Goal: Task Accomplishment & Management: Manage account settings

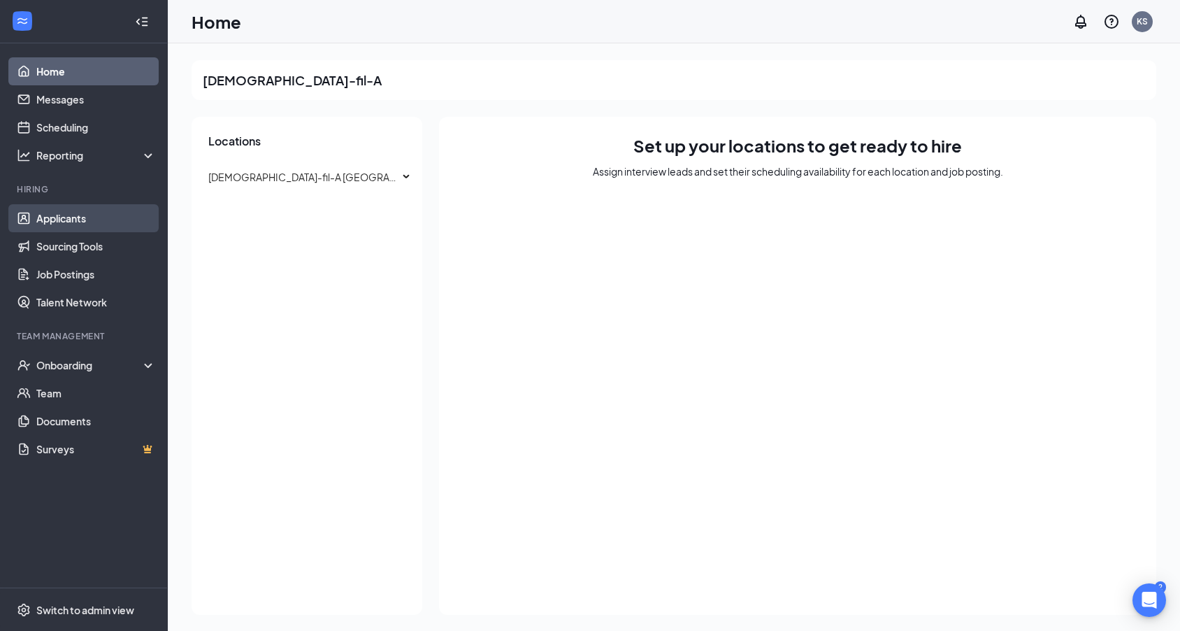
click at [74, 217] on link "Applicants" at bounding box center [96, 218] width 120 height 28
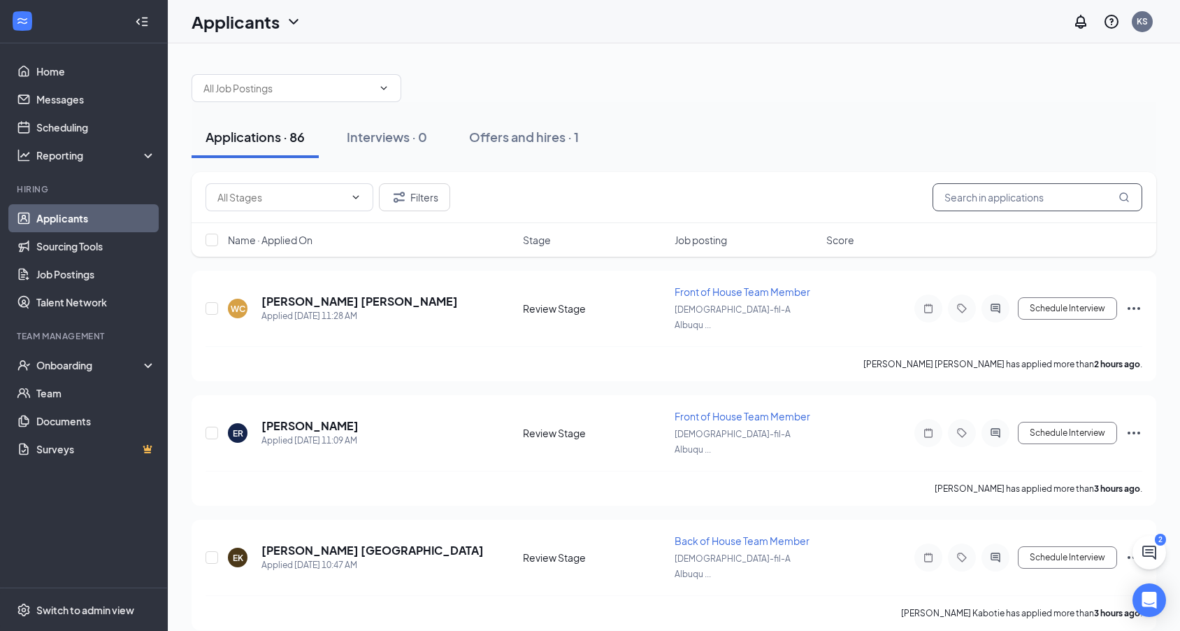
click at [1101, 199] on input "text" at bounding box center [1038, 197] width 210 height 28
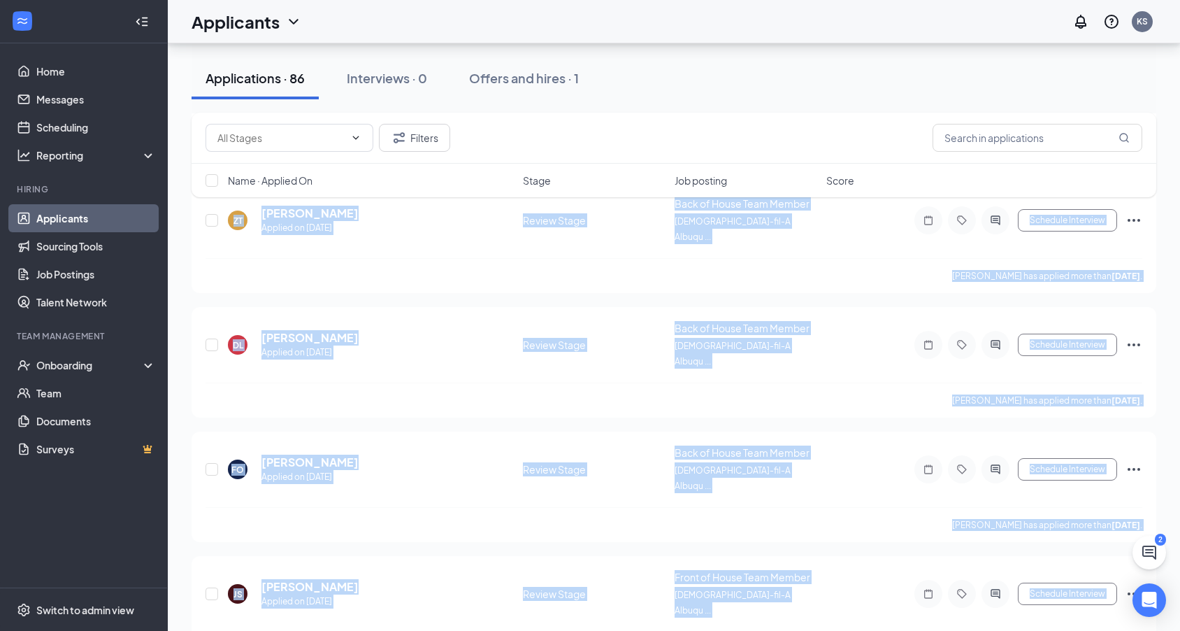
scroll to position [8970, 0]
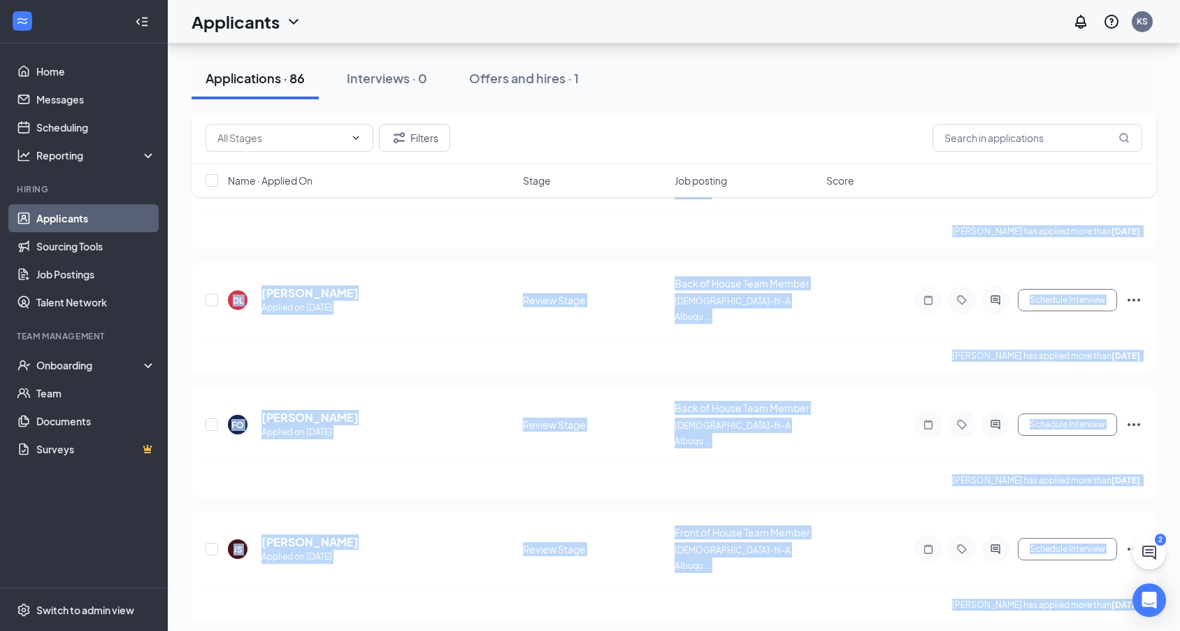
drag, startPoint x: 259, startPoint y: 284, endPoint x: 547, endPoint y: 652, distance: 467.2
copy div "[PERSON_NAME] Applied [DATE] 11:28 AM Review Stage Front of House Team Member […"
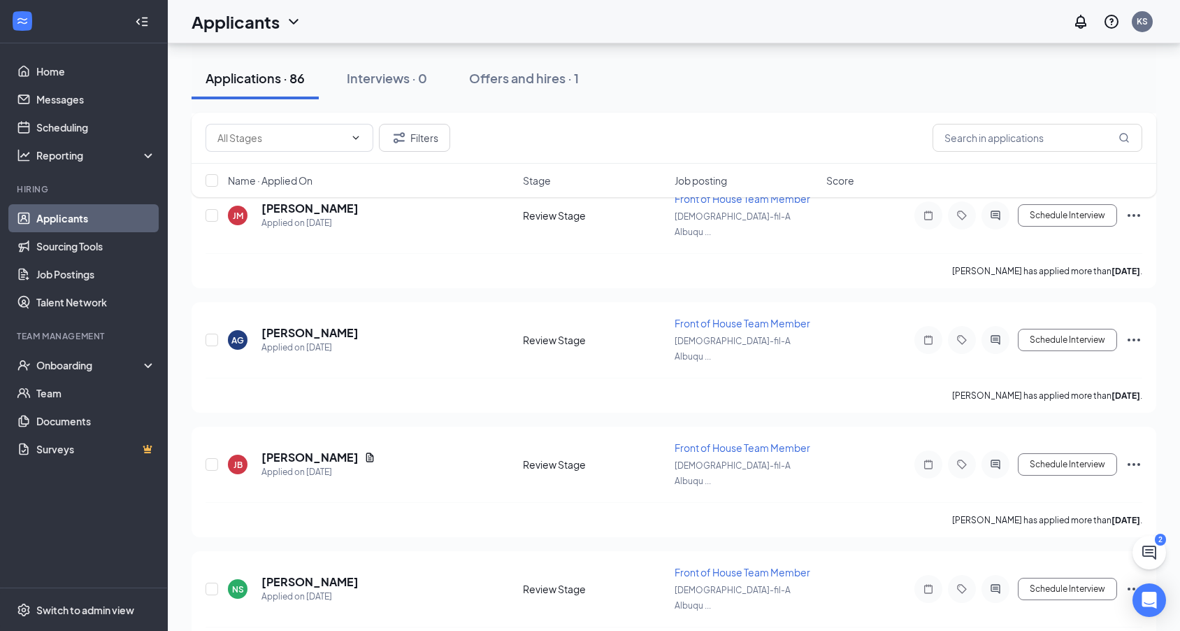
scroll to position [1587, 0]
drag, startPoint x: 343, startPoint y: 448, endPoint x: 262, endPoint y: 451, distance: 80.5
copy h5 "[PERSON_NAME]"
drag, startPoint x: 343, startPoint y: 554, endPoint x: 263, endPoint y: 557, distance: 80.5
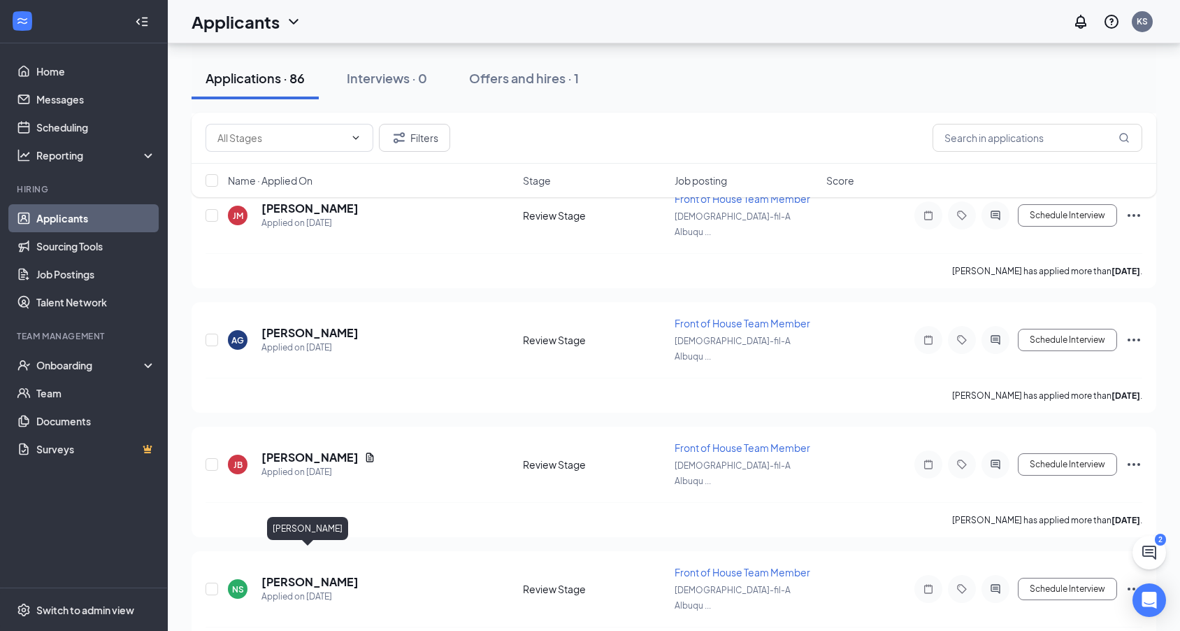
copy h5 "[PERSON_NAME]"
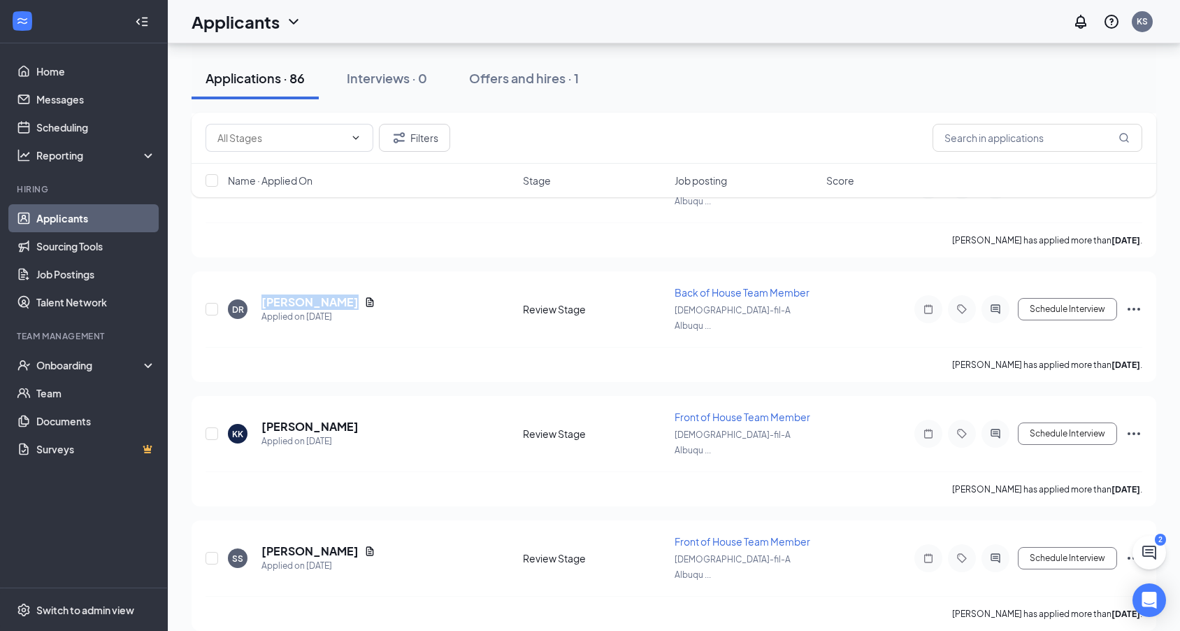
scroll to position [1910, 0]
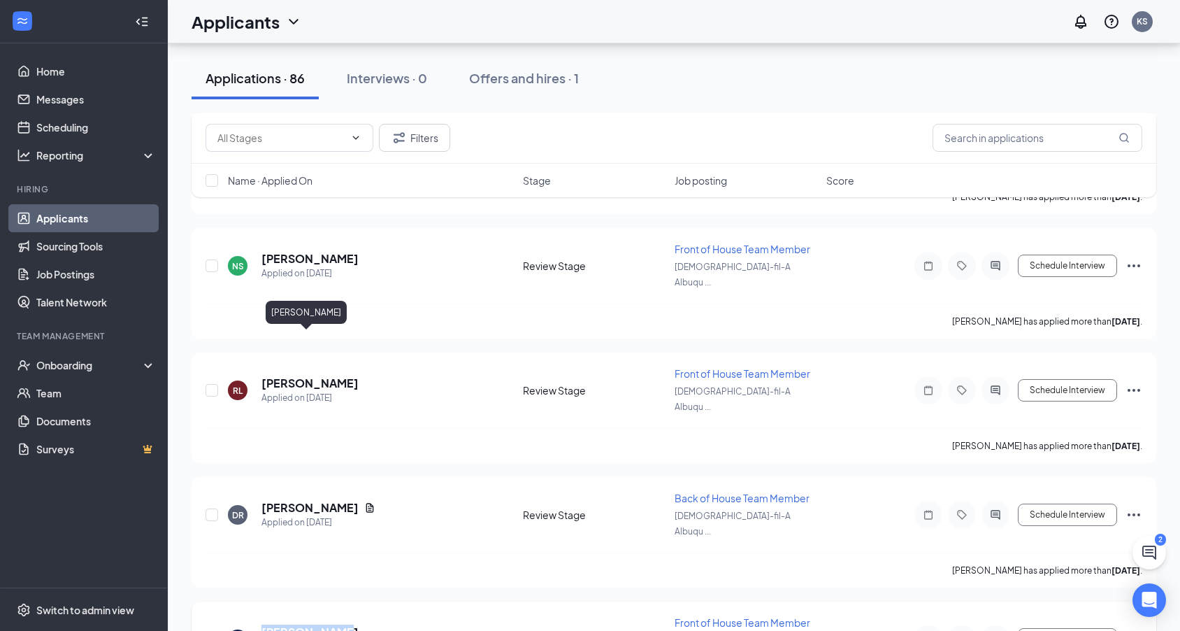
drag, startPoint x: 330, startPoint y: 340, endPoint x: 264, endPoint y: 339, distance: 66.4
click at [264, 624] on div "[PERSON_NAME]" at bounding box center [310, 631] width 97 height 15
copy h5 "[PERSON_NAME]"
click at [150, 367] on div "Onboarding" at bounding box center [84, 365] width 168 height 28
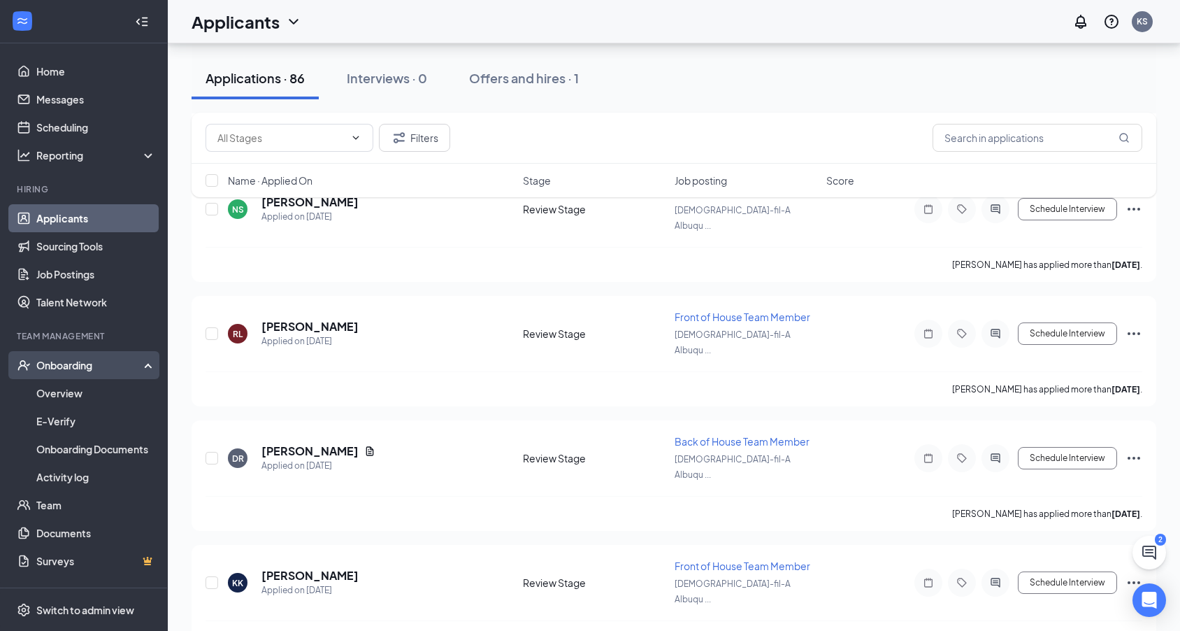
scroll to position [1979, 0]
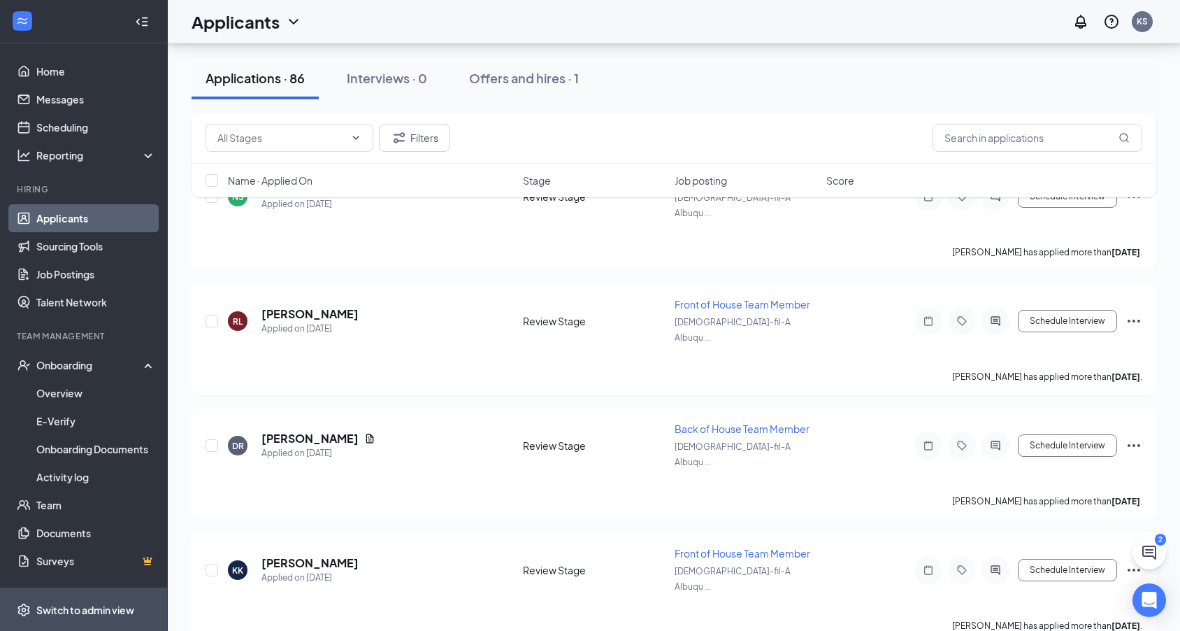
click at [83, 604] on div "Switch to admin view" at bounding box center [85, 610] width 98 height 14
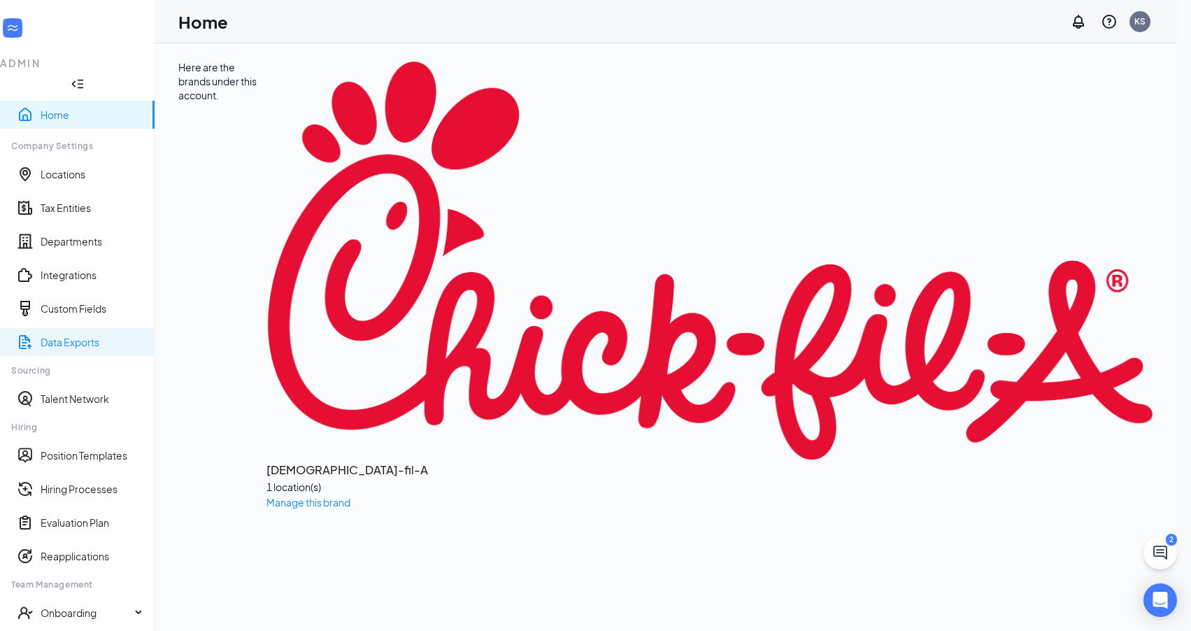
click at [66, 335] on link "Data Exports" at bounding box center [92, 342] width 103 height 14
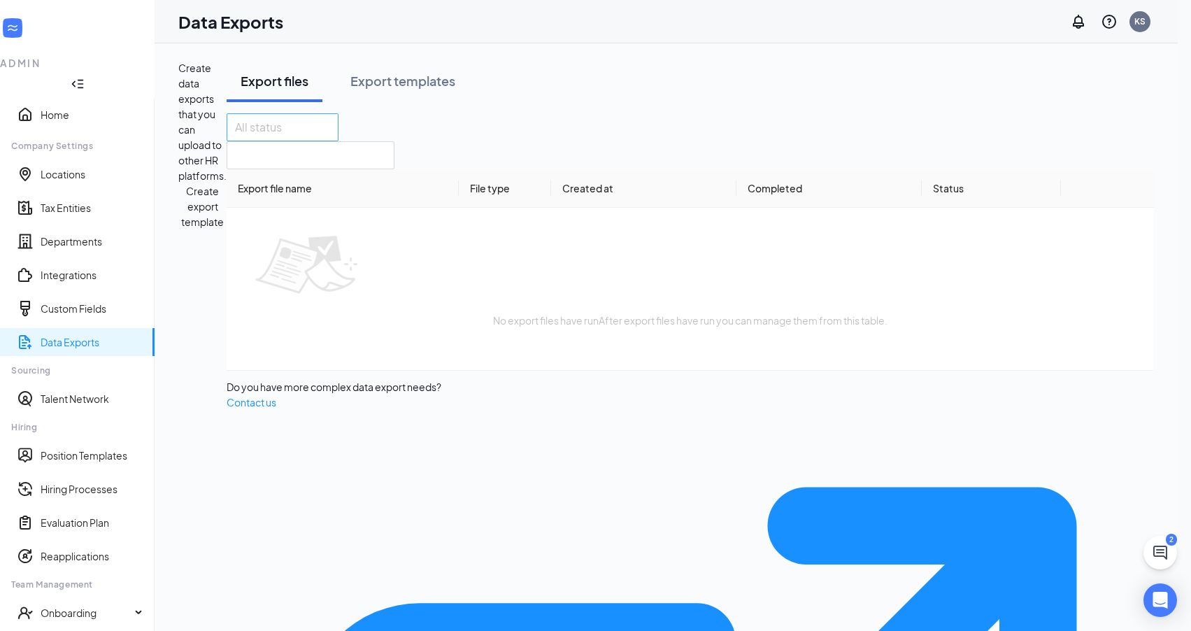
click at [285, 138] on div at bounding box center [275, 127] width 91 height 22
click at [594, 102] on div "Export files Export templates" at bounding box center [690, 81] width 927 height 42
click at [371, 102] on button "Export templates" at bounding box center [402, 81] width 133 height 42
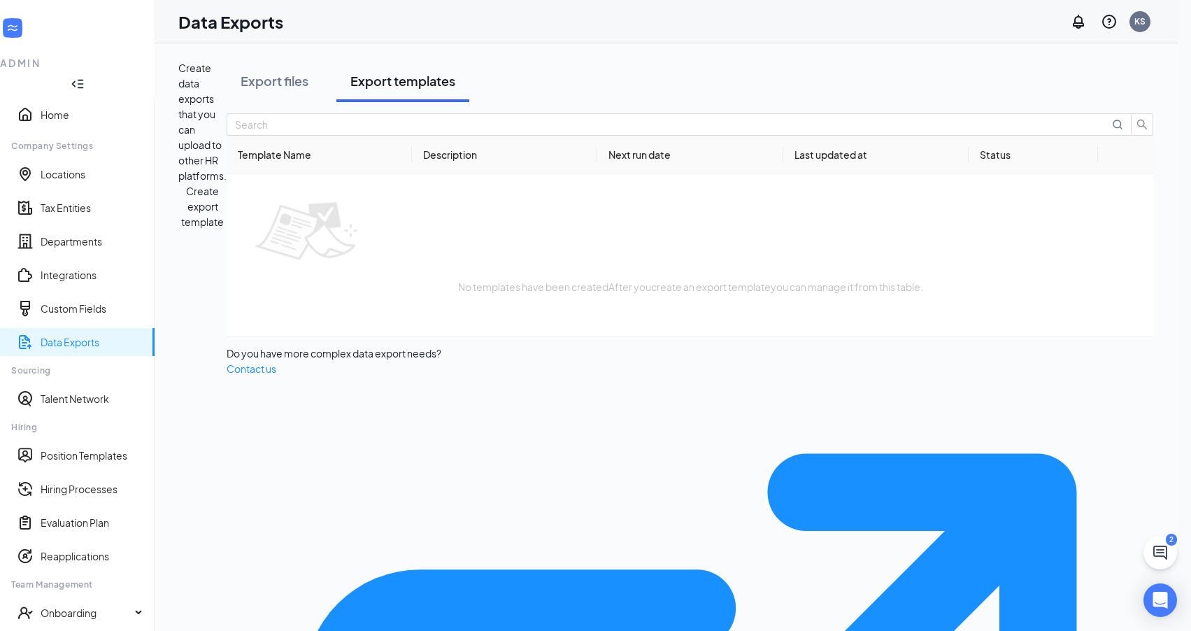
click at [227, 183] on button "Create export template" at bounding box center [202, 206] width 48 height 46
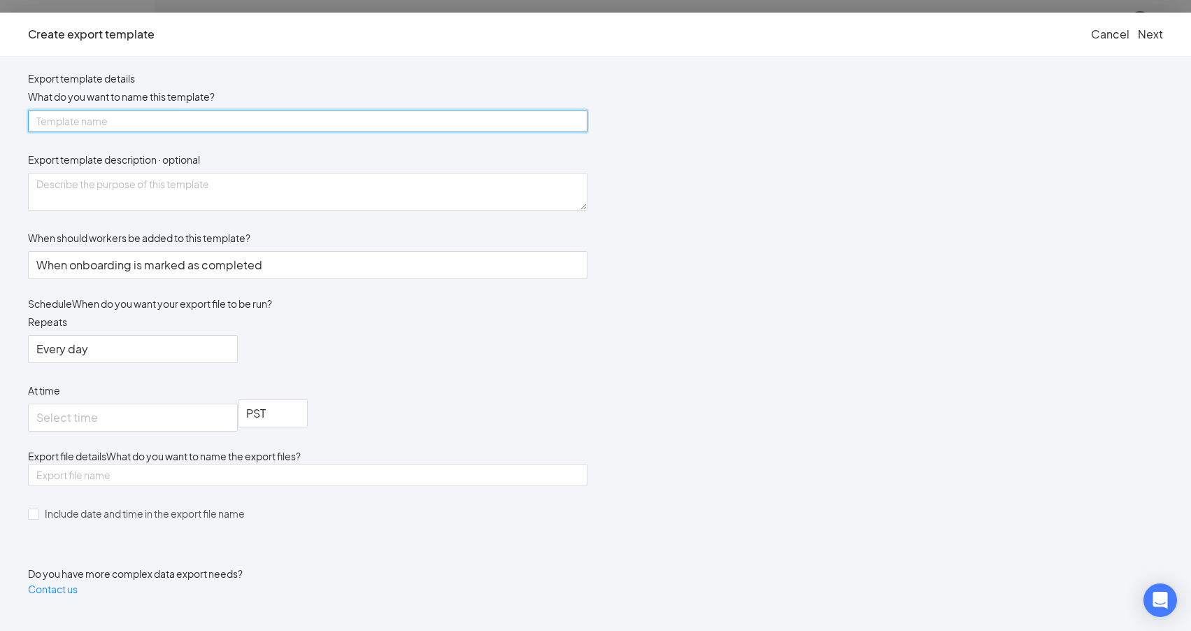
click at [468, 132] on input "text" at bounding box center [307, 121] width 559 height 22
click at [262, 278] on span "When onboarding is marked as completed" at bounding box center [149, 265] width 226 height 27
type input "Applicants"
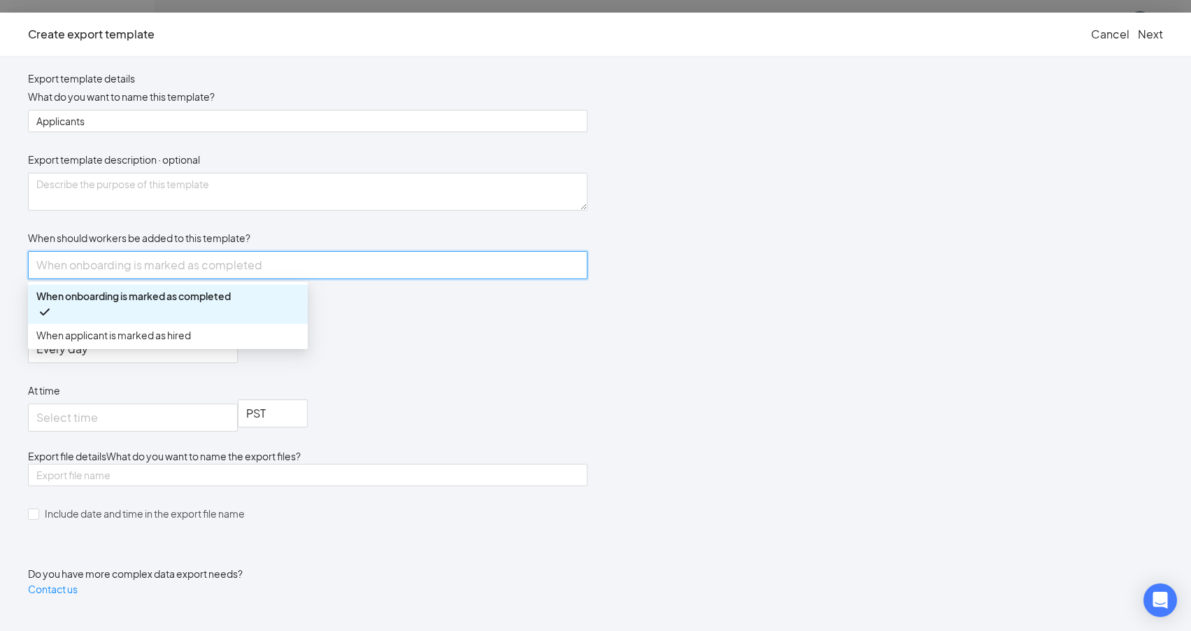
click at [587, 240] on div "Export template details What do you want to name this template? Applicants Expo…" at bounding box center [307, 175] width 559 height 208
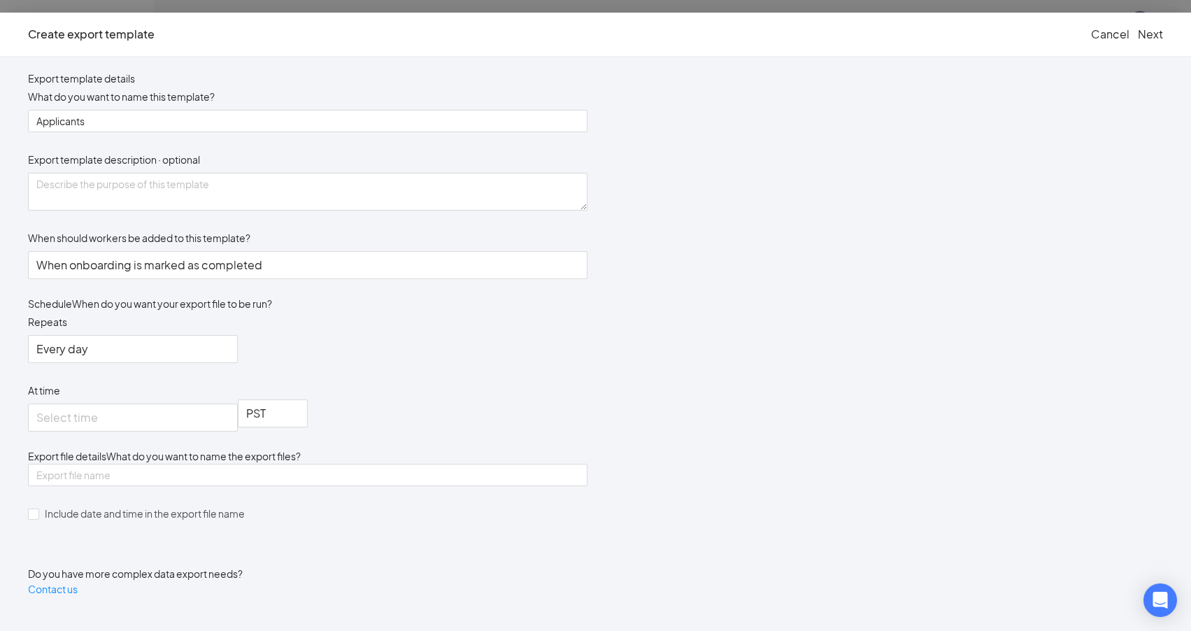
click at [1091, 36] on button "Cancel" at bounding box center [1110, 34] width 38 height 15
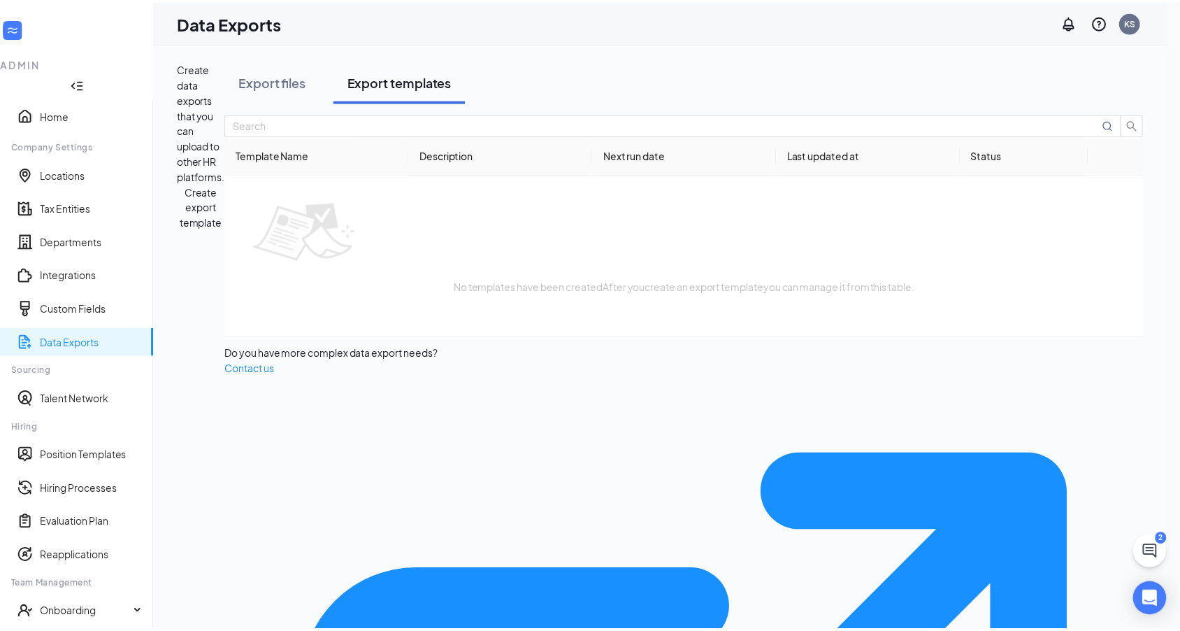
scroll to position [70, 0]
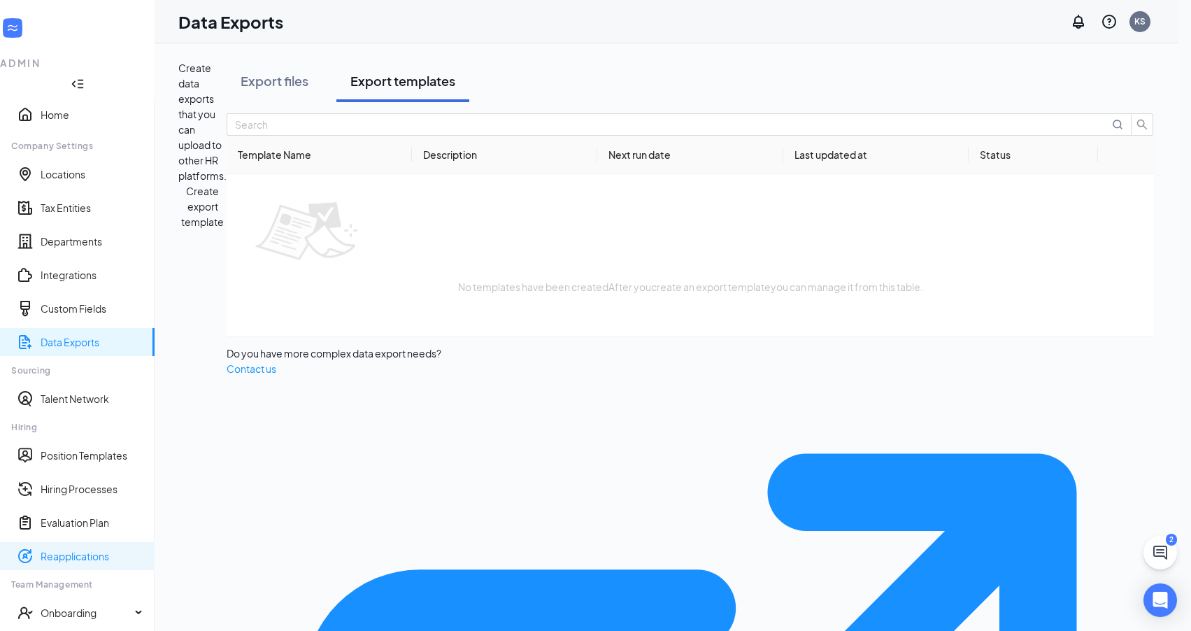
click at [66, 549] on link "Reapplications" at bounding box center [92, 556] width 103 height 14
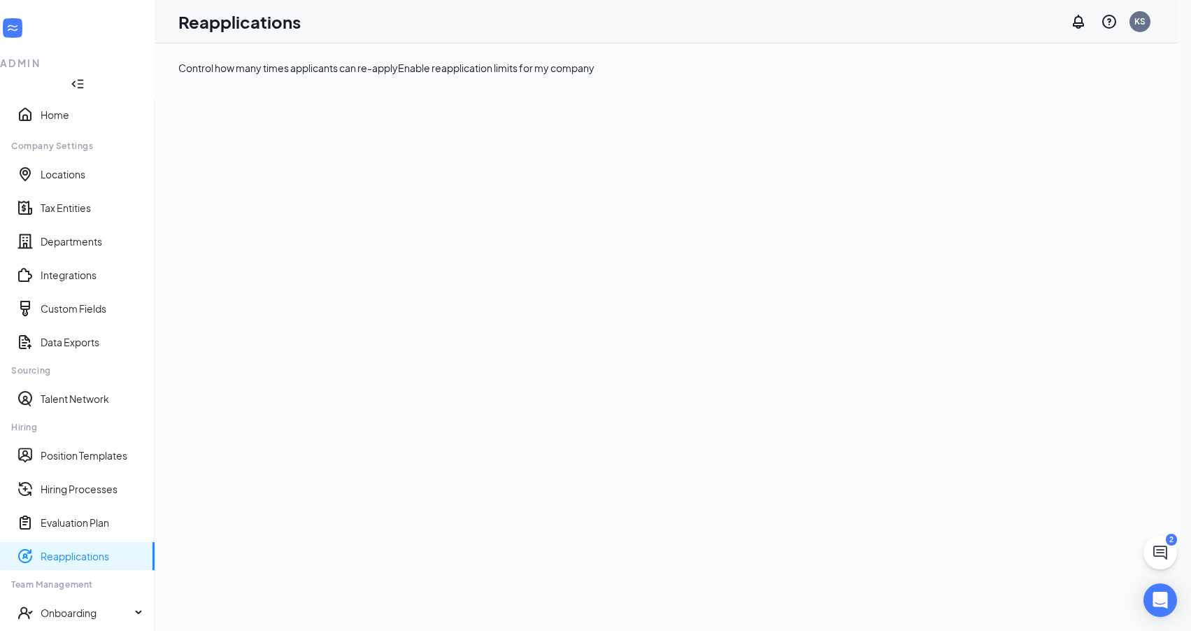
click at [398, 60] on button "button" at bounding box center [398, 60] width 0 height 0
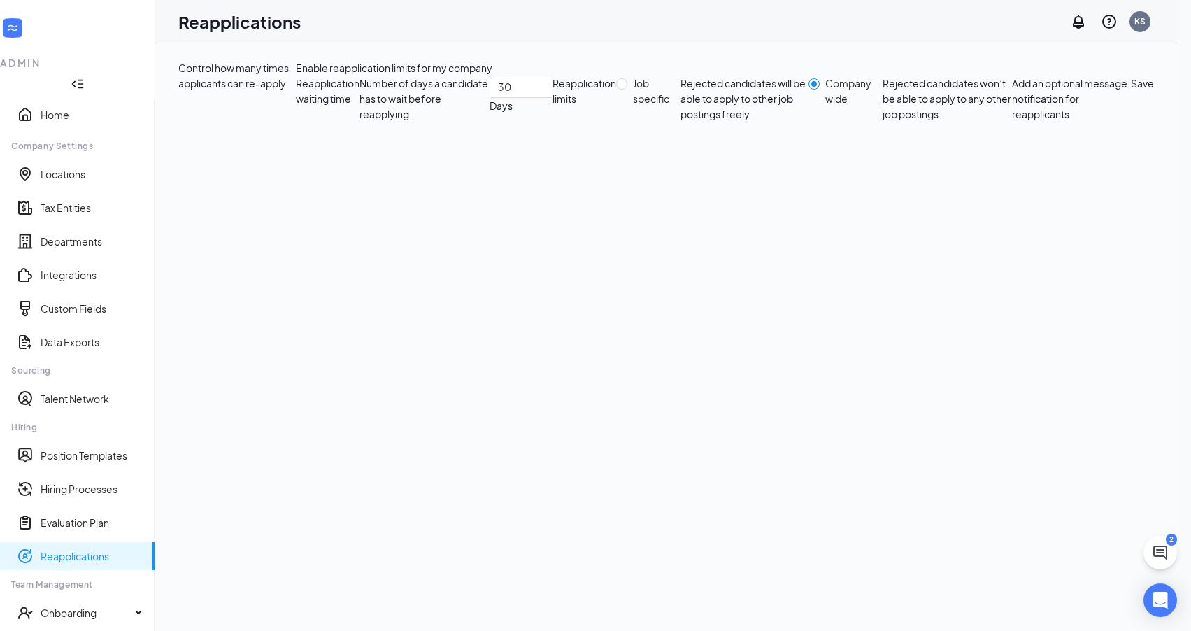
click at [296, 60] on button "button" at bounding box center [296, 60] width 0 height 0
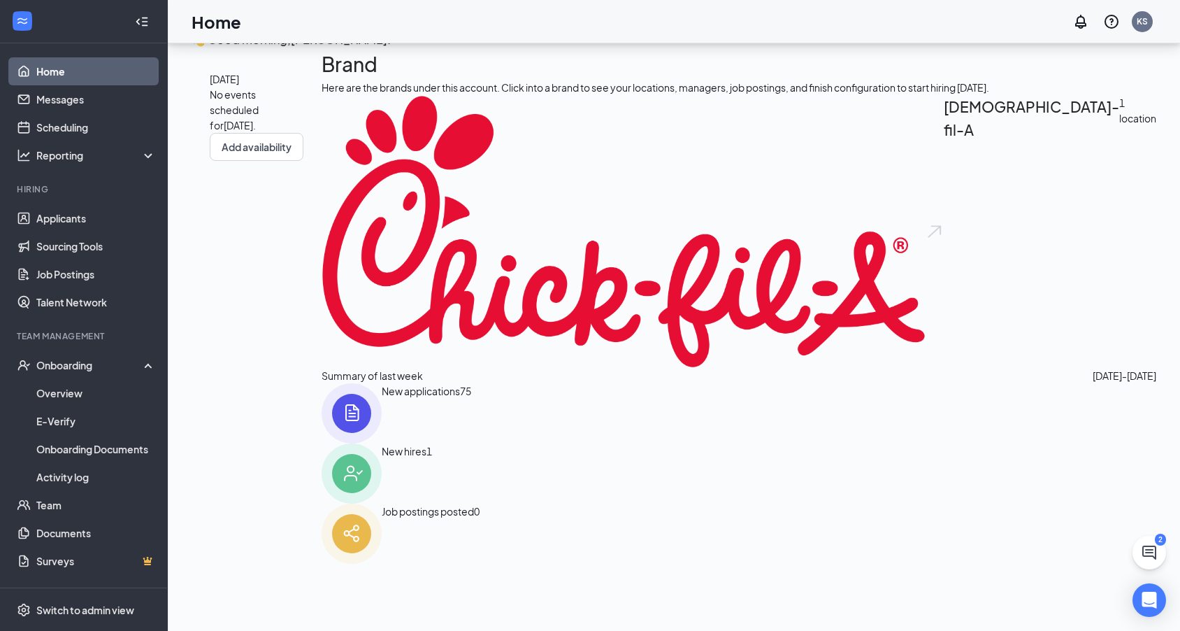
scroll to position [52, 0]
click at [382, 443] on img at bounding box center [352, 413] width 60 height 60
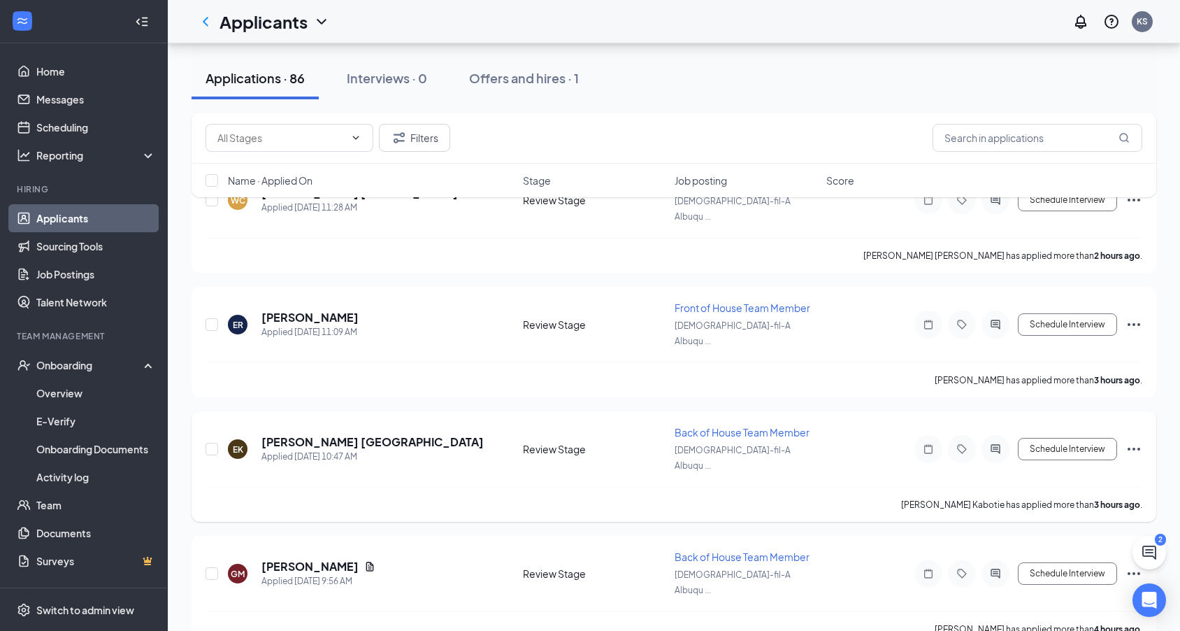
scroll to position [115, 0]
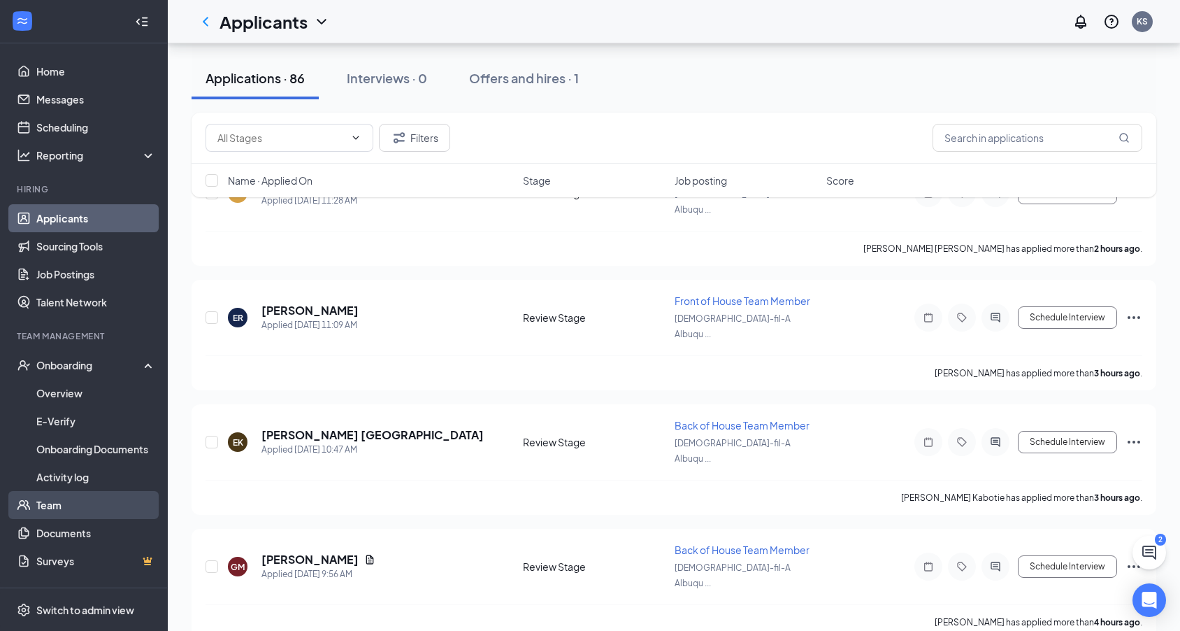
click at [66, 508] on link "Team" at bounding box center [96, 505] width 120 height 28
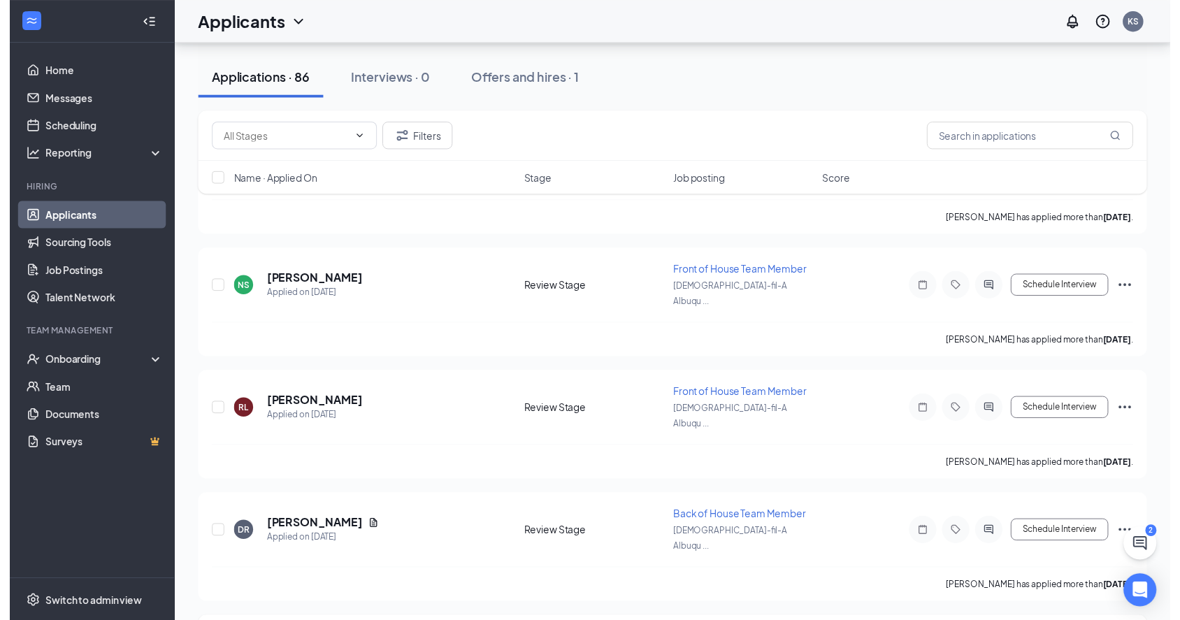
scroll to position [1946, 0]
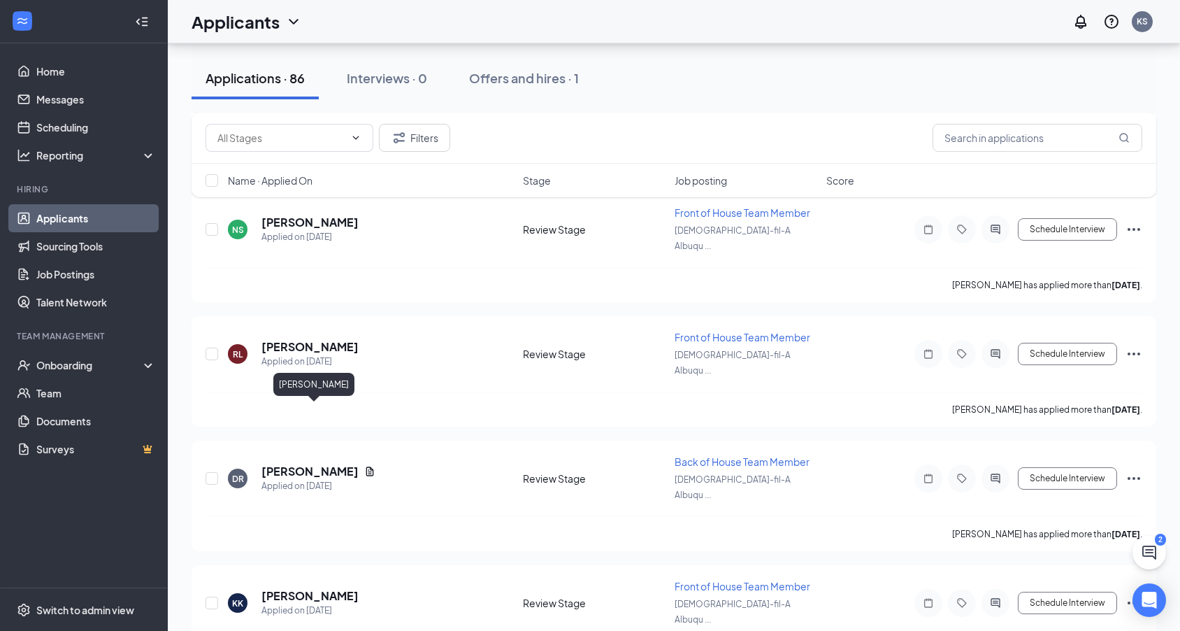
drag, startPoint x: 385, startPoint y: 411, endPoint x: 262, endPoint y: 417, distance: 122.5
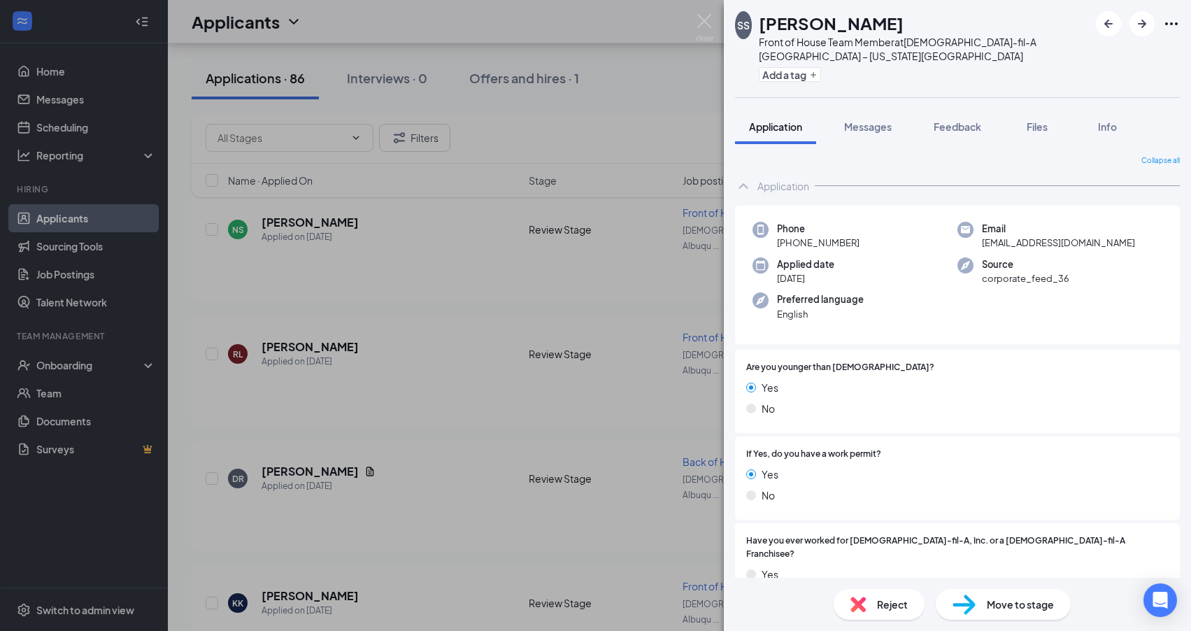
click at [450, 443] on div "SS Stephen Seres-Barrett Front of House Team Member at Chick-fil-A Albuquerque …" at bounding box center [595, 315] width 1191 height 631
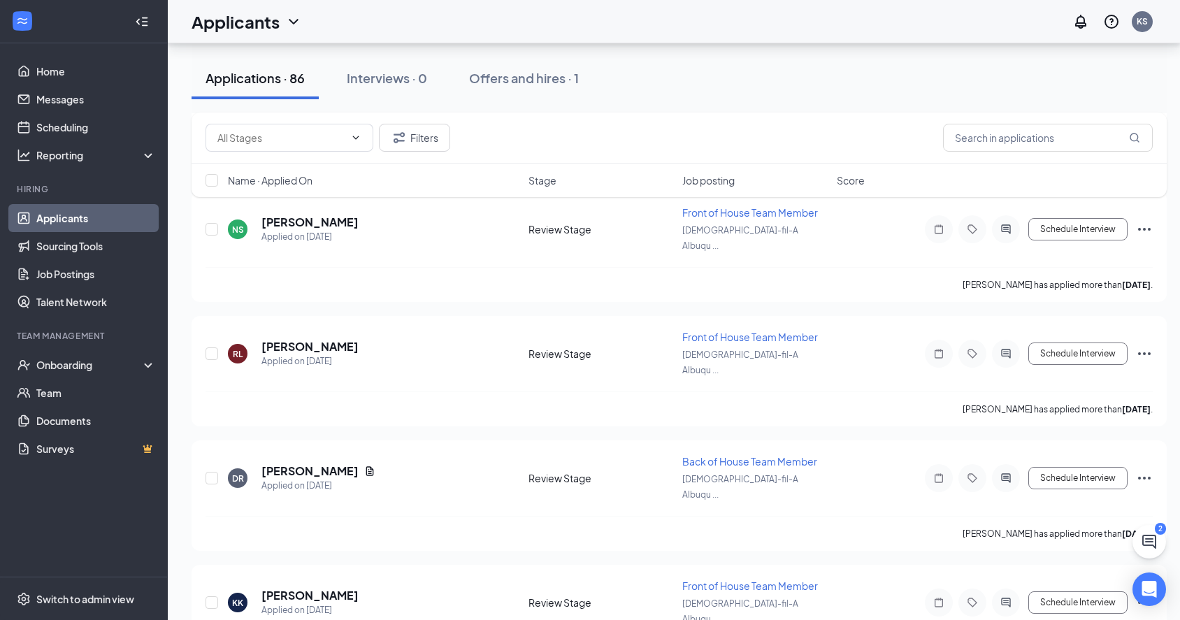
drag, startPoint x: 326, startPoint y: 522, endPoint x: 261, endPoint y: 522, distance: 65.0
copy h5 "[PERSON_NAME]"
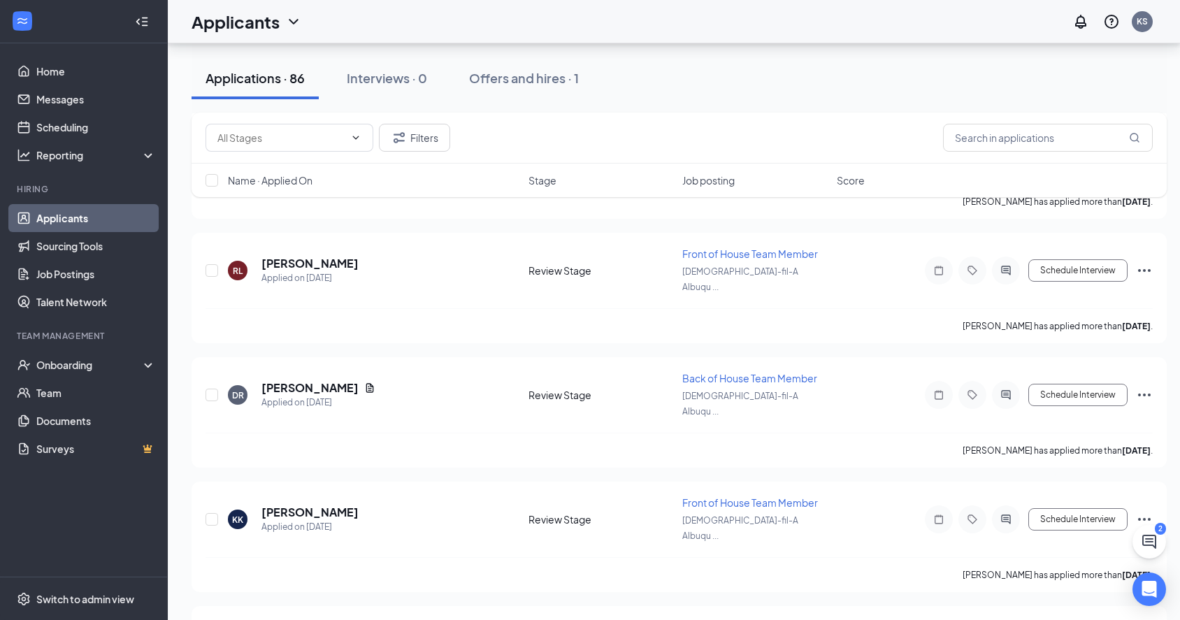
scroll to position [2198, 0]
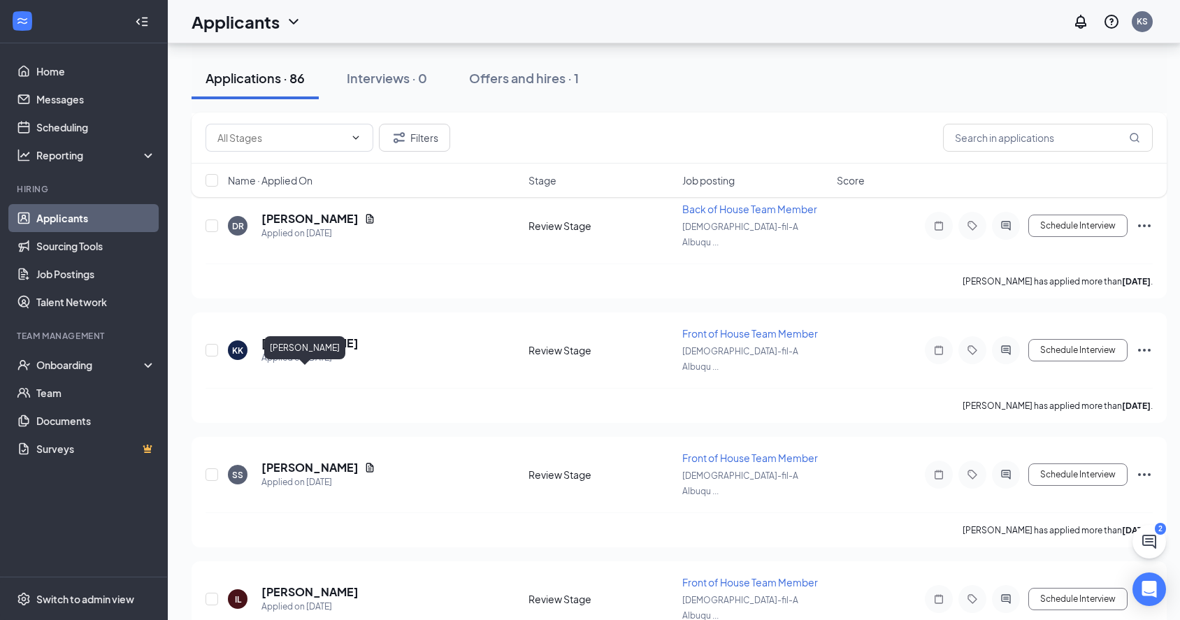
drag, startPoint x: 320, startPoint y: 374, endPoint x: 262, endPoint y: 378, distance: 58.9
copy h5 "[PERSON_NAME]"
drag, startPoint x: 345, startPoint y: 483, endPoint x: 259, endPoint y: 487, distance: 86.1
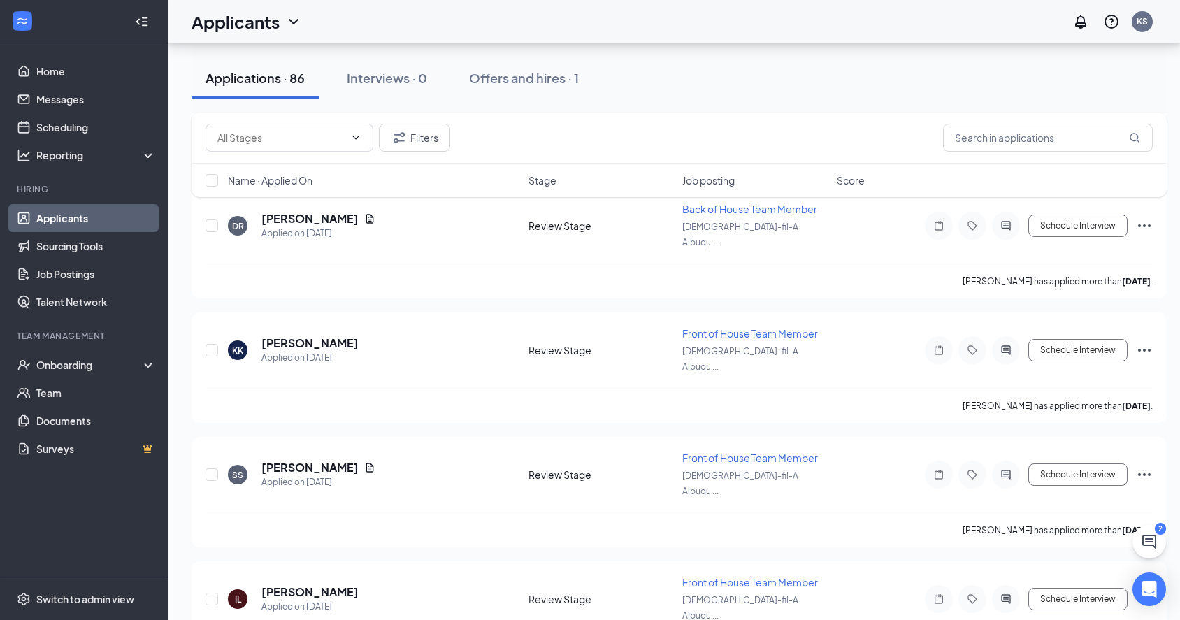
copy h5 "[PERSON_NAME]"
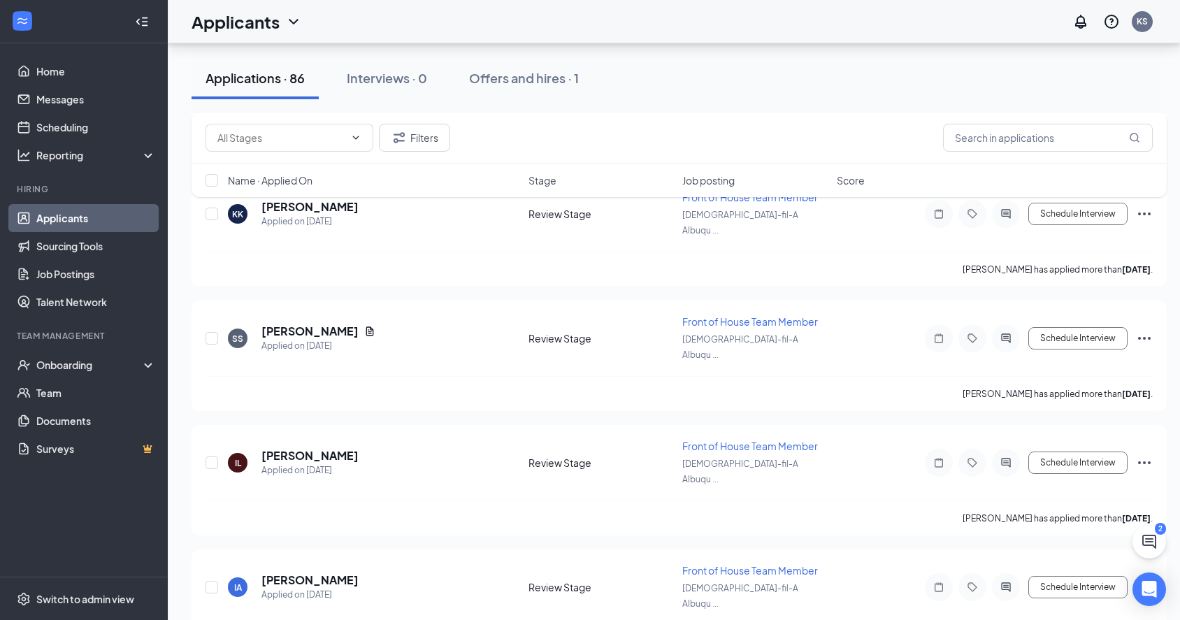
scroll to position [2453, 0]
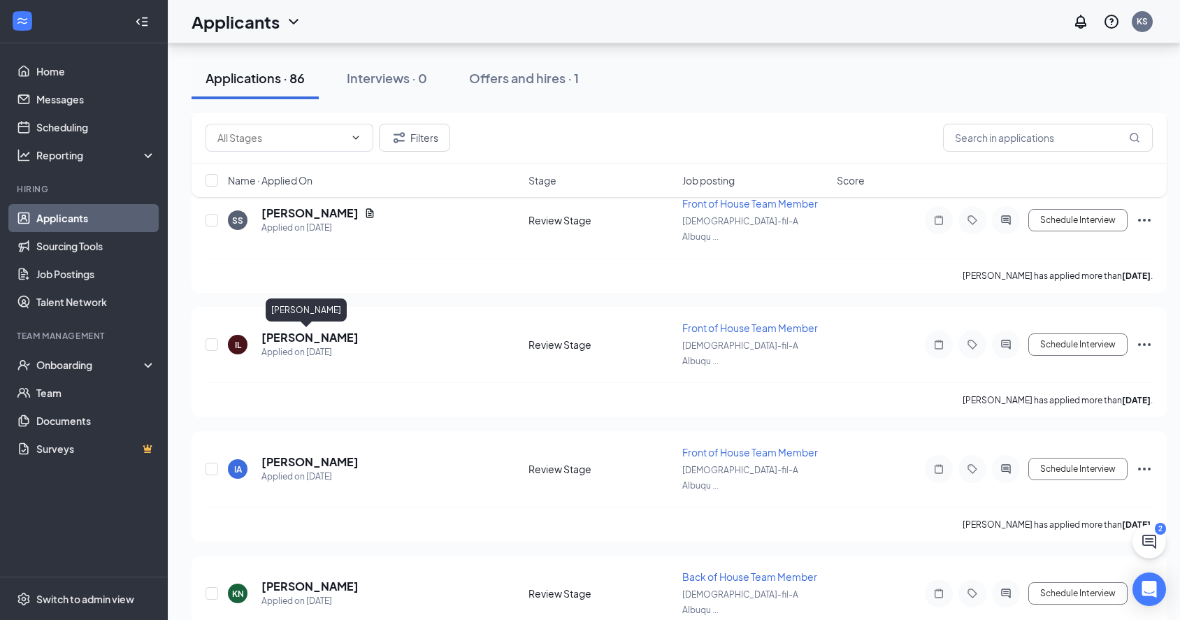
drag, startPoint x: 334, startPoint y: 335, endPoint x: 262, endPoint y: 336, distance: 72.0
copy h5 "[PERSON_NAME]"
drag, startPoint x: 360, startPoint y: 444, endPoint x: 259, endPoint y: 445, distance: 100.7
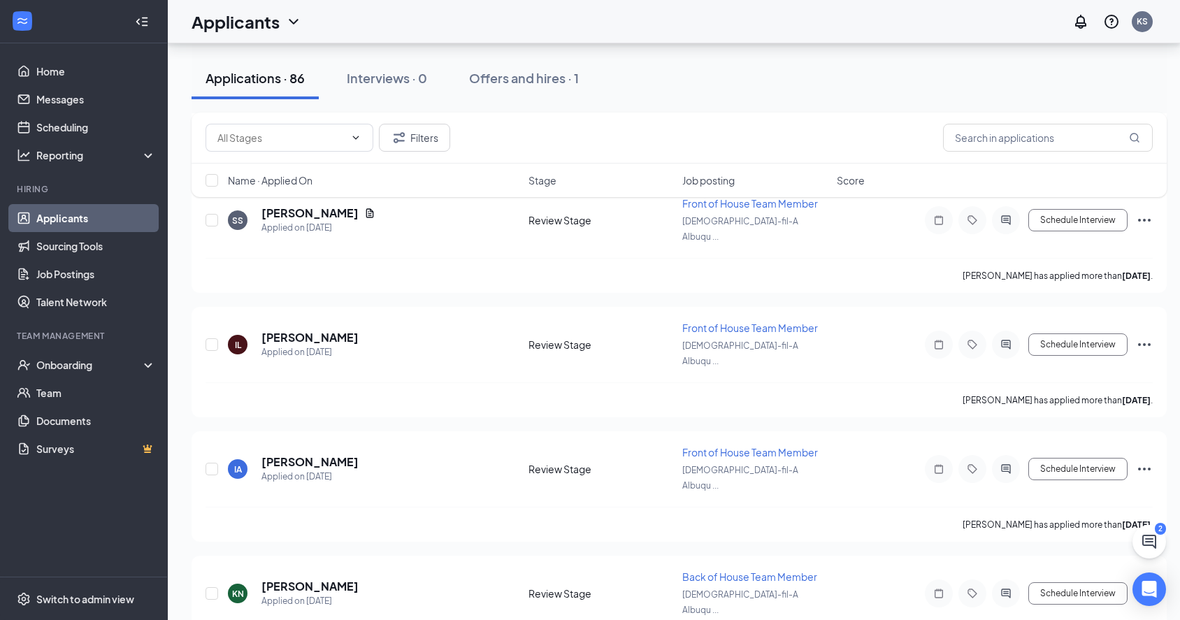
copy h5 "[PERSON_NAME]"
drag, startPoint x: 333, startPoint y: 551, endPoint x: 262, endPoint y: 548, distance: 70.7
copy h5 "[PERSON_NAME]"
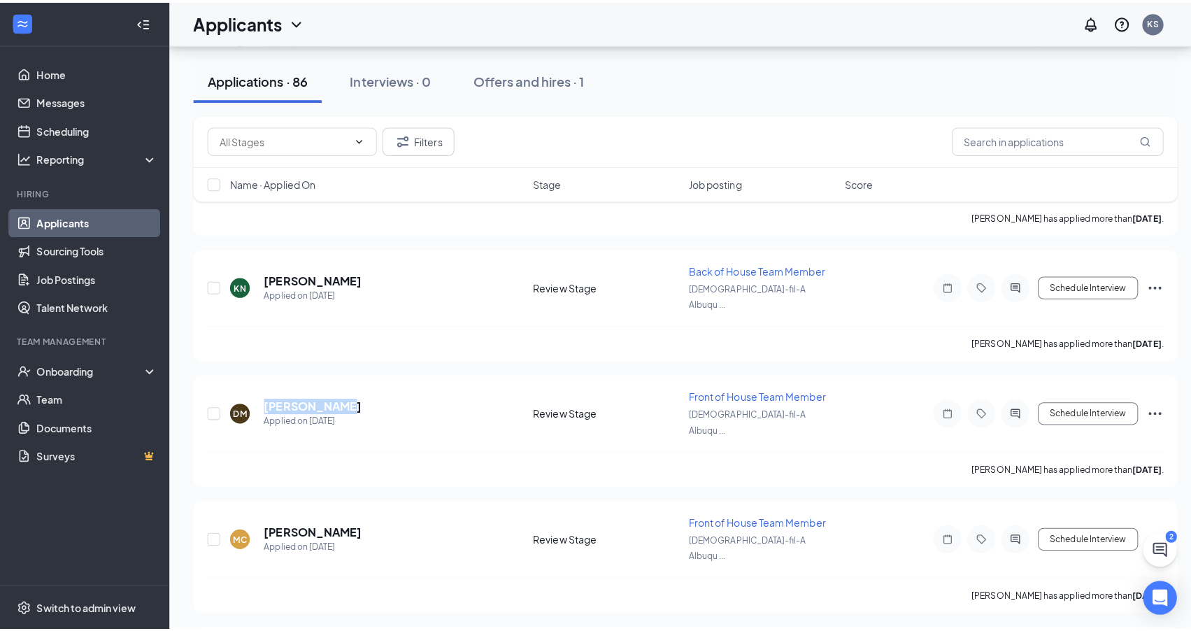
scroll to position [2730, 0]
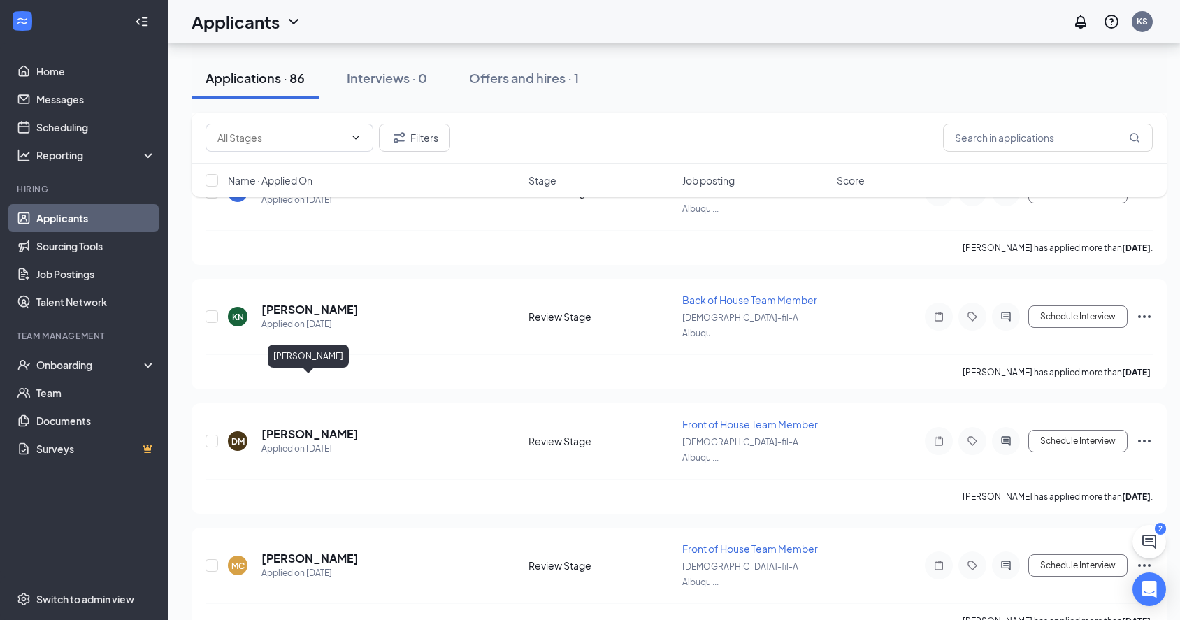
drag, startPoint x: 343, startPoint y: 385, endPoint x: 262, endPoint y: 388, distance: 81.2
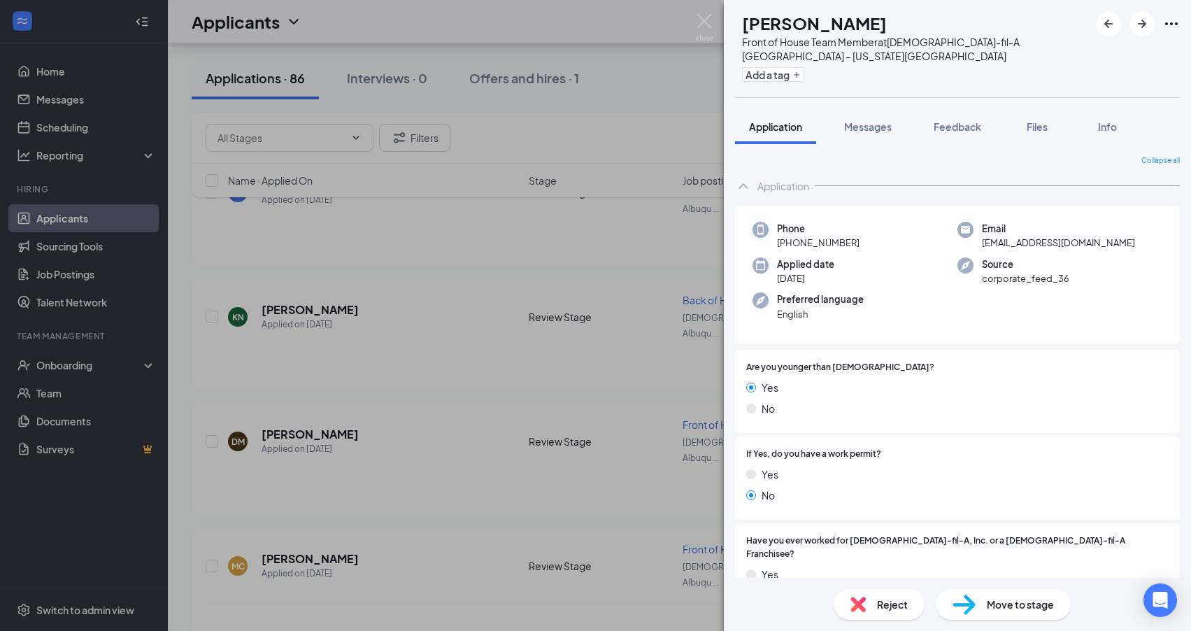
drag, startPoint x: 424, startPoint y: 445, endPoint x: 754, endPoint y: 565, distance: 350.6
click at [424, 445] on div "AL Autumn Lucero Front of House Team Member at Chick-fil-A Albuquerque – Wyomin…" at bounding box center [595, 315] width 1191 height 631
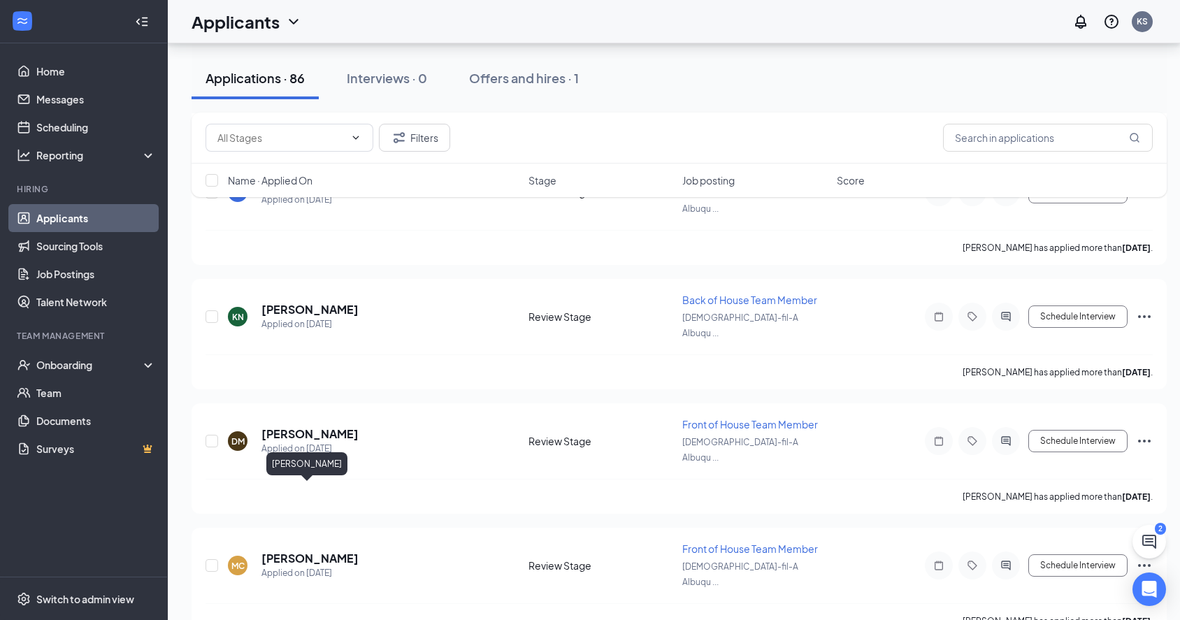
drag, startPoint x: 334, startPoint y: 496, endPoint x: 263, endPoint y: 496, distance: 70.6
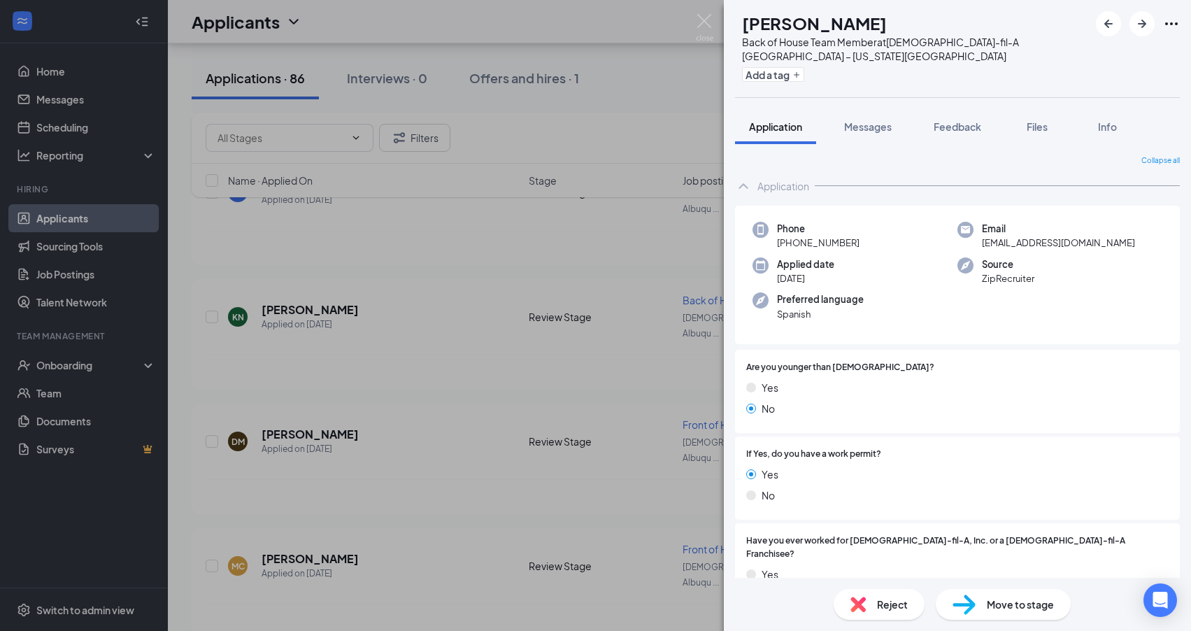
click at [440, 551] on div "FC Frank Chango Back of House Team Member at Chick-fil-A Albuquerque – Wyoming …" at bounding box center [595, 315] width 1191 height 631
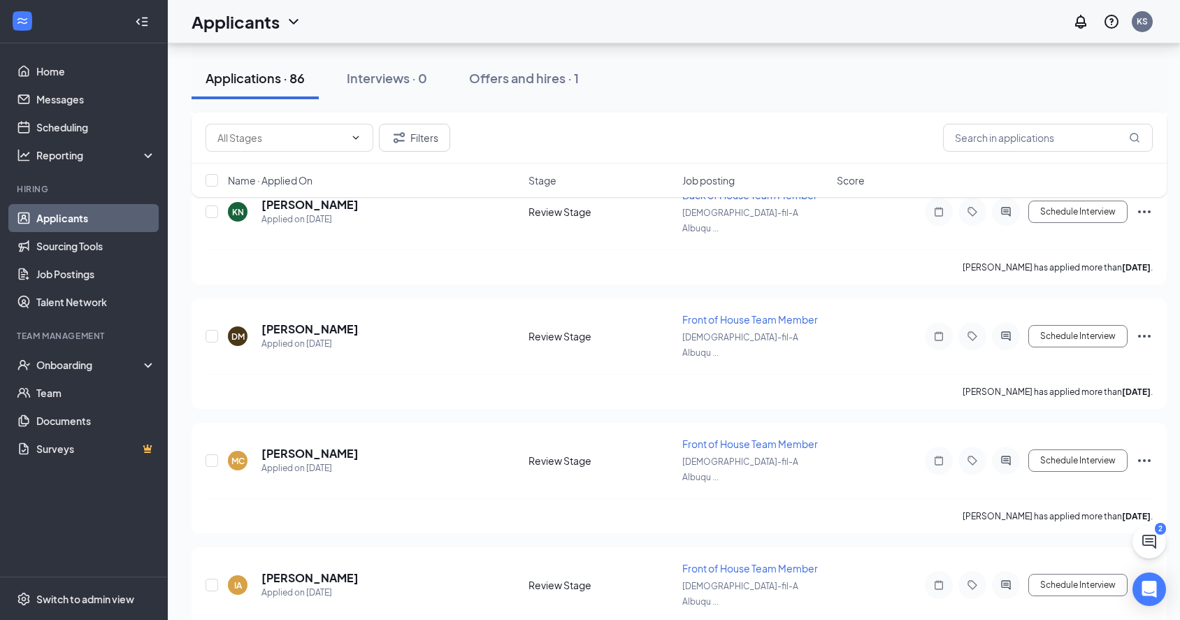
scroll to position [2840, 0]
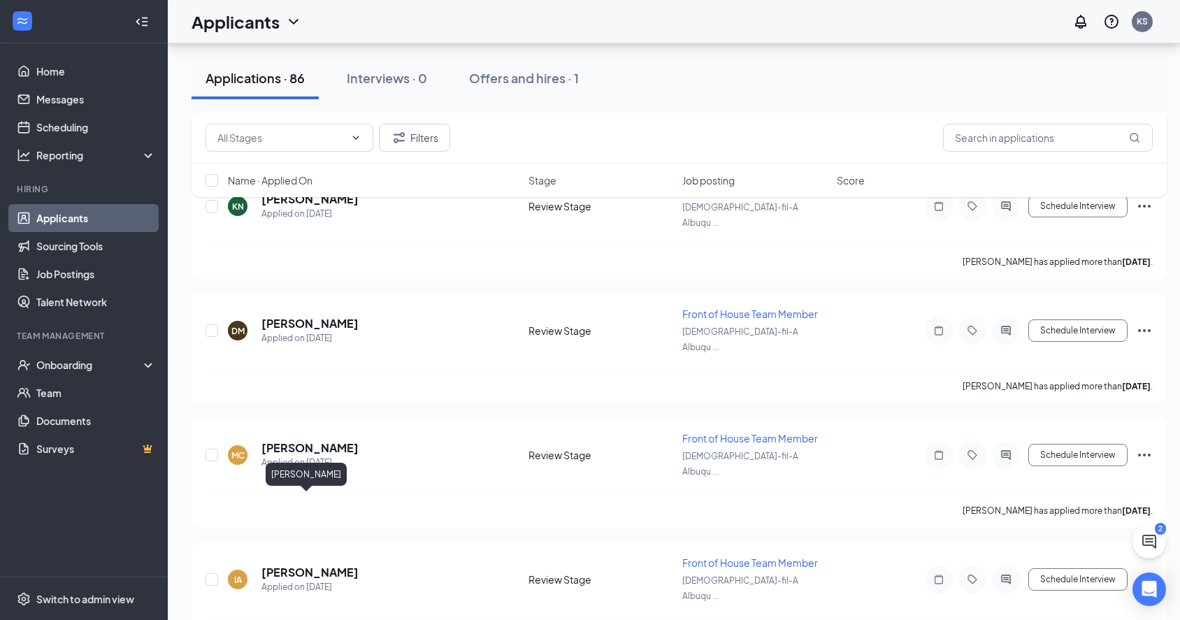
drag, startPoint x: 338, startPoint y: 501, endPoint x: 264, endPoint y: 501, distance: 74.1
copy h5 "[PERSON_NAME]"
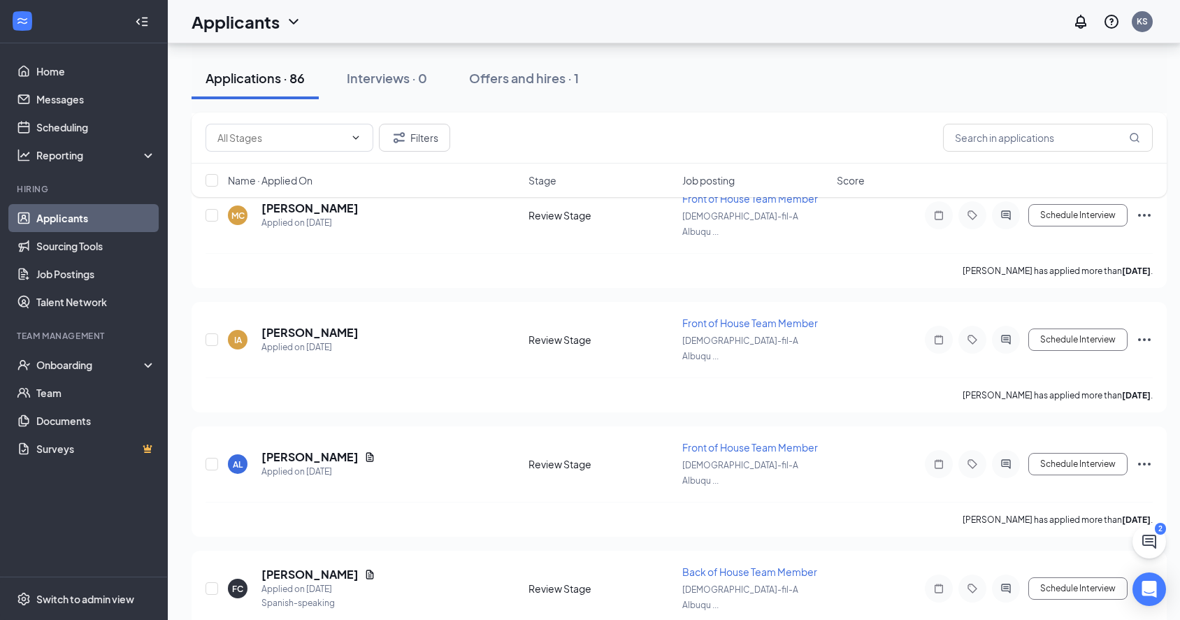
scroll to position [3144, 0]
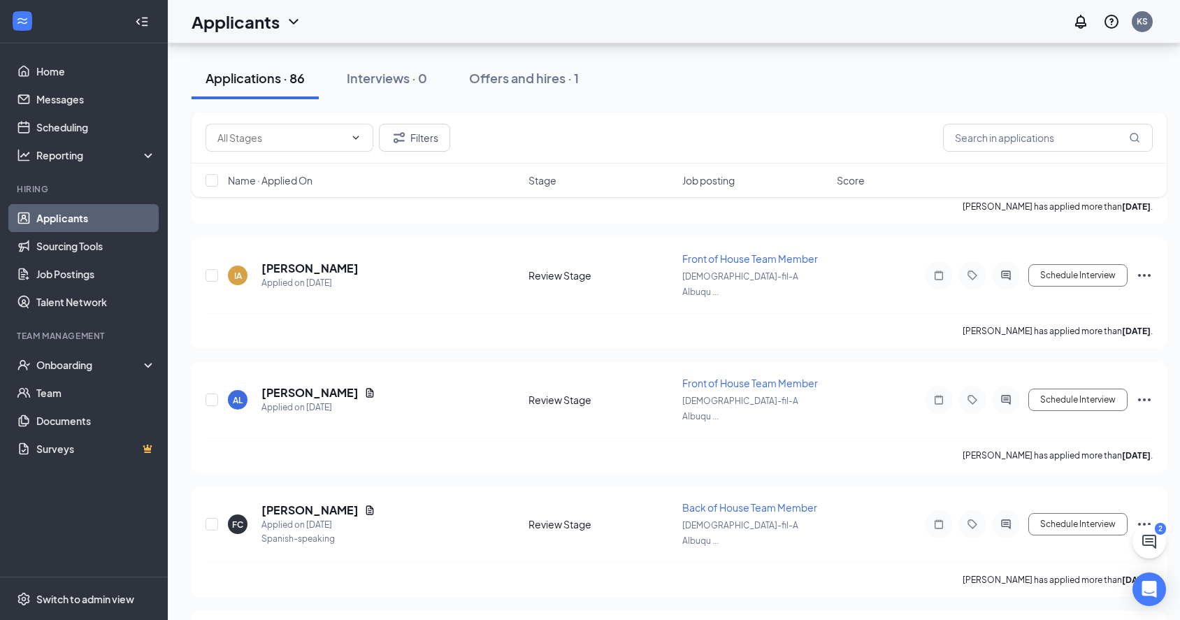
drag, startPoint x: 356, startPoint y: 306, endPoint x: 250, endPoint y: 310, distance: 106.4
copy div "[PERSON_NAME]"
drag, startPoint x: 341, startPoint y: 415, endPoint x: 264, endPoint y: 417, distance: 76.9
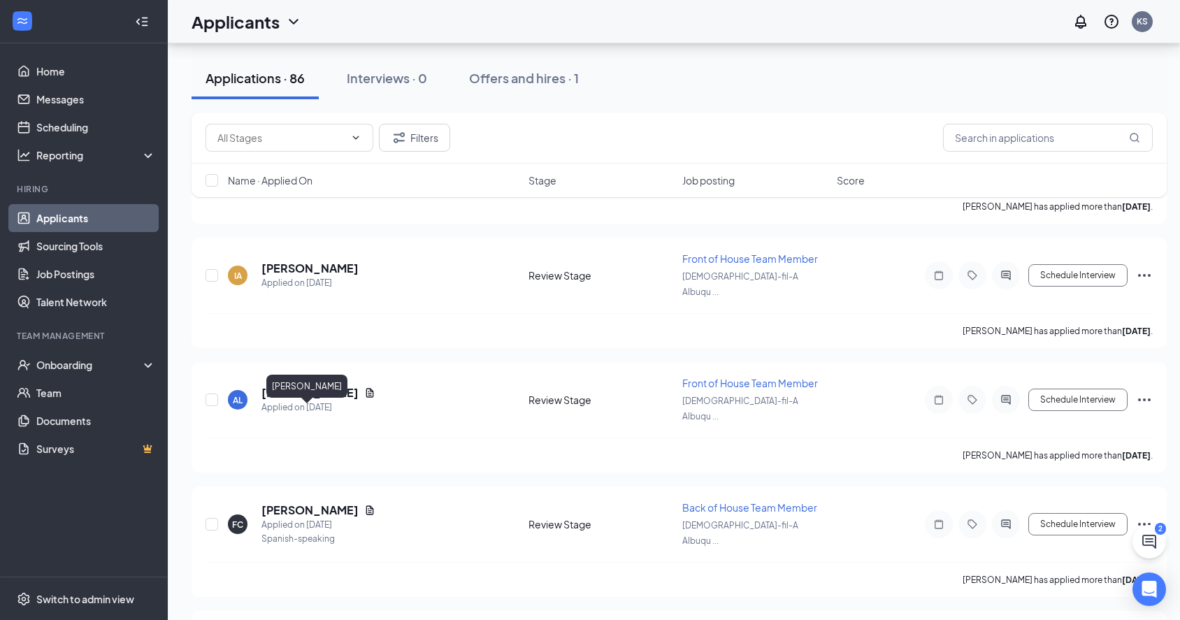
copy h5 "[PERSON_NAME]"
drag, startPoint x: 334, startPoint y: 524, endPoint x: 264, endPoint y: 527, distance: 70.0
copy h5 "[PERSON_NAME]"
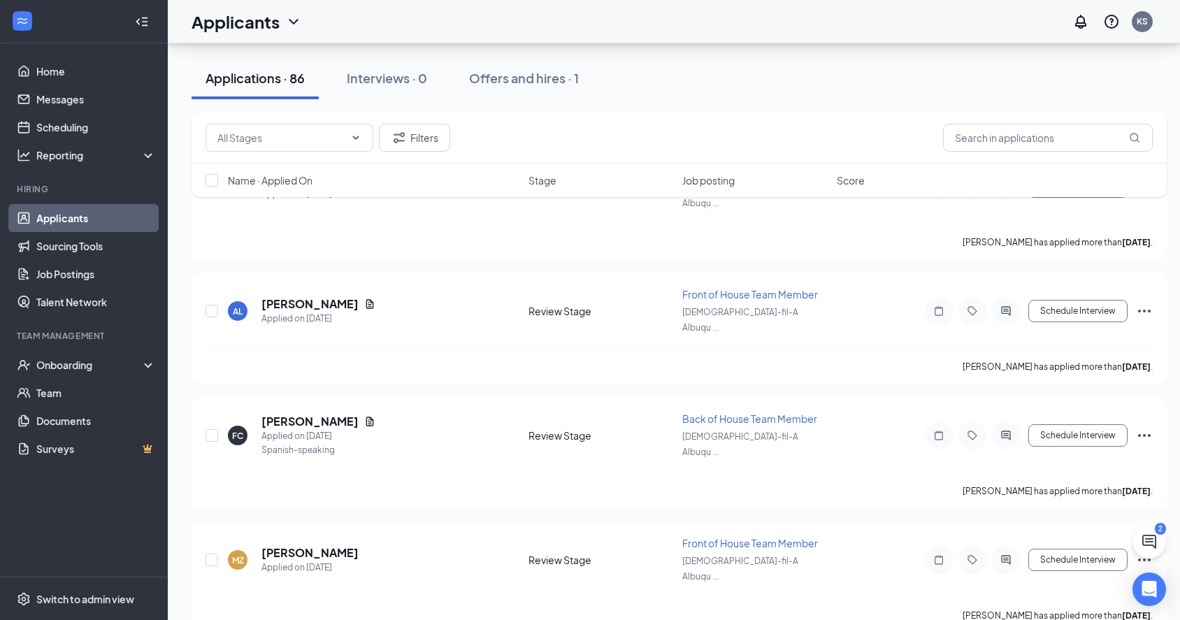
scroll to position [3242, 0]
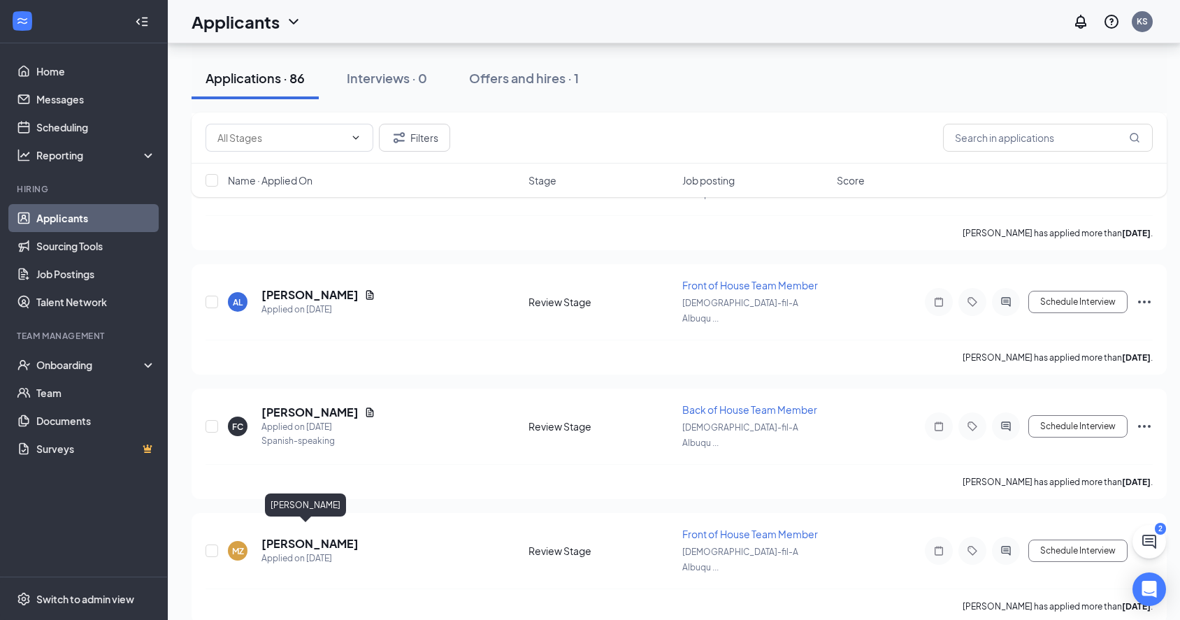
drag, startPoint x: 309, startPoint y: 534, endPoint x: 262, endPoint y: 535, distance: 46.9
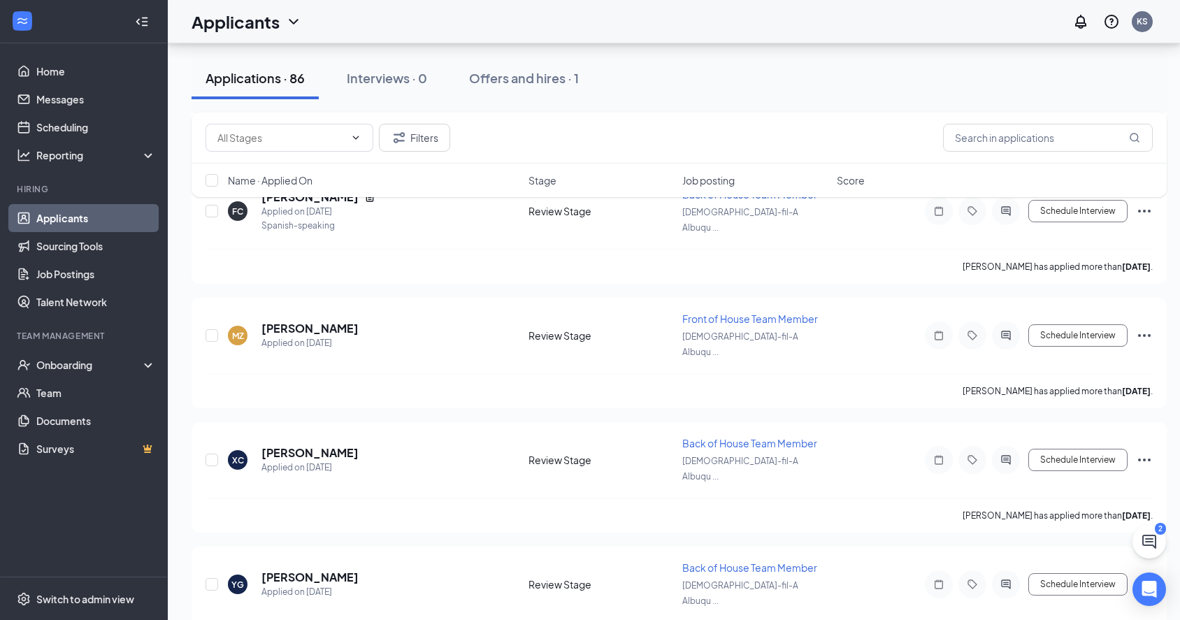
scroll to position [3462, 0]
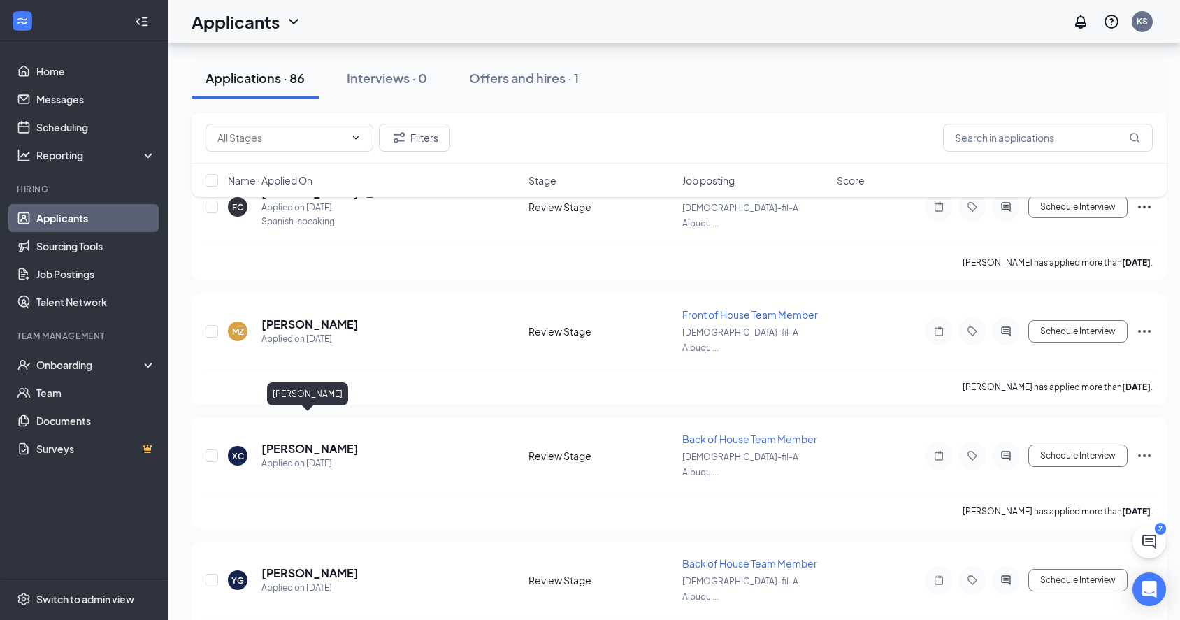
drag, startPoint x: 337, startPoint y: 421, endPoint x: 259, endPoint y: 425, distance: 78.4
drag, startPoint x: 336, startPoint y: 527, endPoint x: 257, endPoint y: 529, distance: 78.3
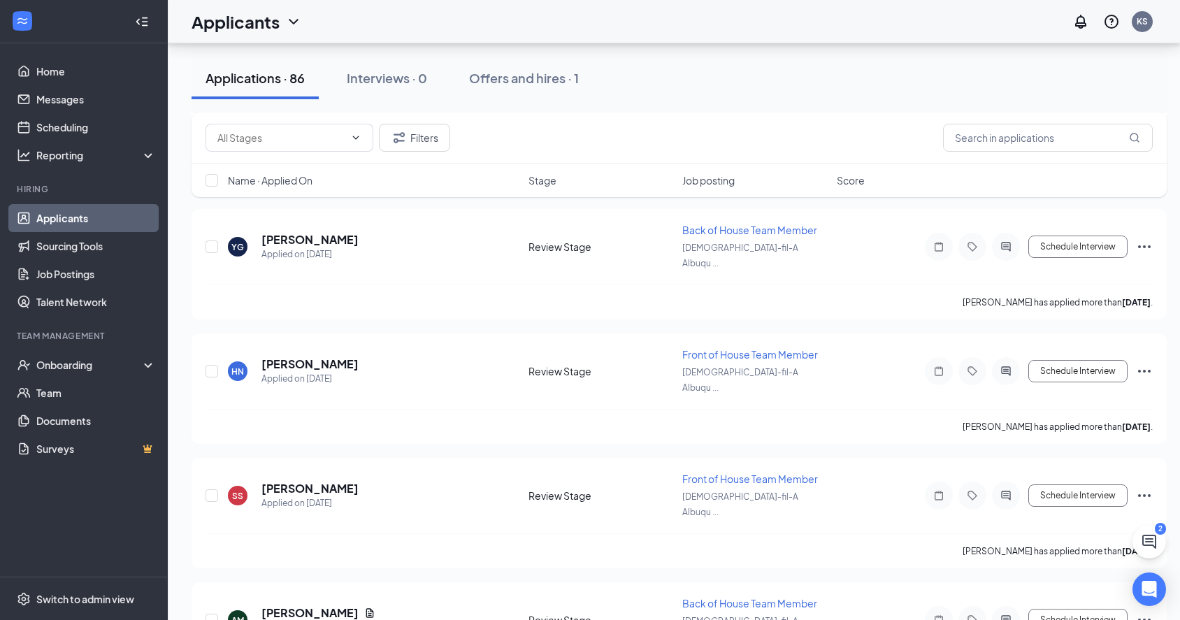
scroll to position [3798, 0]
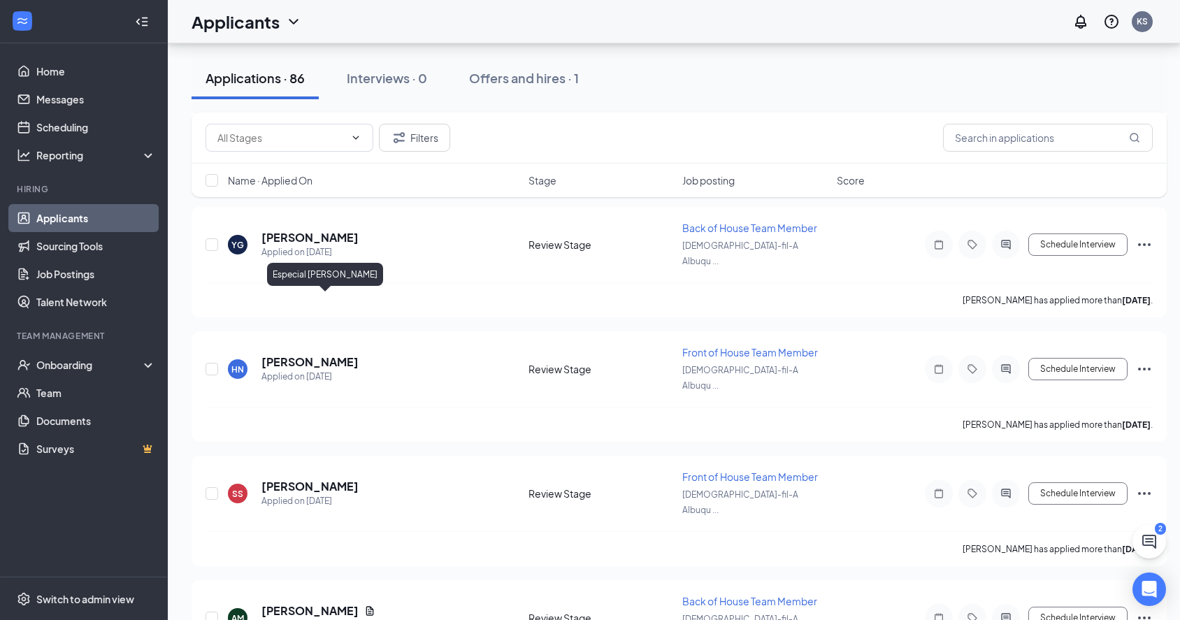
drag, startPoint x: 345, startPoint y: 303, endPoint x: 262, endPoint y: 301, distance: 82.5
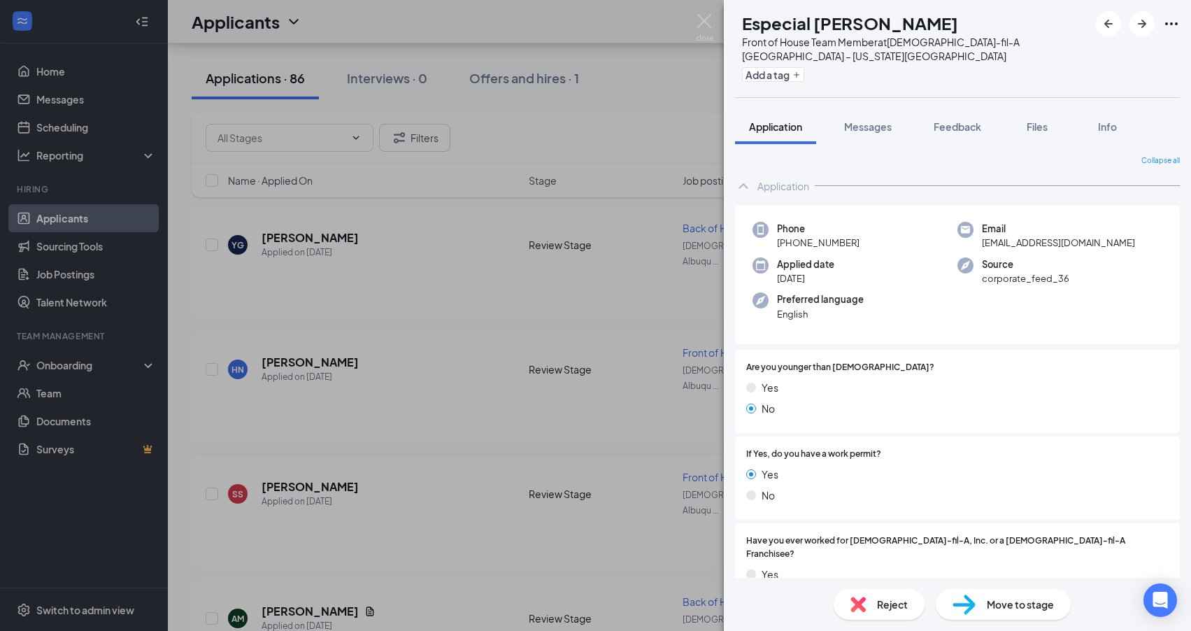
click at [441, 436] on div "EG Especial Garcia Front of House Team Member at Chick-fil-A Albuquerque – Wyom…" at bounding box center [595, 315] width 1191 height 631
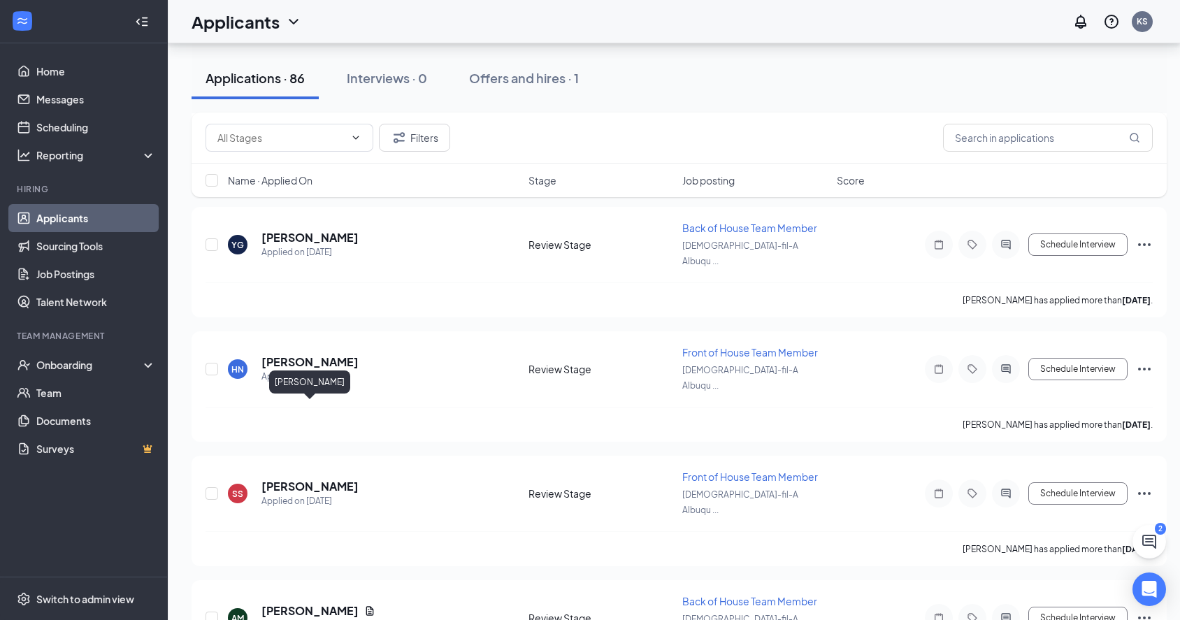
drag, startPoint x: 351, startPoint y: 408, endPoint x: 266, endPoint y: 409, distance: 85.3
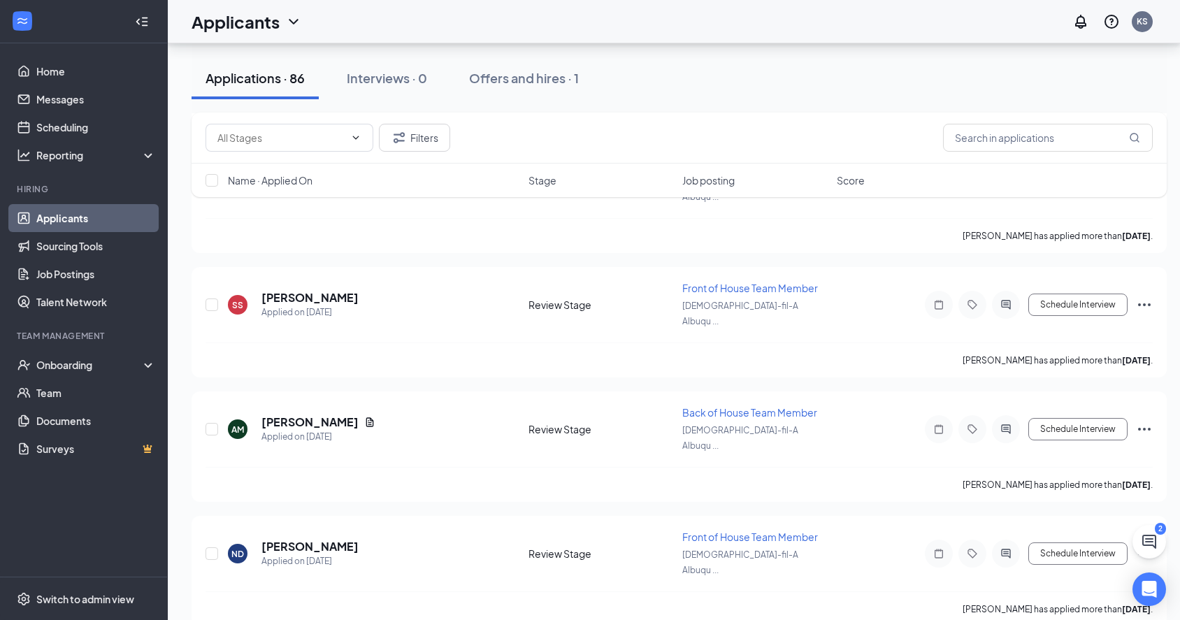
scroll to position [3973, 0]
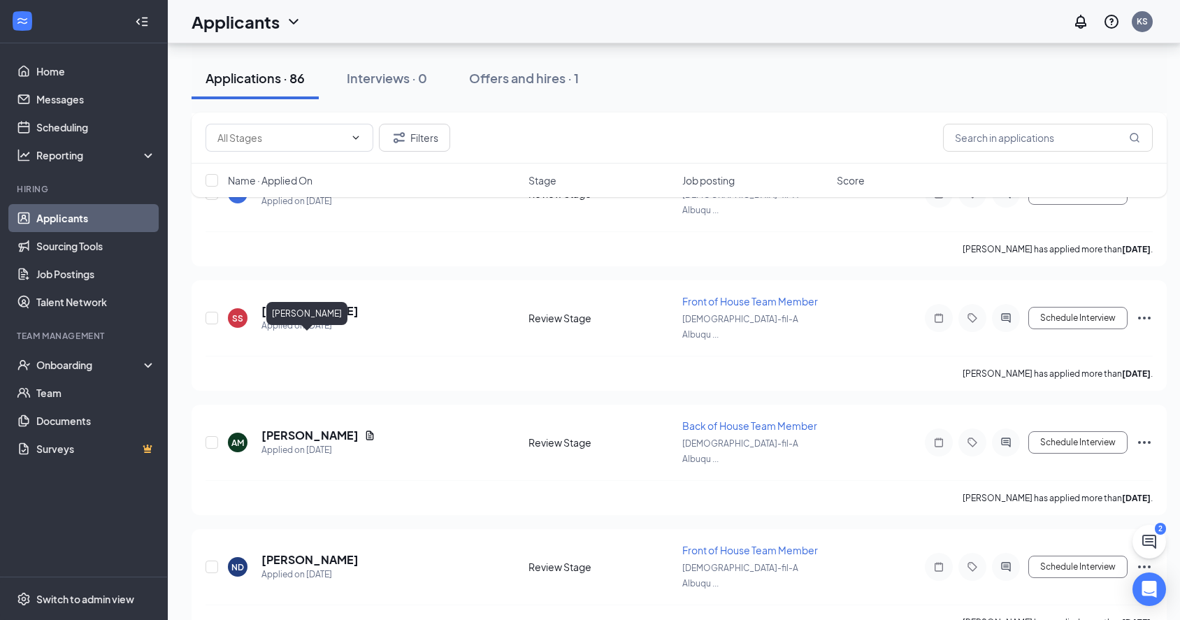
drag, startPoint x: 348, startPoint y: 338, endPoint x: 264, endPoint y: 341, distance: 83.9
drag, startPoint x: 350, startPoint y: 448, endPoint x: 262, endPoint y: 452, distance: 87.5
drag, startPoint x: 323, startPoint y: 557, endPoint x: 257, endPoint y: 557, distance: 66.4
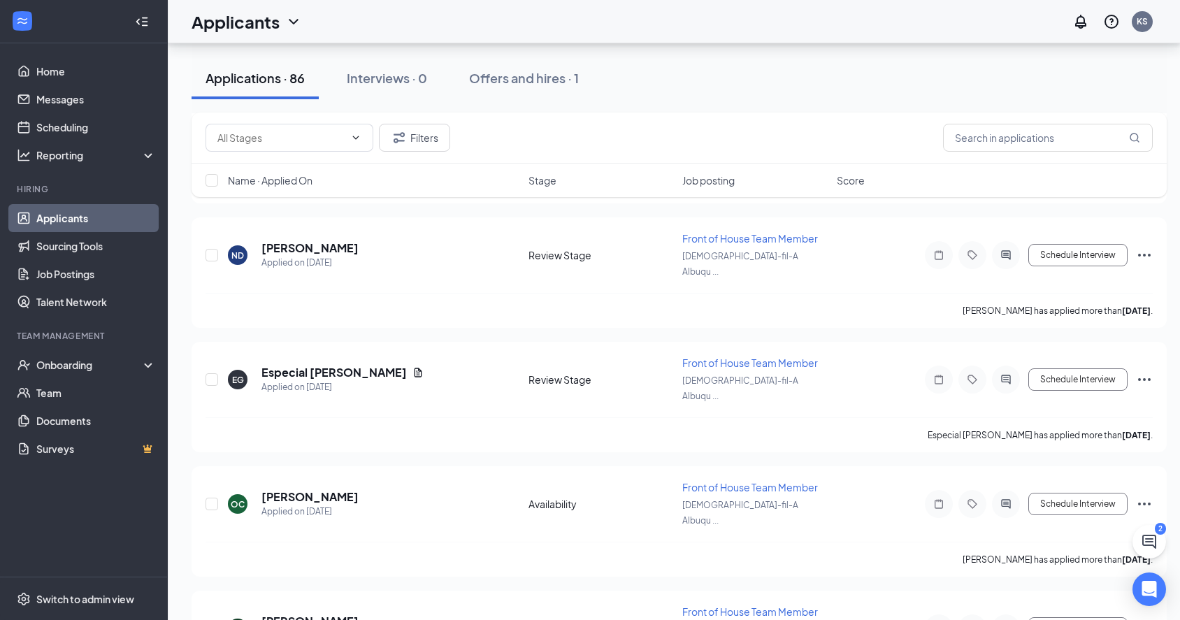
scroll to position [4350, 0]
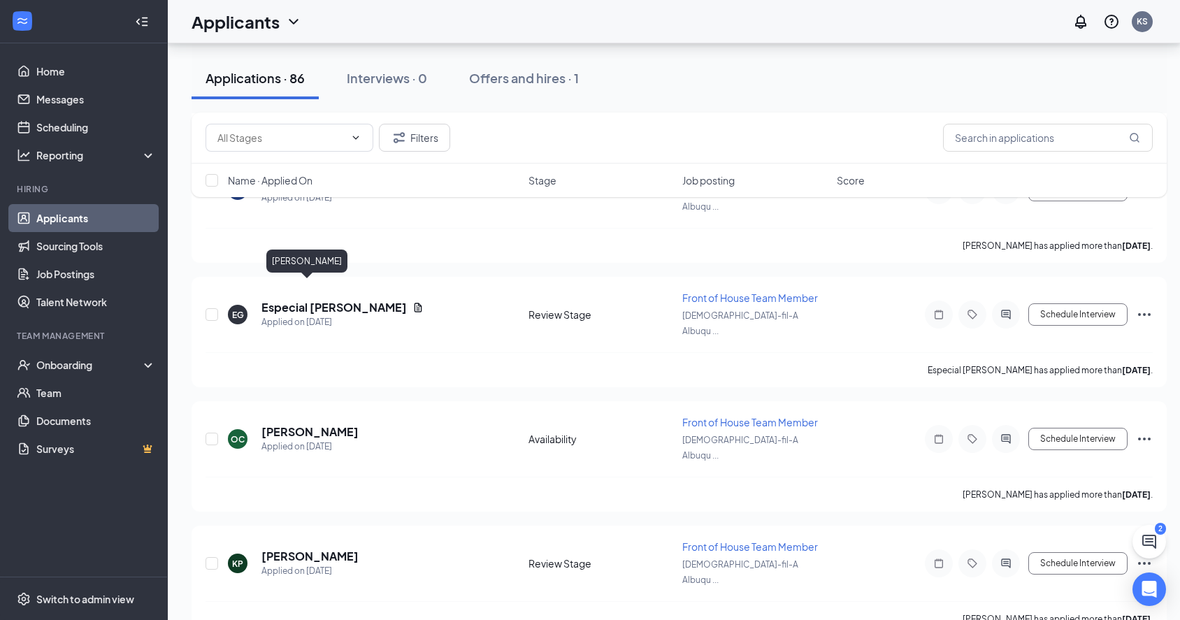
drag, startPoint x: 346, startPoint y: 290, endPoint x: 264, endPoint y: 291, distance: 81.8
drag, startPoint x: 324, startPoint y: 401, endPoint x: 259, endPoint y: 399, distance: 65.1
drag, startPoint x: 337, startPoint y: 505, endPoint x: 264, endPoint y: 506, distance: 72.7
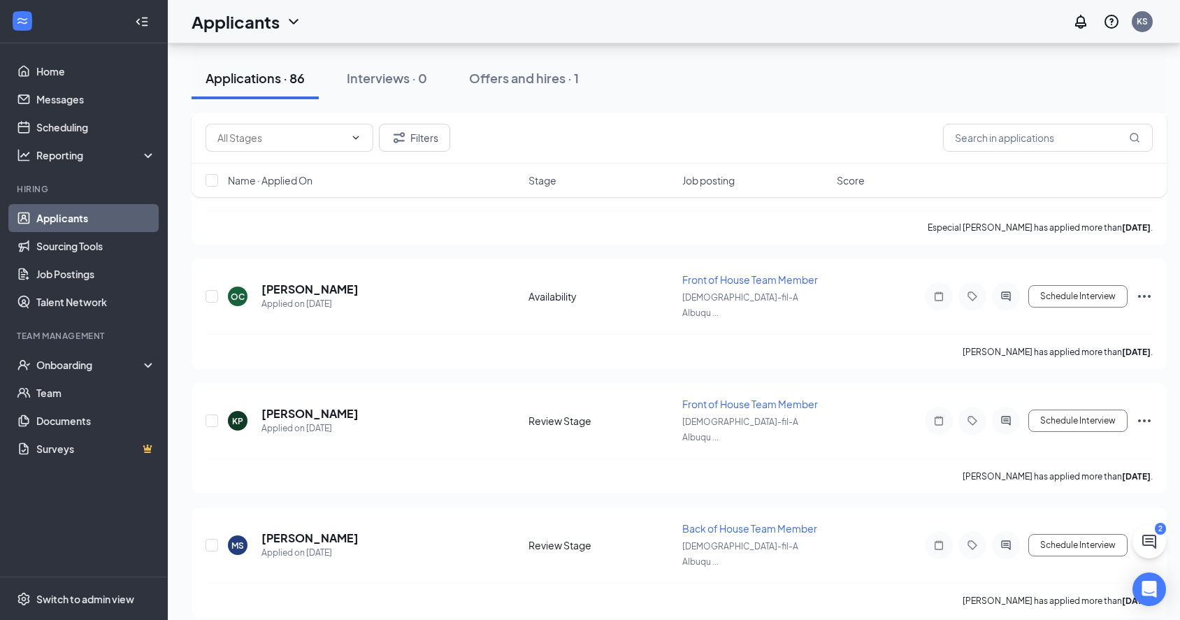
scroll to position [4546, 0]
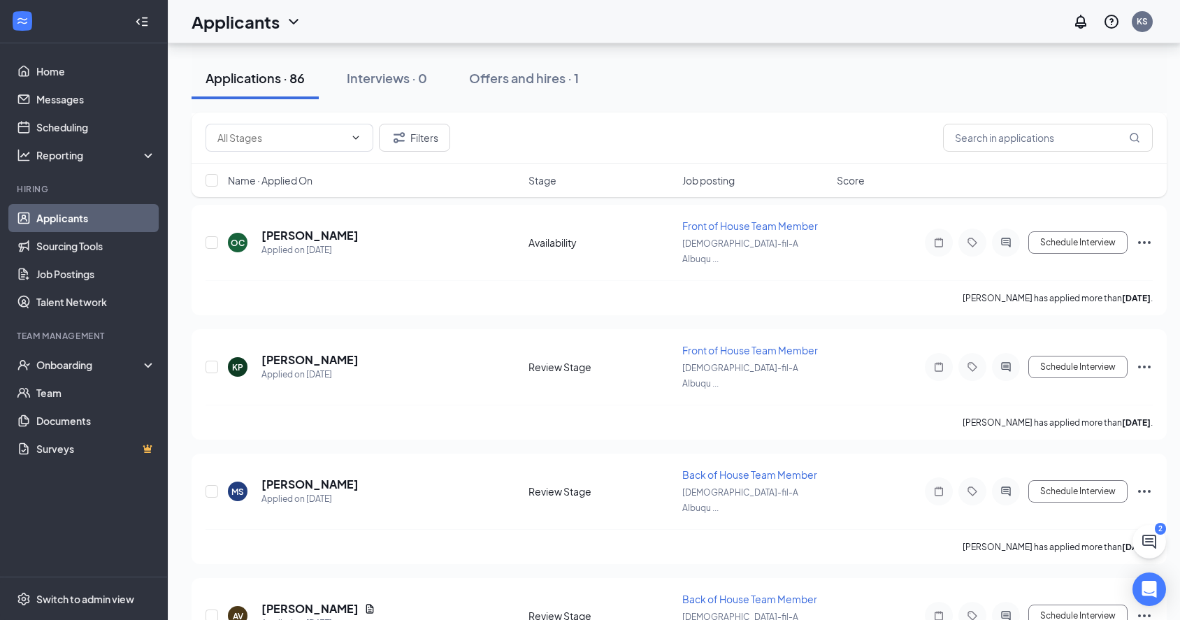
drag, startPoint x: 343, startPoint y: 417, endPoint x: 239, endPoint y: 421, distance: 103.6
drag, startPoint x: 340, startPoint y: 416, endPoint x: 264, endPoint y: 419, distance: 75.6
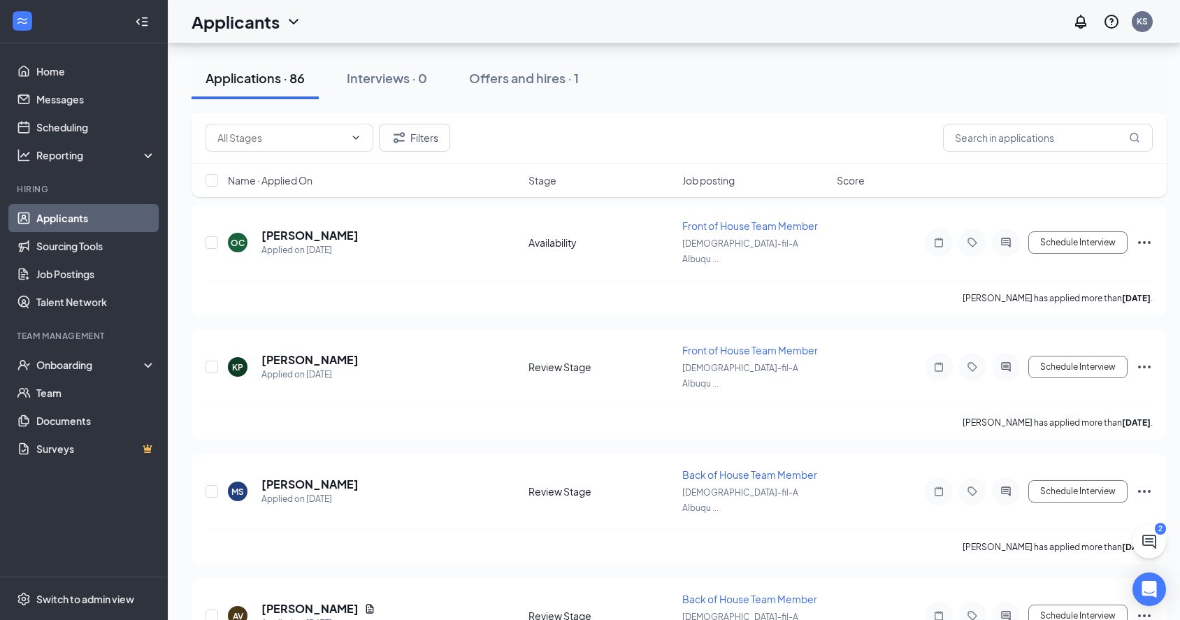
drag, startPoint x: 333, startPoint y: 524, endPoint x: 257, endPoint y: 523, distance: 76.2
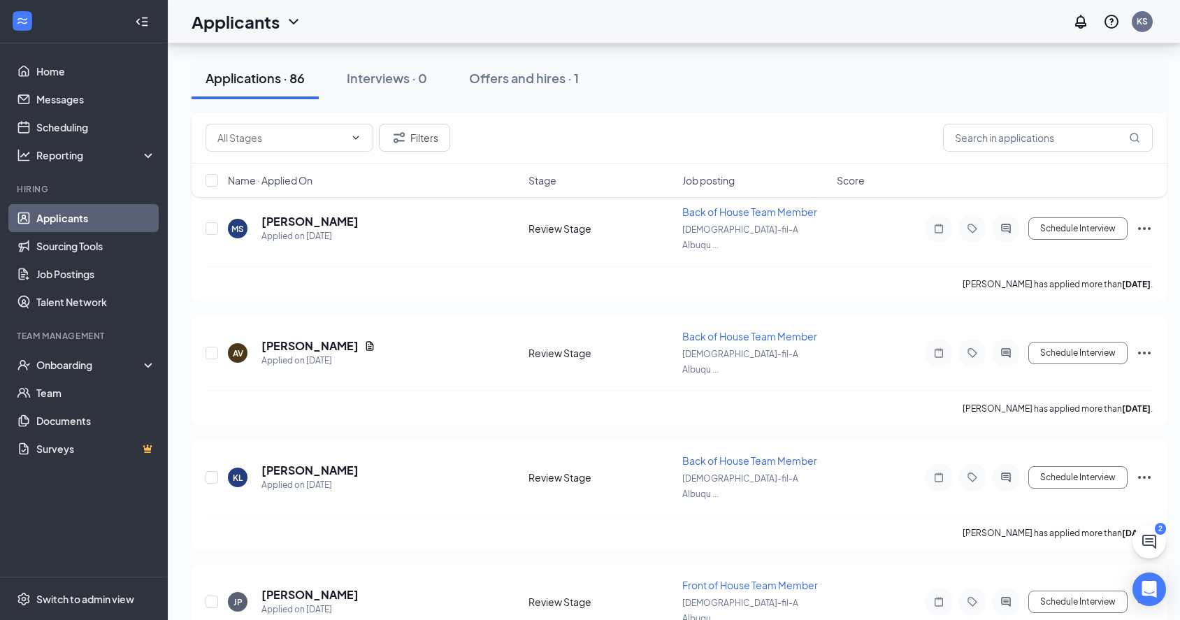
scroll to position [4809, 0]
drag, startPoint x: 339, startPoint y: 370, endPoint x: 259, endPoint y: 371, distance: 79.7
drag, startPoint x: 331, startPoint y: 478, endPoint x: 262, endPoint y: 479, distance: 68.5
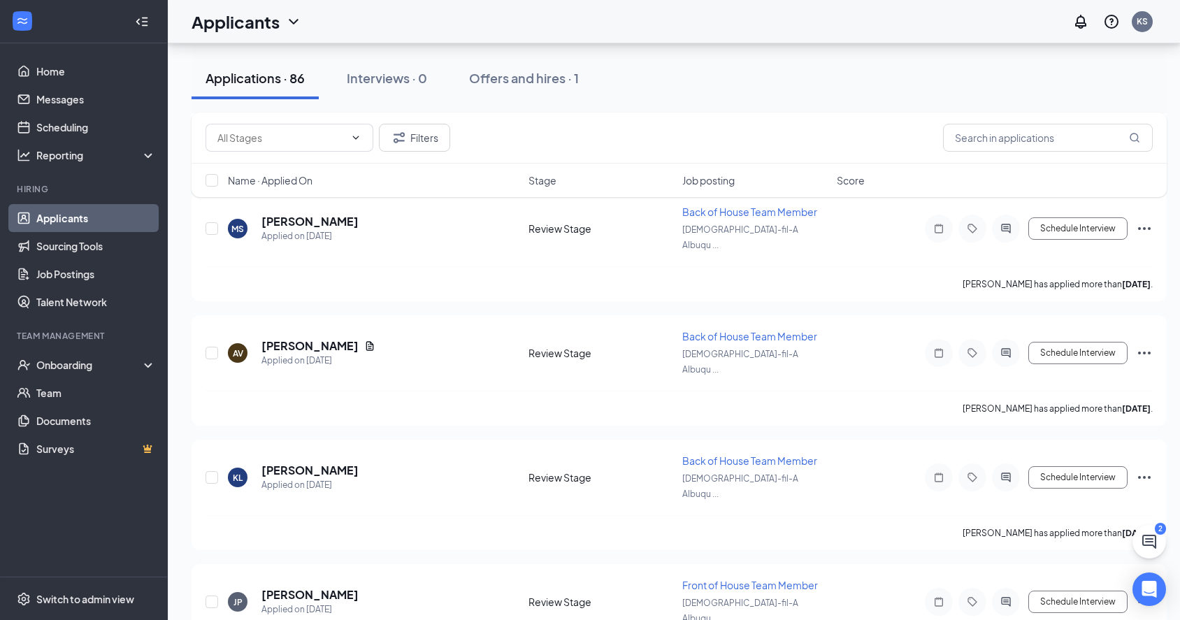
scroll to position [5001, 0]
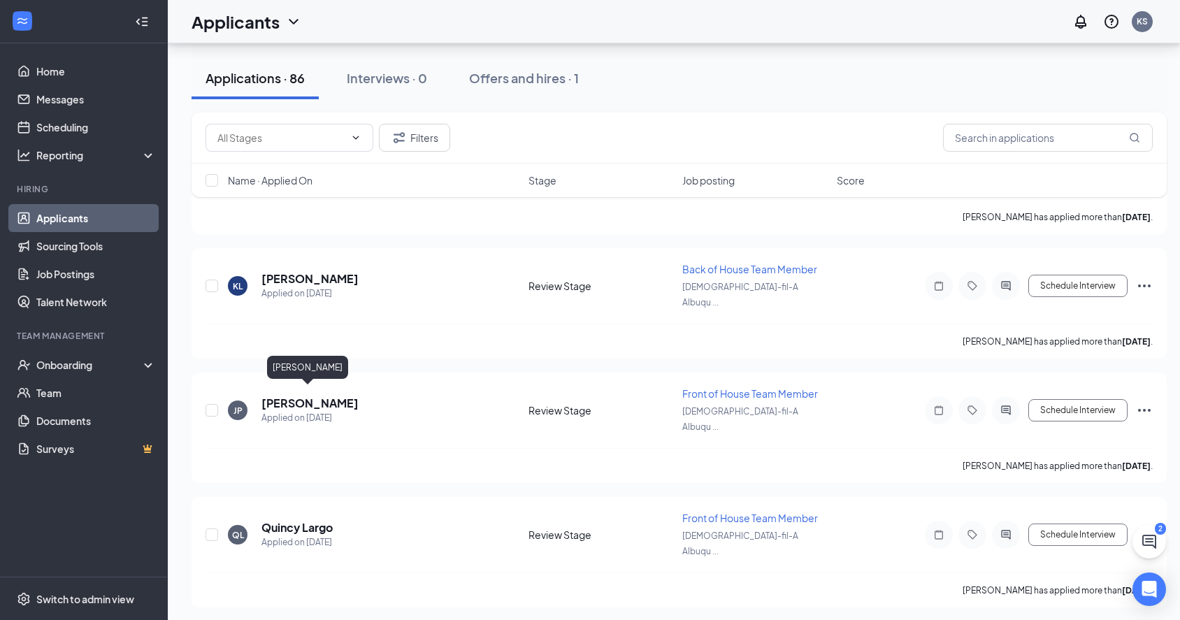
drag, startPoint x: 341, startPoint y: 391, endPoint x: 264, endPoint y: 394, distance: 77.7
drag, startPoint x: 327, startPoint y: 500, endPoint x: 261, endPoint y: 499, distance: 66.4
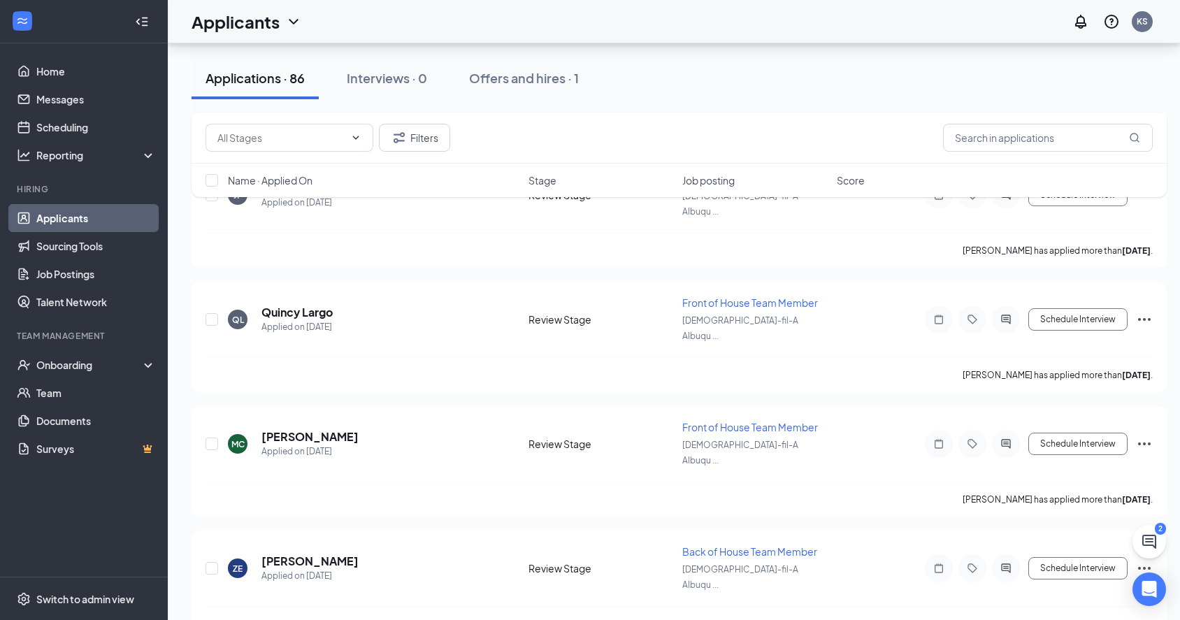
scroll to position [5230, 0]
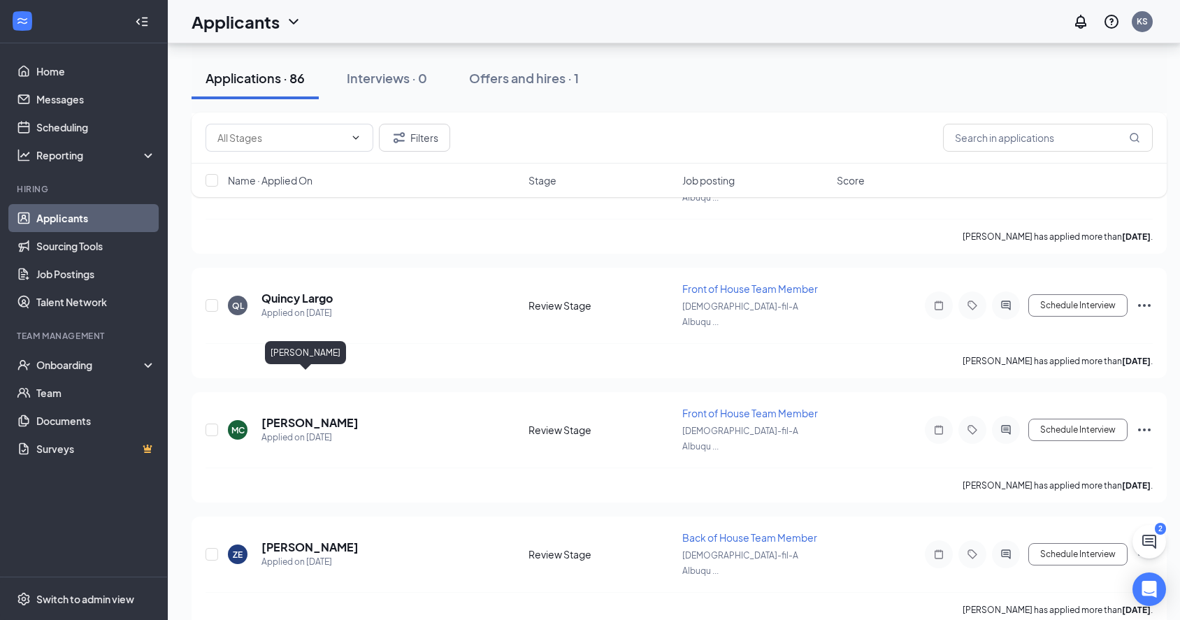
drag, startPoint x: 328, startPoint y: 380, endPoint x: 265, endPoint y: 382, distance: 62.9
drag, startPoint x: 339, startPoint y: 491, endPoint x: 264, endPoint y: 491, distance: 75.5
drag, startPoint x: 348, startPoint y: 595, endPoint x: 257, endPoint y: 594, distance: 91.6
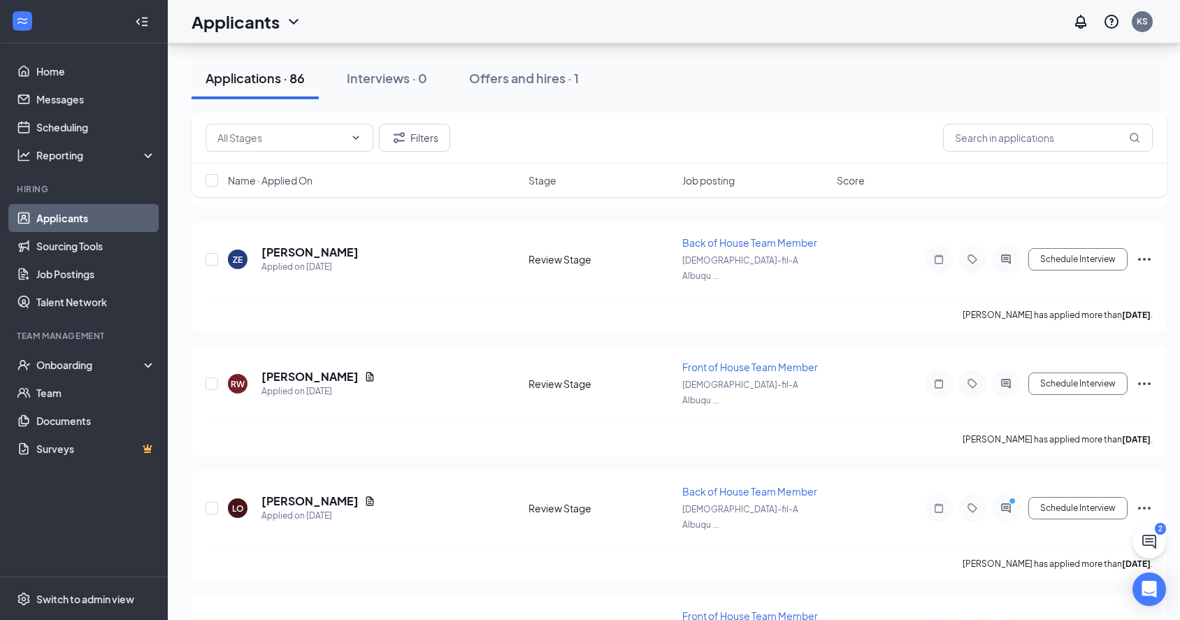
scroll to position [5539, 0]
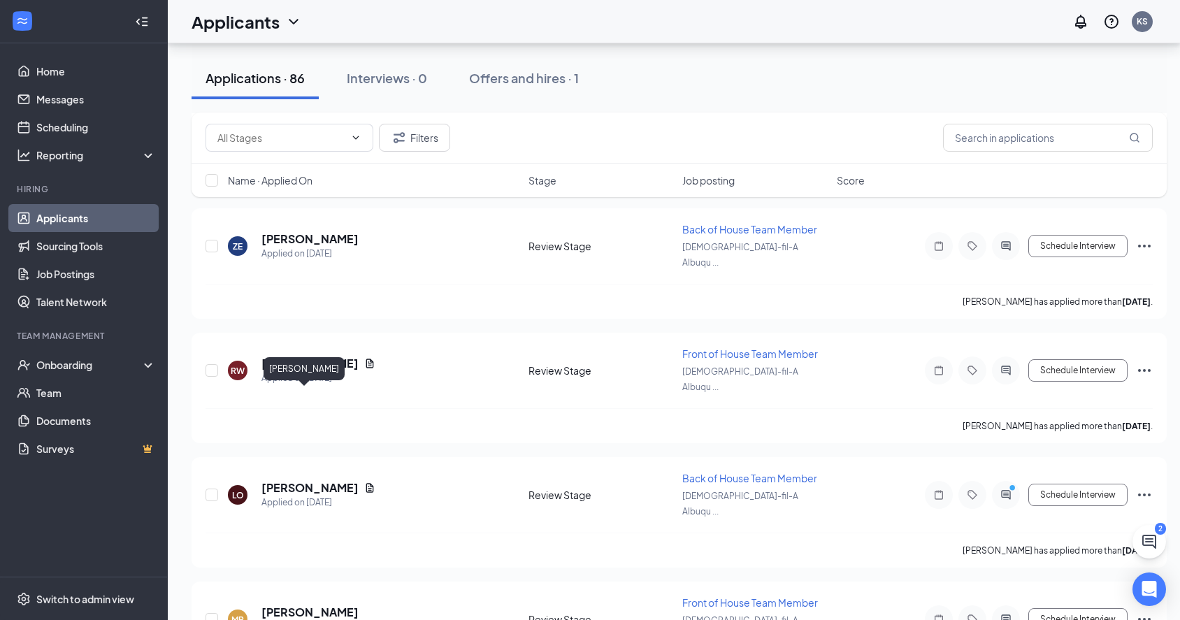
drag, startPoint x: 329, startPoint y: 394, endPoint x: 263, endPoint y: 392, distance: 66.5
drag, startPoint x: 313, startPoint y: 506, endPoint x: 262, endPoint y: 508, distance: 51.1
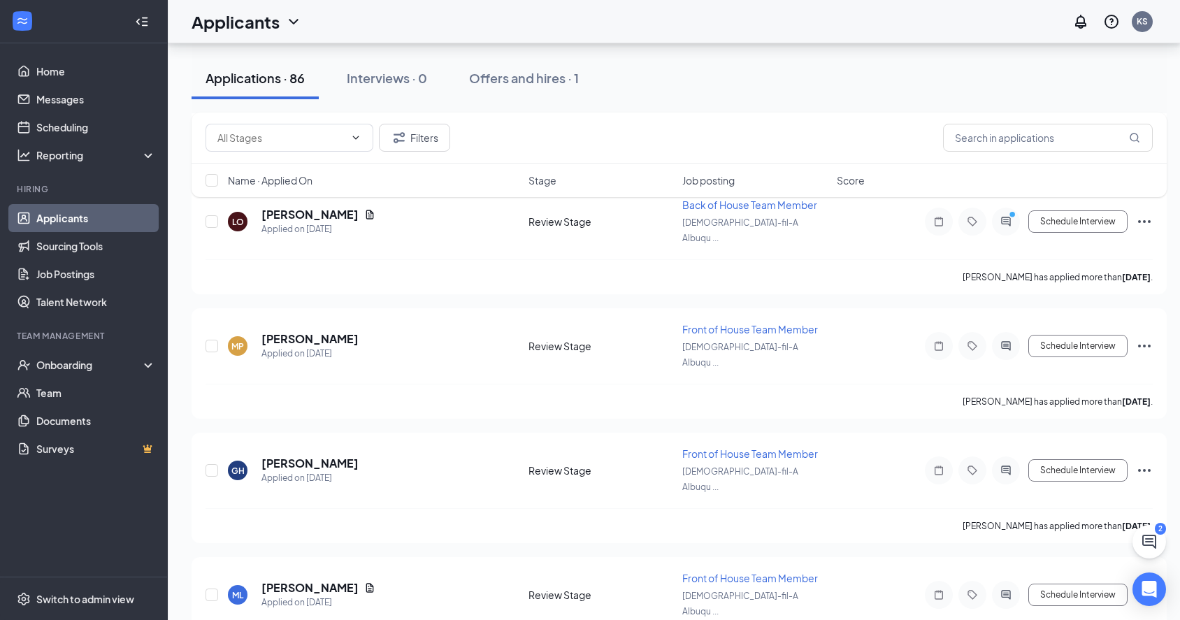
scroll to position [5813, 0]
drag, startPoint x: 371, startPoint y: 334, endPoint x: 266, endPoint y: 340, distance: 105.7
drag, startPoint x: 280, startPoint y: 444, endPoint x: 250, endPoint y: 445, distance: 30.8
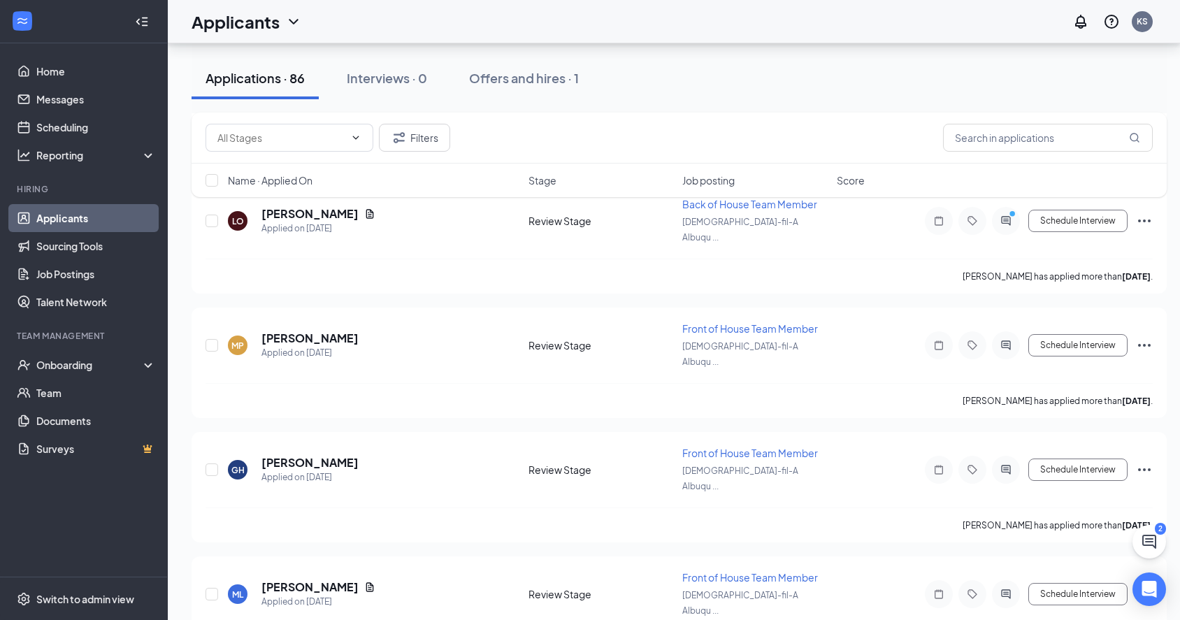
drag, startPoint x: 341, startPoint y: 446, endPoint x: 262, endPoint y: 448, distance: 79.0
drag, startPoint x: 338, startPoint y: 554, endPoint x: 264, endPoint y: 556, distance: 73.4
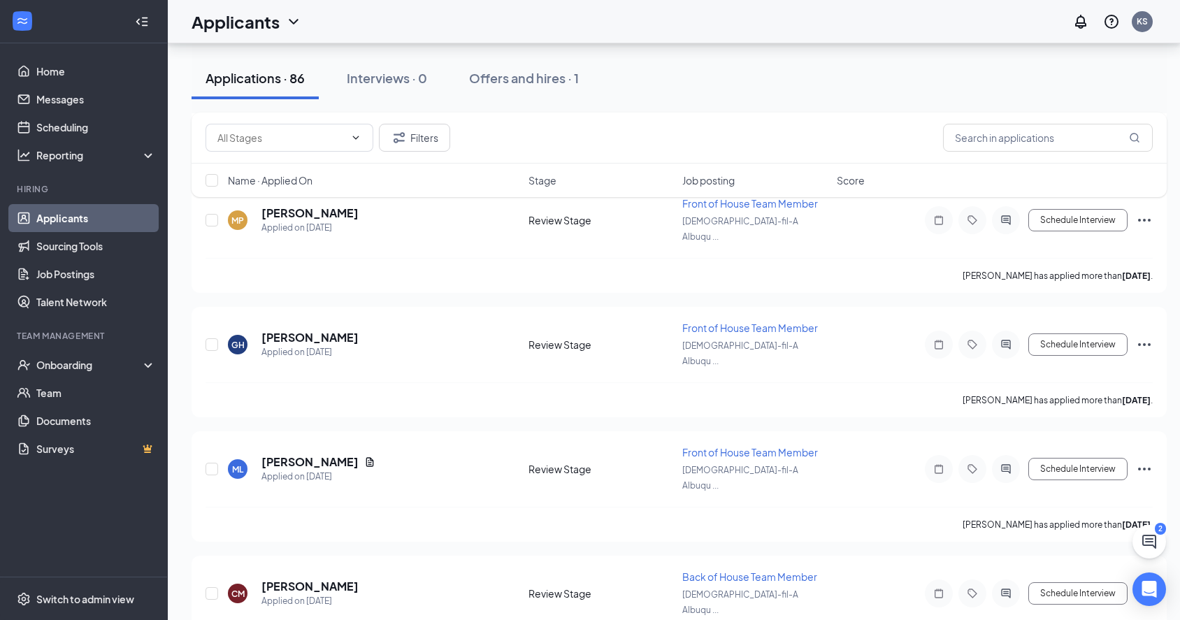
scroll to position [5927, 0]
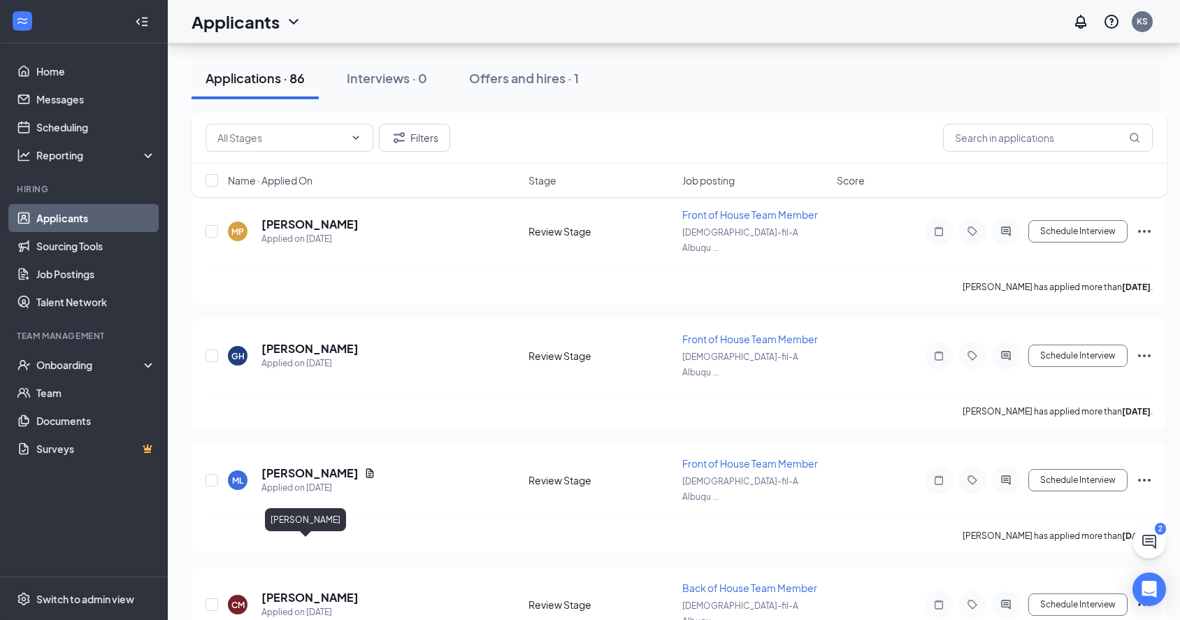
drag, startPoint x: 327, startPoint y: 551, endPoint x: 261, endPoint y: 552, distance: 65.7
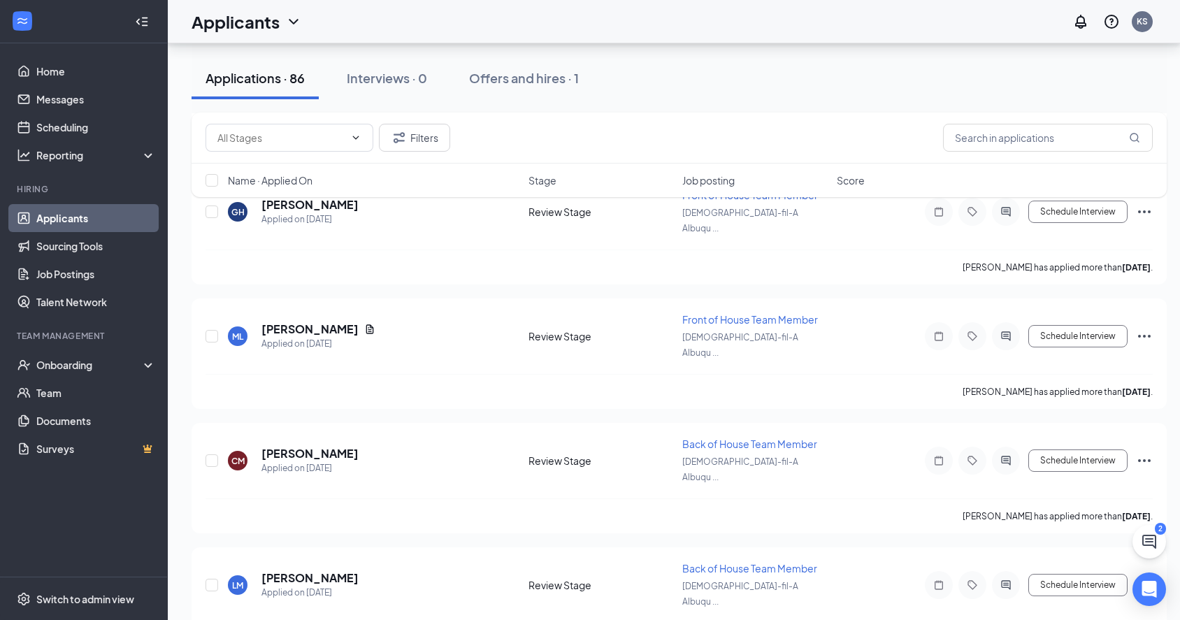
scroll to position [6141, 3]
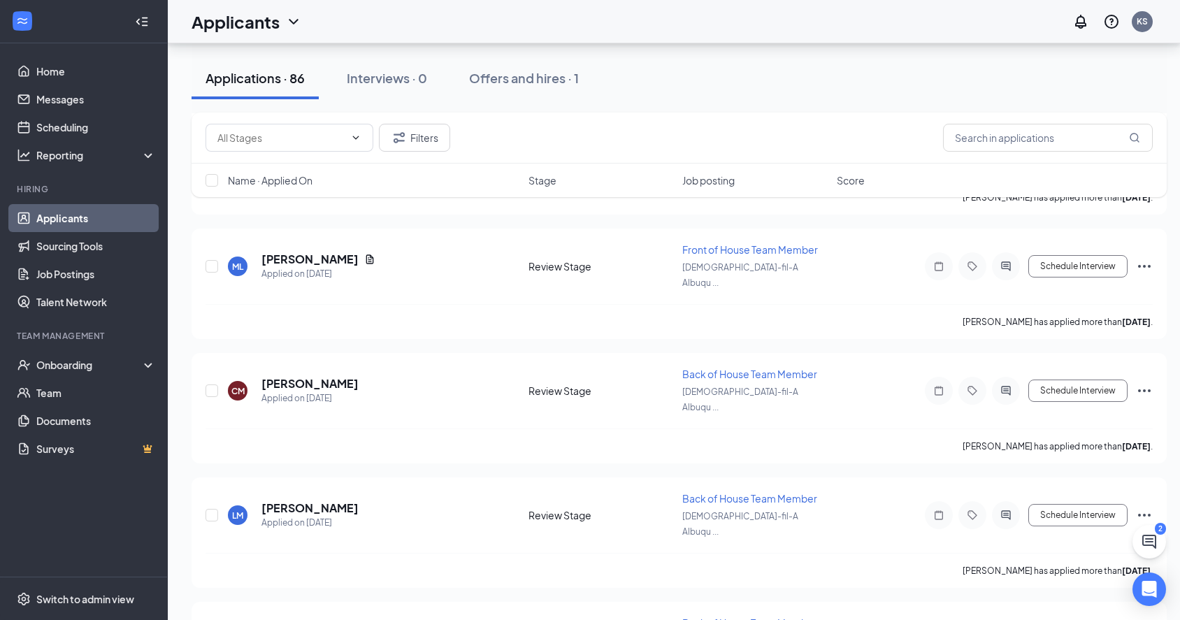
drag, startPoint x: 377, startPoint y: 454, endPoint x: 257, endPoint y: 459, distance: 120.3
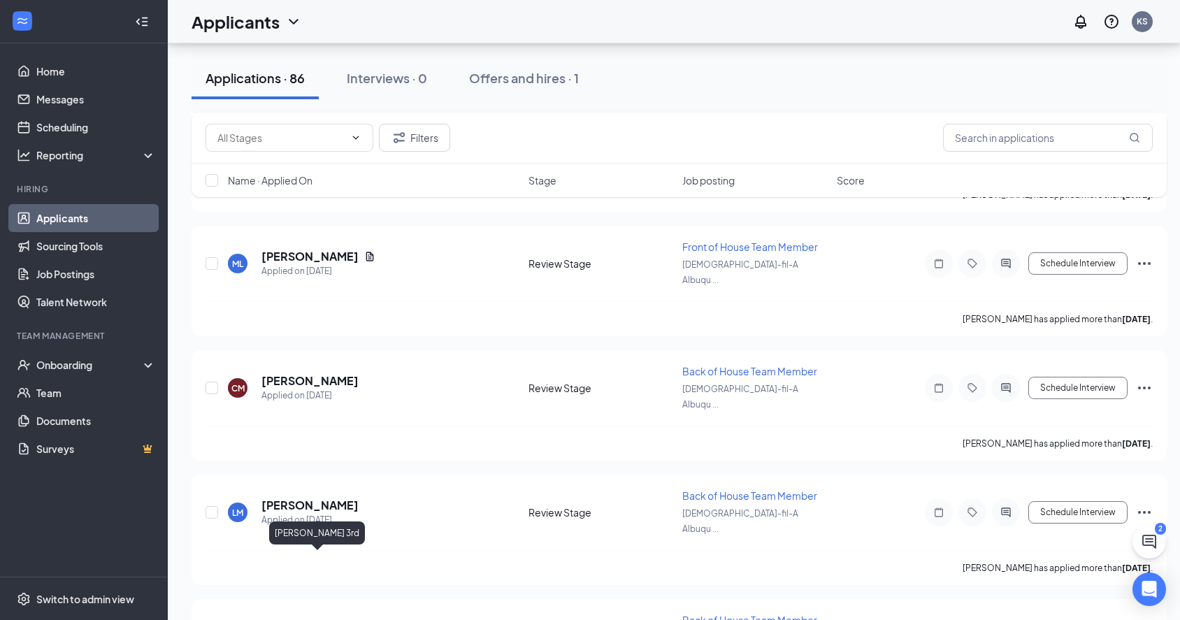
drag, startPoint x: 363, startPoint y: 560, endPoint x: 262, endPoint y: 561, distance: 101.4
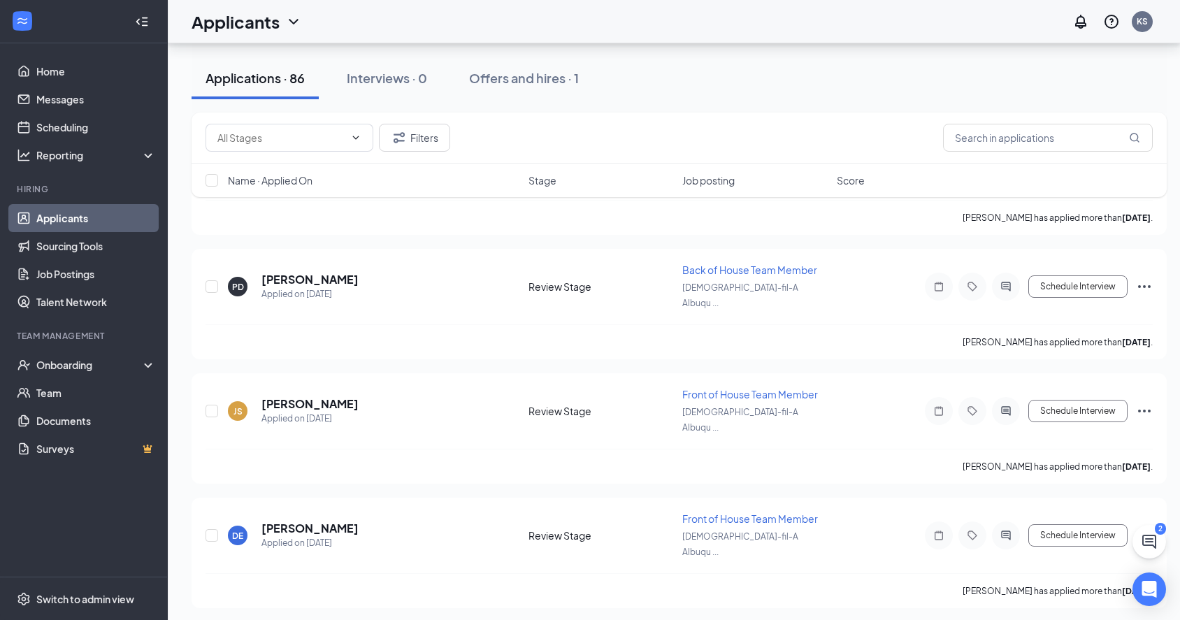
scroll to position [6434, 3]
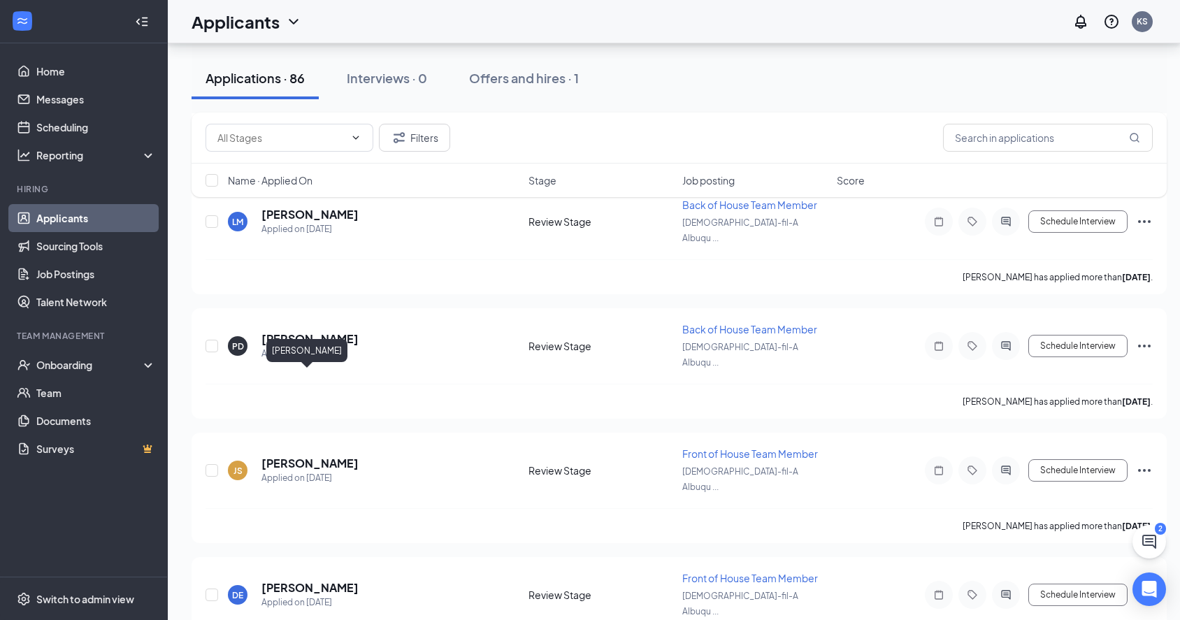
drag, startPoint x: 337, startPoint y: 374, endPoint x: 261, endPoint y: 380, distance: 76.4
drag, startPoint x: 339, startPoint y: 487, endPoint x: 262, endPoint y: 489, distance: 77.7
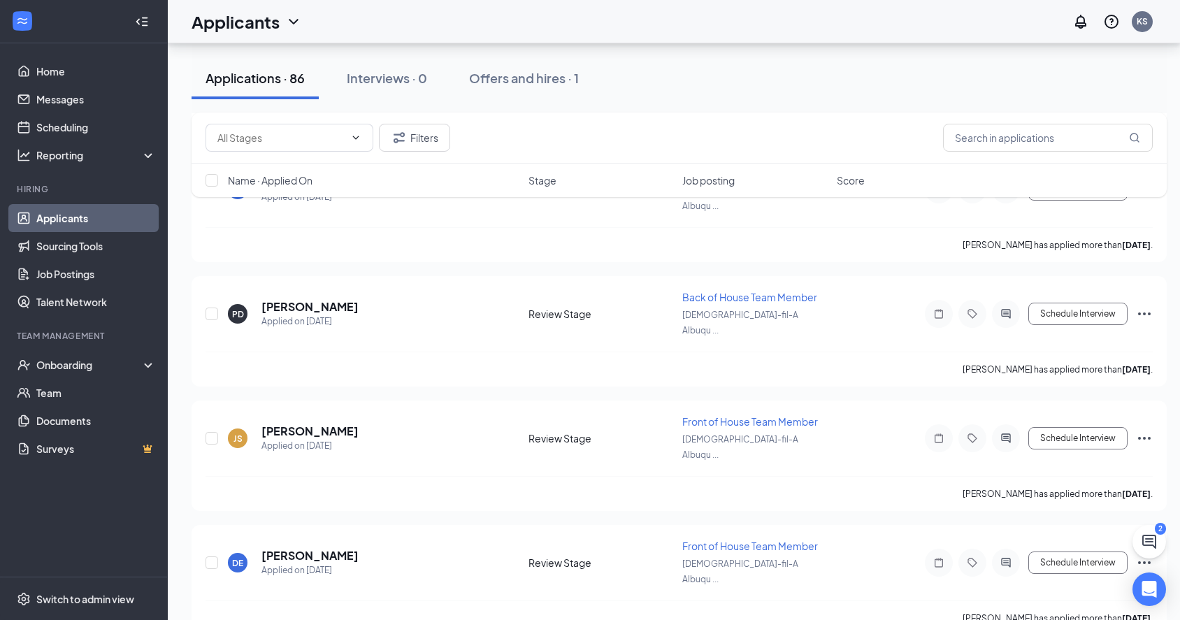
scroll to position [6574, 3]
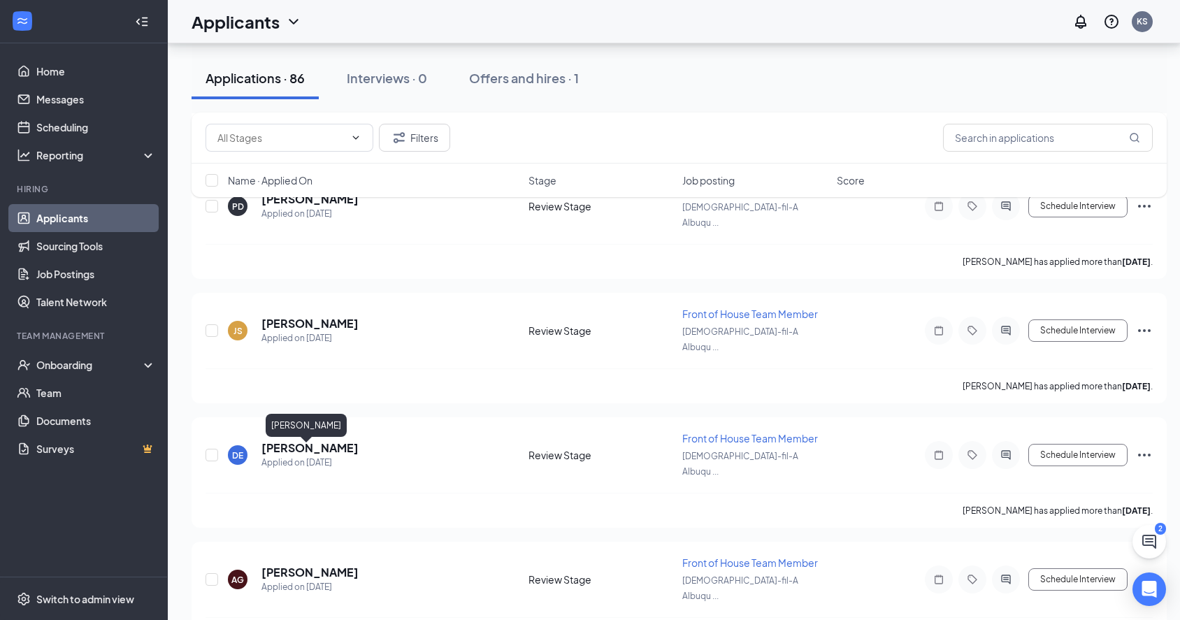
drag, startPoint x: 340, startPoint y: 452, endPoint x: 256, endPoint y: 452, distance: 83.9
drag, startPoint x: 339, startPoint y: 561, endPoint x: 255, endPoint y: 558, distance: 84.0
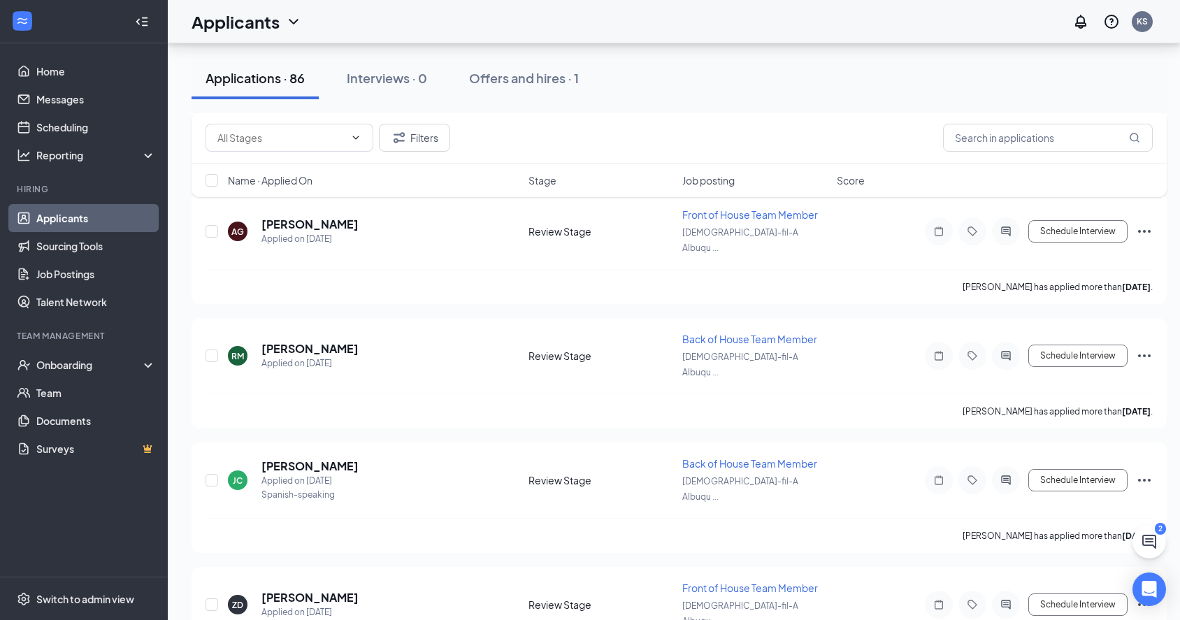
scroll to position [6839, 3]
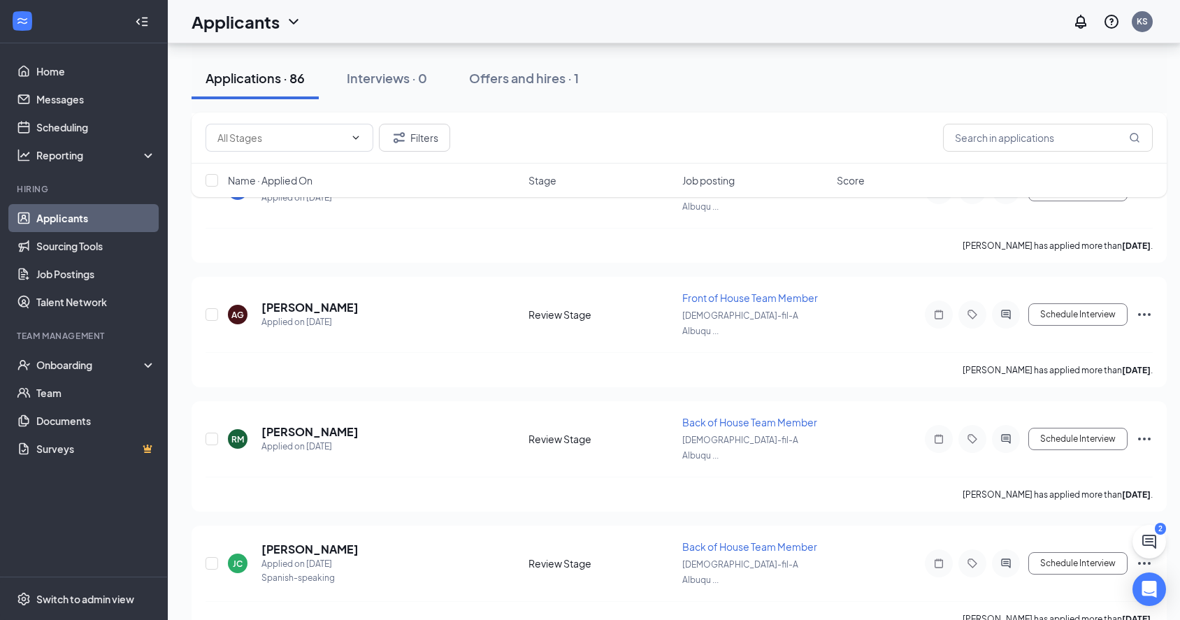
drag, startPoint x: 321, startPoint y: 403, endPoint x: 257, endPoint y: 404, distance: 64.3
drag, startPoint x: 334, startPoint y: 511, endPoint x: 256, endPoint y: 510, distance: 77.6
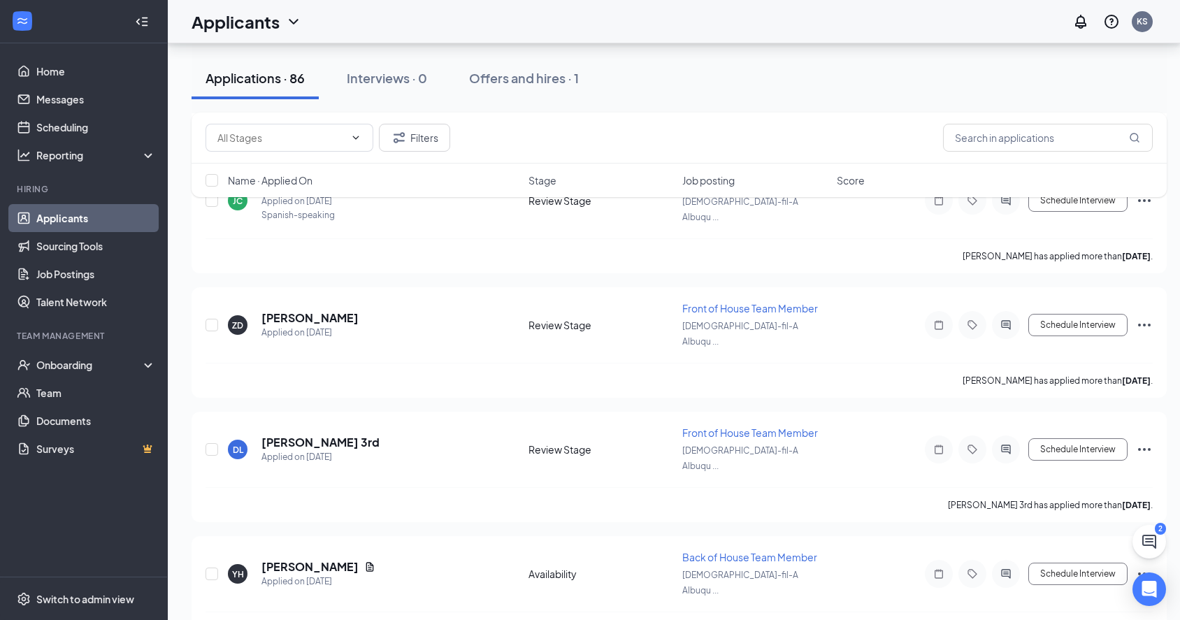
scroll to position [7099, 3]
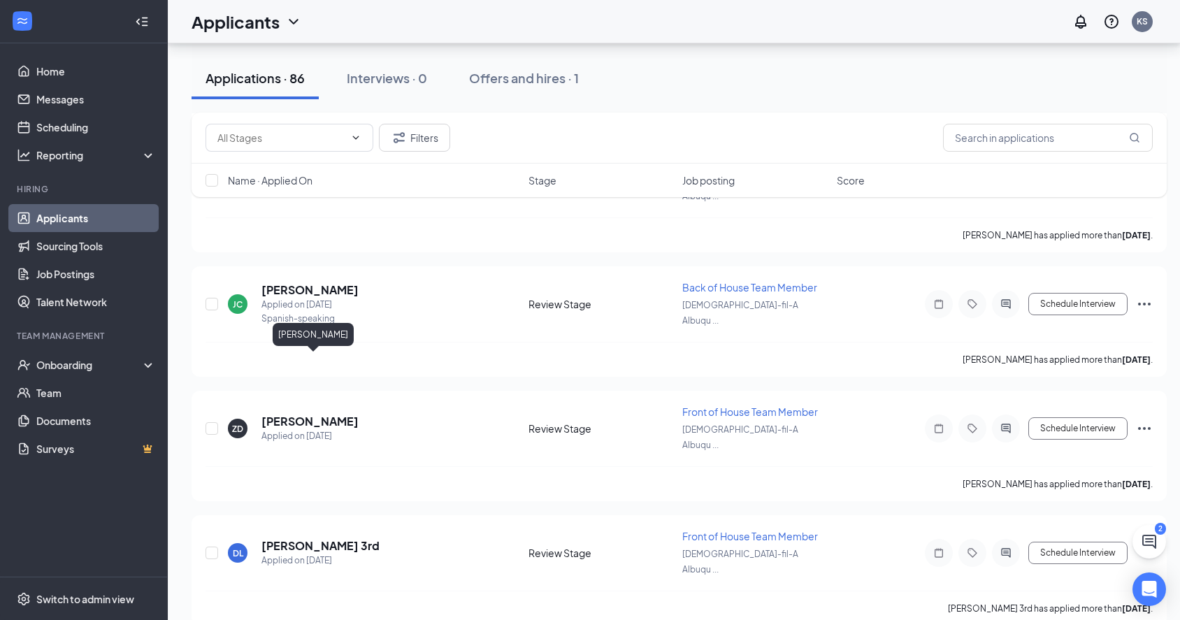
drag, startPoint x: 377, startPoint y: 359, endPoint x: 259, endPoint y: 366, distance: 117.6
drag, startPoint x: 333, startPoint y: 471, endPoint x: 259, endPoint y: 472, distance: 74.1
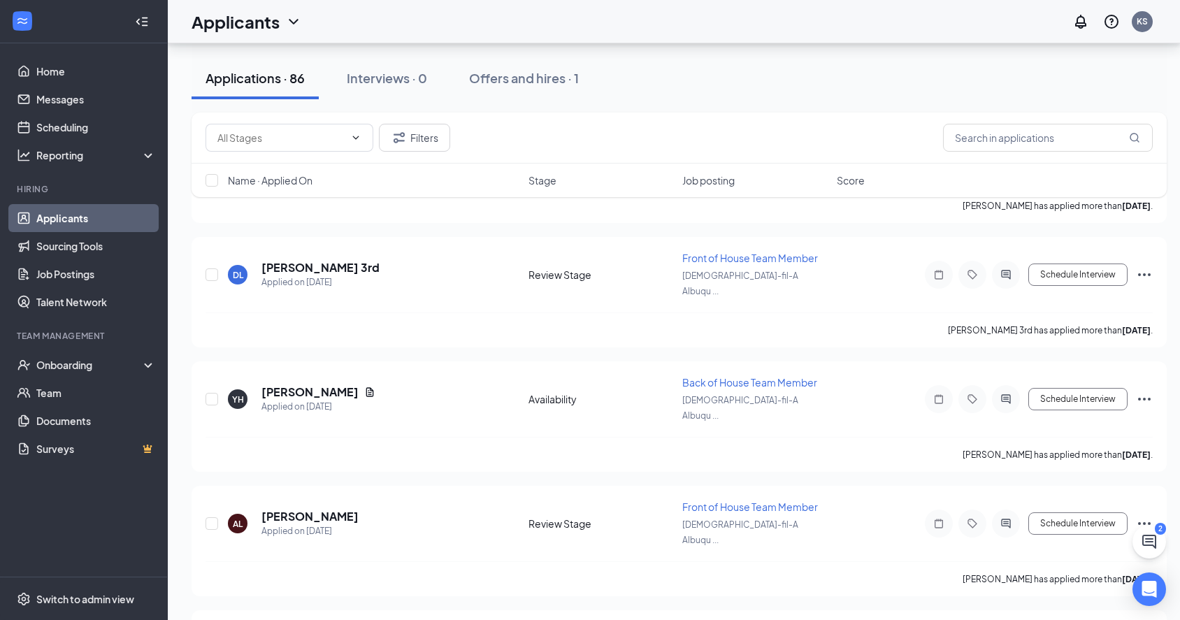
scroll to position [7391, 3]
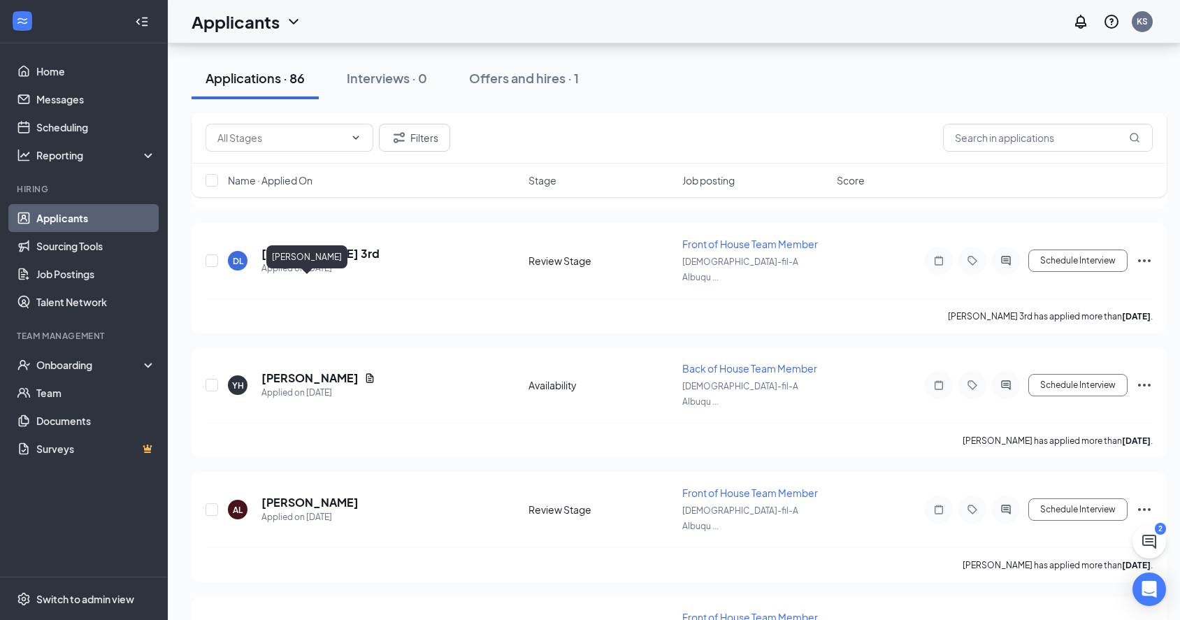
drag, startPoint x: 333, startPoint y: 287, endPoint x: 260, endPoint y: 289, distance: 72.7
drag, startPoint x: 338, startPoint y: 392, endPoint x: 257, endPoint y: 397, distance: 80.6
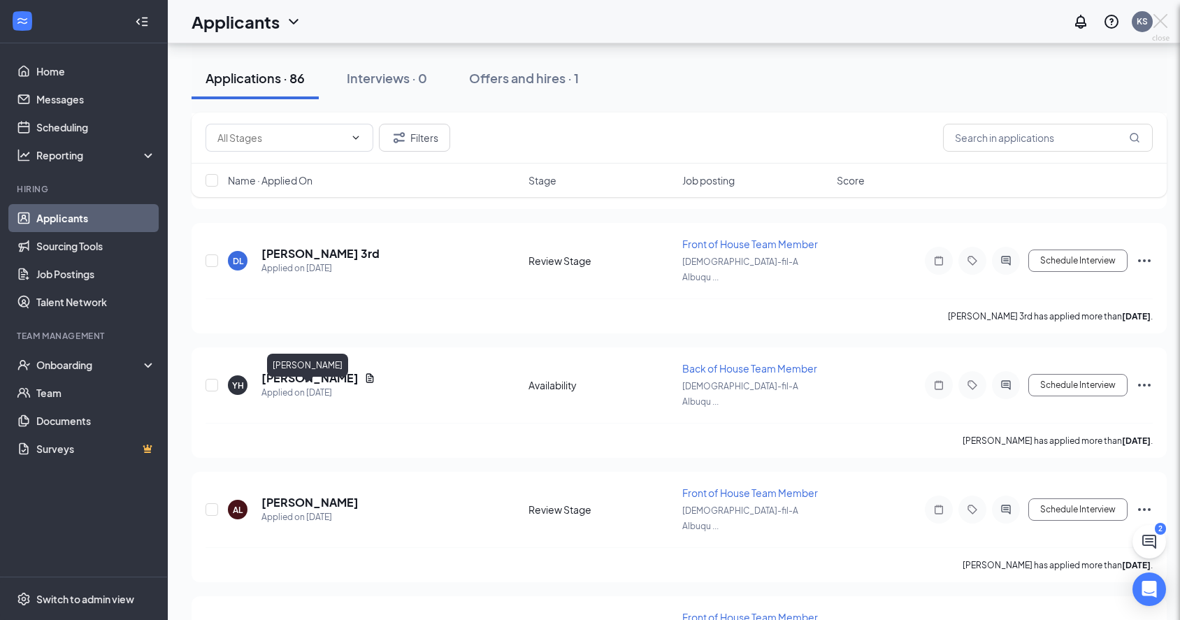
scroll to position [7391, 0]
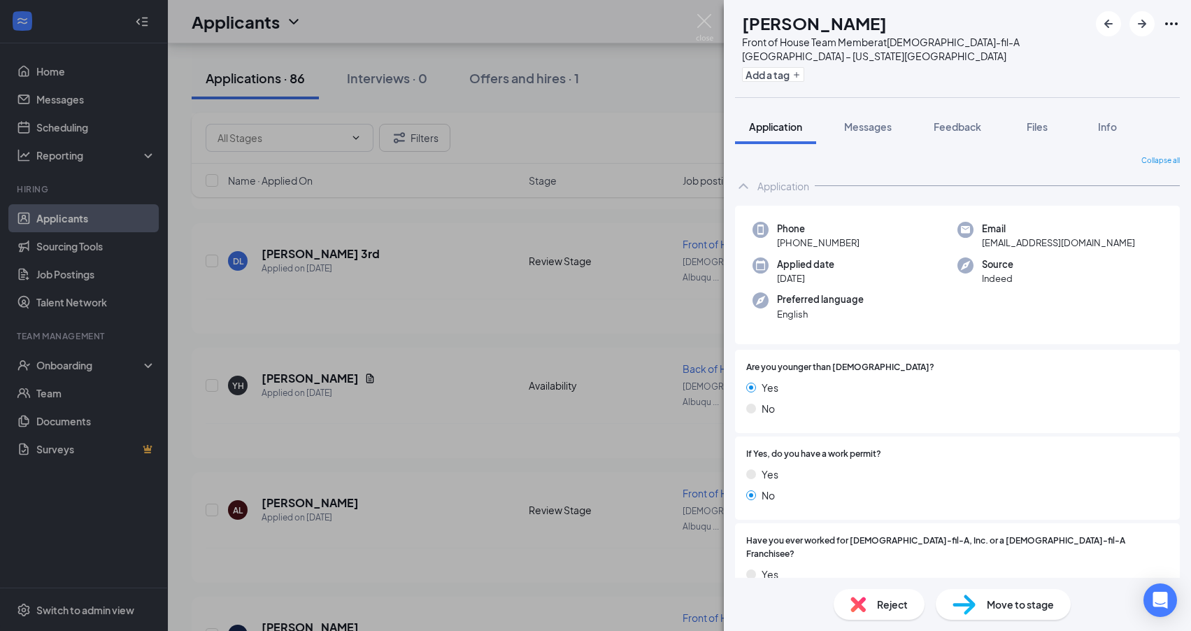
click at [356, 469] on div "JN Jose Navarrete Front of House Team Member at Chick-fil-A Albuquerque – Wyomi…" at bounding box center [595, 315] width 1191 height 631
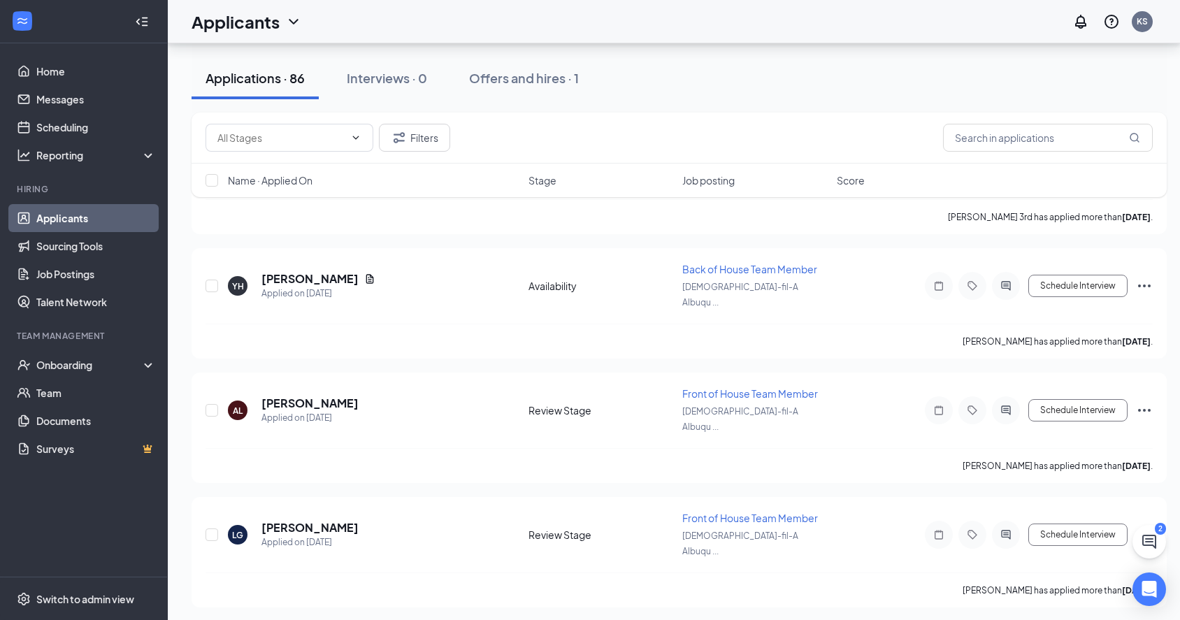
scroll to position [7497, 0]
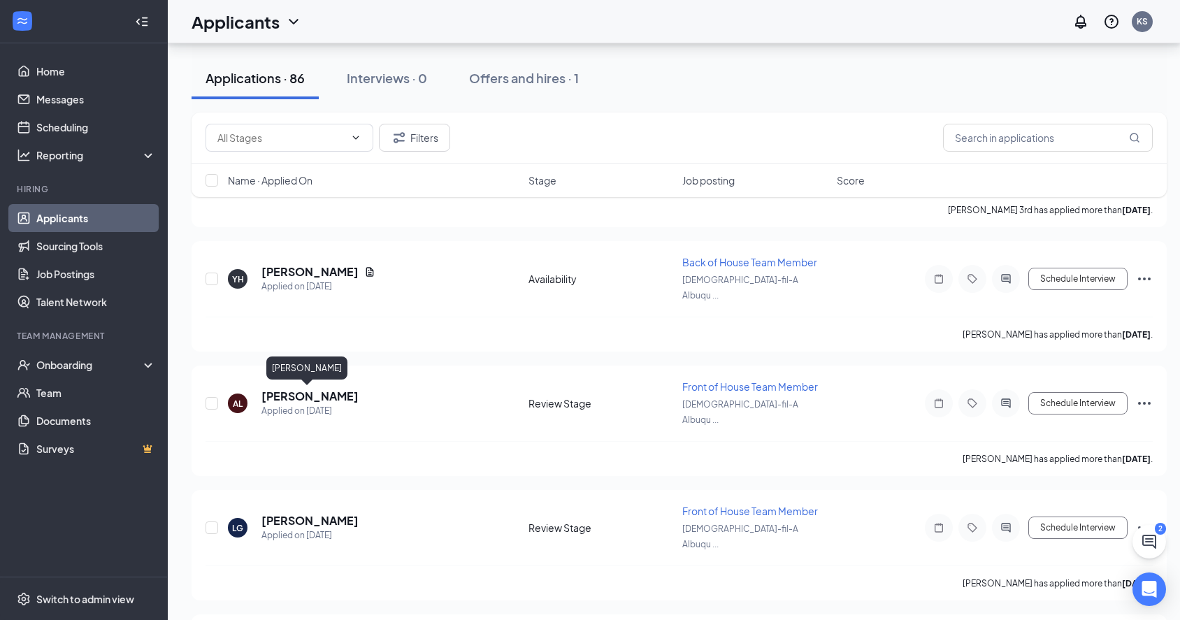
drag, startPoint x: 344, startPoint y: 394, endPoint x: 264, endPoint y: 400, distance: 80.0
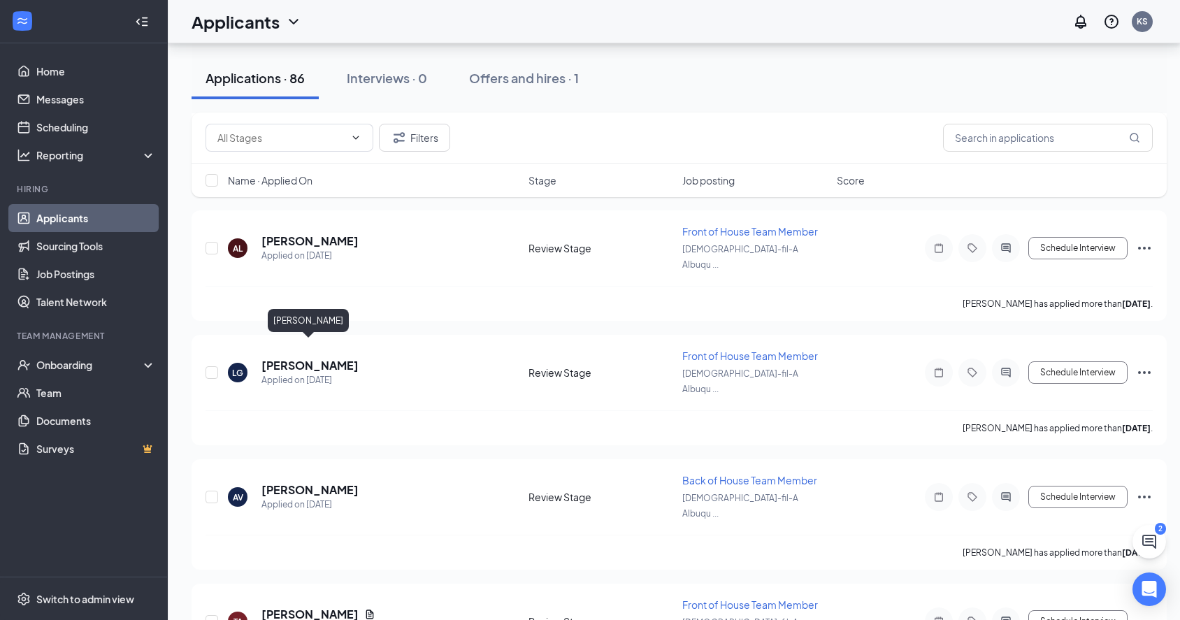
drag, startPoint x: 349, startPoint y: 347, endPoint x: 263, endPoint y: 350, distance: 86.1
drag, startPoint x: 343, startPoint y: 457, endPoint x: 265, endPoint y: 455, distance: 78.3
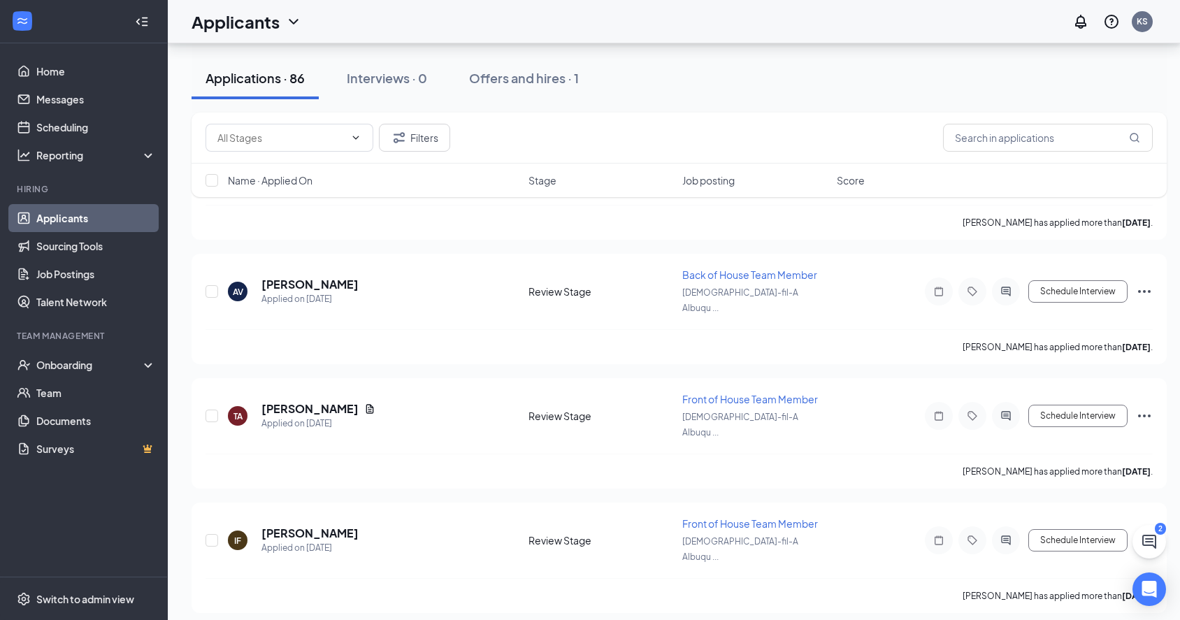
scroll to position [7880, 0]
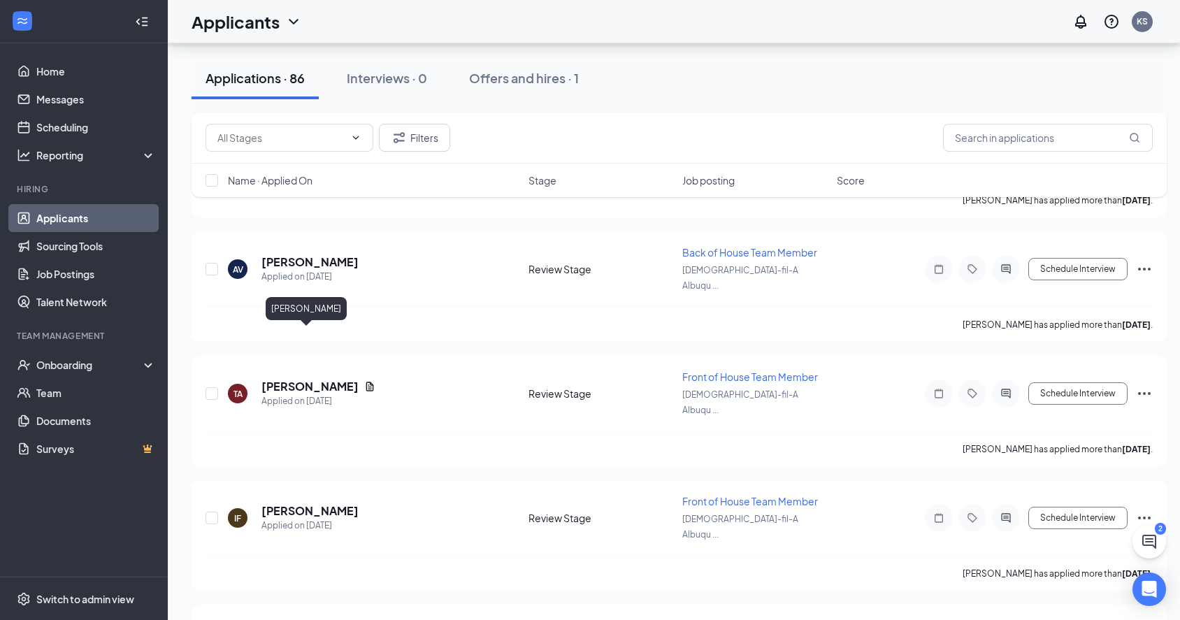
drag, startPoint x: 334, startPoint y: 336, endPoint x: 263, endPoint y: 337, distance: 70.6
drag, startPoint x: 311, startPoint y: 445, endPoint x: 262, endPoint y: 450, distance: 49.9
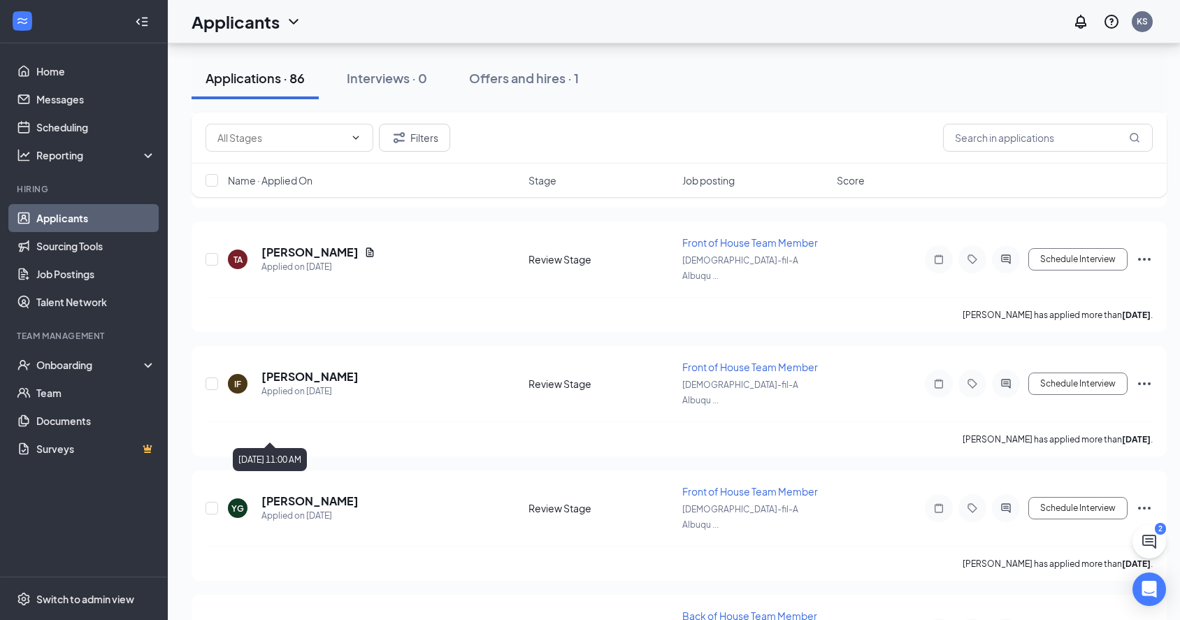
scroll to position [8087, 0]
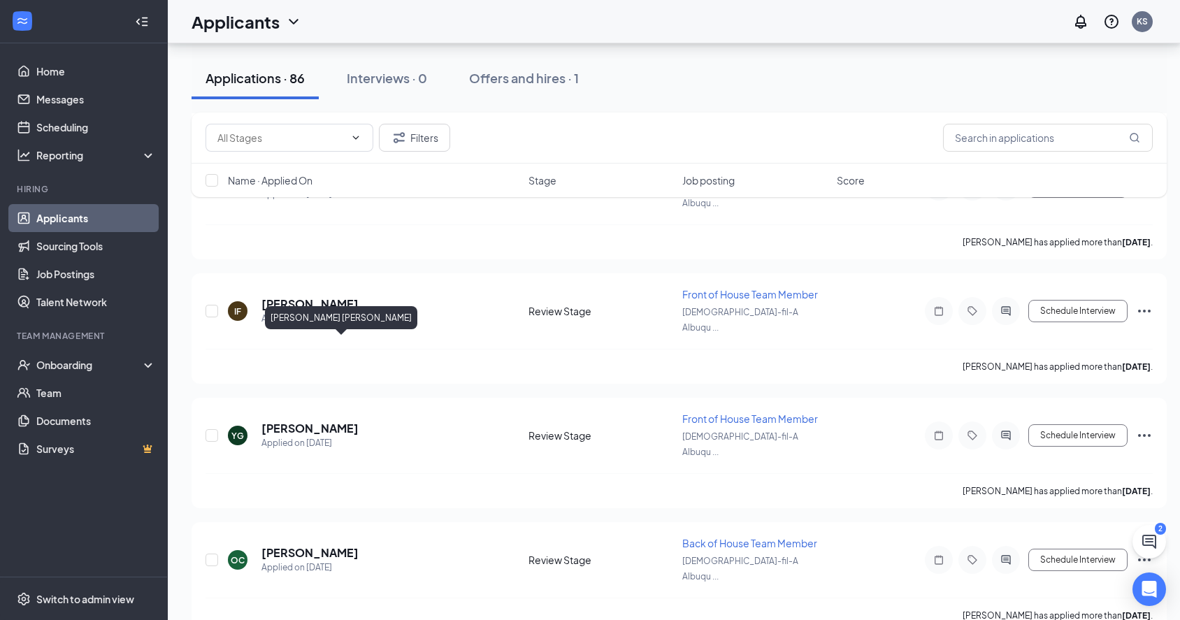
drag, startPoint x: 331, startPoint y: 346, endPoint x: 262, endPoint y: 348, distance: 68.6
drag, startPoint x: 343, startPoint y: 452, endPoint x: 259, endPoint y: 454, distance: 83.9
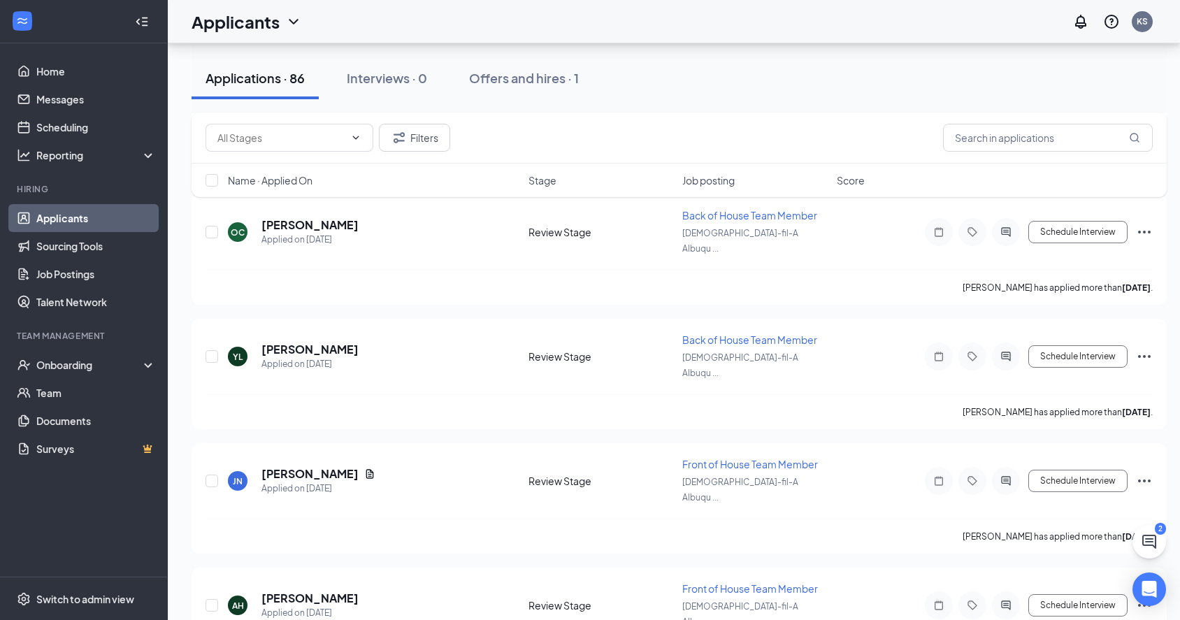
scroll to position [8416, 0]
drag, startPoint x: 341, startPoint y: 231, endPoint x: 261, endPoint y: 239, distance: 80.2
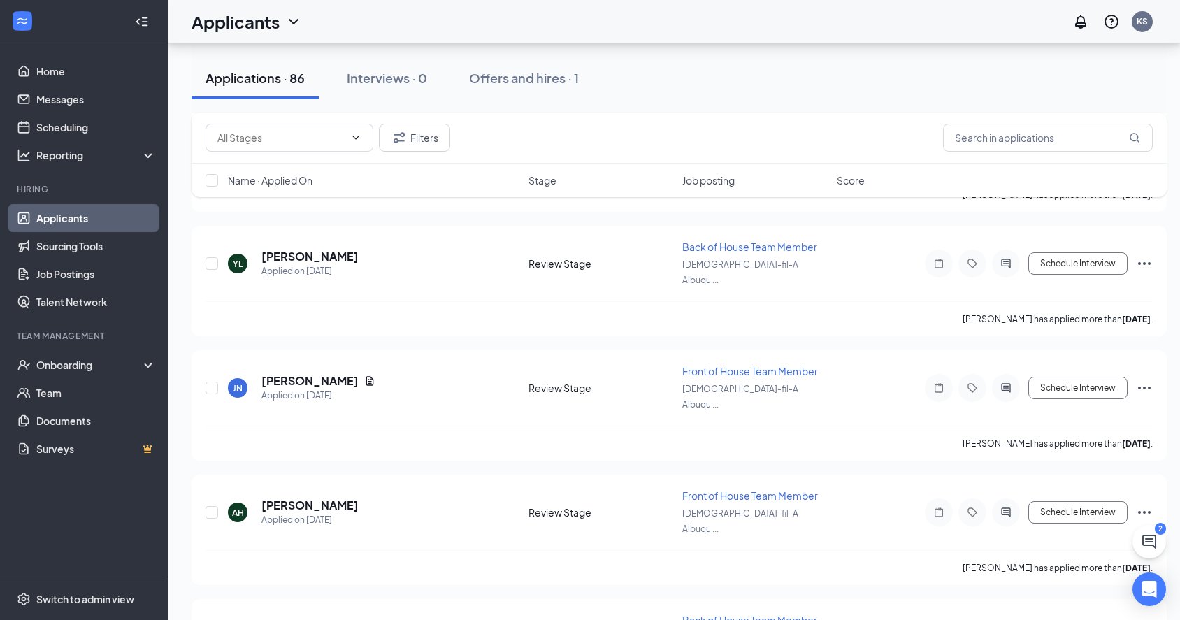
scroll to position [8244, 0]
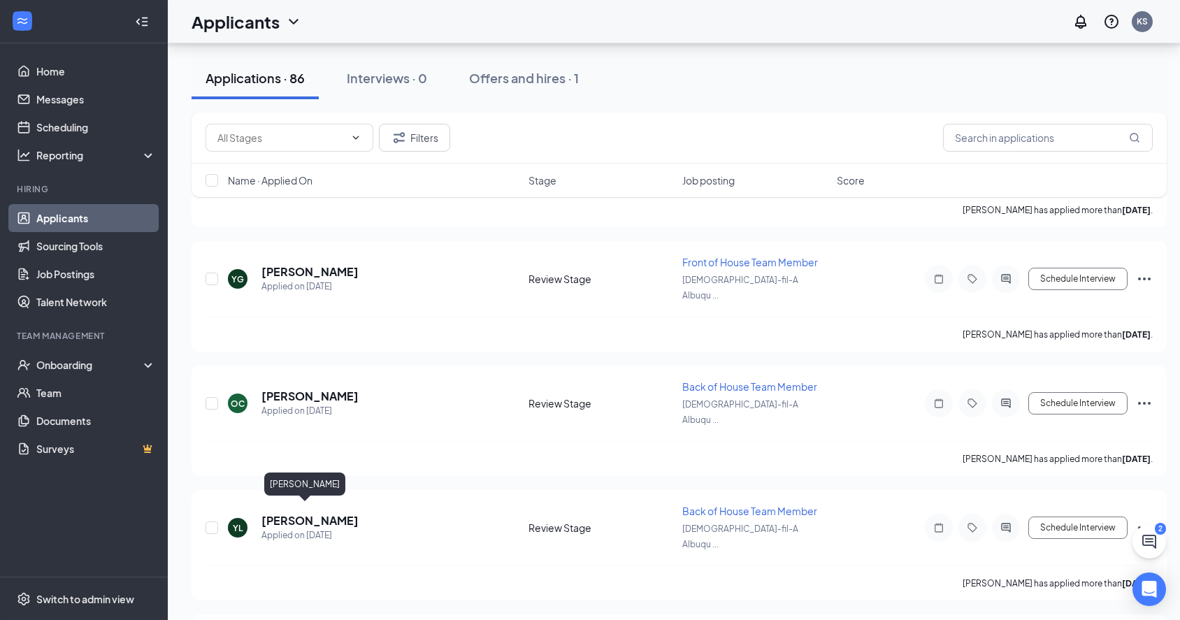
drag, startPoint x: 327, startPoint y: 513, endPoint x: 263, endPoint y: 519, distance: 64.6
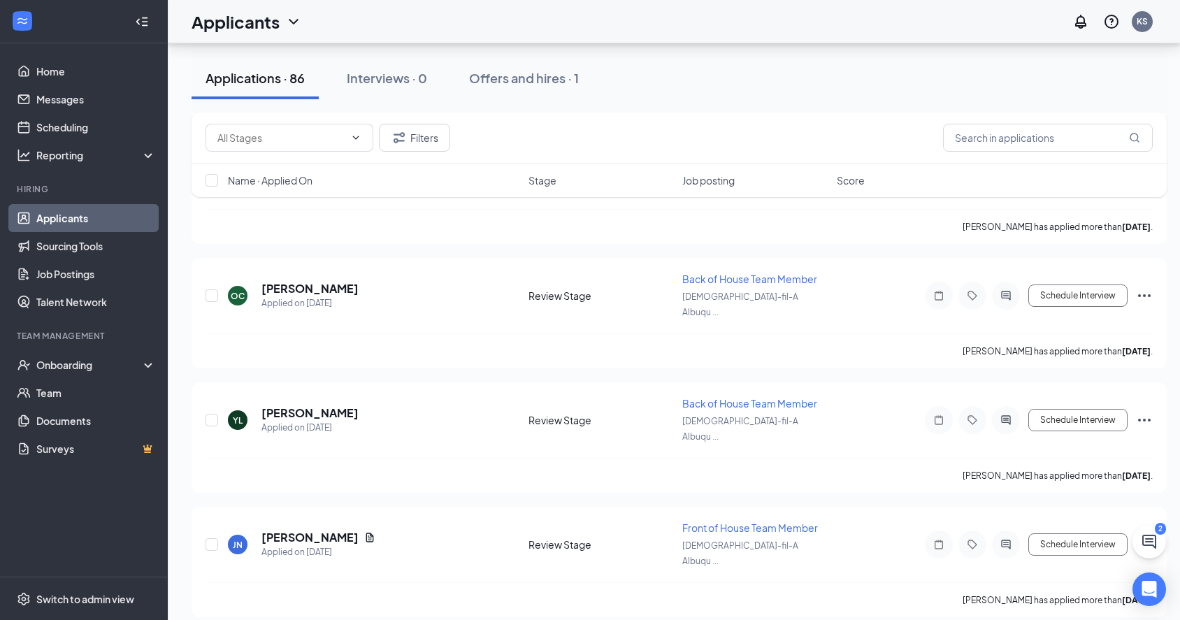
scroll to position [8489, 0]
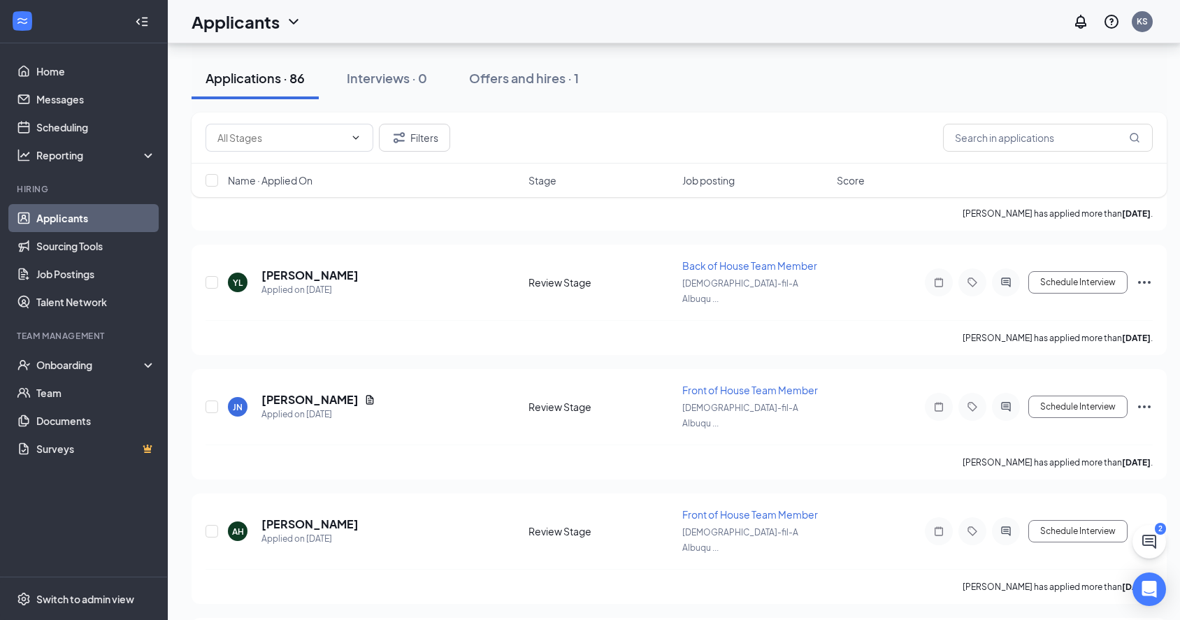
drag, startPoint x: 345, startPoint y: 374, endPoint x: 263, endPoint y: 378, distance: 81.9
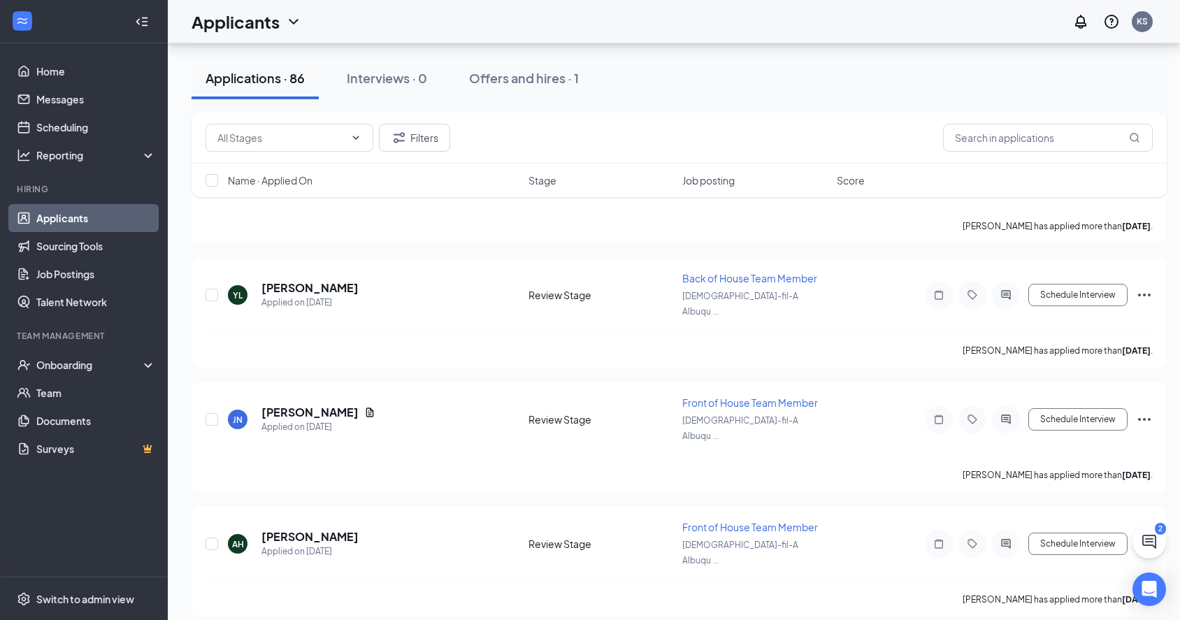
drag, startPoint x: 347, startPoint y: 500, endPoint x: 250, endPoint y: 497, distance: 96.5
drag, startPoint x: 336, startPoint y: 607, endPoint x: 264, endPoint y: 608, distance: 72.7
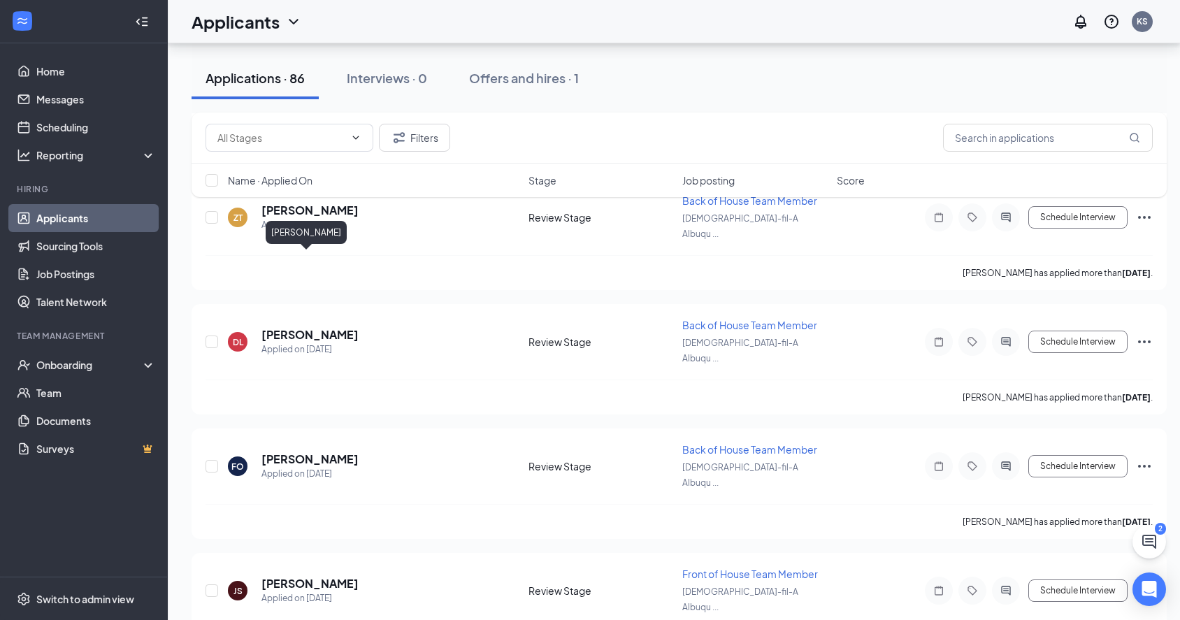
drag, startPoint x: 331, startPoint y: 262, endPoint x: 265, endPoint y: 262, distance: 65.7
drag, startPoint x: 358, startPoint y: 368, endPoint x: 262, endPoint y: 368, distance: 96.5
drag, startPoint x: 339, startPoint y: 478, endPoint x: 263, endPoint y: 476, distance: 76.2
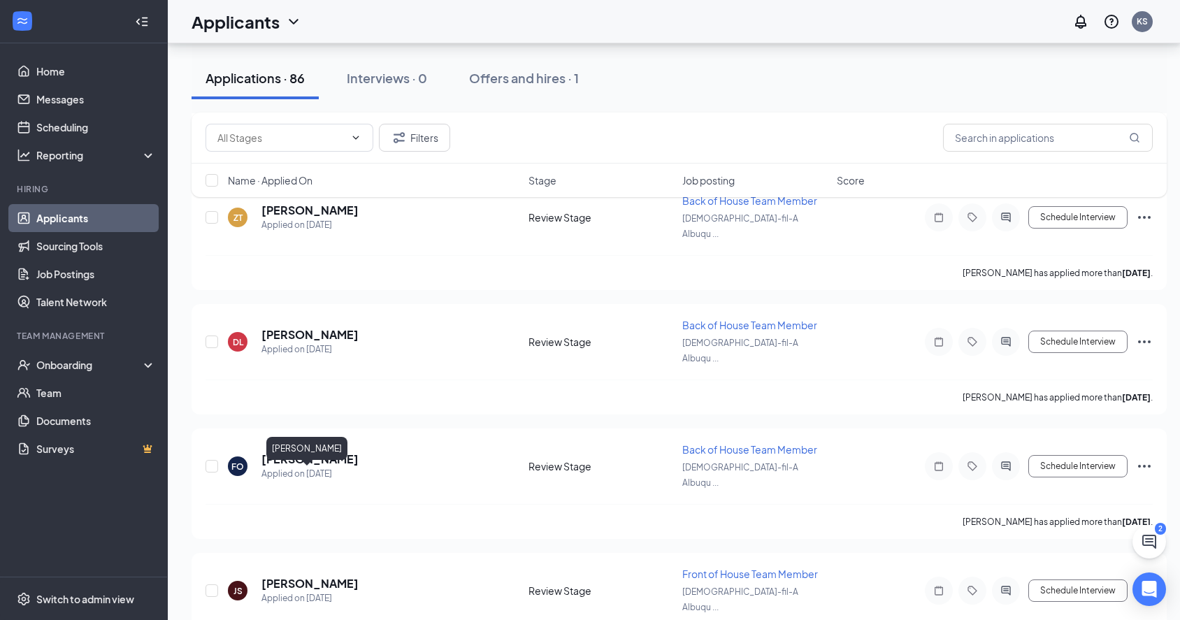
drag, startPoint x: 313, startPoint y: 584, endPoint x: 264, endPoint y: 587, distance: 49.1
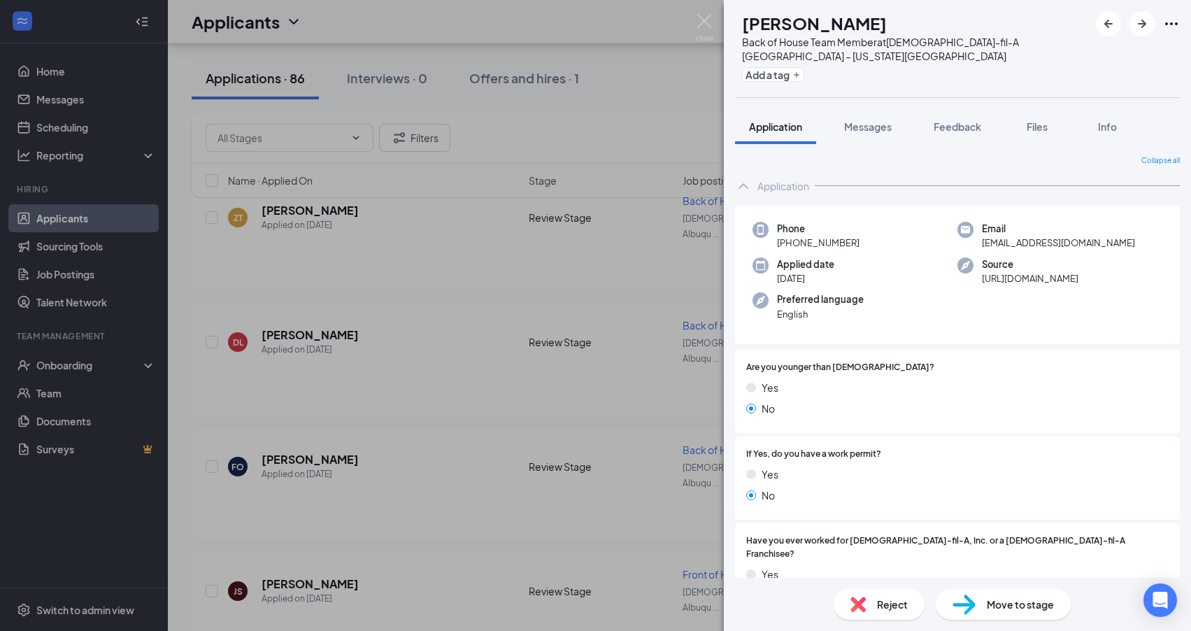
click at [370, 570] on div "JS Jose Silva Back of House Team Member at Chick-fil-A Albuquerque – Wyoming Bo…" at bounding box center [595, 315] width 1191 height 631
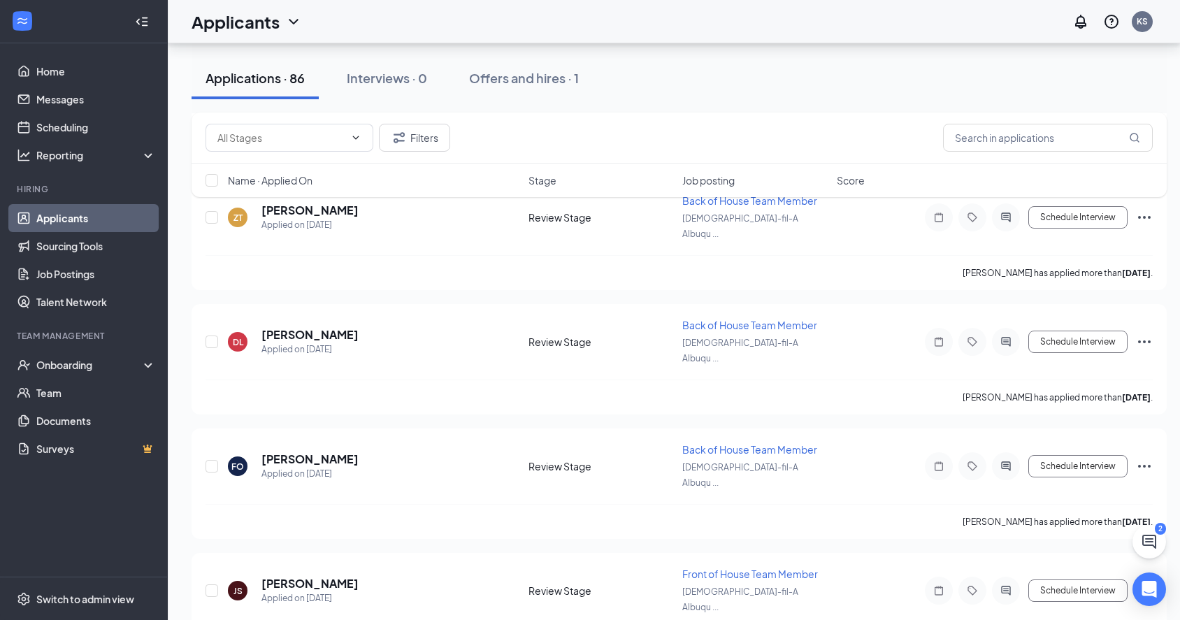
drag, startPoint x: 317, startPoint y: 583, endPoint x: 258, endPoint y: 587, distance: 59.6
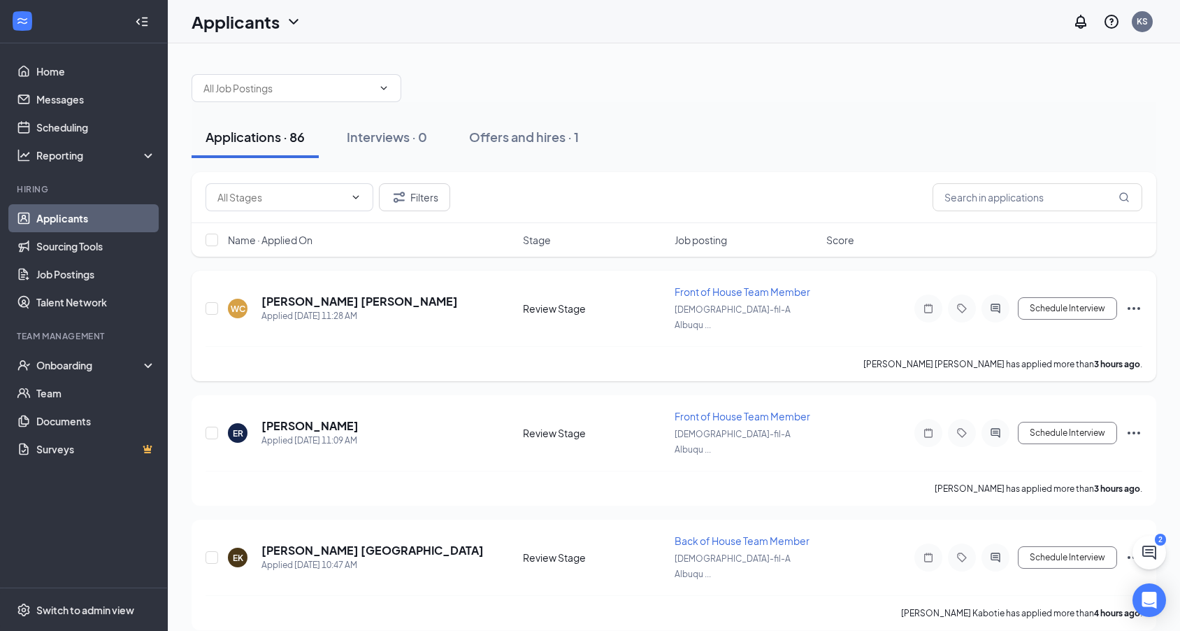
click at [1134, 307] on icon "Ellipses" at bounding box center [1134, 308] width 13 height 3
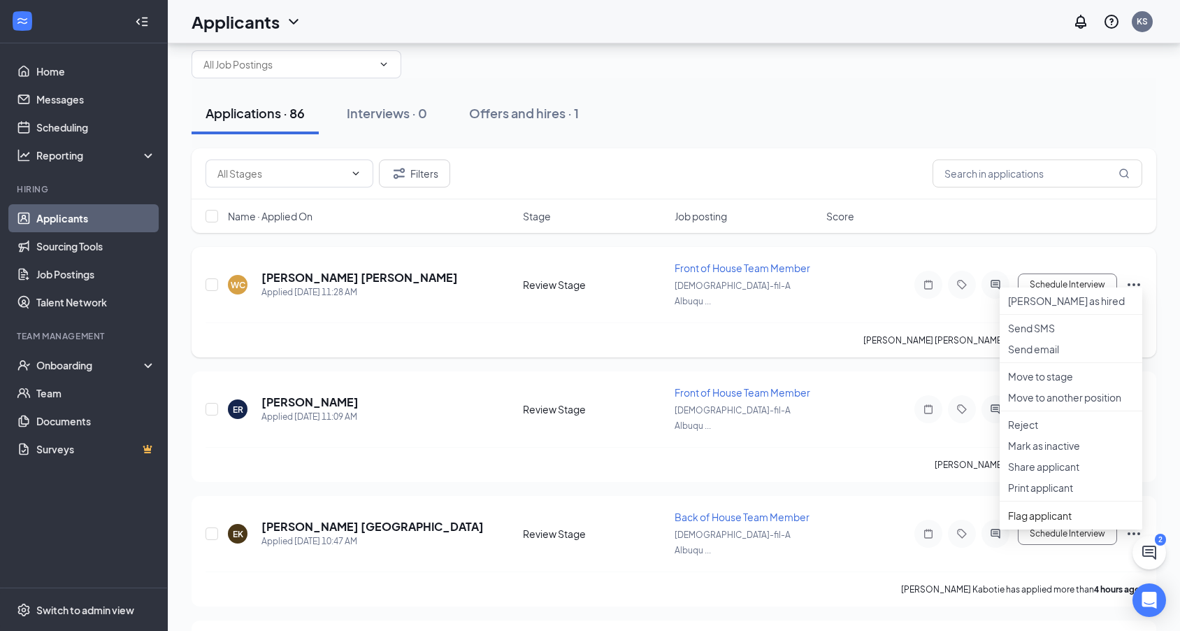
scroll to position [101, 0]
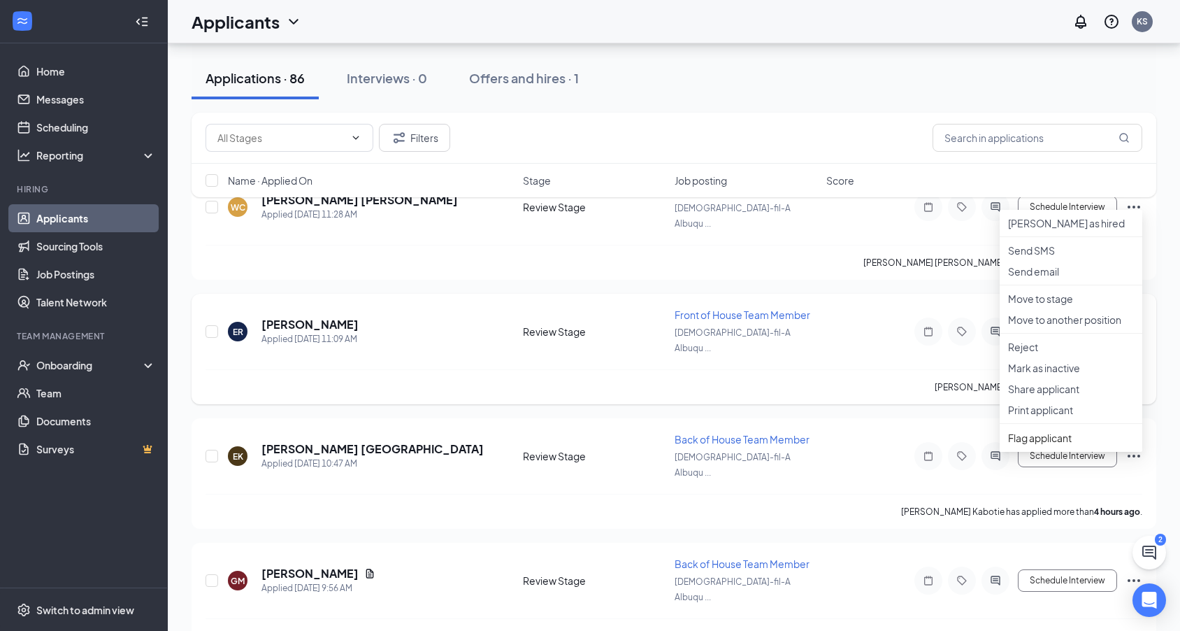
click at [437, 333] on div "ER Eva Romero Applied Today 11:09 AM Review Stage Front of House Team Member Ch…" at bounding box center [674, 339] width 937 height 62
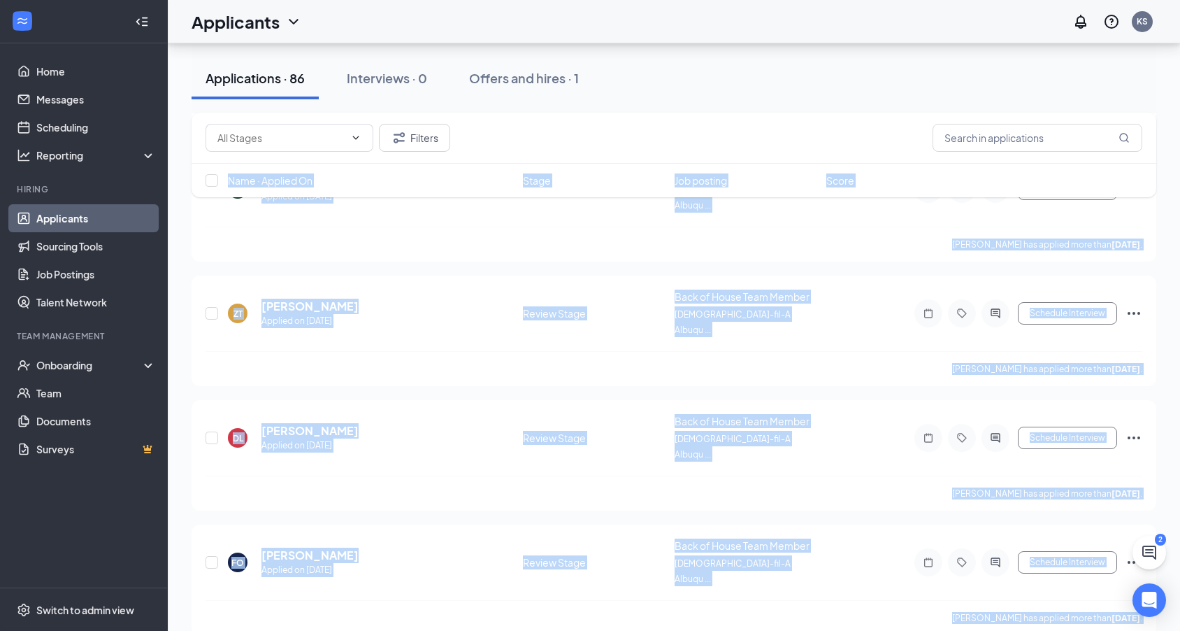
scroll to position [8970, 0]
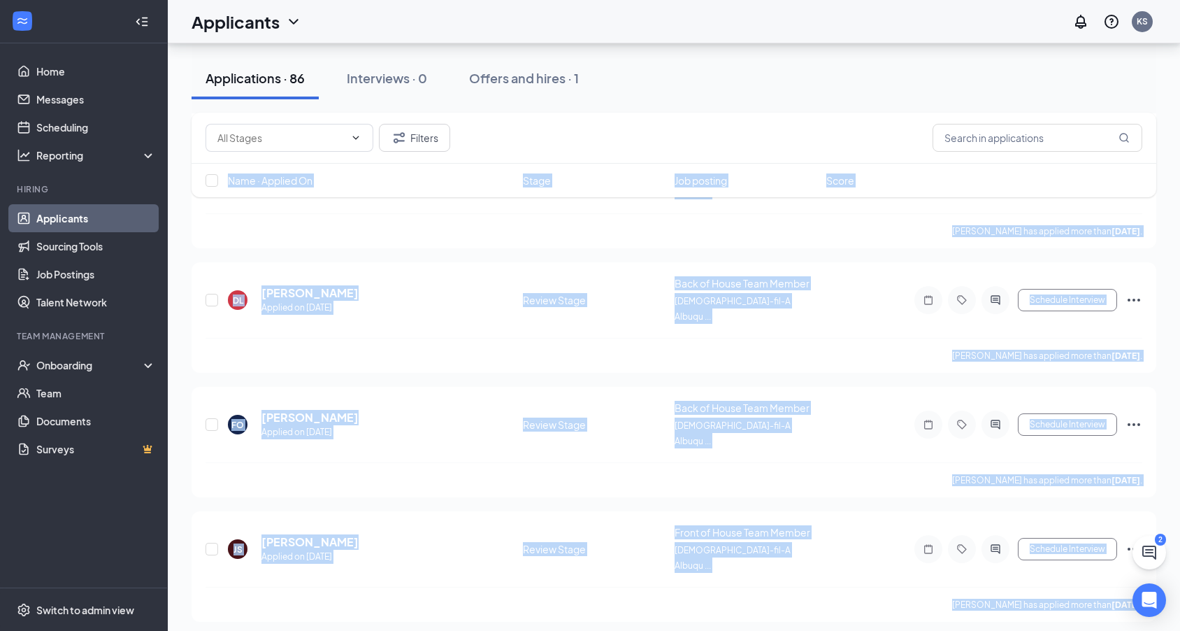
drag, startPoint x: 195, startPoint y: 262, endPoint x: 1094, endPoint y: 683, distance: 993.2
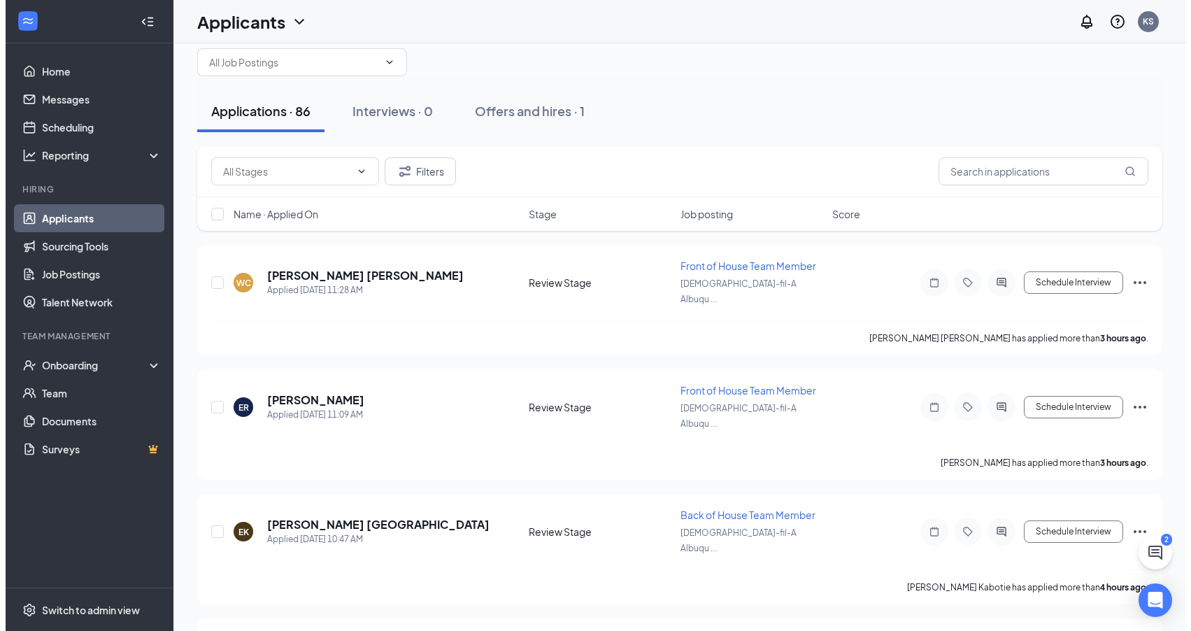
scroll to position [0, 0]
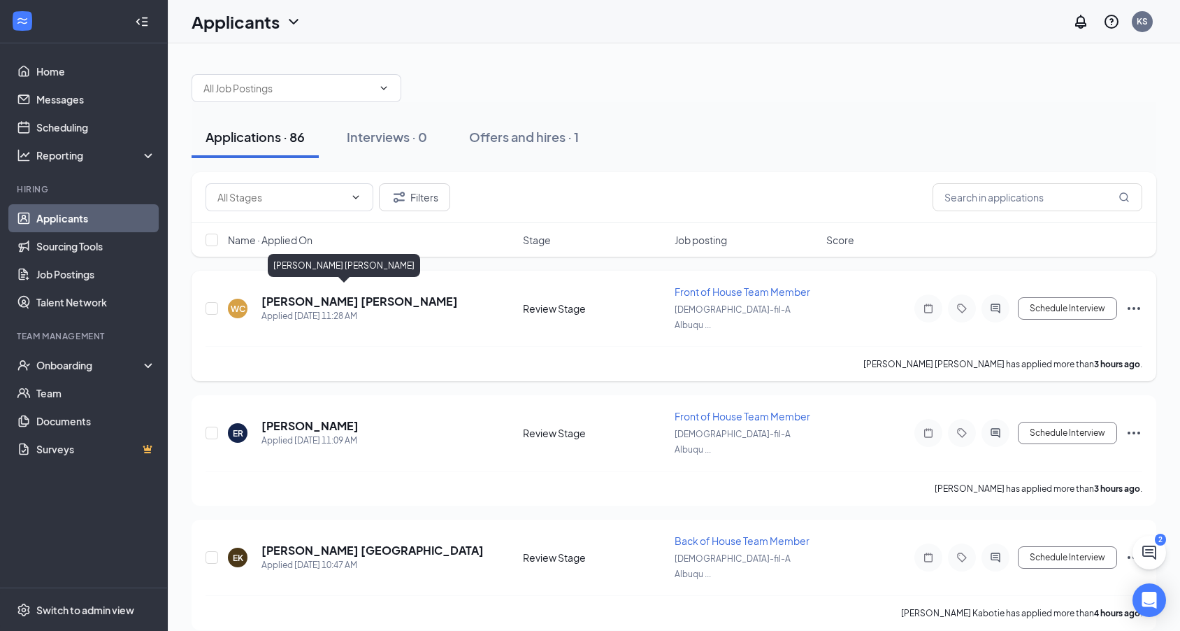
click at [307, 297] on h5 "[PERSON_NAME] [PERSON_NAME]" at bounding box center [360, 301] width 196 height 15
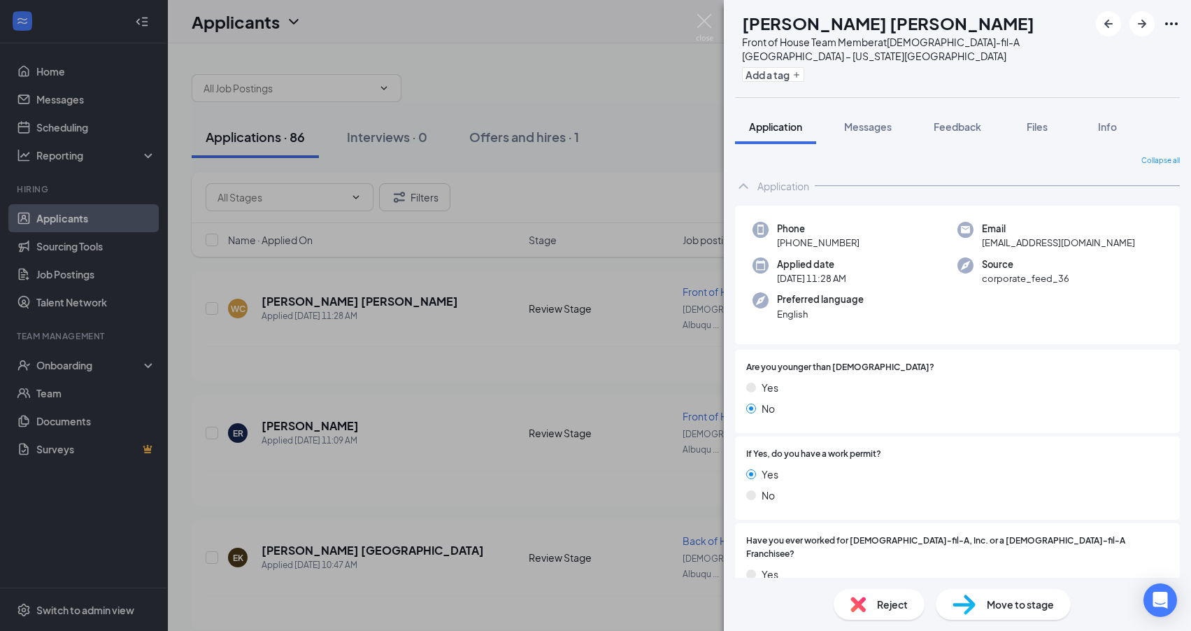
scroll to position [180, 0]
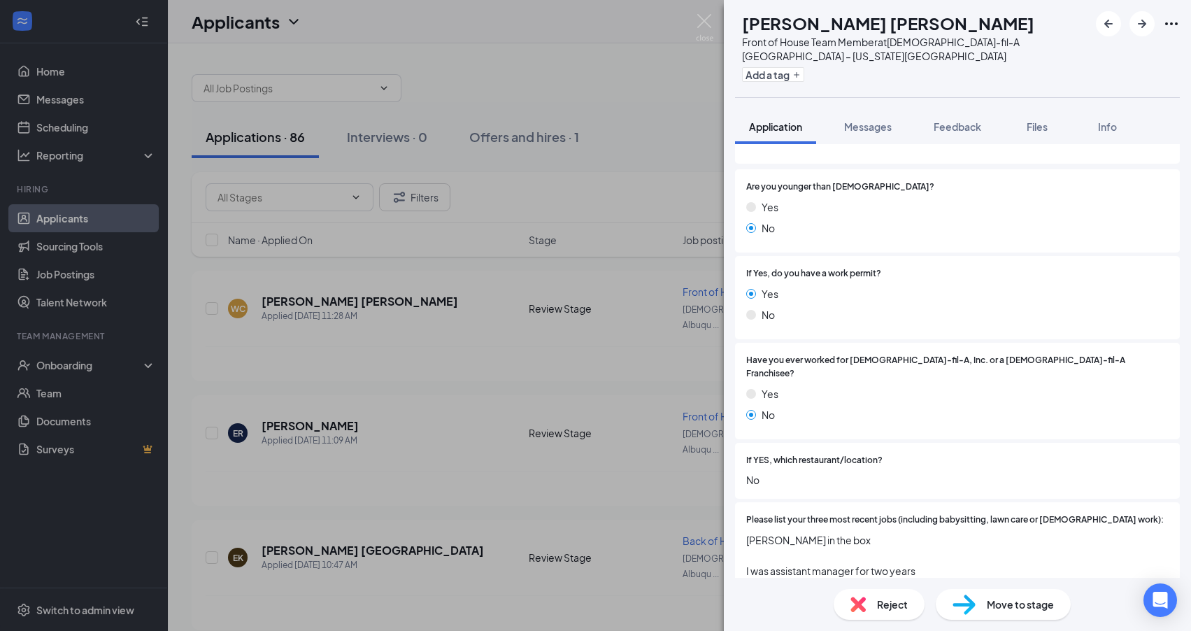
click at [428, 431] on div "WC Winder Cabrera Front of House Team Member at Chick-fil-A Albuquerque – Wyomi…" at bounding box center [595, 315] width 1191 height 631
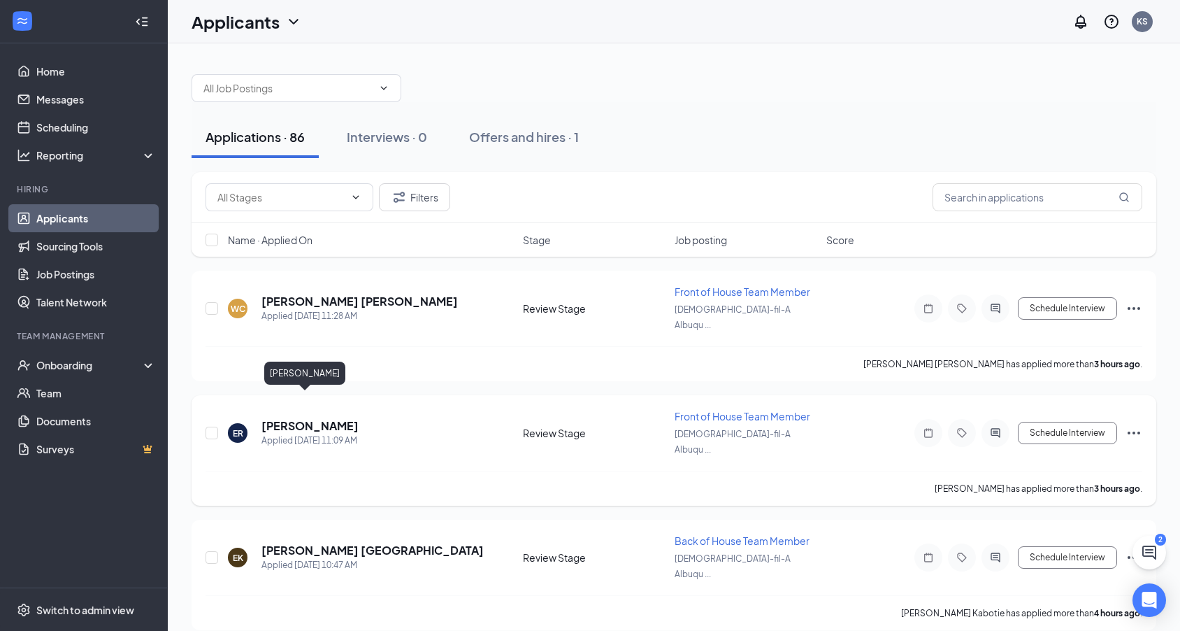
click at [295, 418] on h5 "[PERSON_NAME]" at bounding box center [310, 425] width 97 height 15
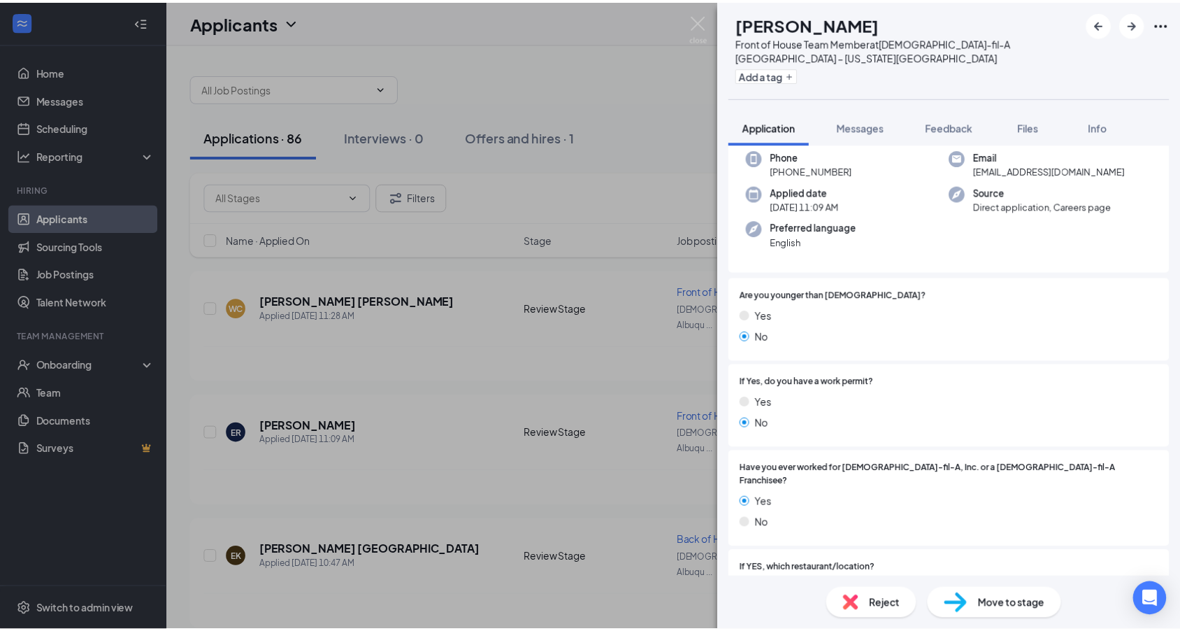
scroll to position [90, 0]
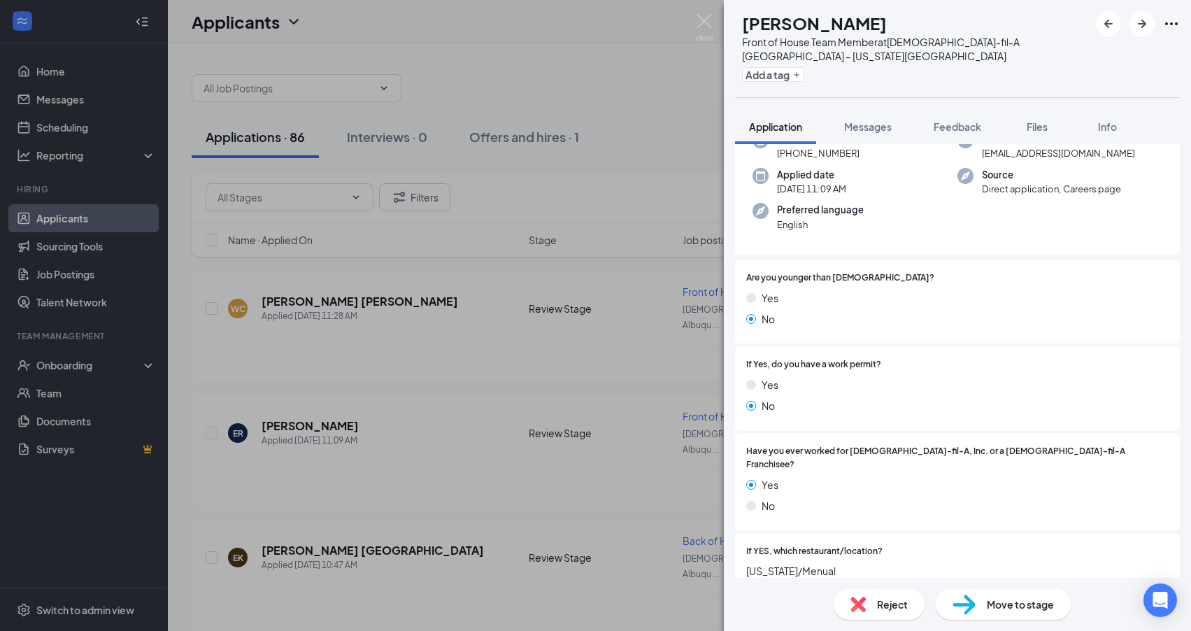
click at [418, 408] on div "ER Eva Romero Front of House Team Member at Chick-fil-A Albuquerque – Wyoming B…" at bounding box center [595, 315] width 1191 height 631
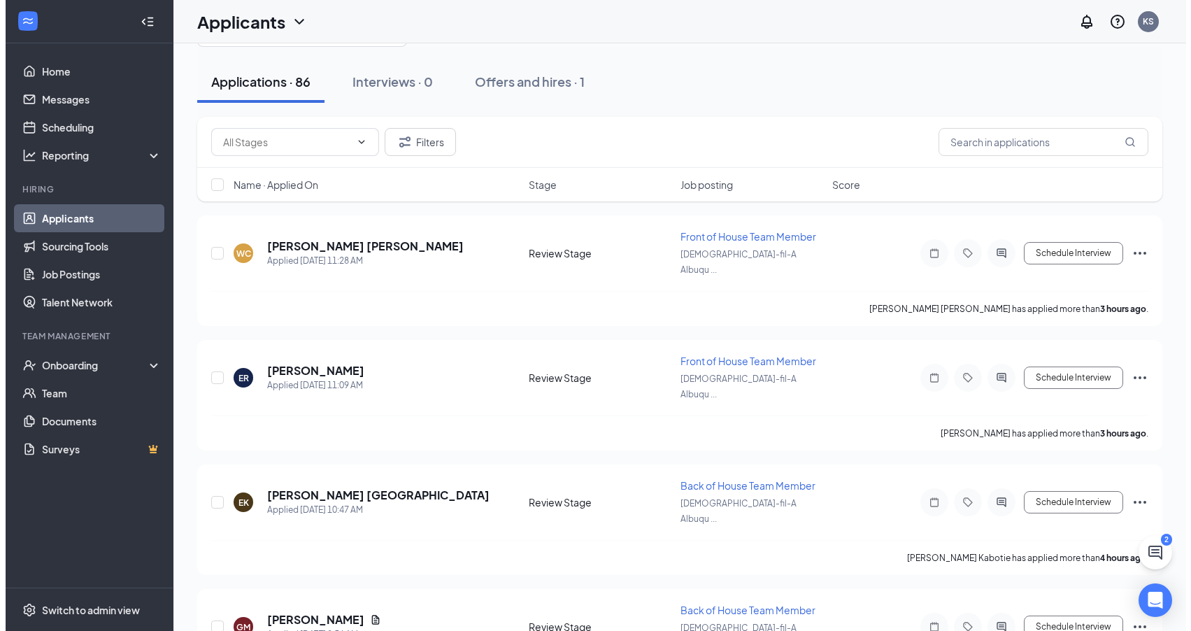
scroll to position [109, 0]
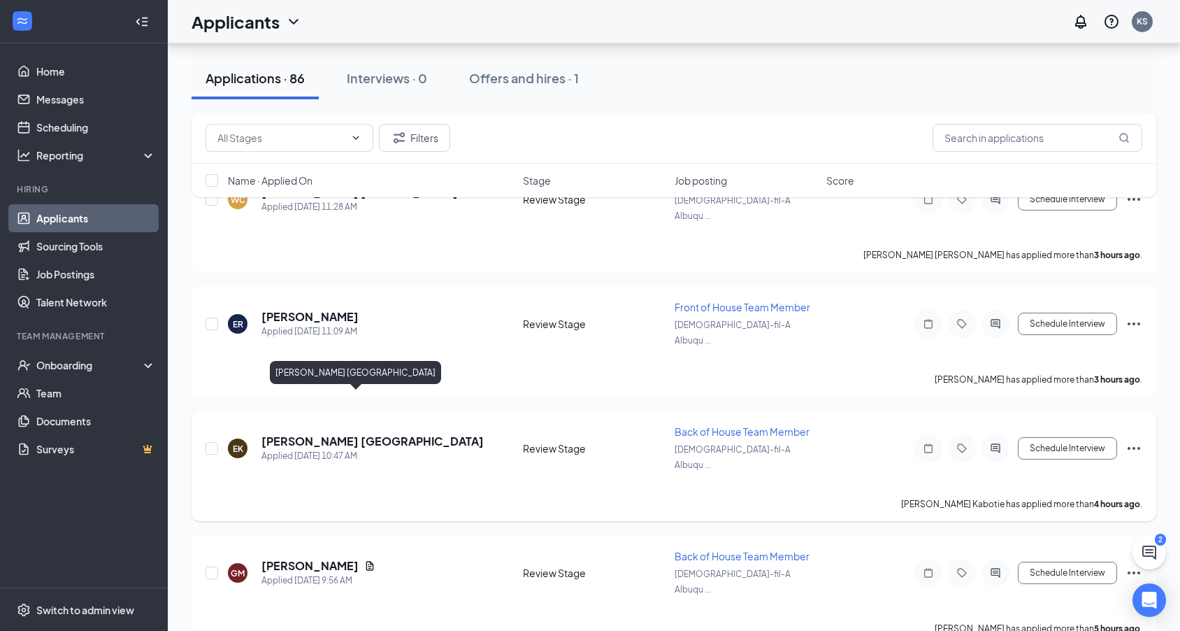
click at [296, 434] on h5 "[PERSON_NAME] [GEOGRAPHIC_DATA]" at bounding box center [373, 441] width 222 height 15
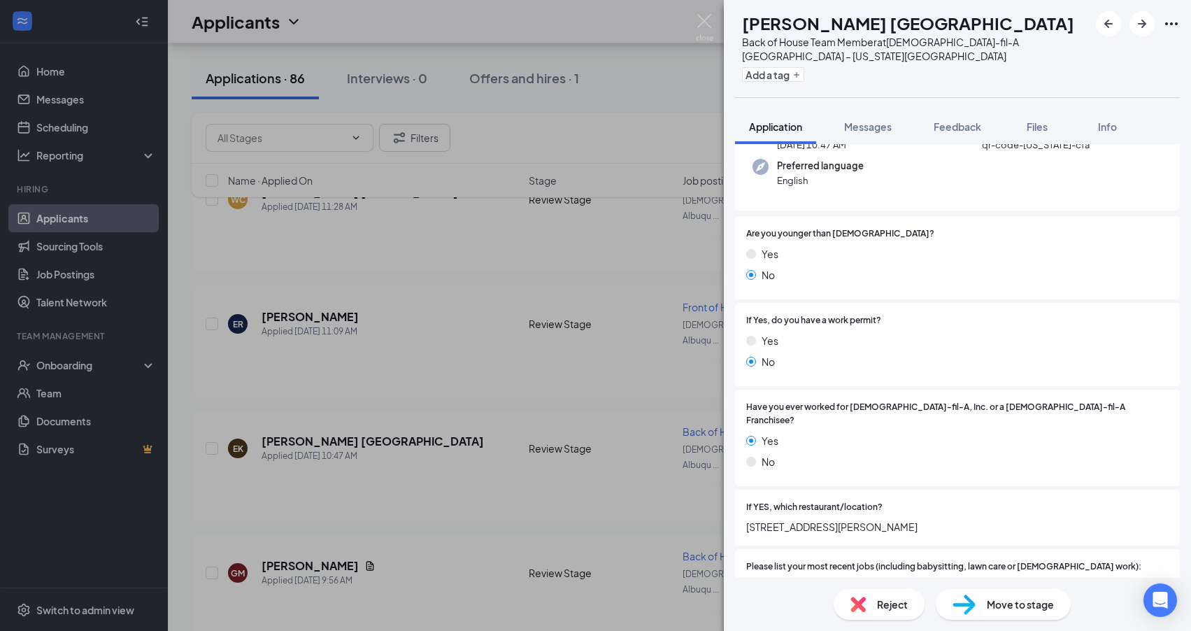
scroll to position [196, 0]
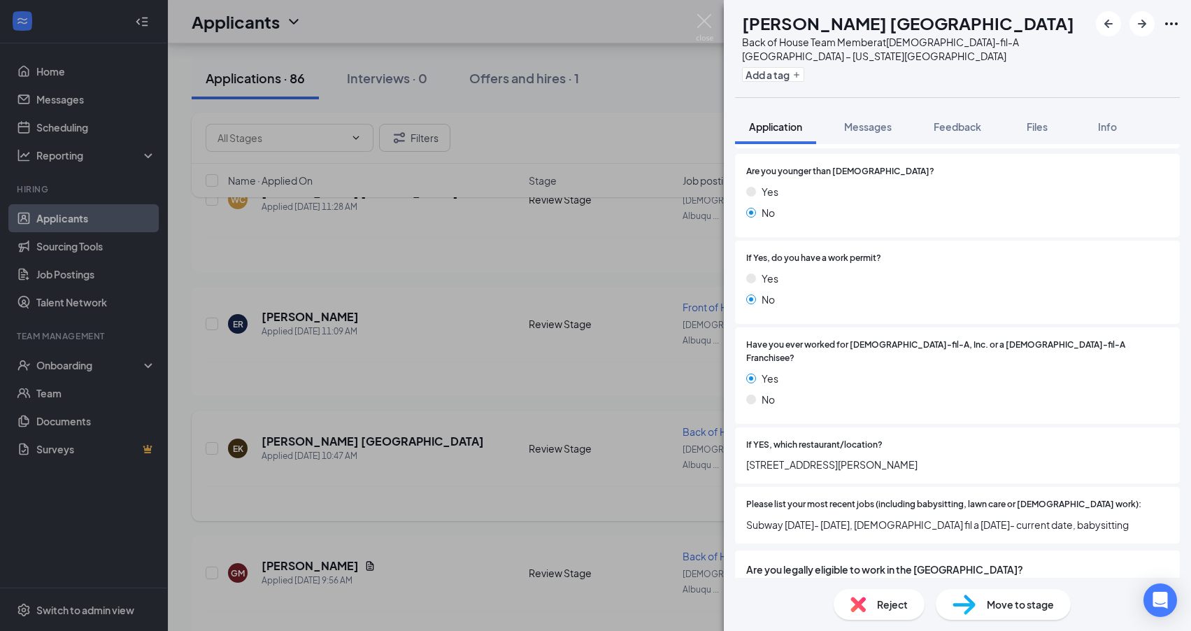
click at [421, 444] on div "EK Edward Jr. Kabotie Back of House Team Member at Chick-fil-A Albuquerque – Wy…" at bounding box center [595, 315] width 1191 height 631
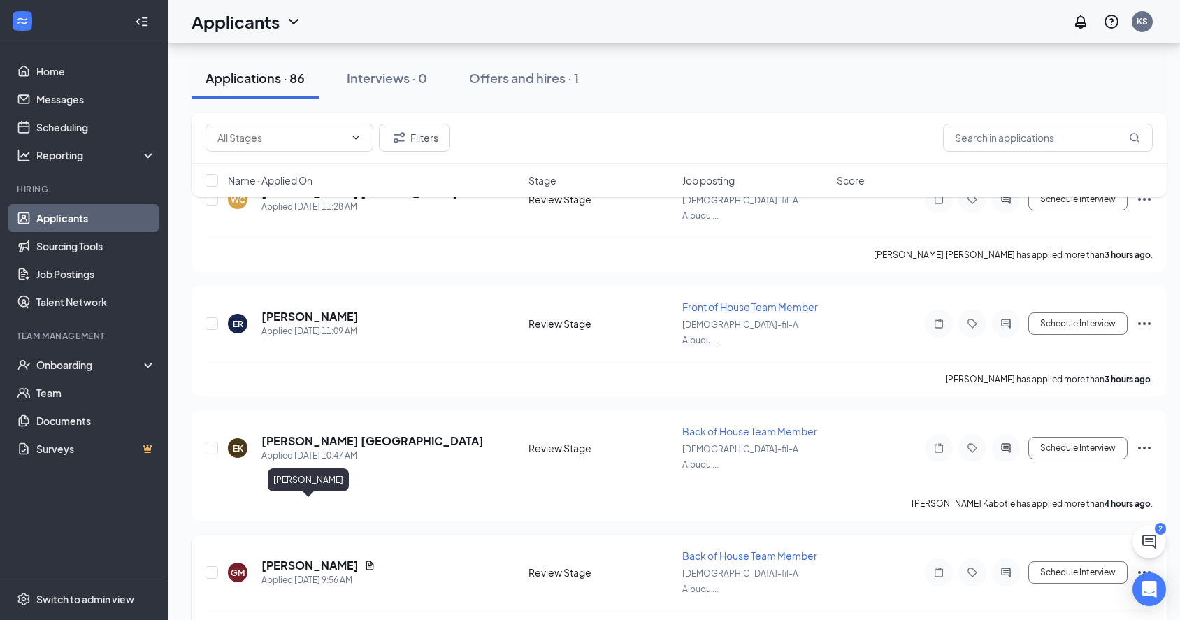
click at [303, 558] on h5 "[PERSON_NAME]" at bounding box center [310, 565] width 97 height 15
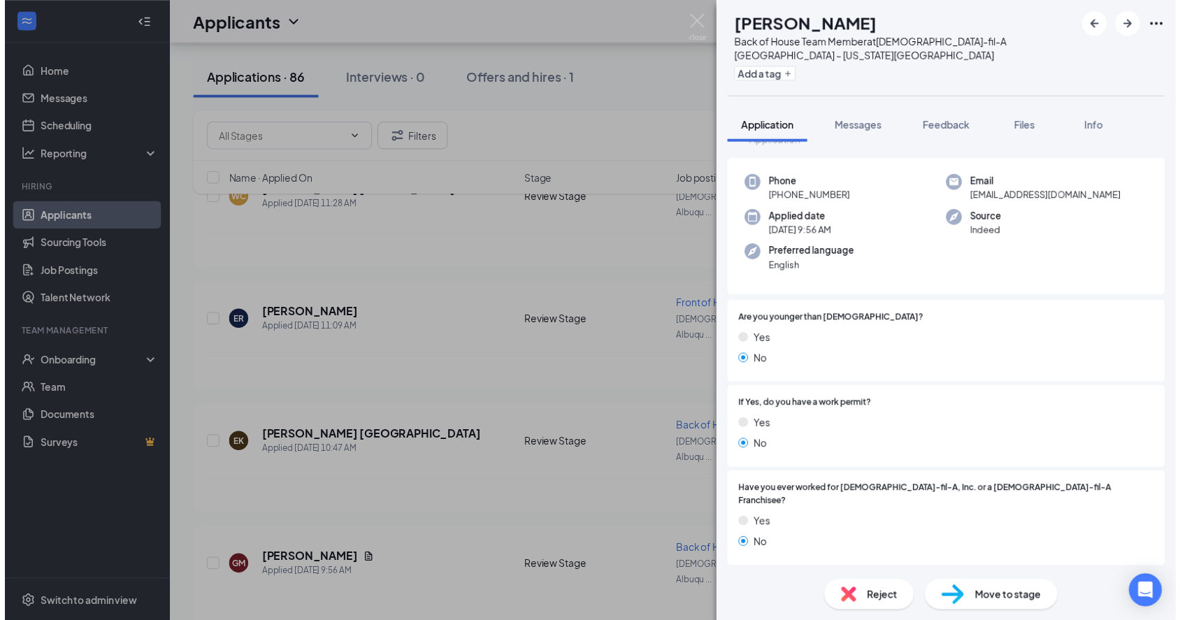
scroll to position [286, 0]
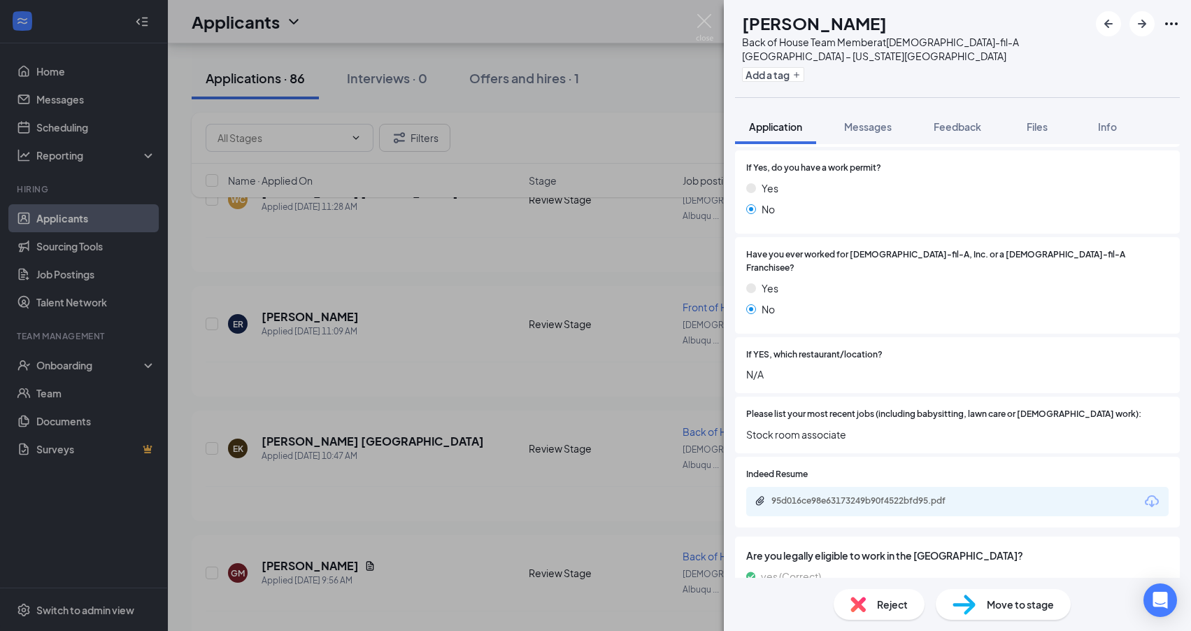
click at [484, 441] on div "GM Gabriel Marquez Back of House Team Member at Chick-fil-A Albuquerque – Wyomi…" at bounding box center [595, 315] width 1191 height 631
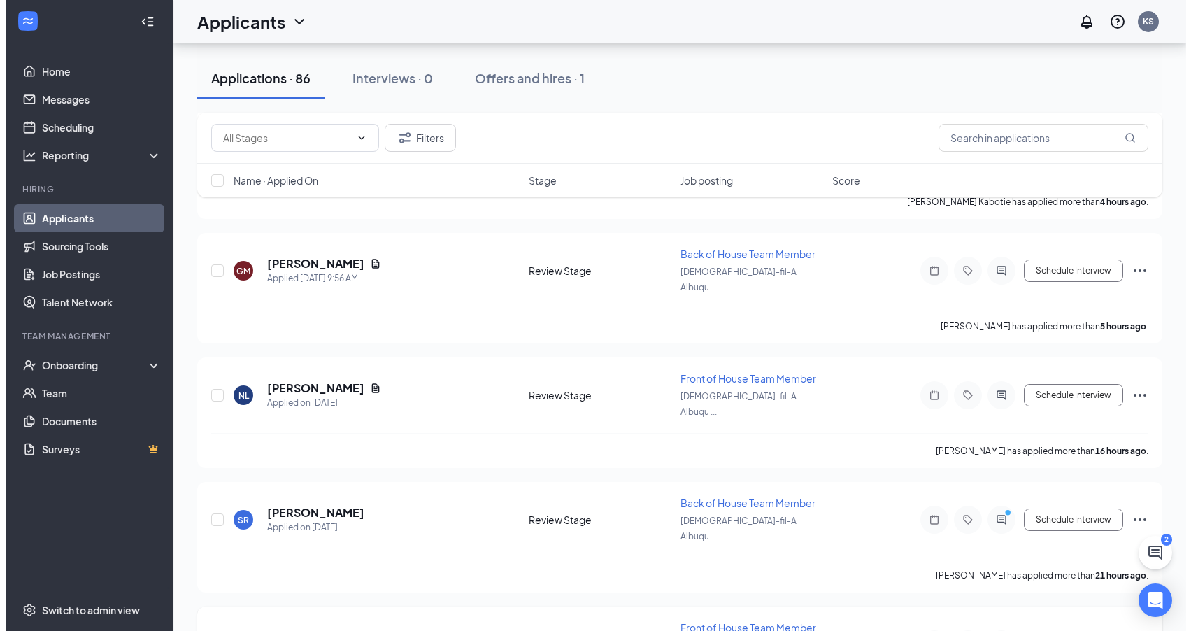
scroll to position [461, 0]
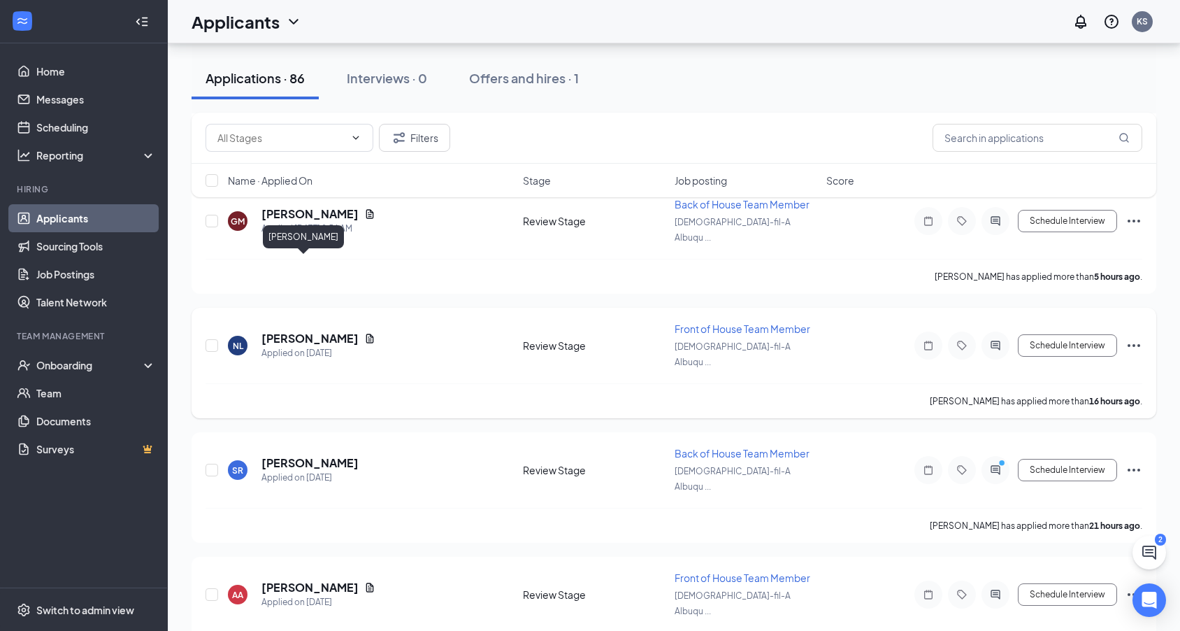
click at [294, 331] on h5 "[PERSON_NAME]" at bounding box center [310, 338] width 97 height 15
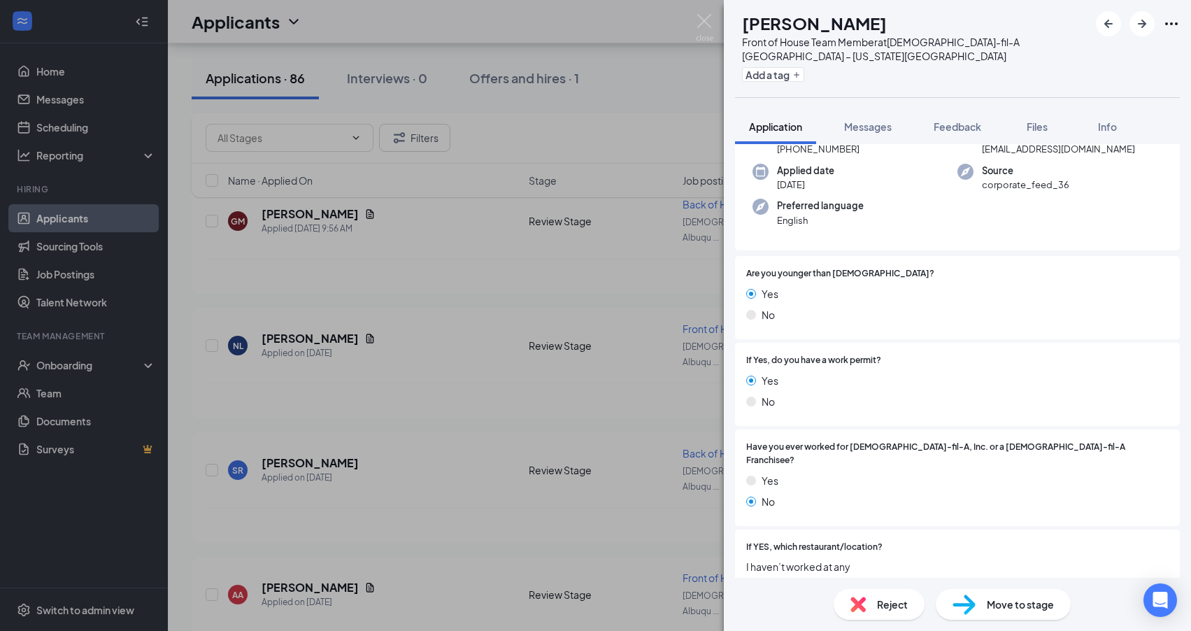
scroll to position [156, 0]
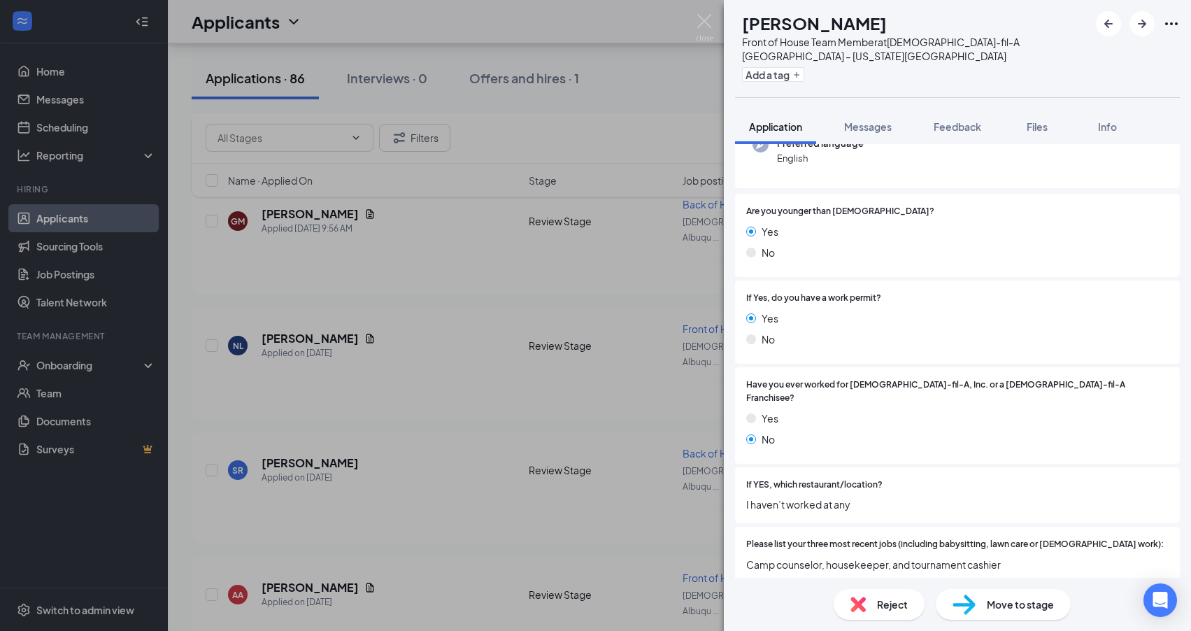
click at [414, 344] on div "NL Nia Lopez Front of House Team Member at Chick-fil-A Albuquerque – Wyoming Bo…" at bounding box center [595, 315] width 1191 height 631
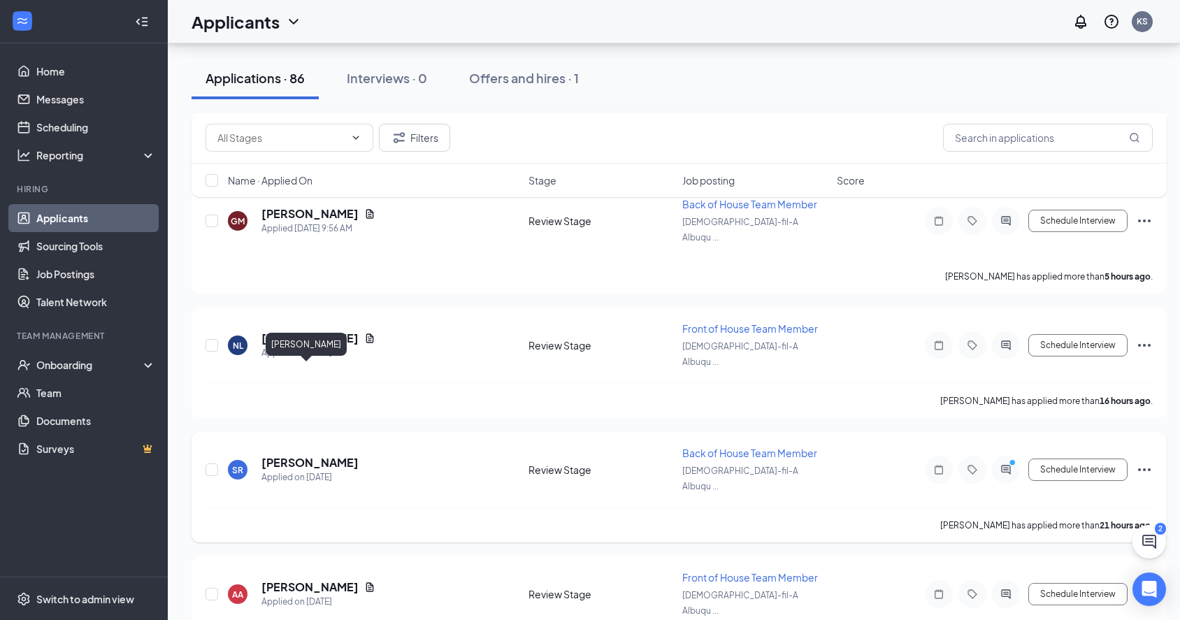
click at [326, 455] on h5 "[PERSON_NAME]" at bounding box center [310, 462] width 97 height 15
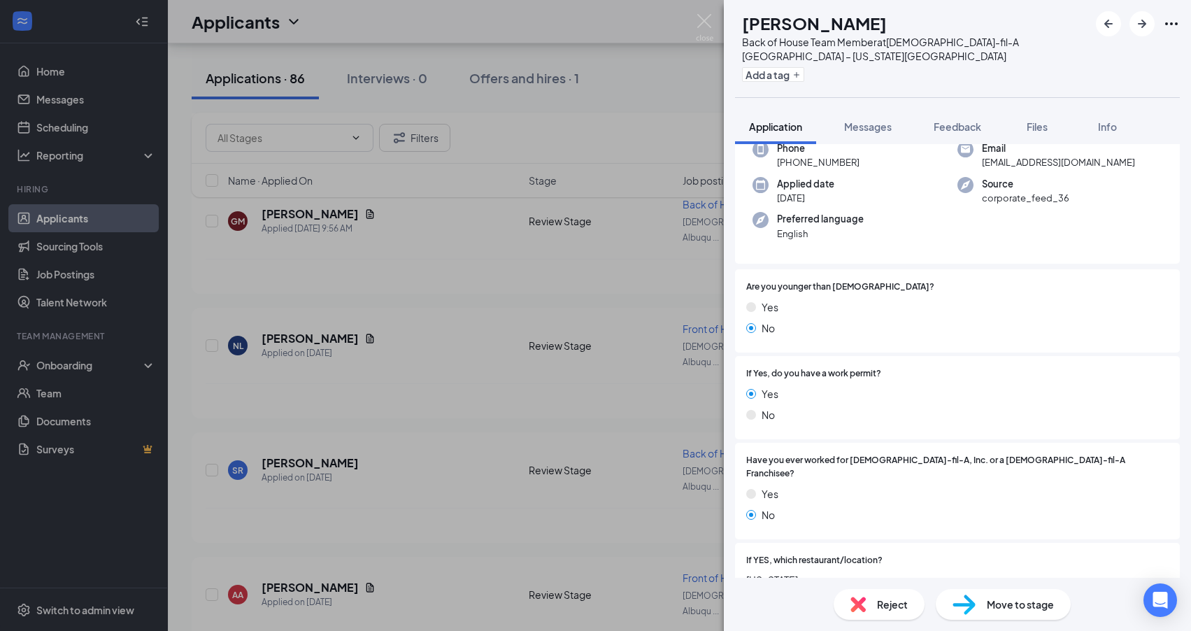
scroll to position [86, 0]
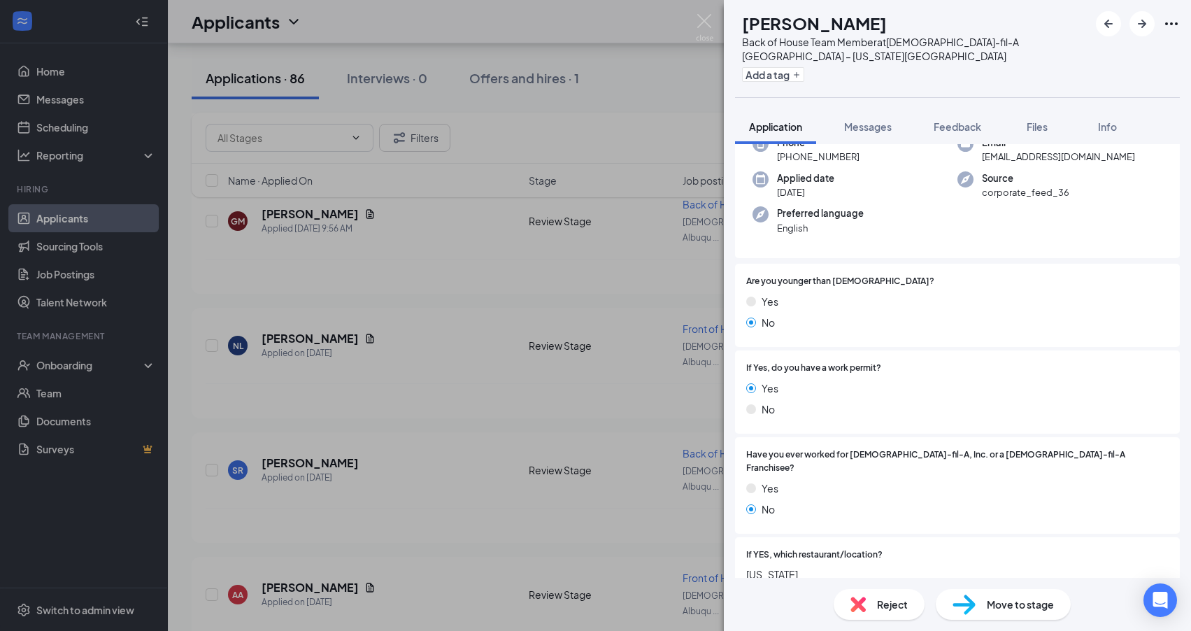
click at [471, 485] on div "SR Samar Rahimi Back of House Team Member at Chick-fil-A Albuquerque – Wyoming …" at bounding box center [595, 315] width 1191 height 631
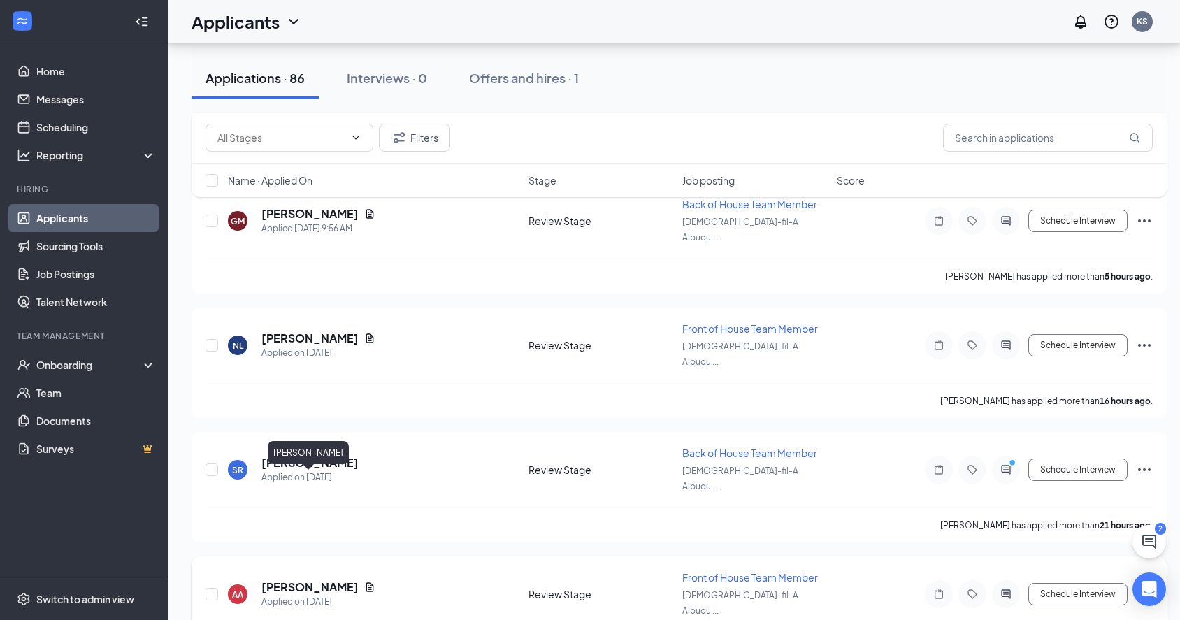
click at [328, 580] on h5 "[PERSON_NAME]" at bounding box center [310, 587] width 97 height 15
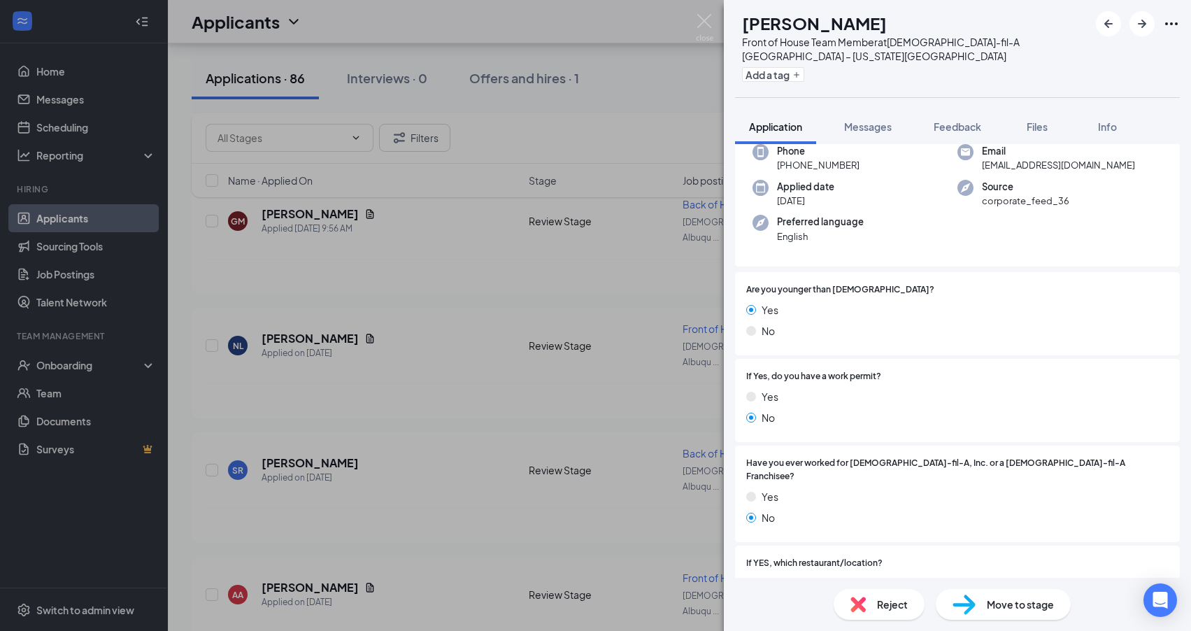
scroll to position [152, 0]
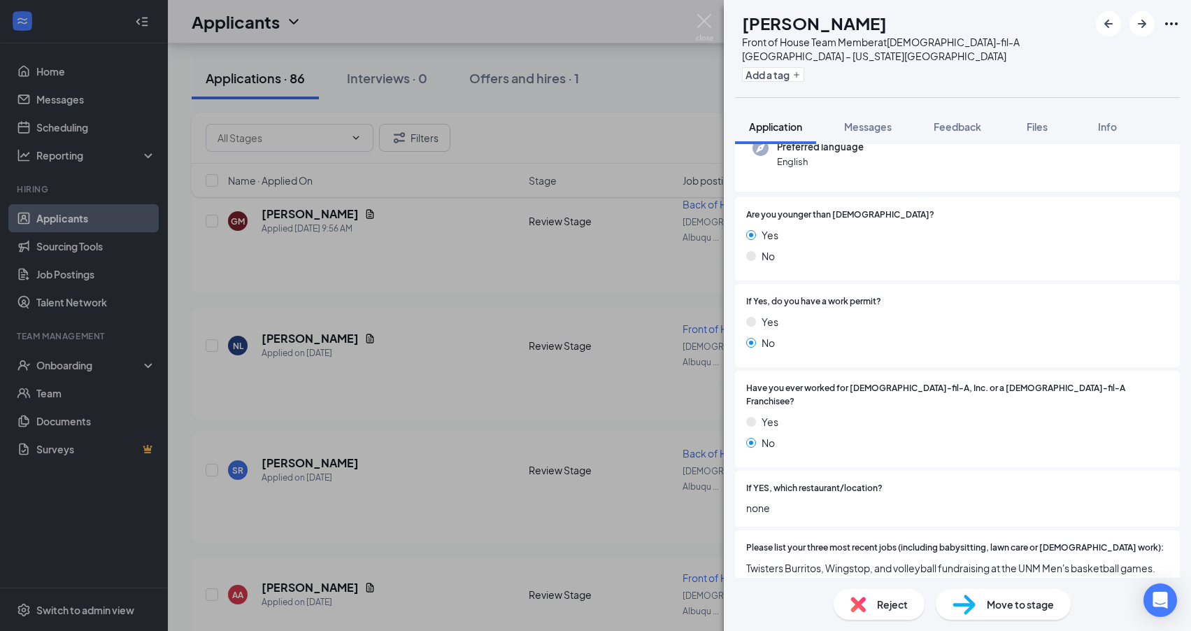
click at [455, 503] on div "AA Alyssa Apodaca Front of House Team Member at Chick-fil-A Albuquerque – Wyomi…" at bounding box center [595, 315] width 1191 height 631
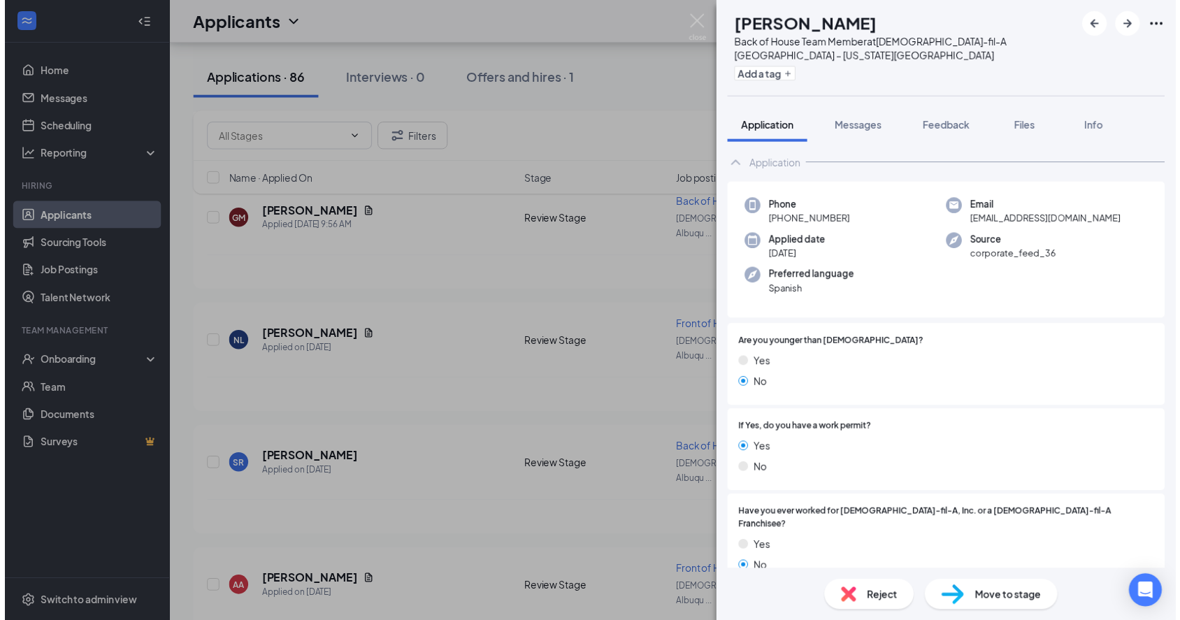
scroll to position [23, 0]
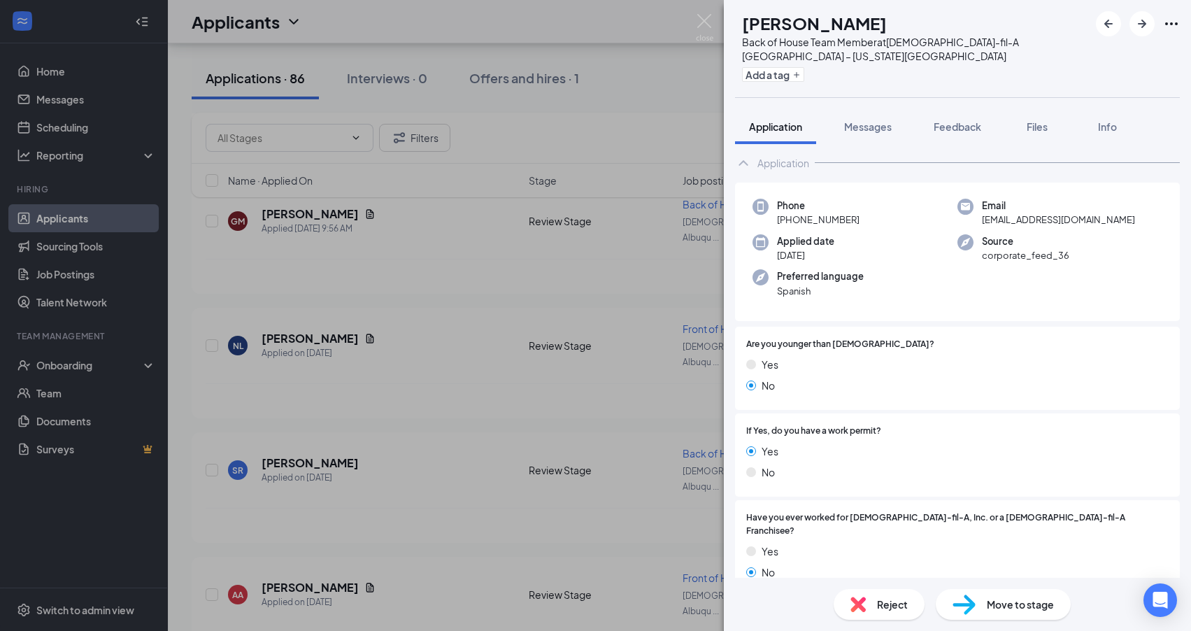
click at [450, 362] on div "AV Adilene Vazquez Back of House Team Member at Chick-fil-A Albuquerque – Wyomi…" at bounding box center [595, 315] width 1191 height 631
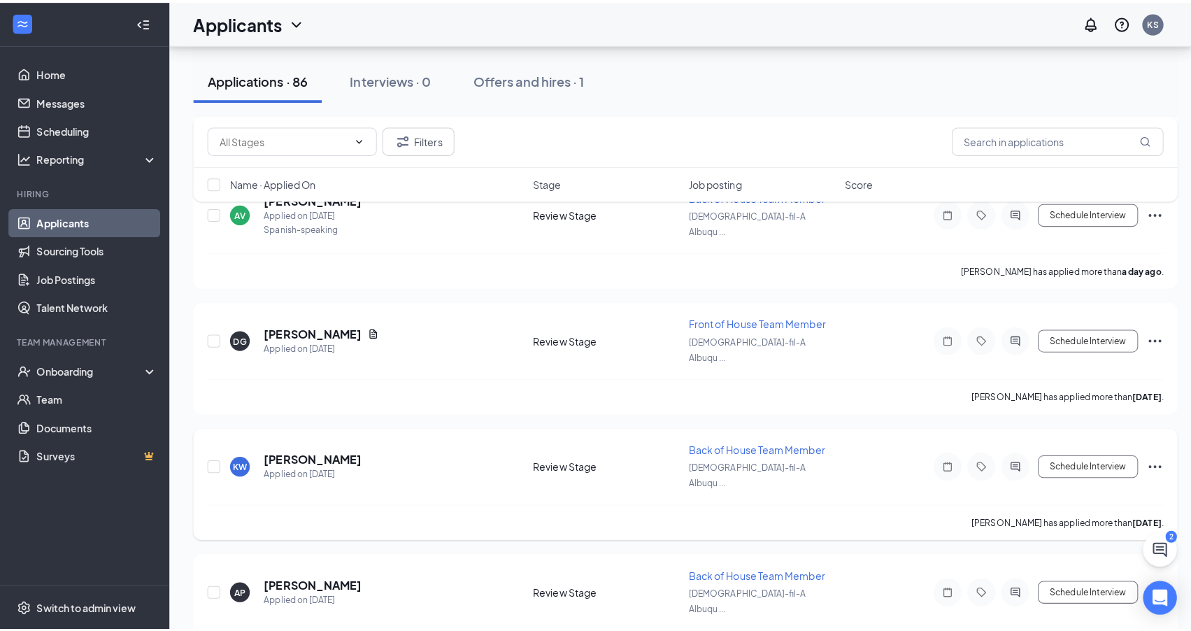
scroll to position [908, 0]
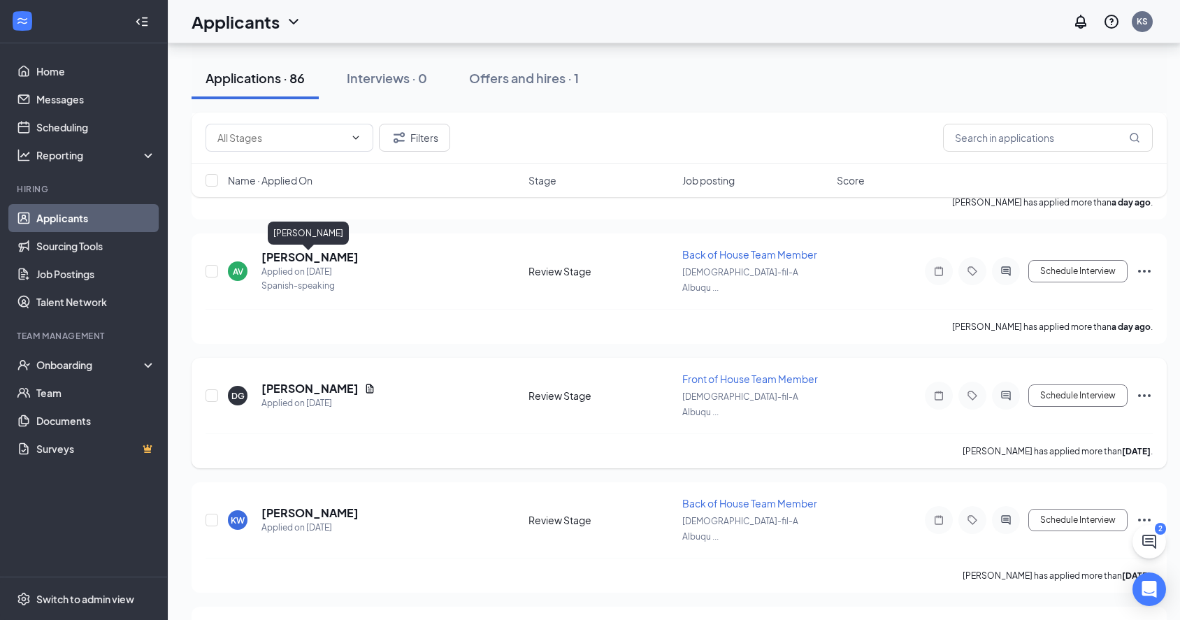
click at [327, 381] on h5 "[PERSON_NAME]" at bounding box center [310, 388] width 97 height 15
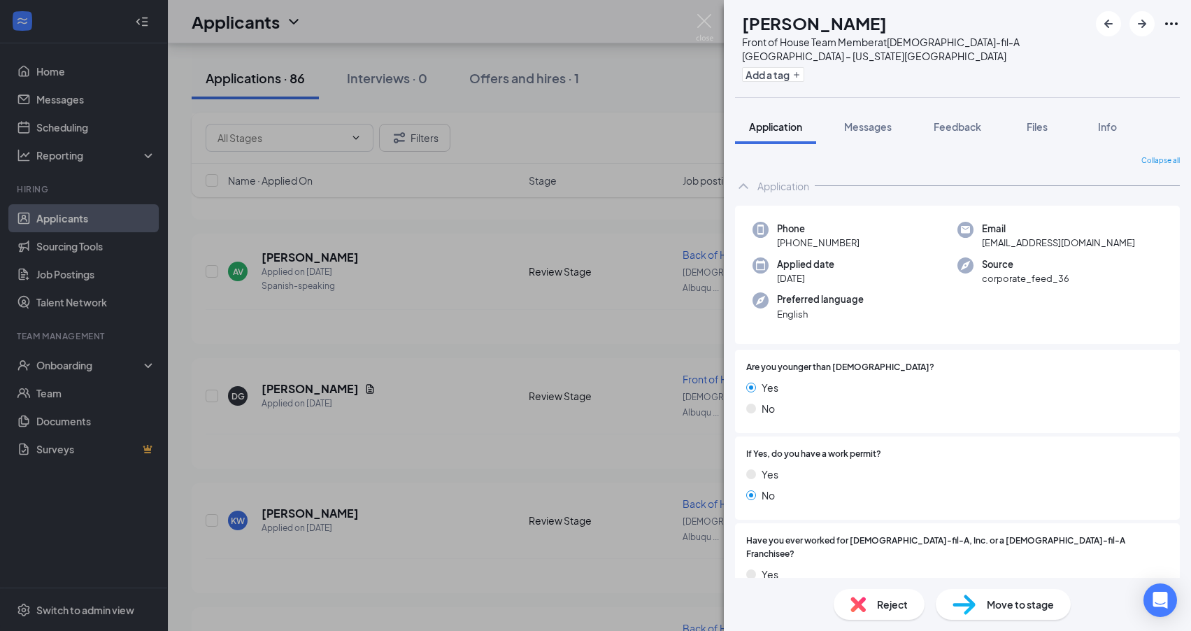
scroll to position [21, 0]
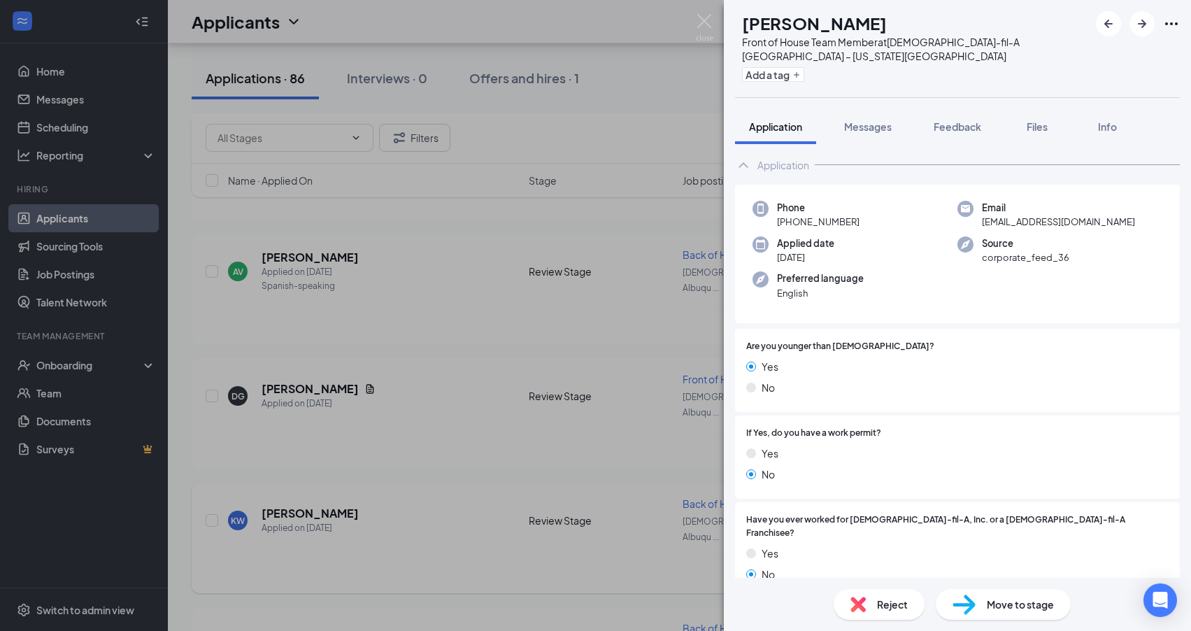
click at [408, 376] on div "DG Dominic Guzman Front of House Team Member at Chick-fil-A Albuquerque – Wyomi…" at bounding box center [595, 315] width 1191 height 631
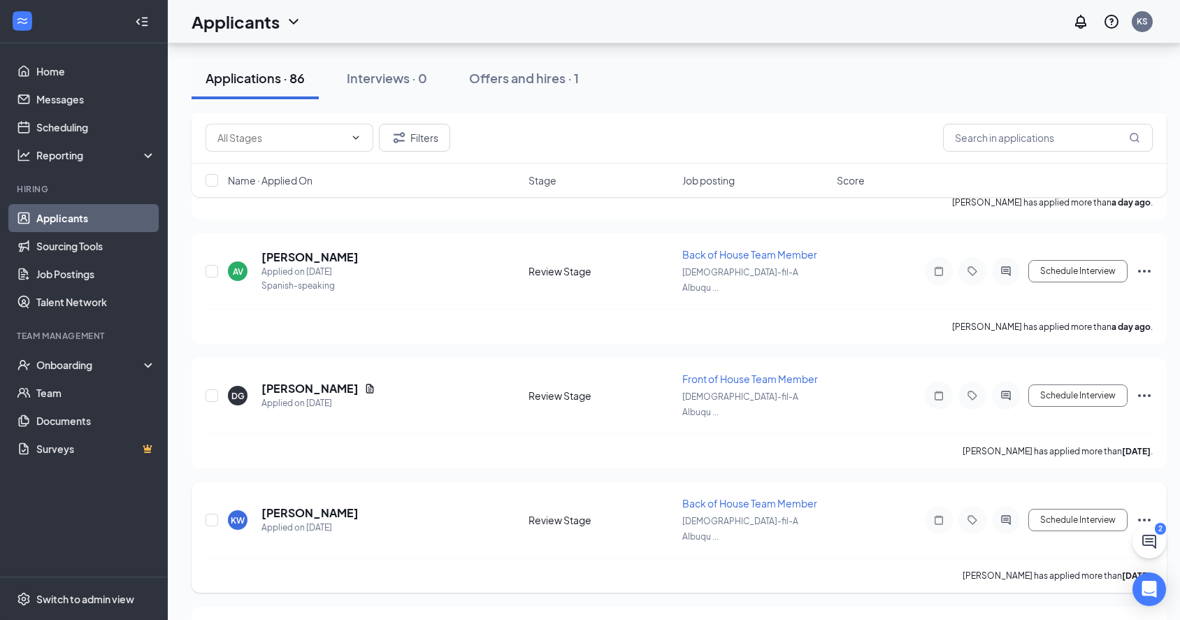
click at [287, 506] on h5 "[PERSON_NAME]" at bounding box center [310, 513] width 97 height 15
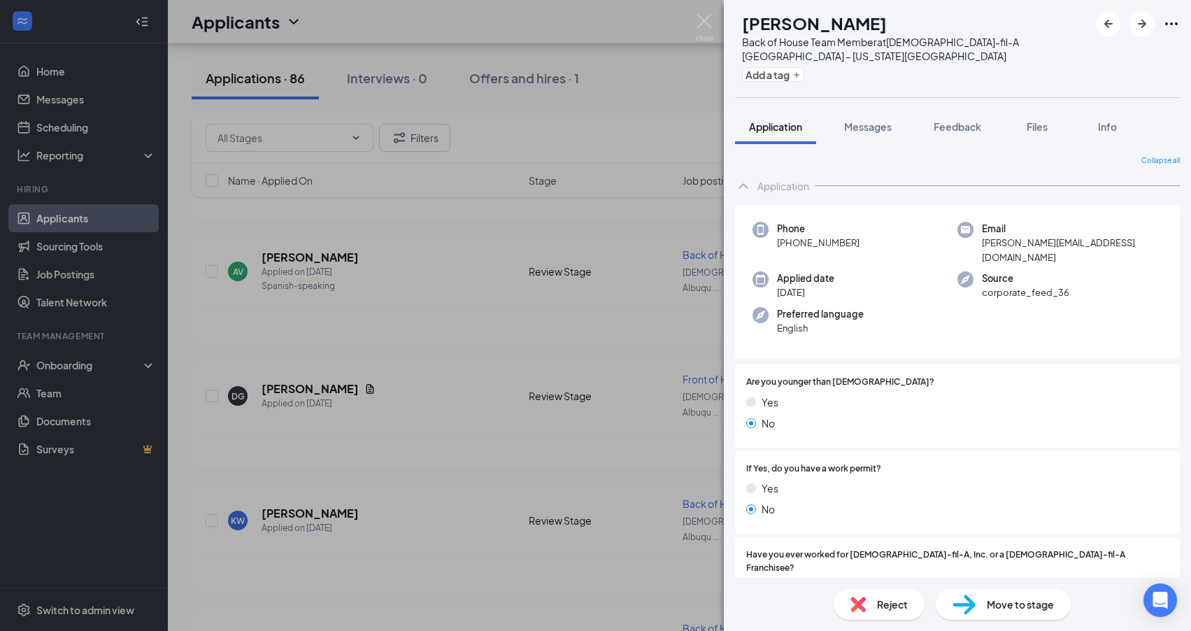
scroll to position [89, 0]
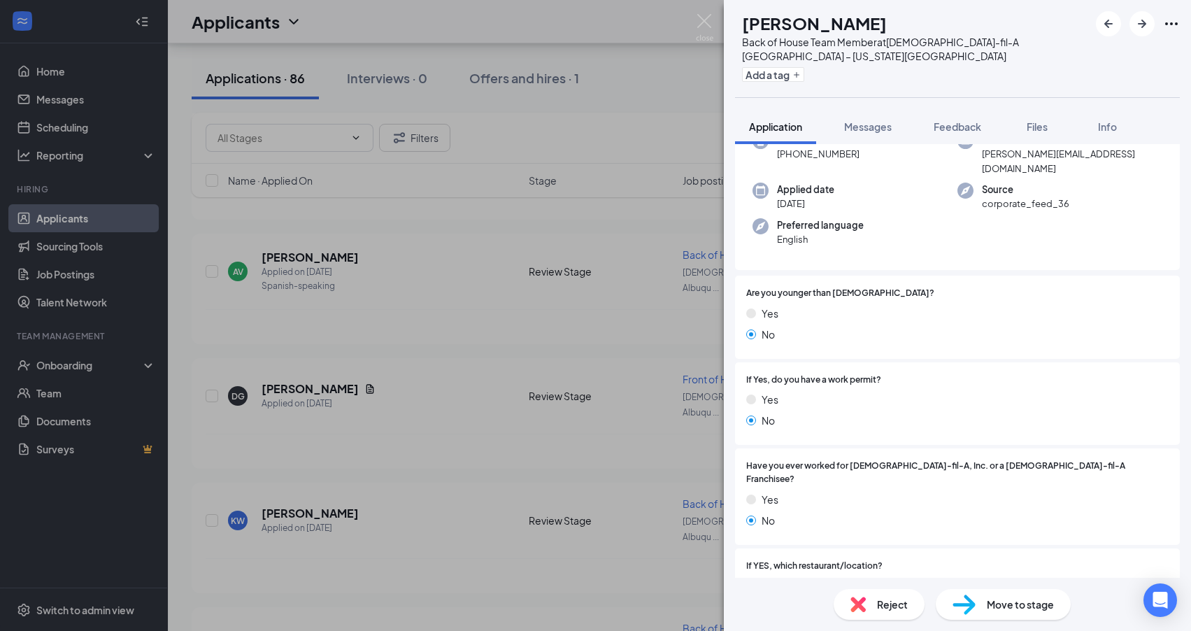
click at [453, 404] on div "KW Karla Wiley Back of House Team Member at Chick-fil-A Albuquerque – Wyoming B…" at bounding box center [595, 315] width 1191 height 631
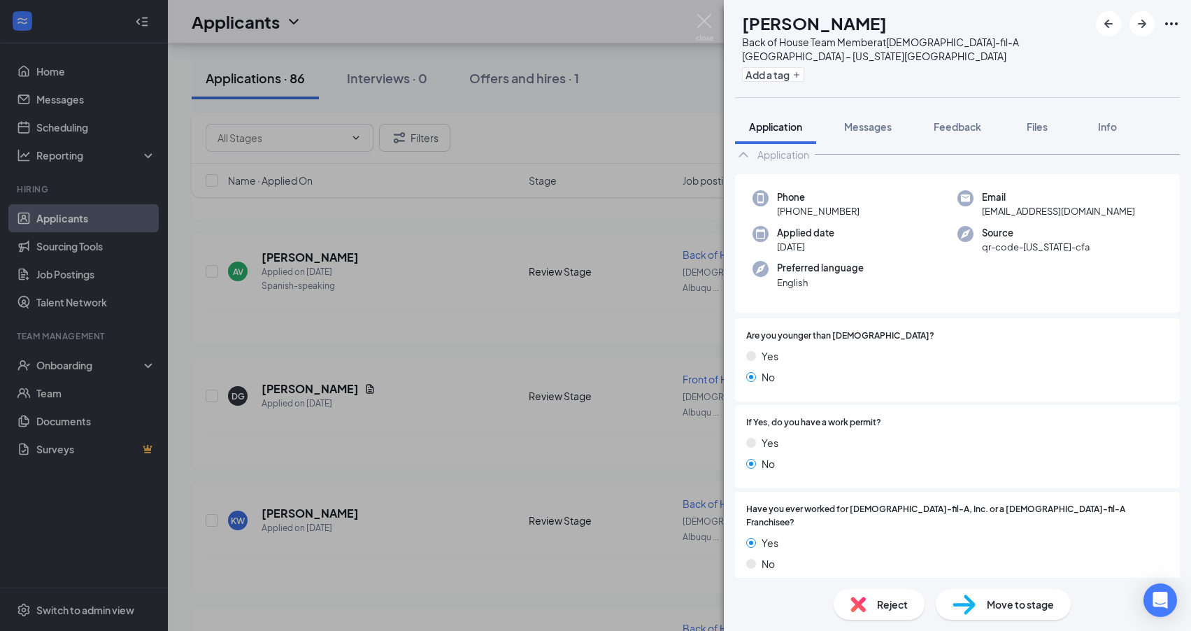
scroll to position [108, 0]
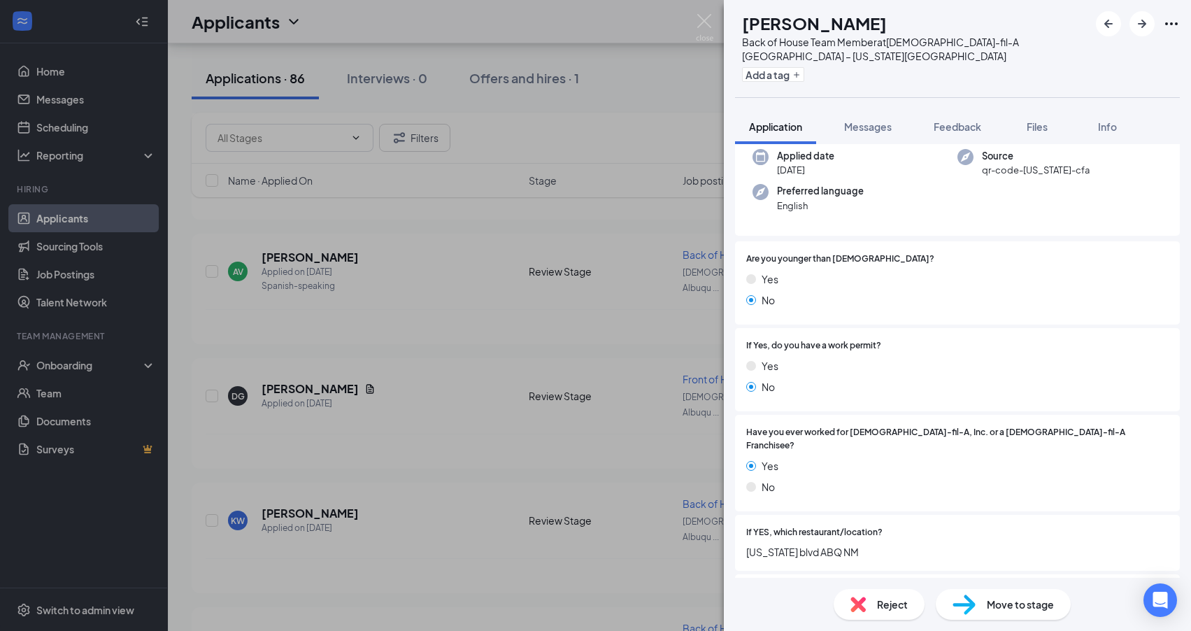
click at [422, 443] on div "AP Alexander Pike Back of House Team Member at Chick-fil-A Albuquerque – Wyomin…" at bounding box center [595, 315] width 1191 height 631
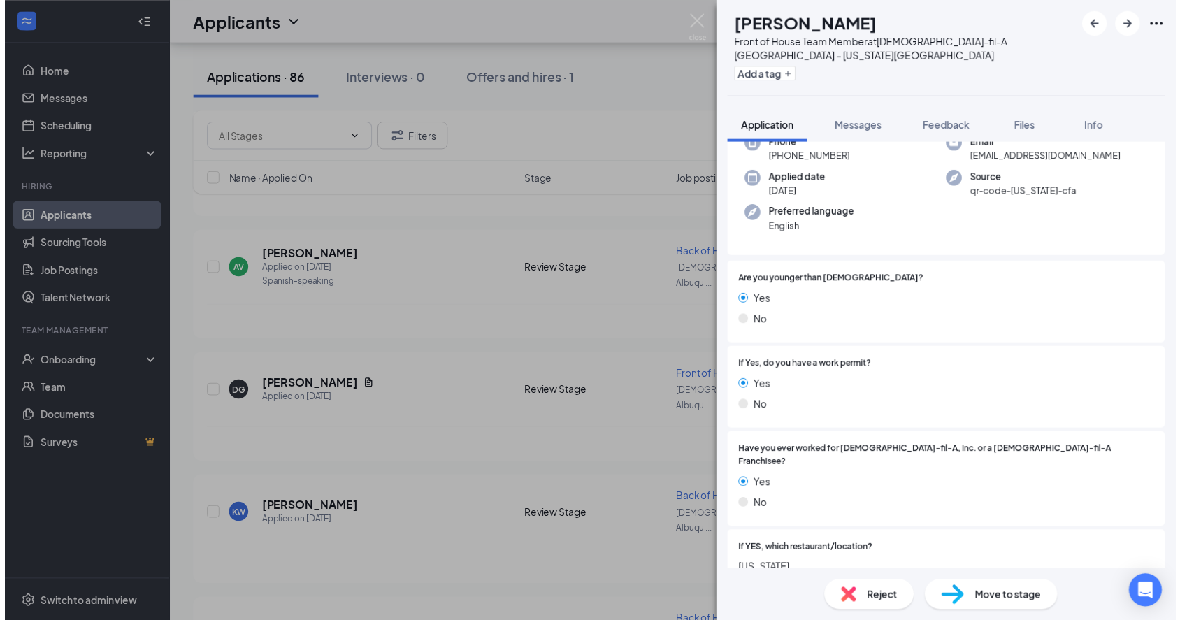
scroll to position [146, 0]
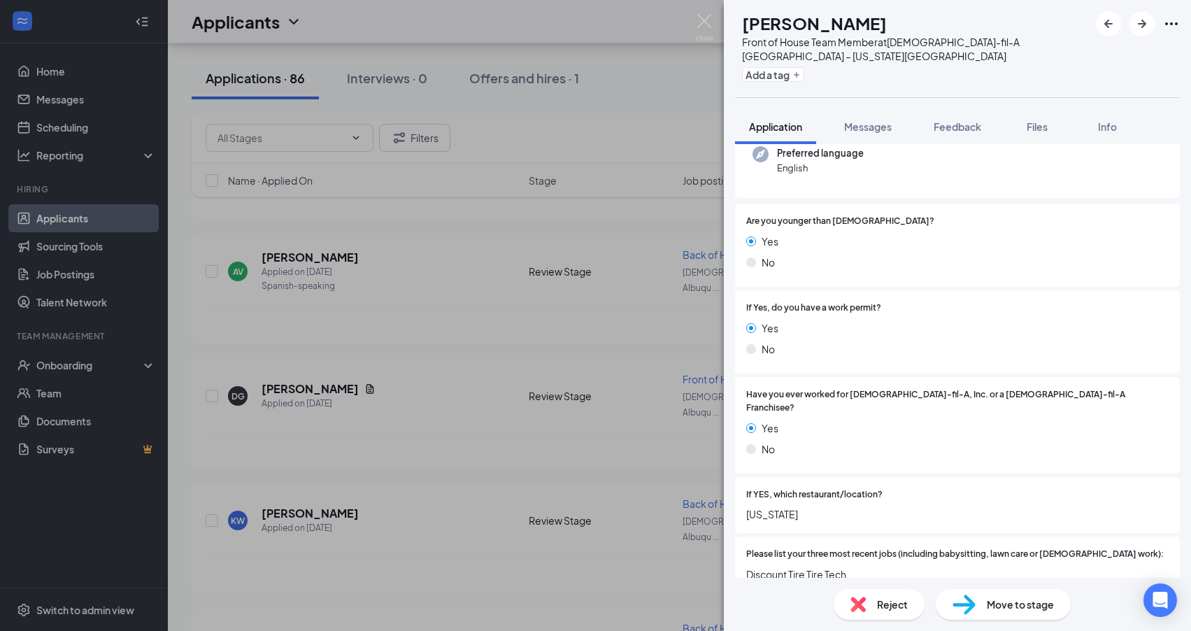
click at [429, 456] on div "GE Giovanni Evans Front of House Team Member at Chick-fil-A Albuquerque – Wyomi…" at bounding box center [595, 315] width 1191 height 631
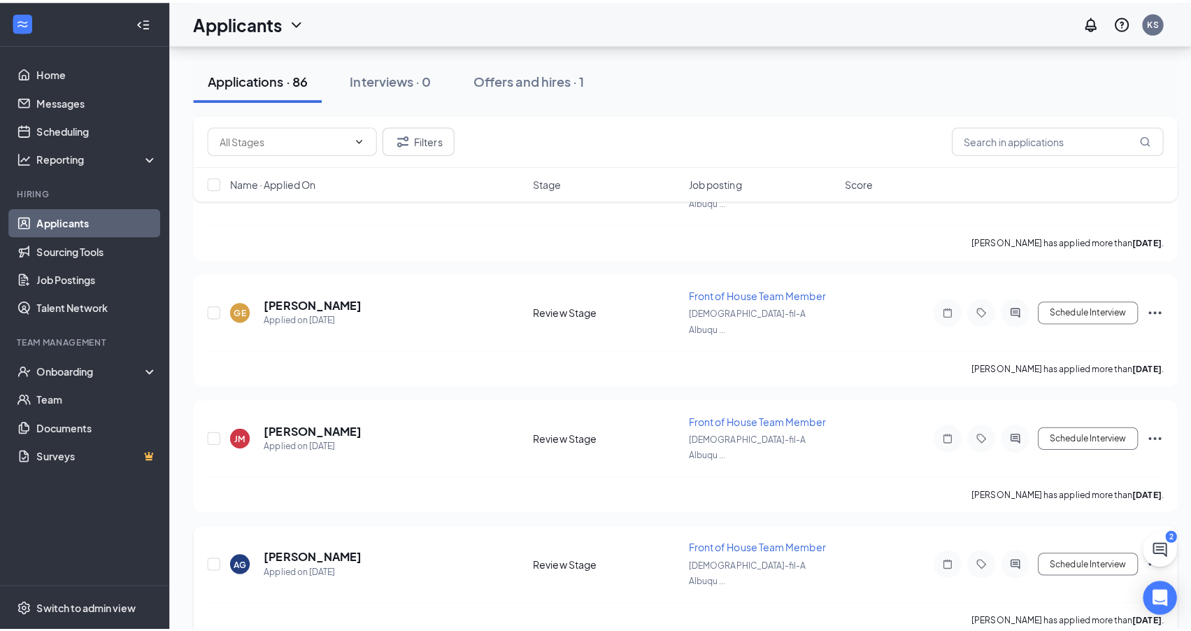
scroll to position [1373, 0]
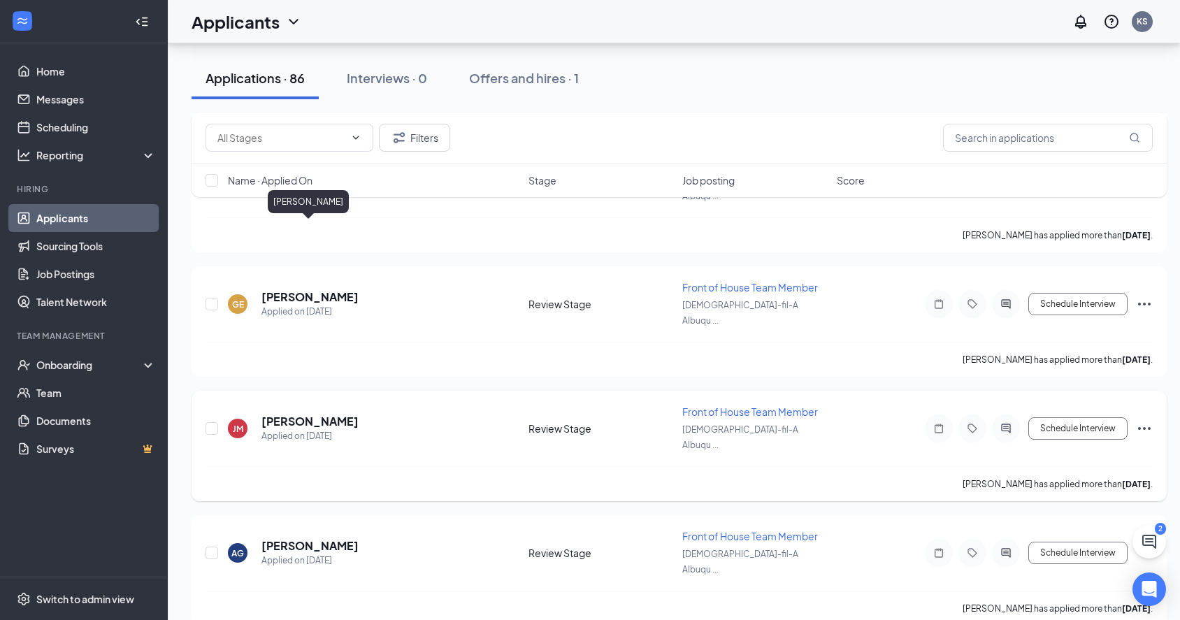
click at [314, 414] on h5 "[PERSON_NAME]" at bounding box center [310, 421] width 97 height 15
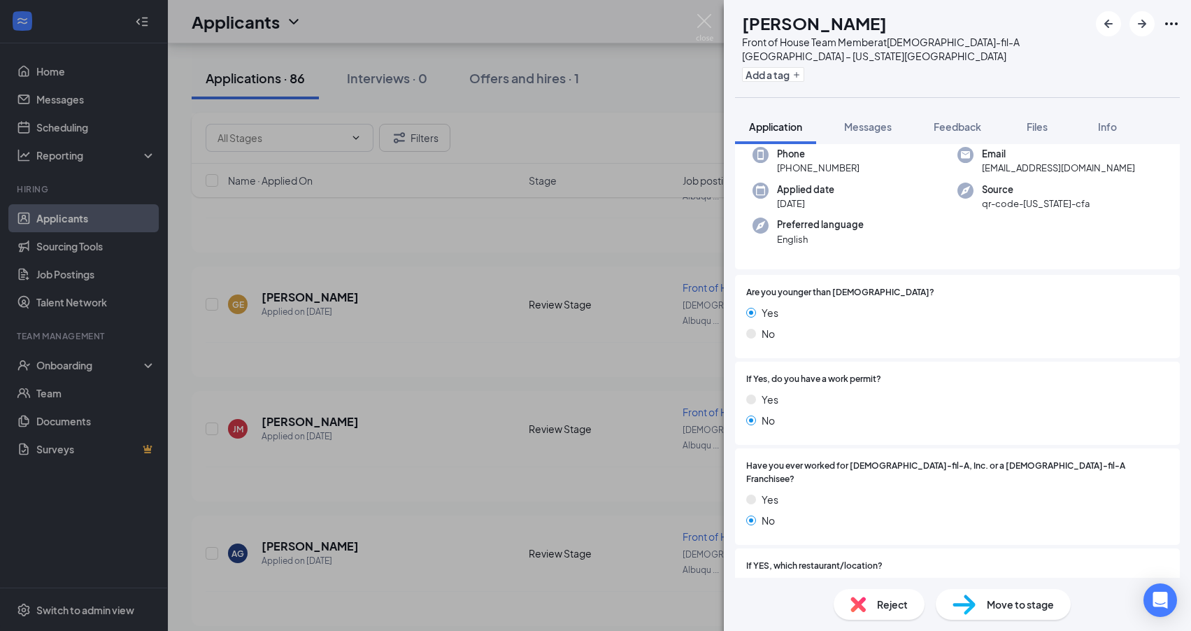
scroll to position [89, 0]
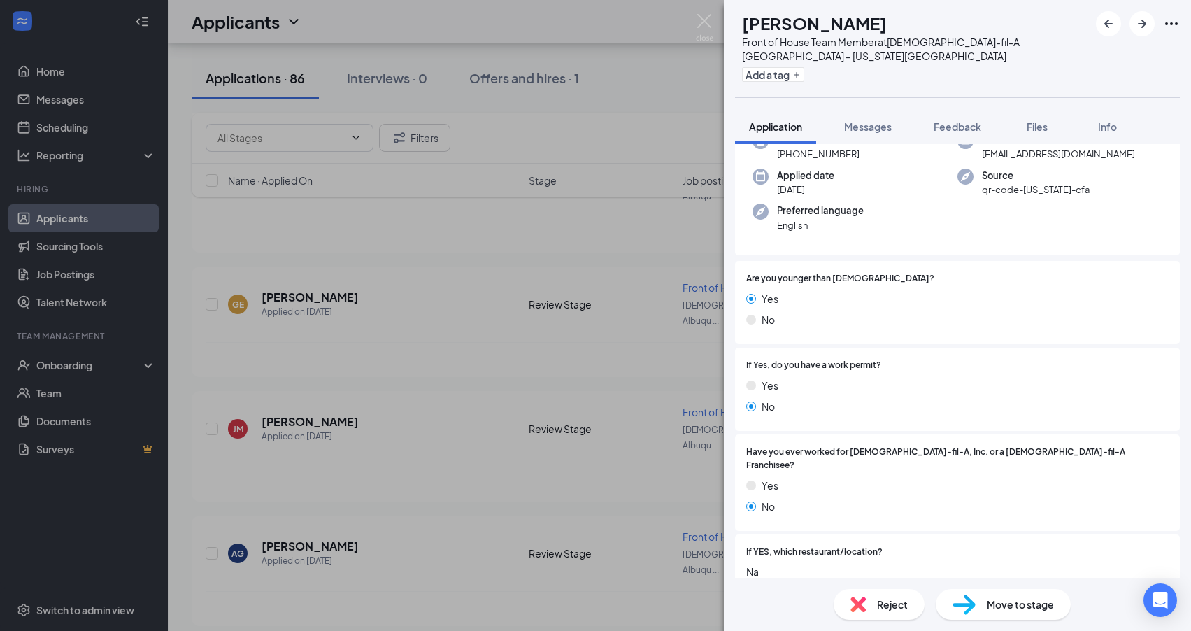
click at [382, 280] on div "JM Jahari Morehead Front of House Team Member at Chick-fil-A Albuquerque – Wyom…" at bounding box center [595, 315] width 1191 height 631
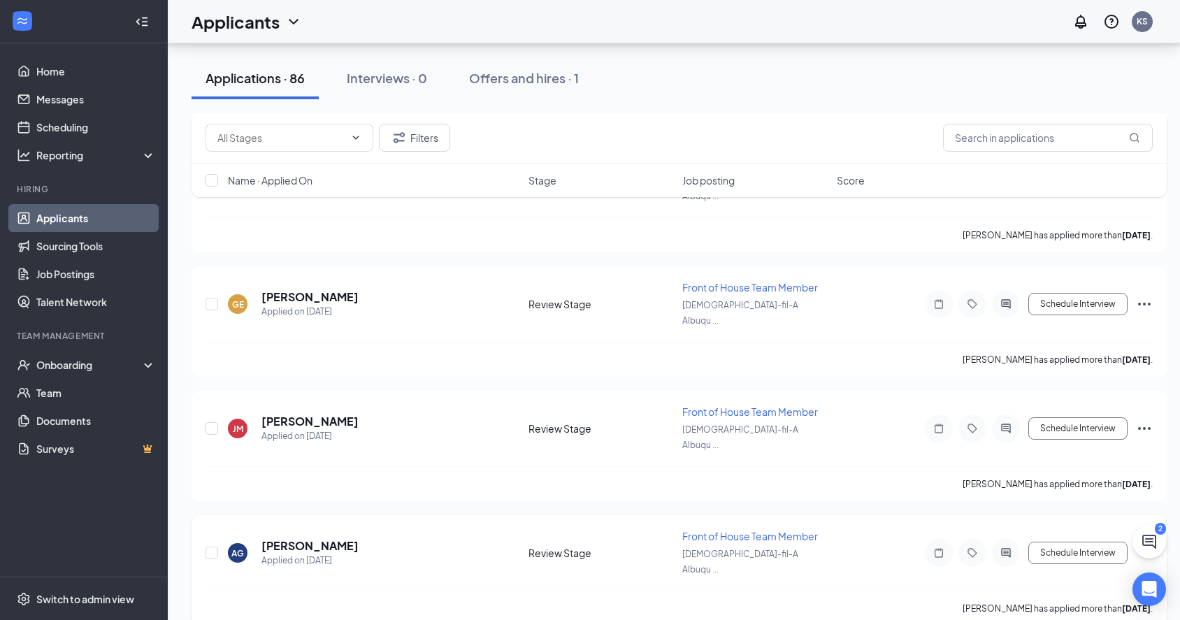
click at [328, 538] on h5 "[PERSON_NAME]" at bounding box center [310, 545] width 97 height 15
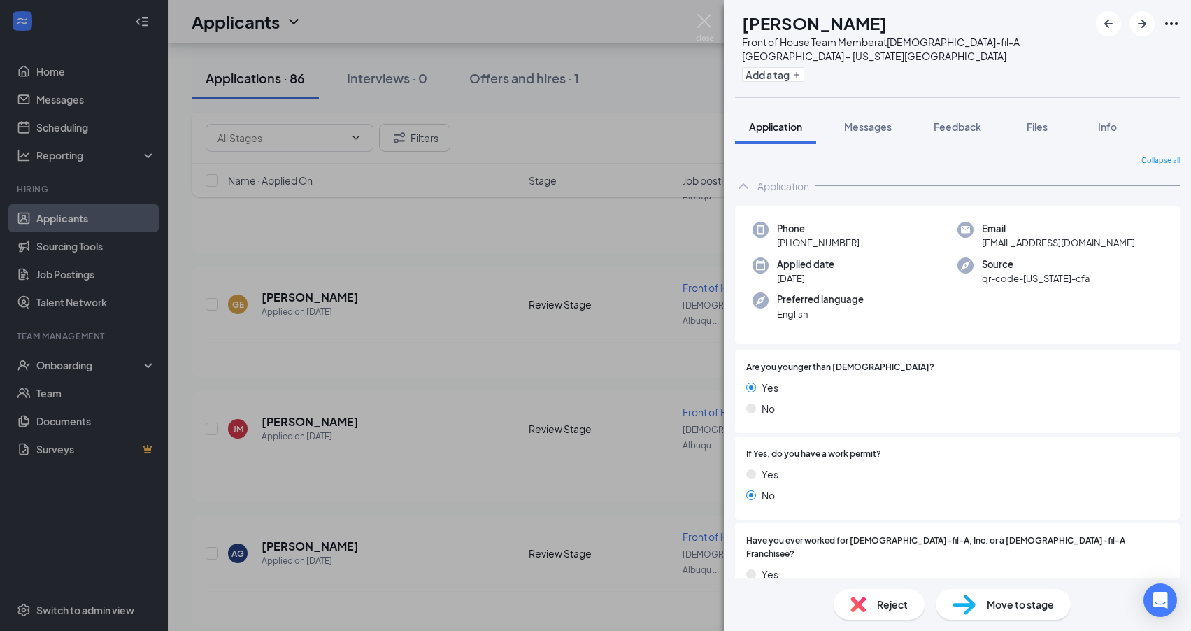
click at [278, 448] on div "AG Adrian Guevara Front of House Team Member at Chick-fil-A Albuquerque – Wyomi…" at bounding box center [595, 315] width 1191 height 631
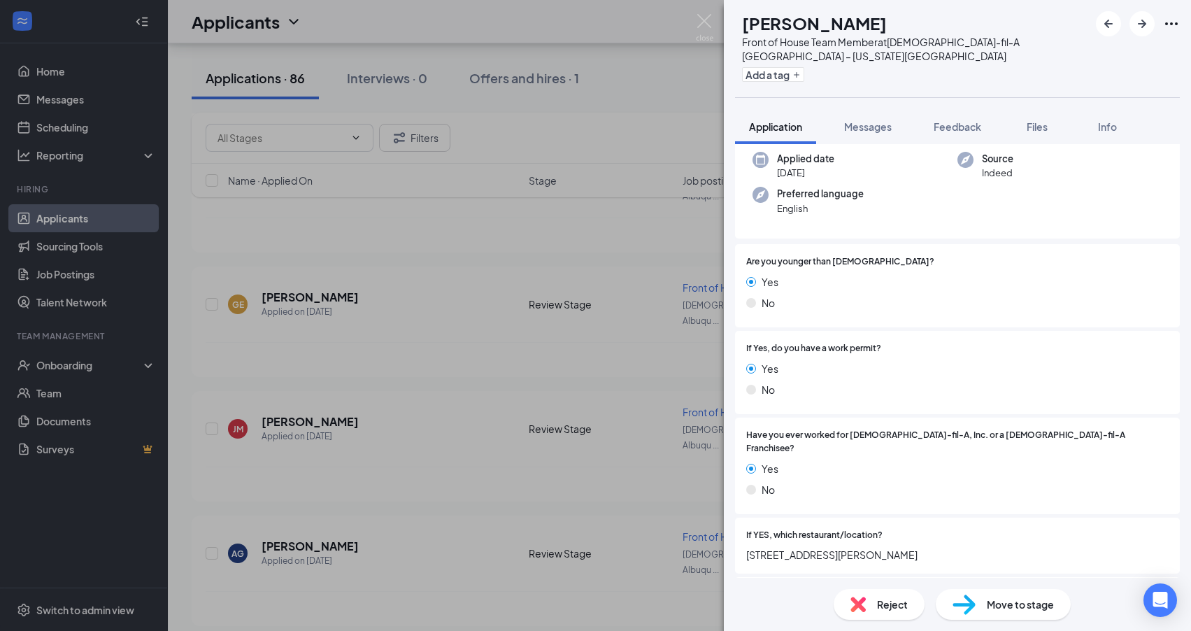
scroll to position [106, 0]
click at [475, 483] on div "JB jessica bruce Front of House Team Member at Chick-fil-A Albuquerque – Wyomin…" at bounding box center [595, 315] width 1191 height 631
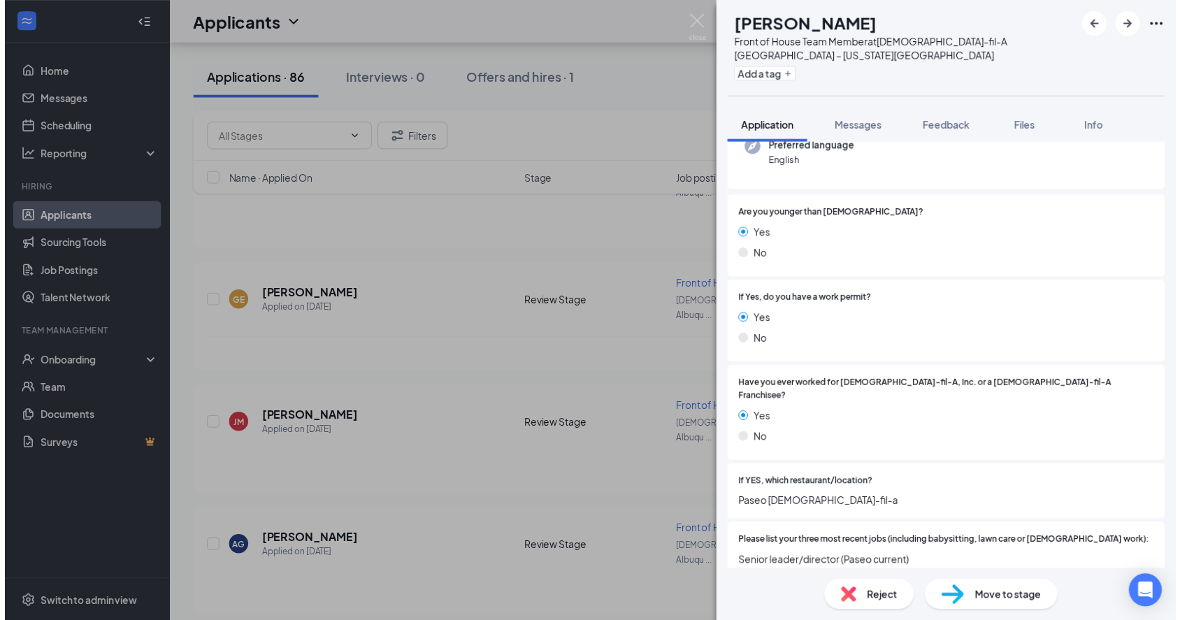
scroll to position [152, 0]
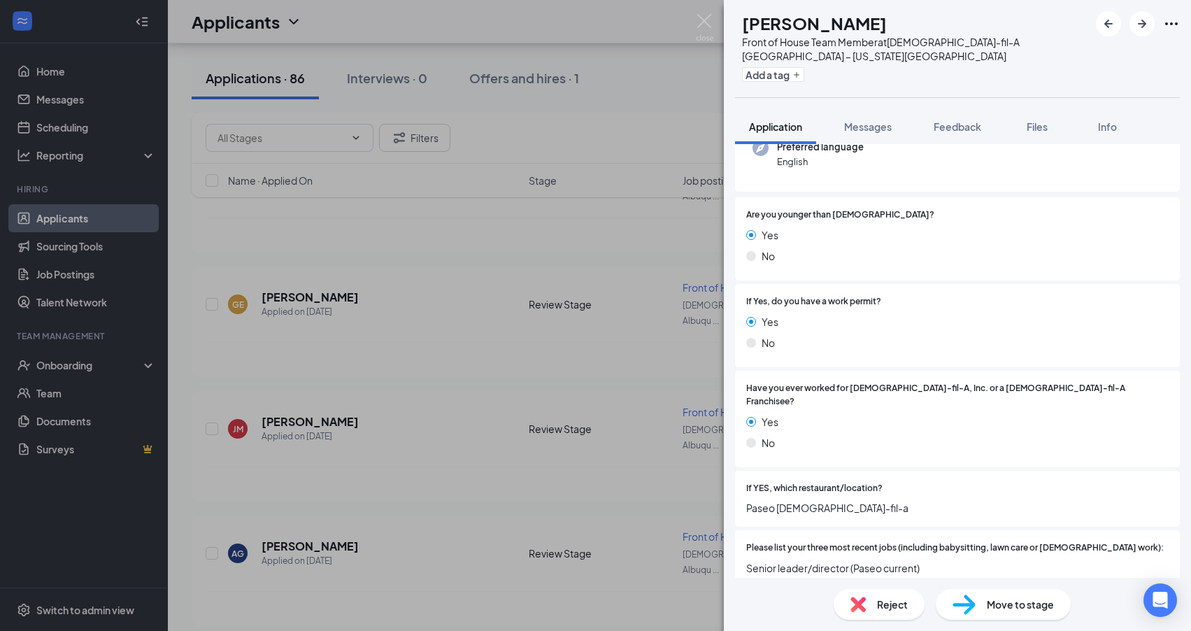
click at [478, 503] on div "NS Nicholas Schmidt Front of House Team Member at Chick-fil-A Albuquerque – Wyo…" at bounding box center [595, 315] width 1191 height 631
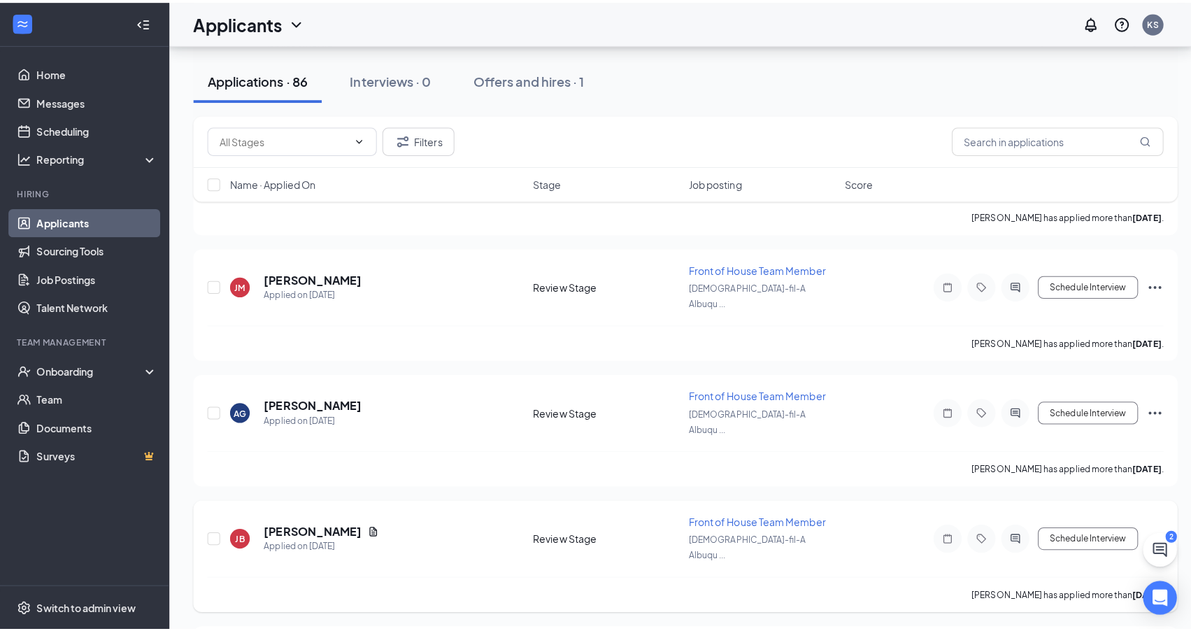
scroll to position [1715, 0]
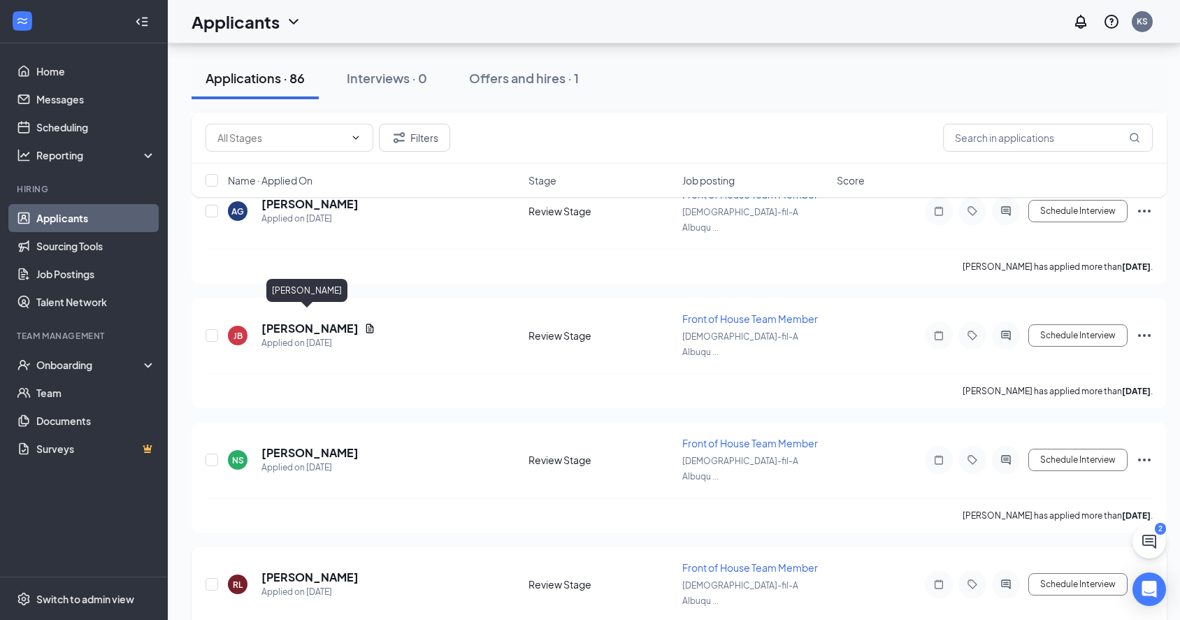
click at [312, 570] on h5 "[PERSON_NAME]" at bounding box center [310, 577] width 97 height 15
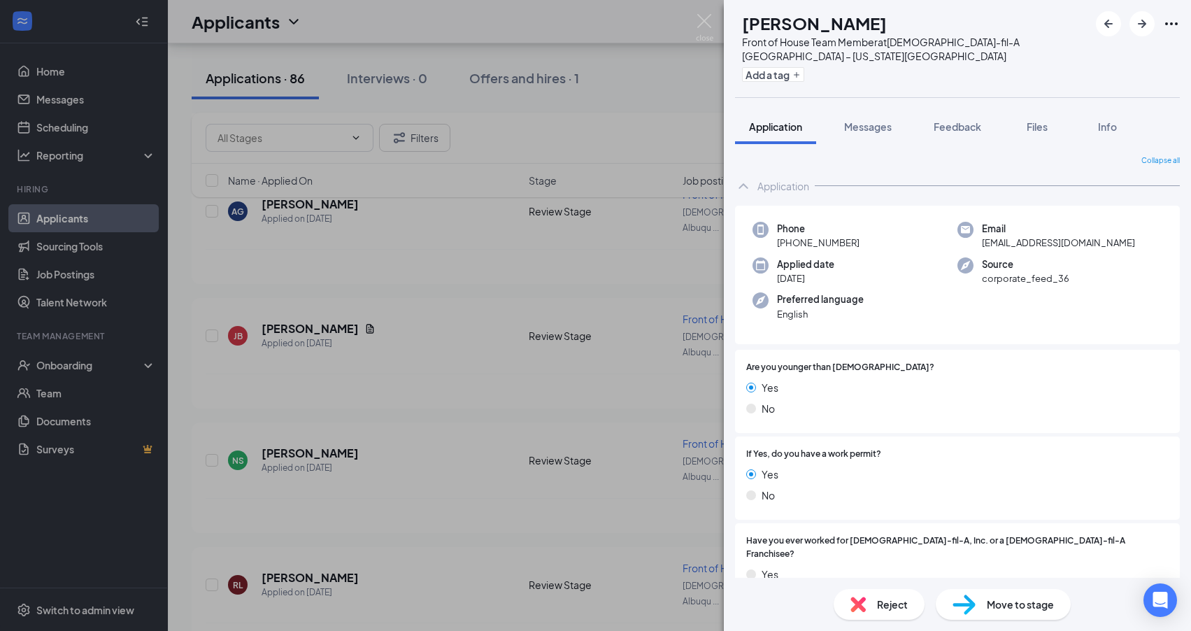
scroll to position [21, 0]
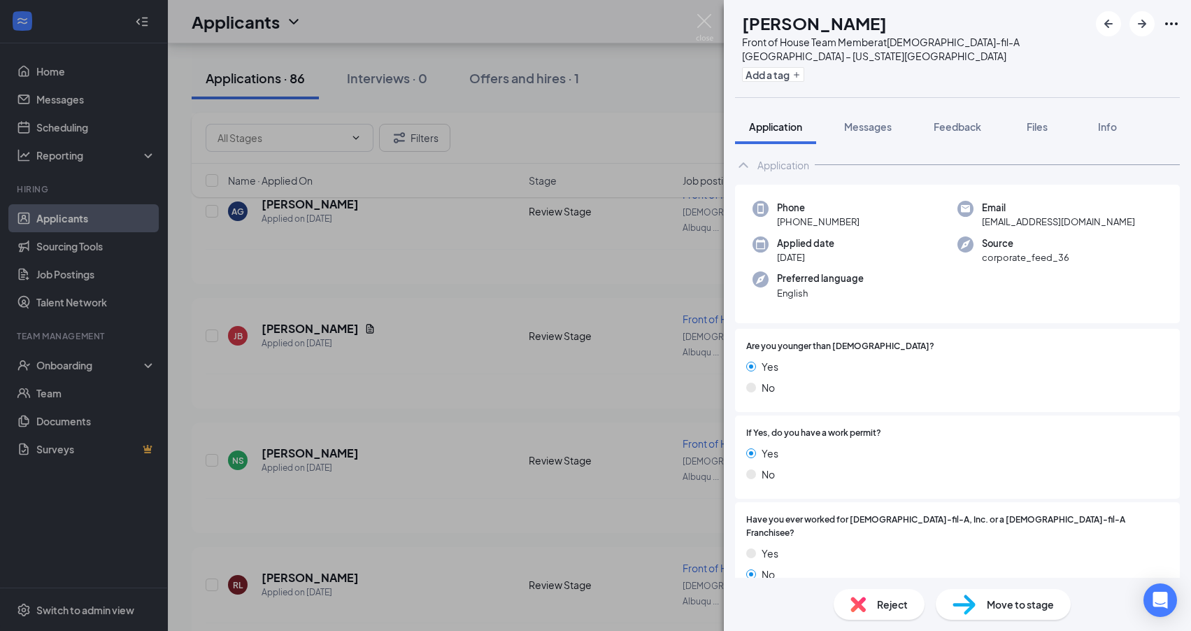
click at [455, 373] on div "RL Raymond Leon Front of House Team Member at Chick-fil-A Albuquerque – Wyoming…" at bounding box center [595, 315] width 1191 height 631
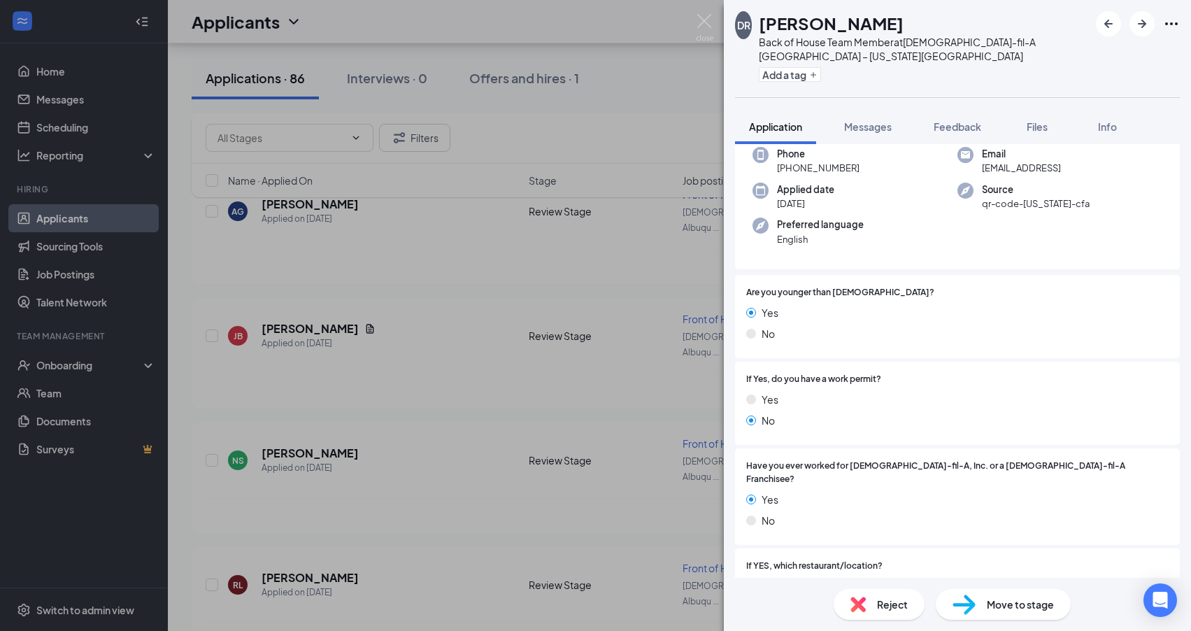
scroll to position [83, 0]
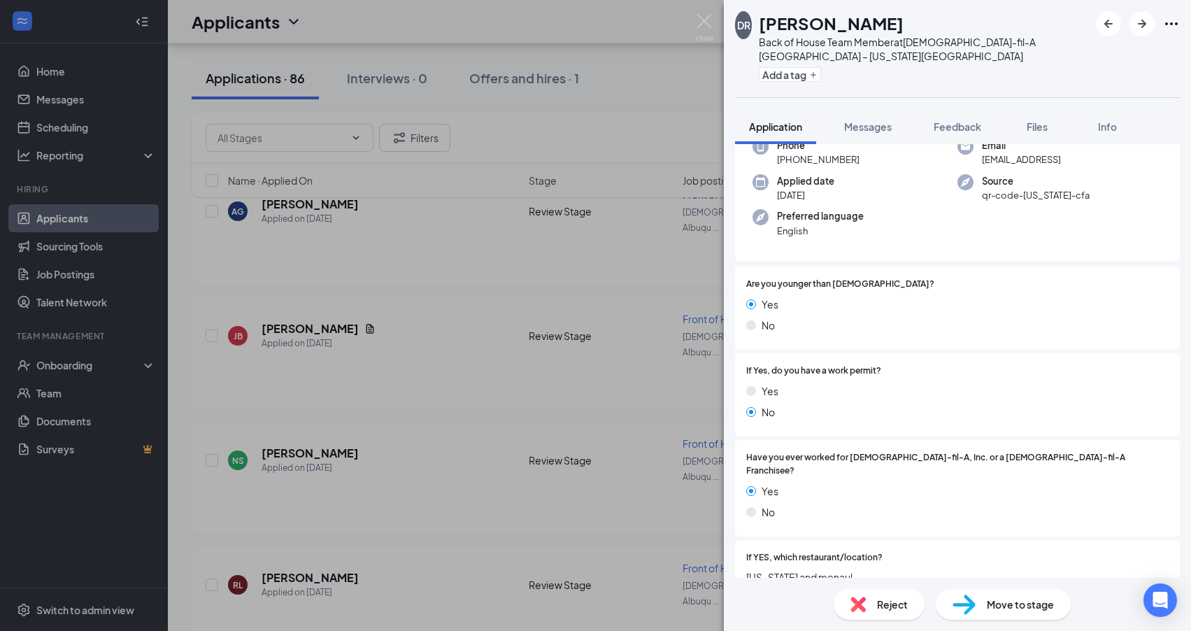
click at [351, 510] on div "DR Danny Rolando Back of House Team Member at Chick-fil-A Albuquerque – Wyoming…" at bounding box center [595, 315] width 1191 height 631
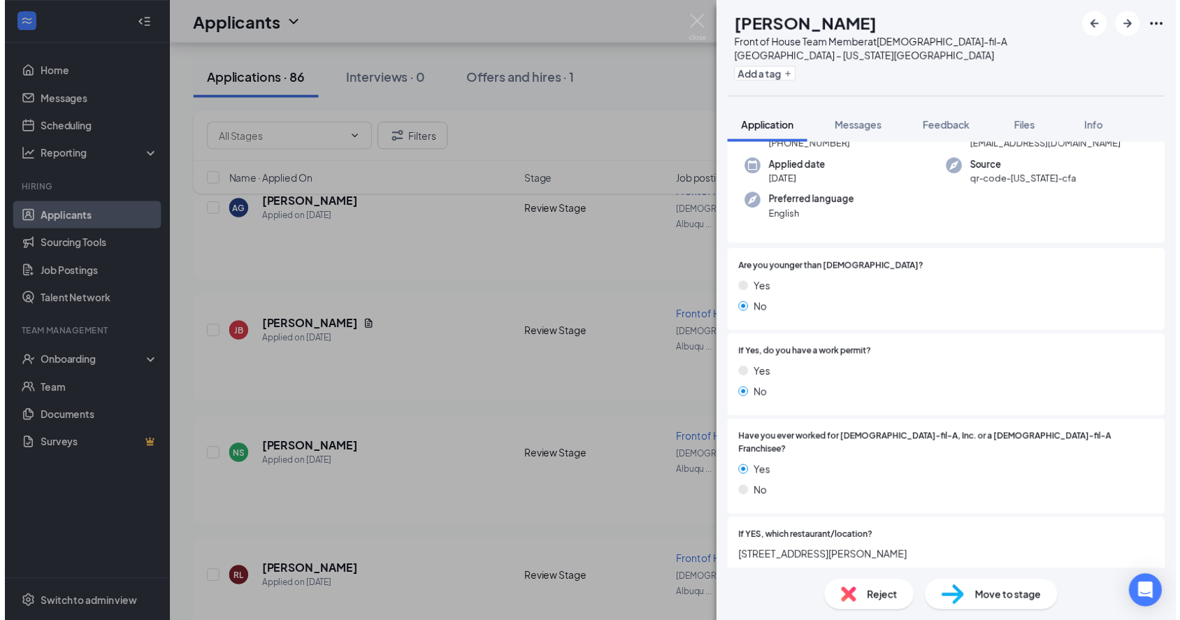
scroll to position [132, 0]
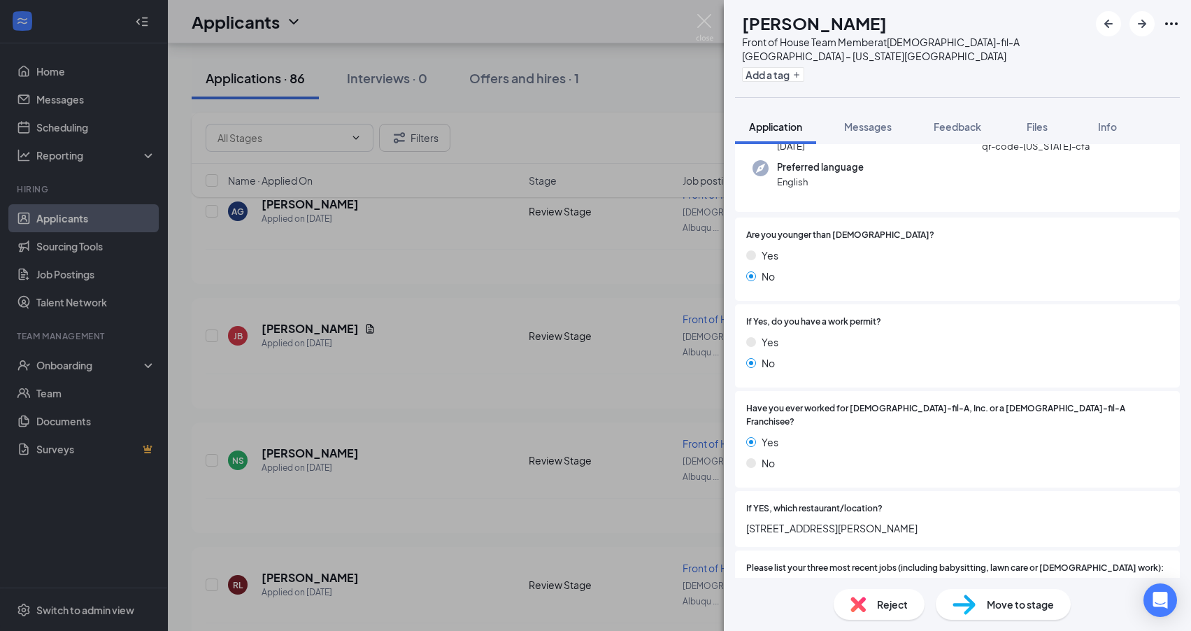
click at [501, 463] on div "KK Kyla Kabotie Front of House Team Member at Chick-fil-A Albuquerque – Wyoming…" at bounding box center [595, 315] width 1191 height 631
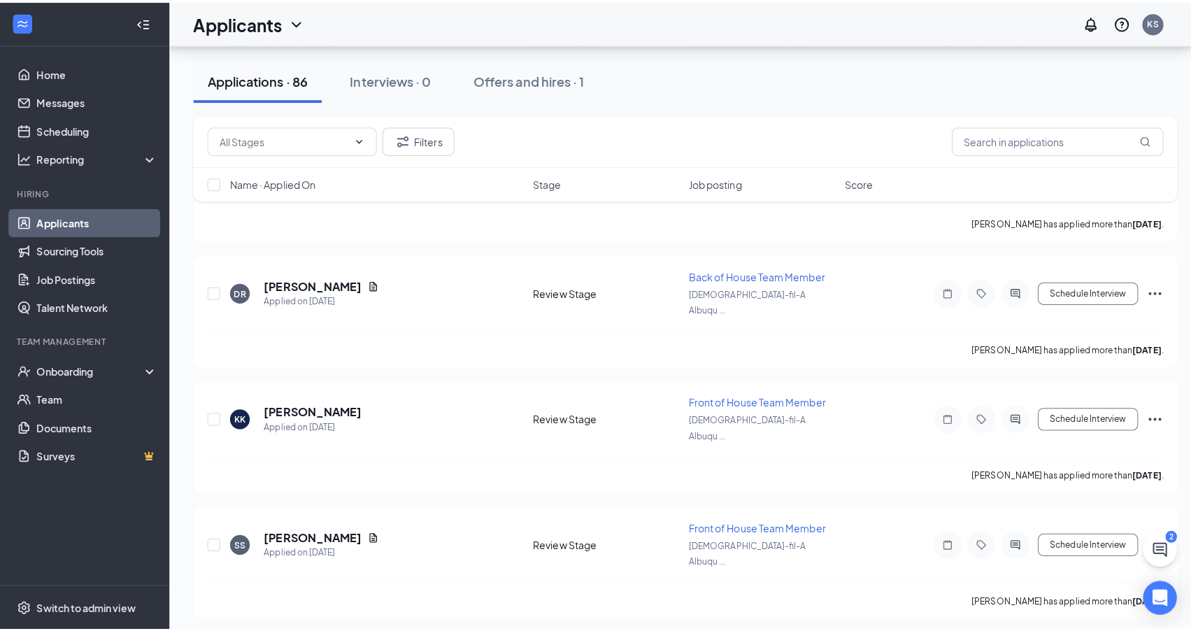
scroll to position [2137, 0]
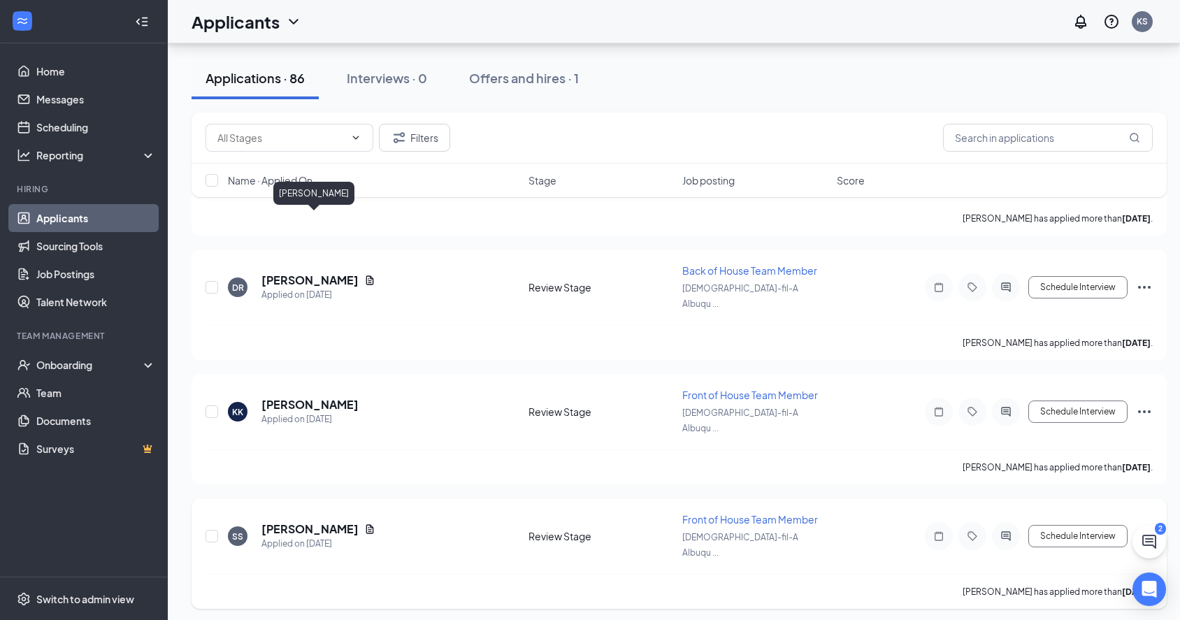
click at [354, 522] on h5 "[PERSON_NAME]" at bounding box center [310, 529] width 97 height 15
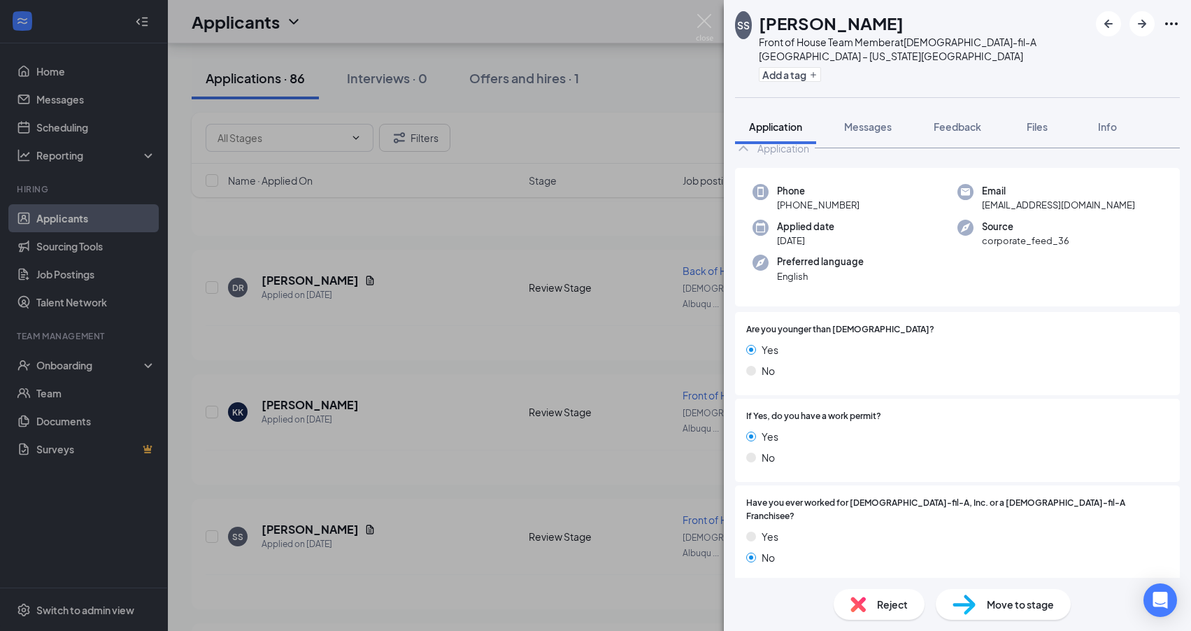
scroll to position [39, 0]
click at [427, 413] on div "SS Stephen Seres-Barrett Front of House Team Member at Chick-fil-A Albuquerque …" at bounding box center [595, 315] width 1191 height 631
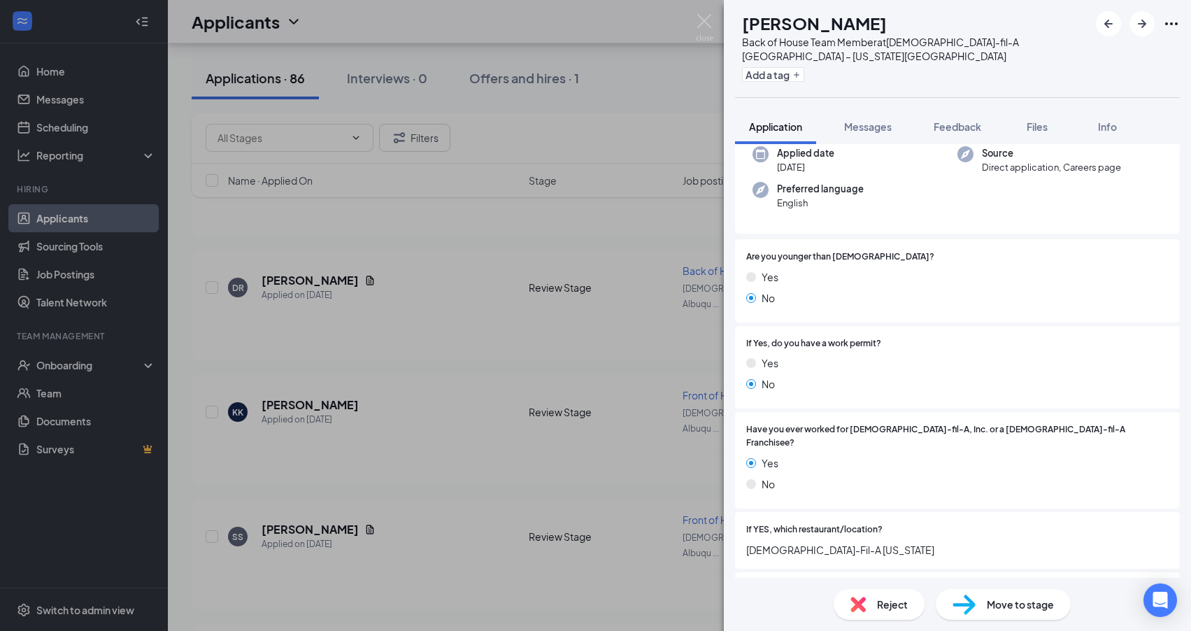
scroll to position [130, 0]
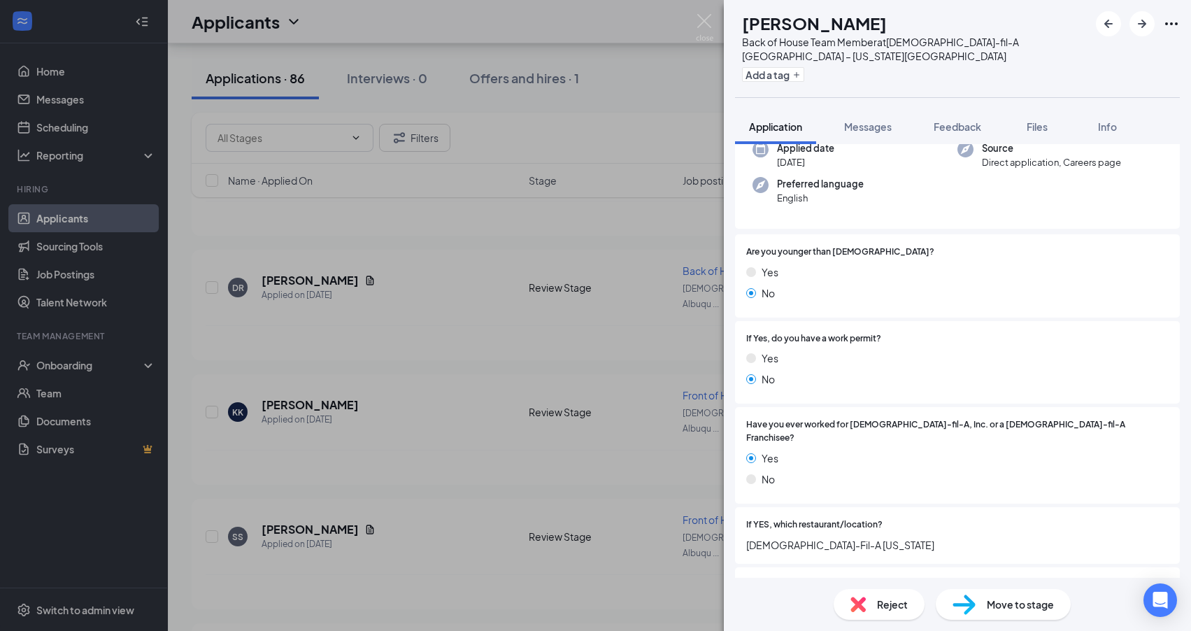
drag, startPoint x: 485, startPoint y: 443, endPoint x: 475, endPoint y: 446, distance: 10.4
click at [484, 443] on div "KN Khang Nguyen Back of House Team Member at Chick-fil-A Albuquerque – Wyoming …" at bounding box center [595, 315] width 1191 height 631
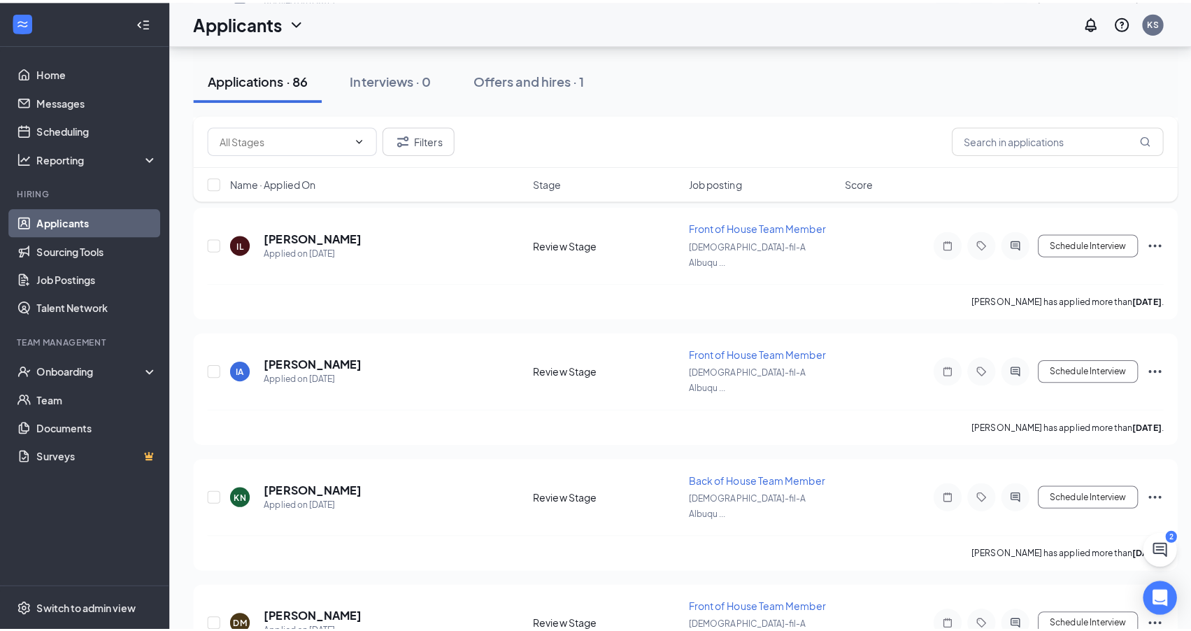
scroll to position [2565, 0]
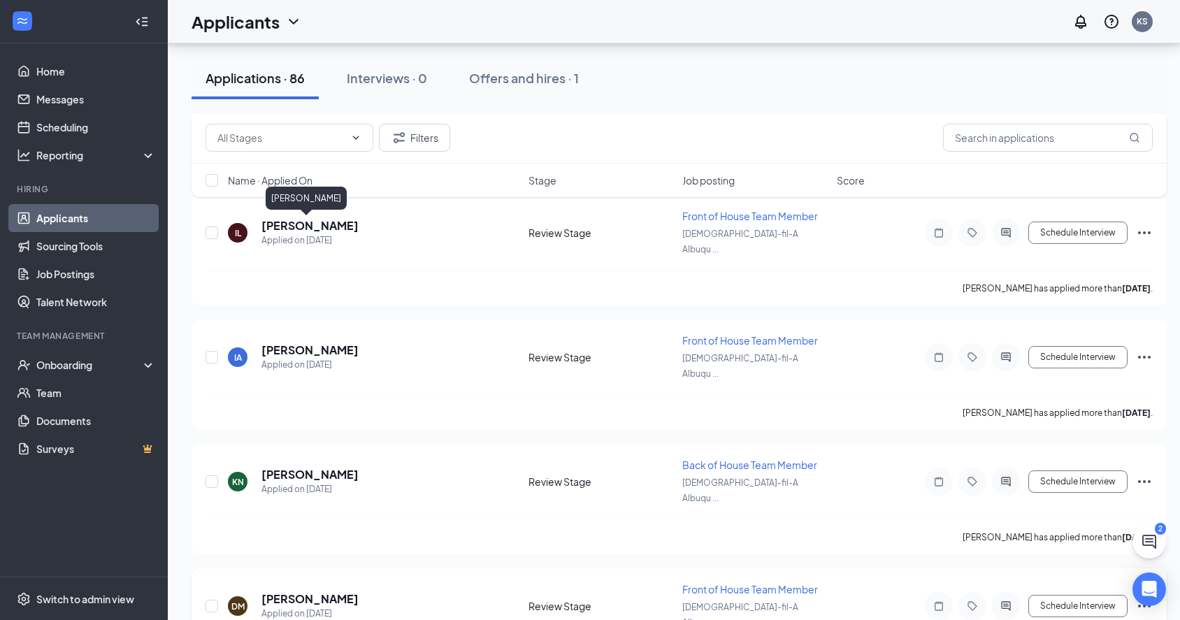
click at [285, 592] on h5 "[PERSON_NAME]" at bounding box center [310, 599] width 97 height 15
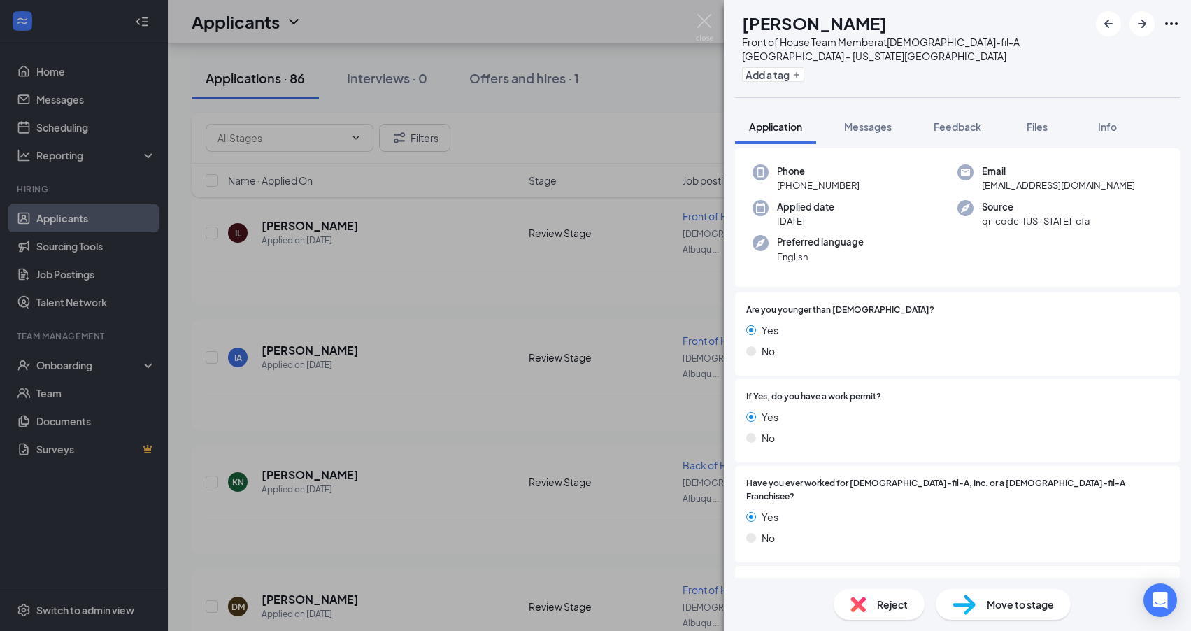
scroll to position [115, 0]
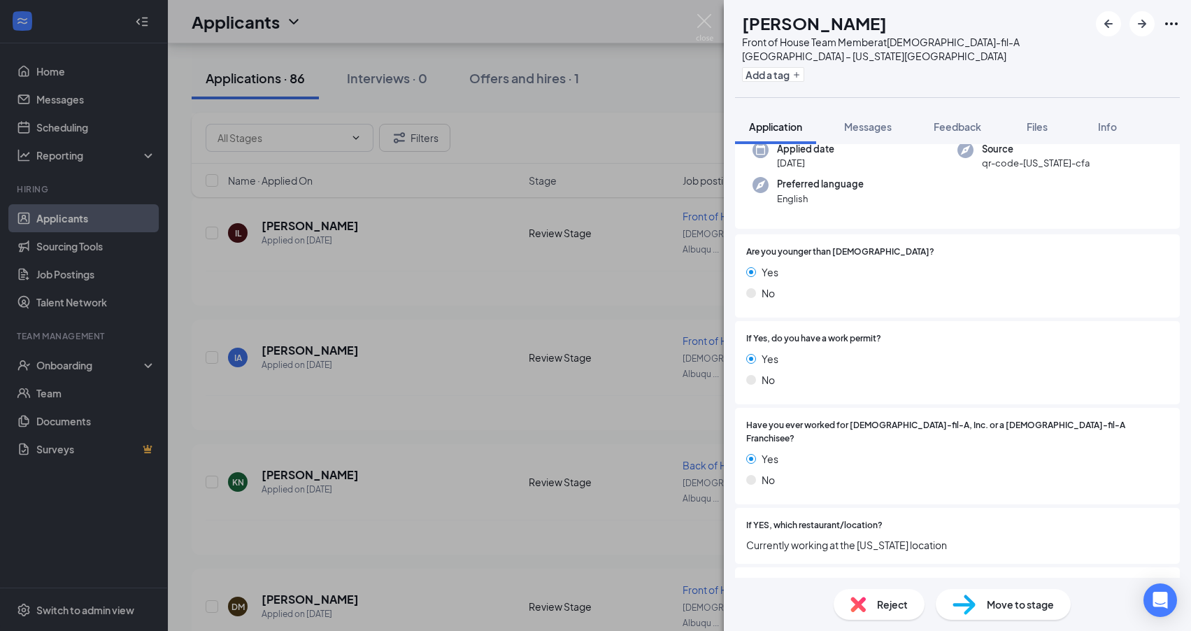
click at [311, 342] on div "DM David Madrid Front of House Team Member at Chick-fil-A Albuquerque – Wyoming…" at bounding box center [595, 315] width 1191 height 631
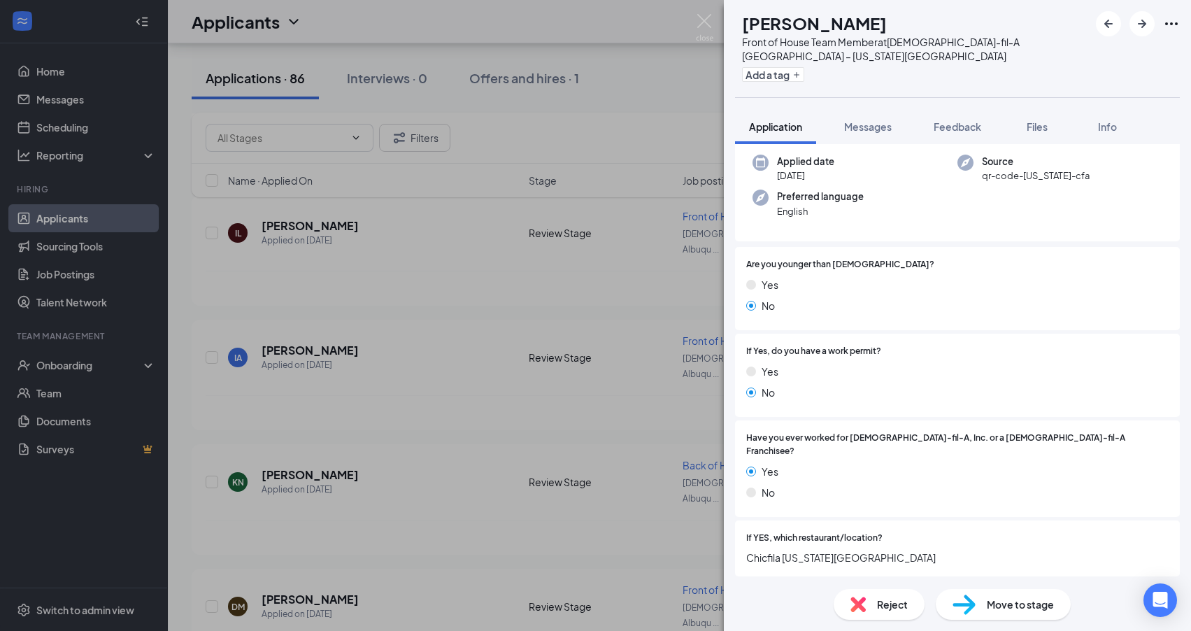
scroll to position [106, 0]
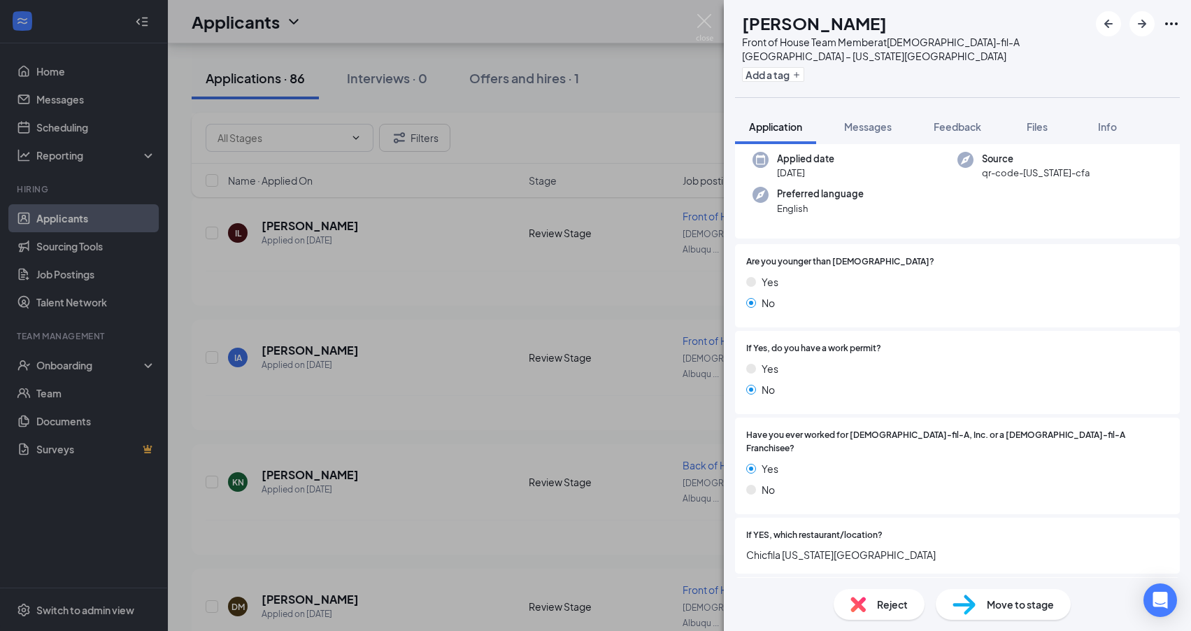
click at [287, 445] on div "MC Marina Crampton Front of House Team Member at Chick-fil-A Albuquerque – Wyom…" at bounding box center [595, 315] width 1191 height 631
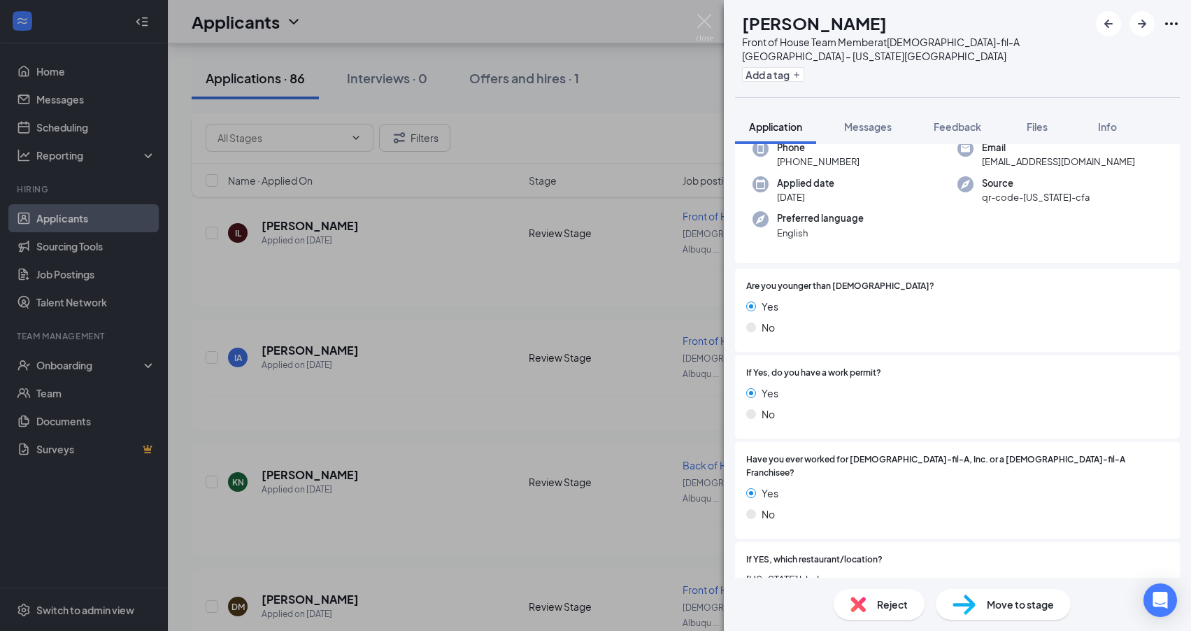
scroll to position [90, 0]
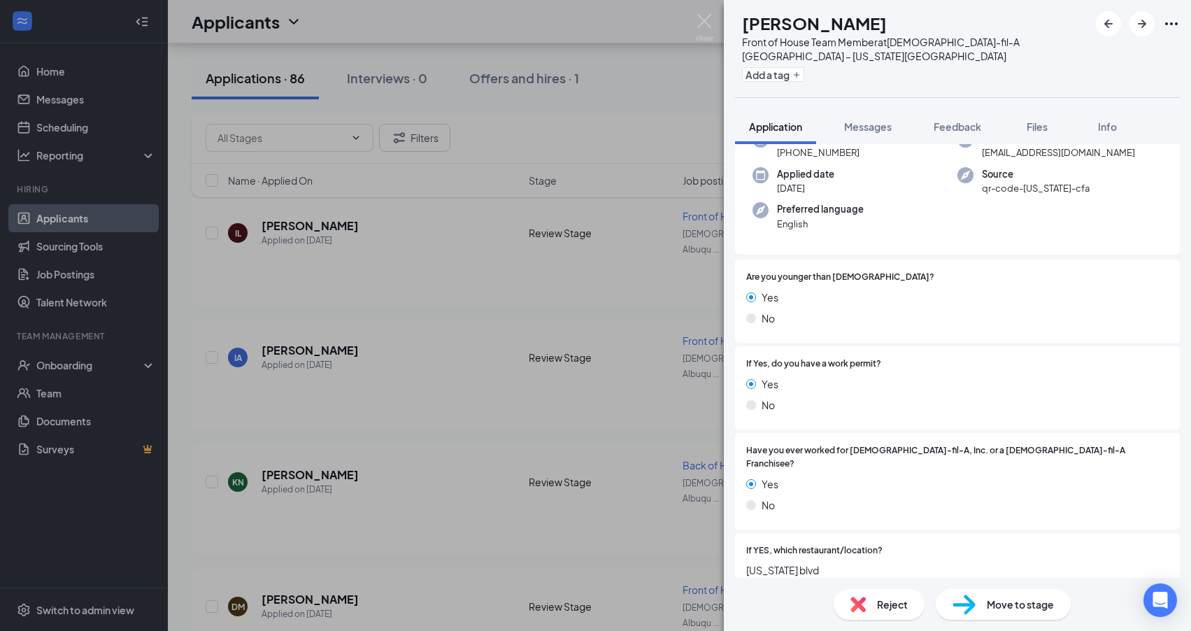
click at [282, 529] on div "IA Isabella Aguilar Front of House Team Member at Chick-fil-A Albuquerque – Wyo…" at bounding box center [595, 315] width 1191 height 631
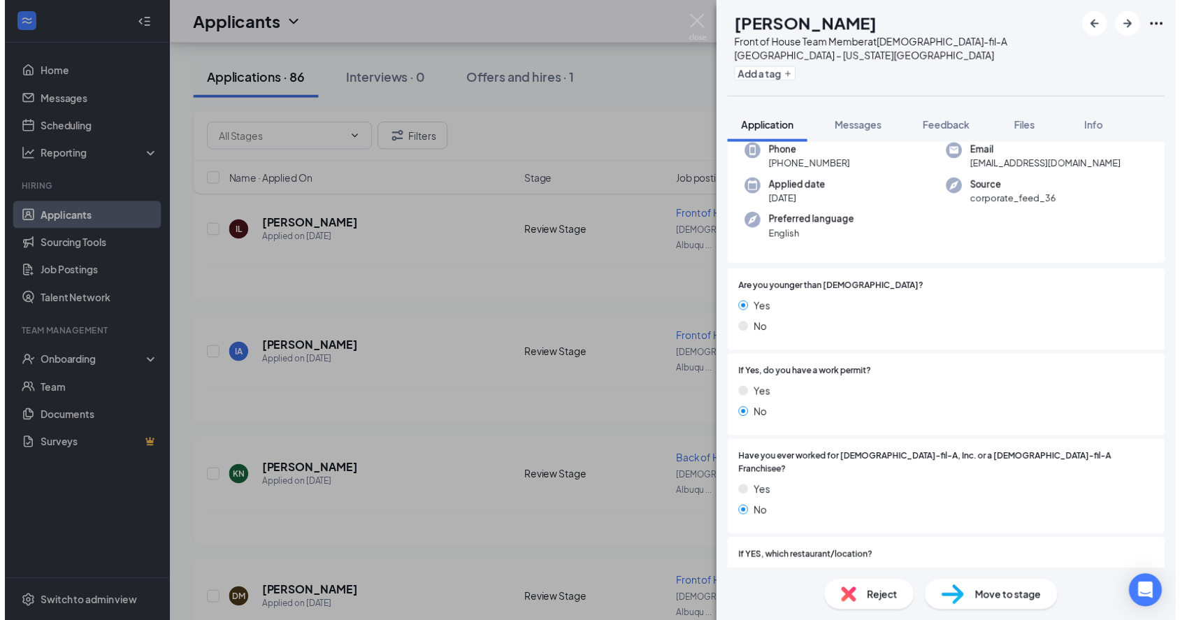
scroll to position [79, 0]
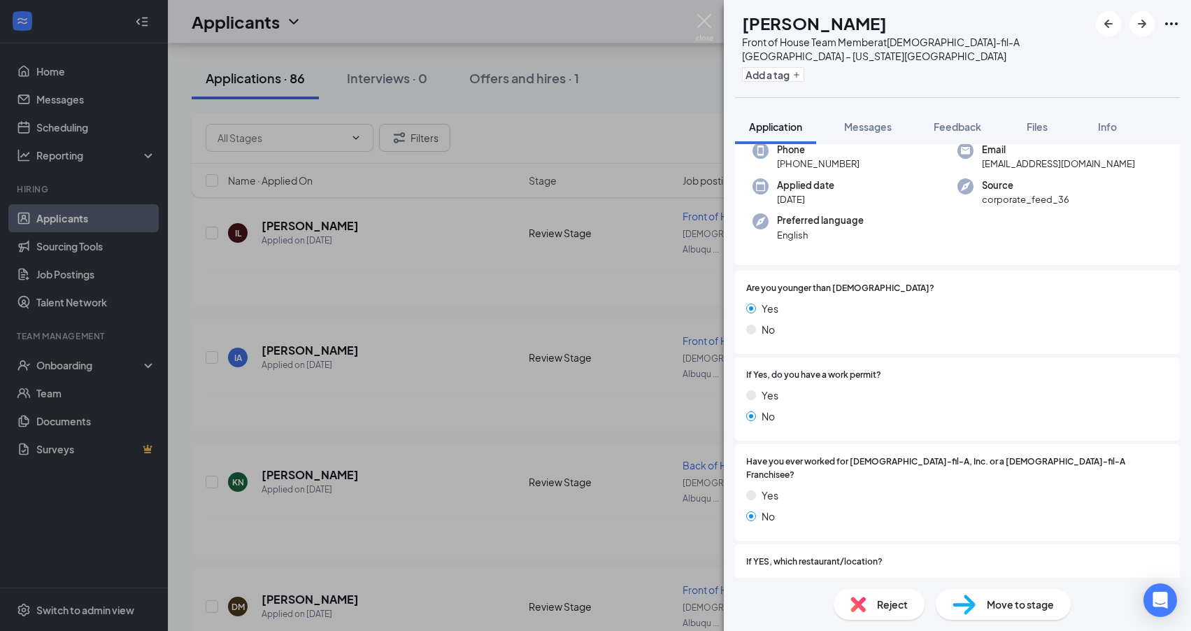
click at [471, 479] on div "AL Autumn Lucero Front of House Team Member at Chick-fil-A Albuquerque – Wyomin…" at bounding box center [595, 315] width 1191 height 631
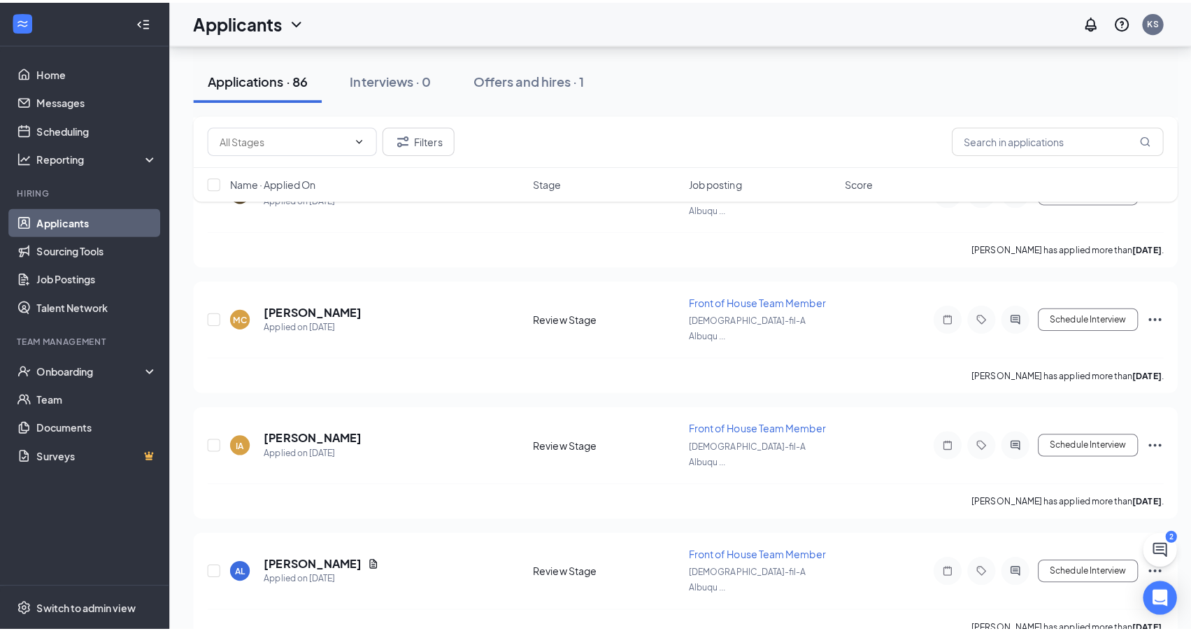
scroll to position [2982, 0]
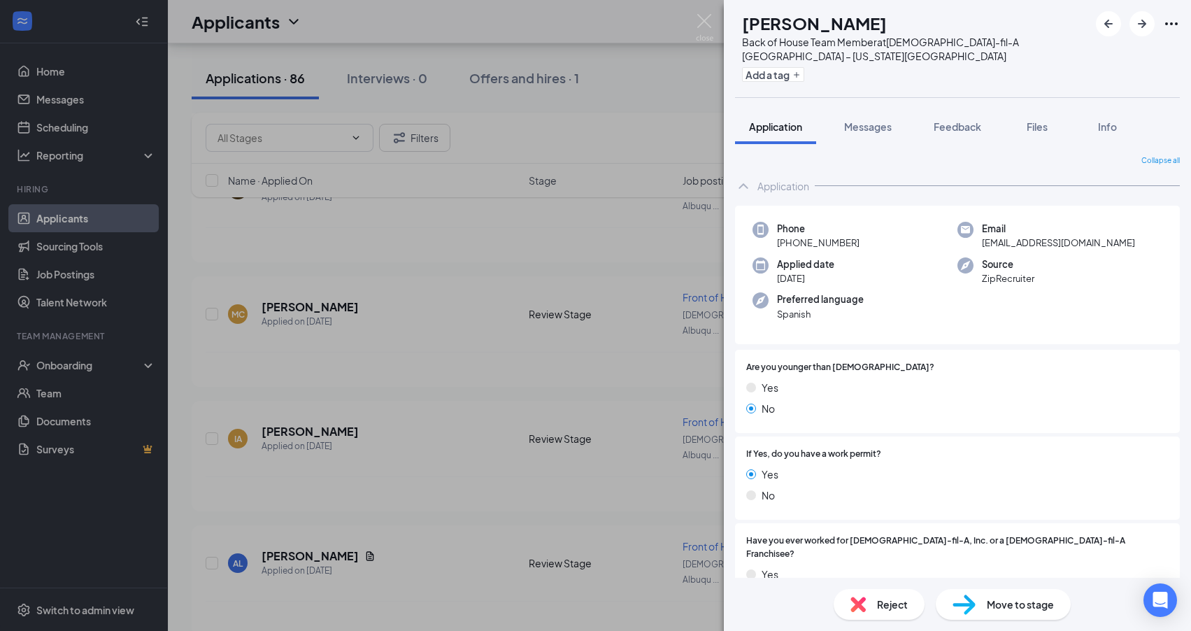
click at [475, 345] on div "FC Frank Chango Back of House Team Member at Chick-fil-A Albuquerque – Wyoming …" at bounding box center [595, 315] width 1191 height 631
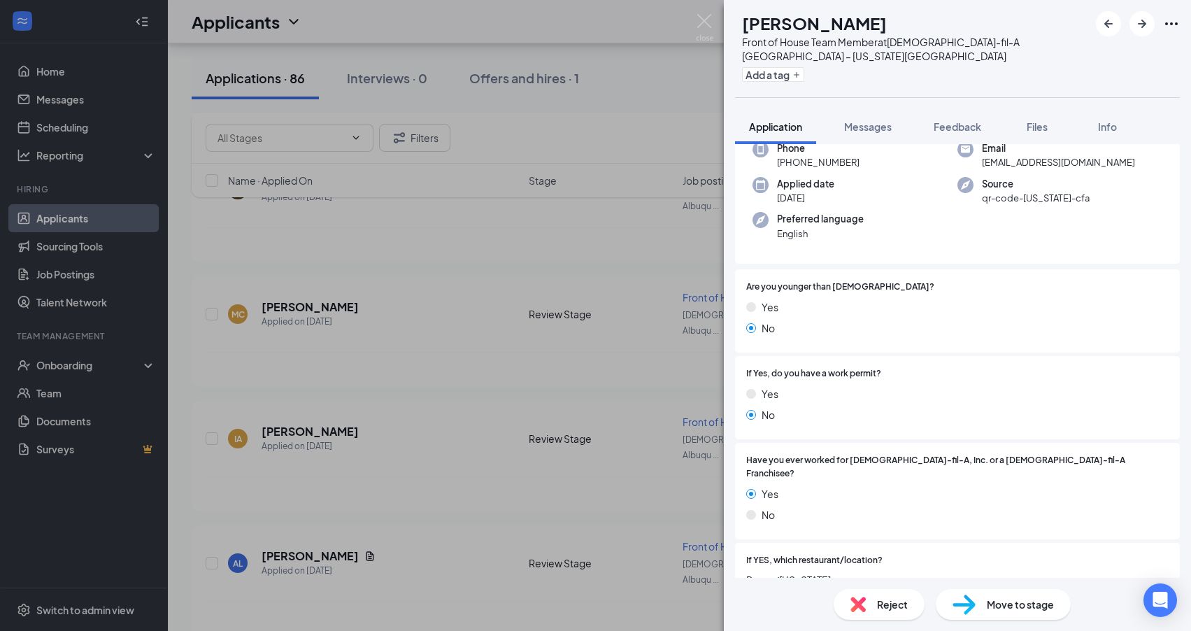
scroll to position [159, 0]
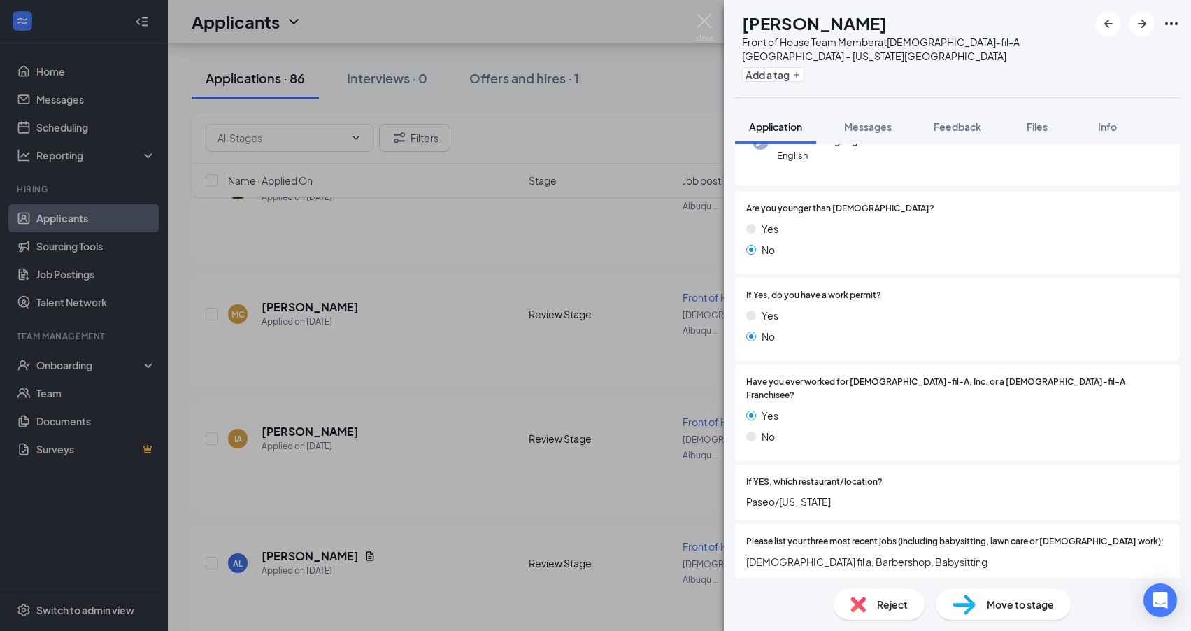
click at [338, 473] on div "MZ miguel zarate Front of House Team Member at Chick-fil-A Albuquerque – Wyomin…" at bounding box center [595, 315] width 1191 height 631
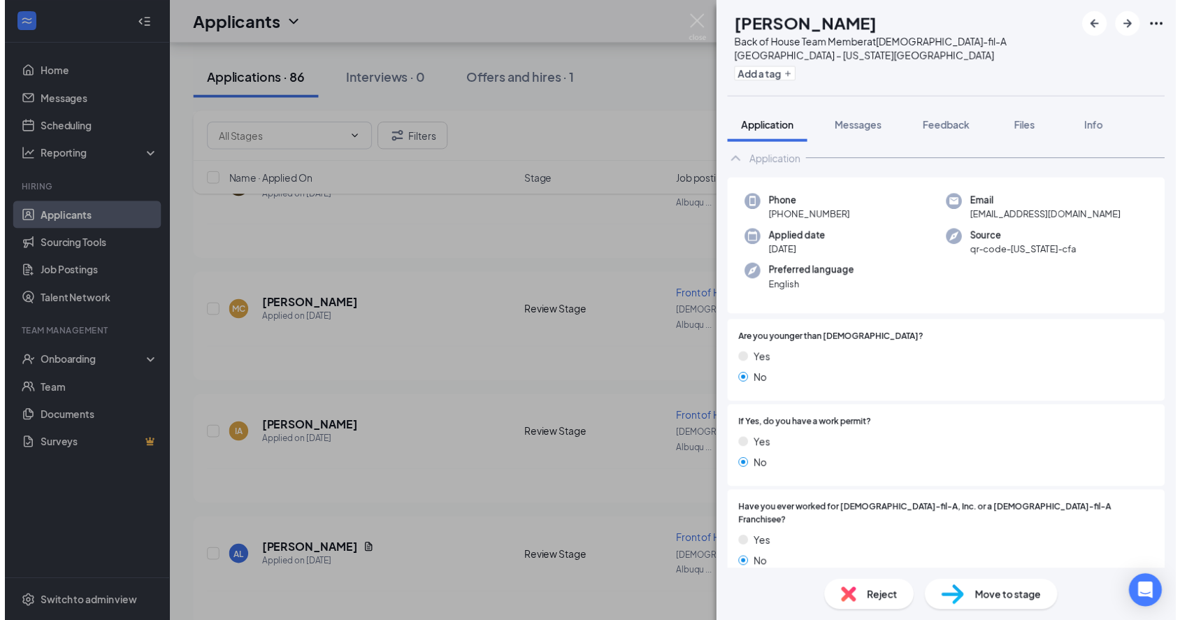
scroll to position [90, 0]
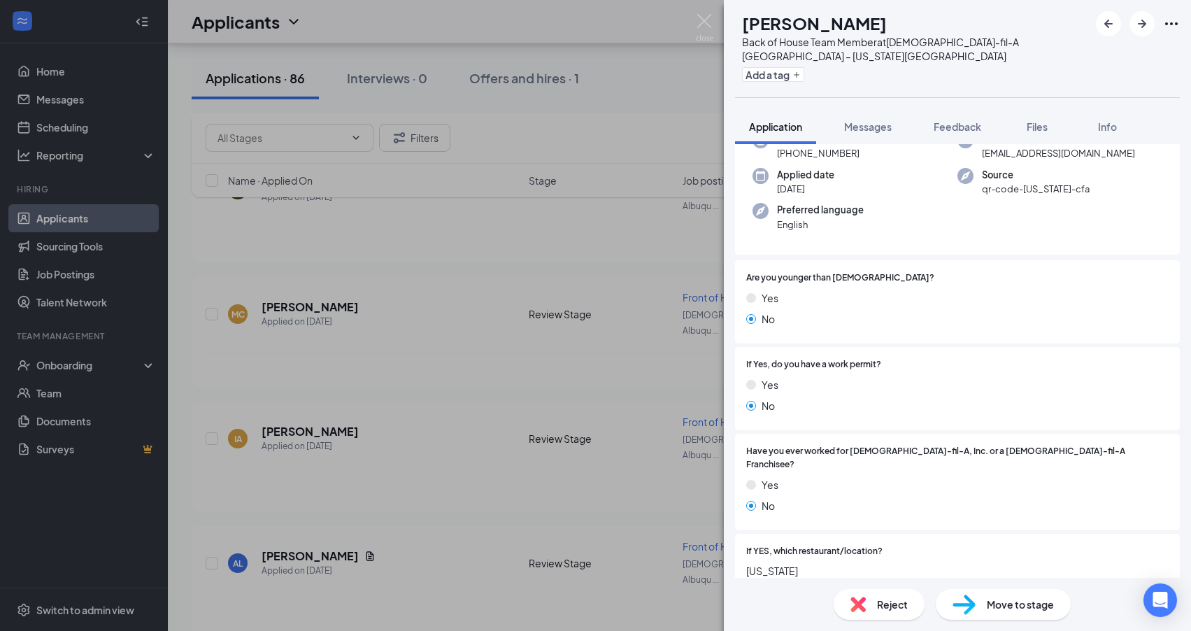
click at [469, 491] on div "XC Xavier Casiquito Back of House Team Member at Chick-fil-A Albuquerque – Wyom…" at bounding box center [595, 315] width 1191 height 631
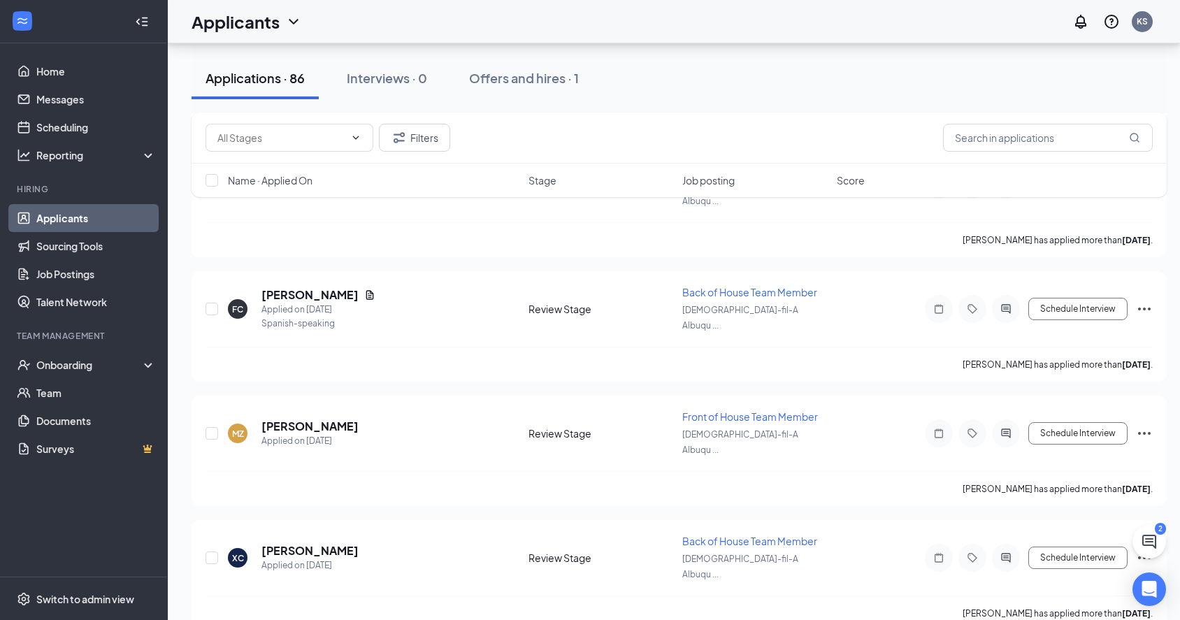
scroll to position [3358, 0]
click at [317, 201] on div "Filters Name · Applied On Stage Job posting Score" at bounding box center [679, 162] width 975 height 99
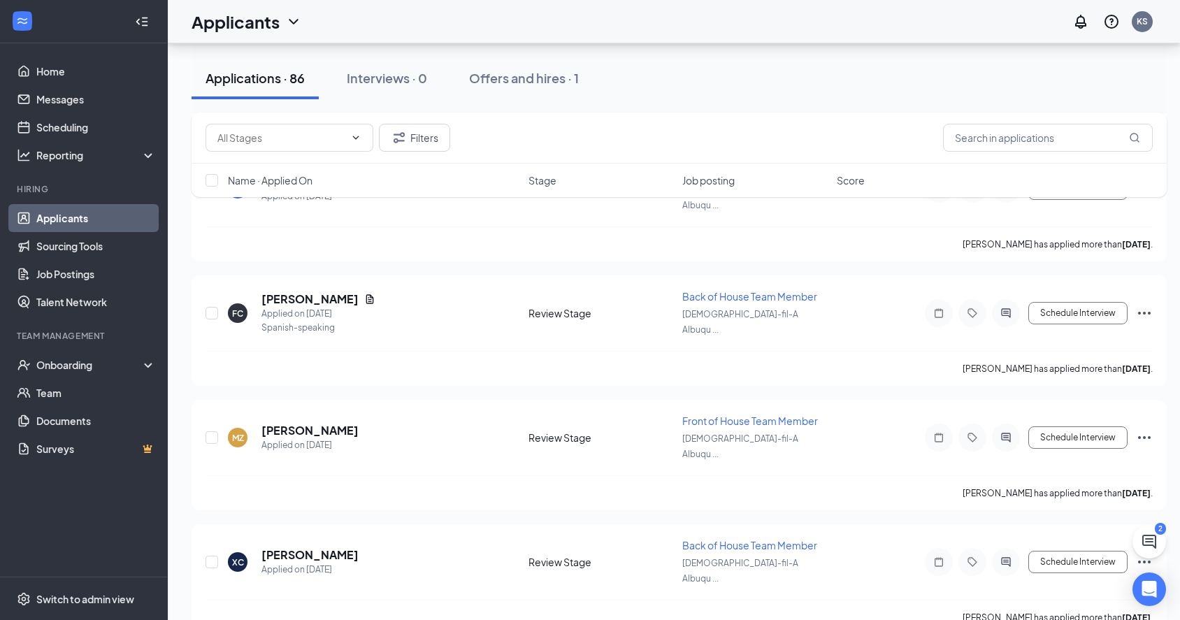
click at [315, 206] on div "Filters Name · Applied On Stage Job posting Score" at bounding box center [679, 162] width 975 height 99
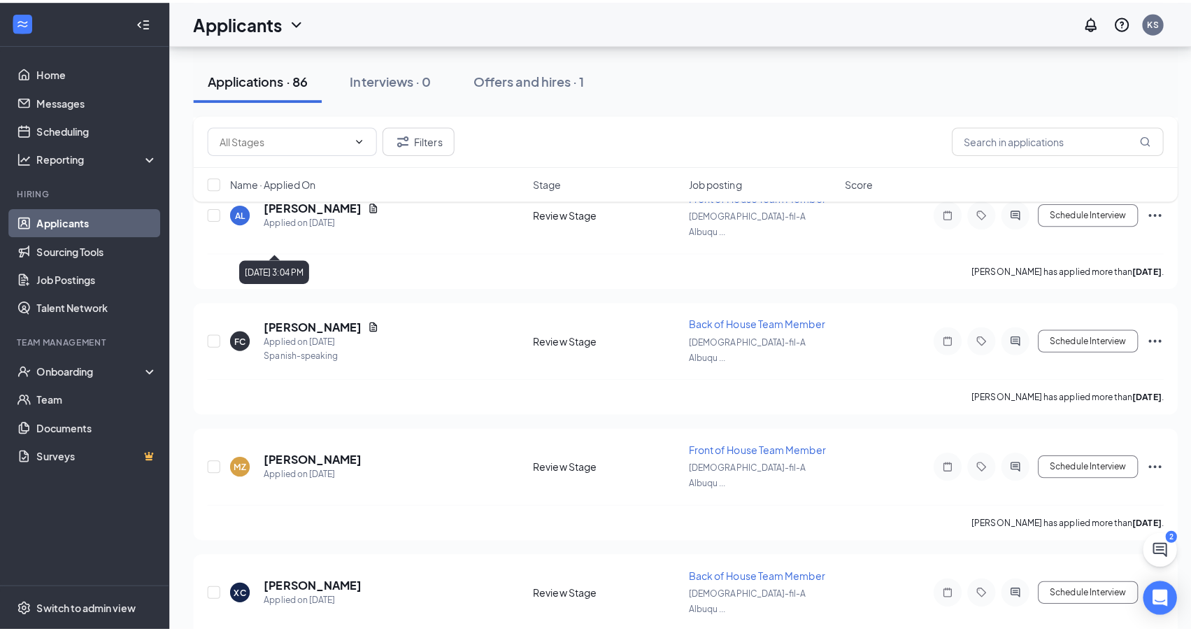
scroll to position [3333, 0]
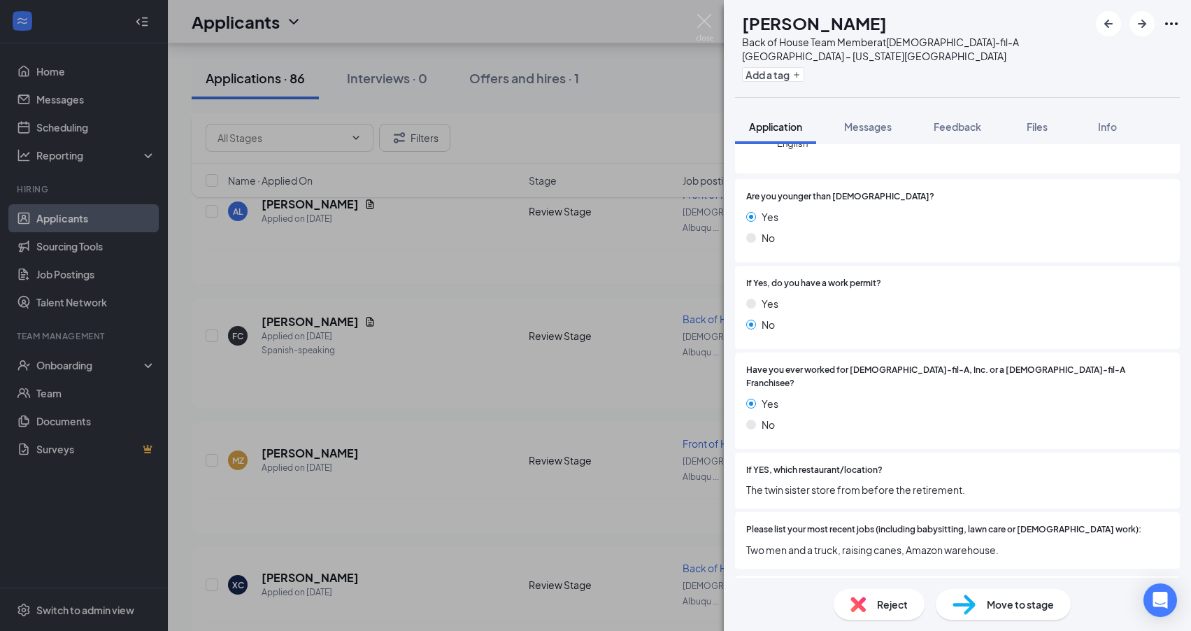
scroll to position [182, 0]
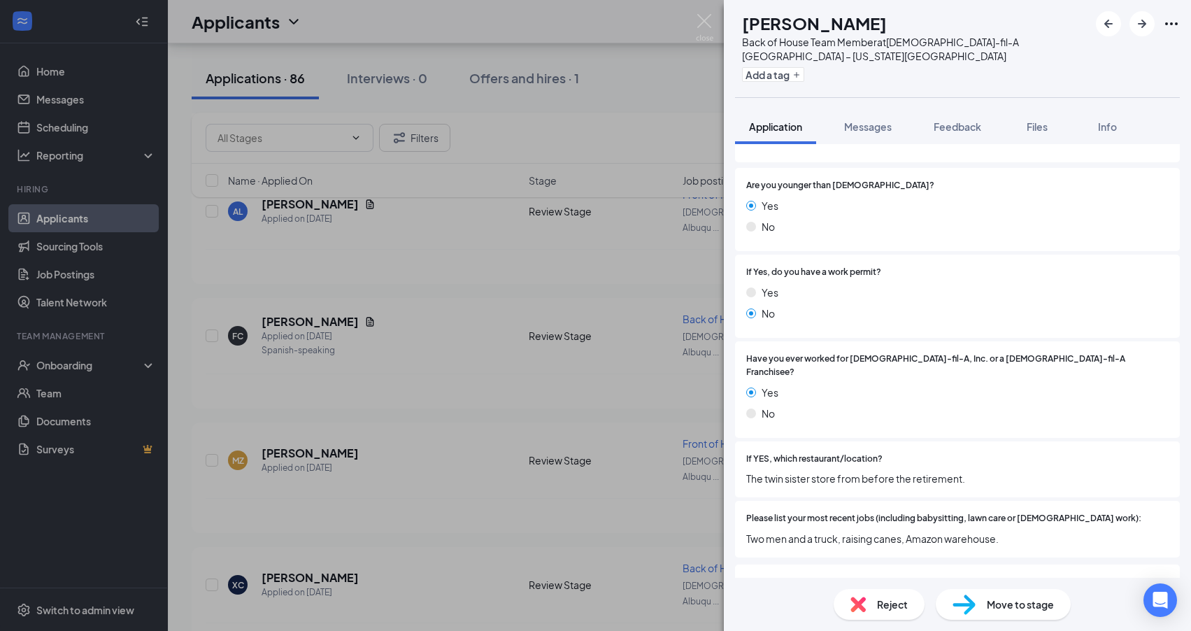
click at [431, 417] on div "YG Yoselin García Back of House Team Member at Chick-fil-A Albuquerque – Wyomin…" at bounding box center [595, 315] width 1191 height 631
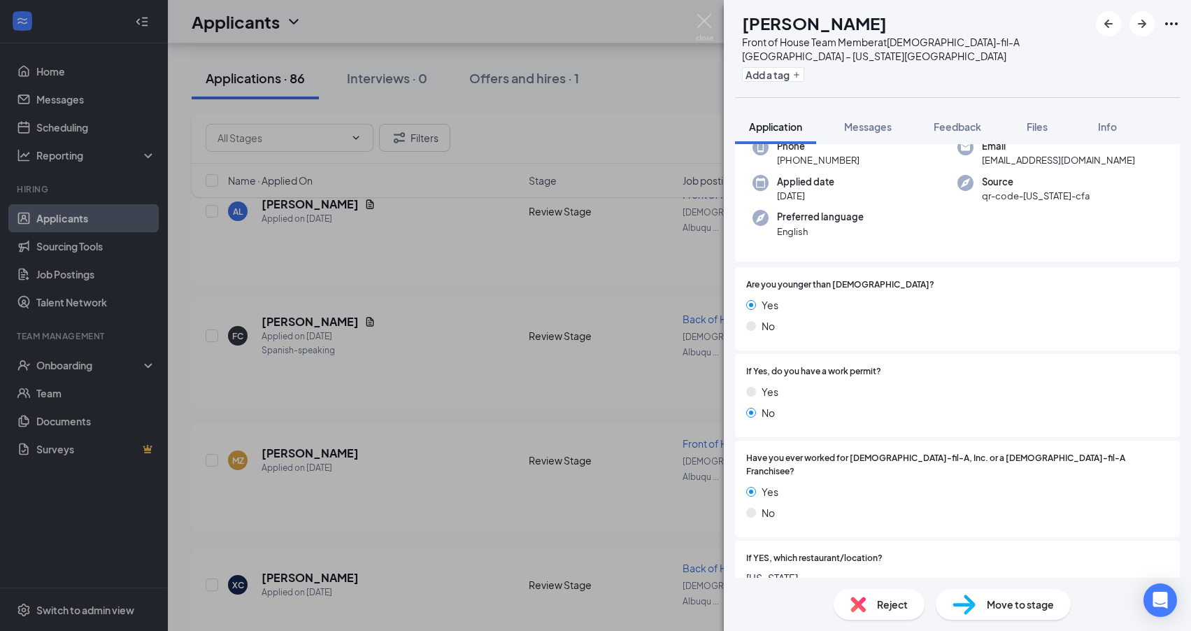
scroll to position [95, 0]
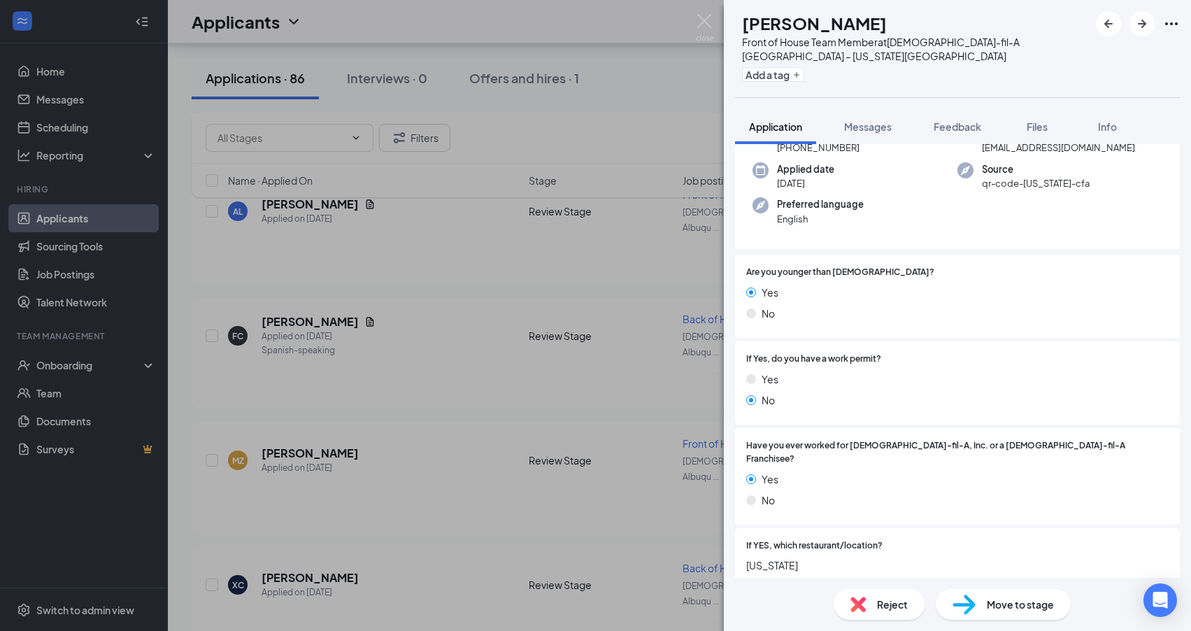
click at [299, 443] on div "HN Hieu Nguyen Front of House Team Member at Chick-fil-A Albuquerque – Wyoming …" at bounding box center [595, 315] width 1191 height 631
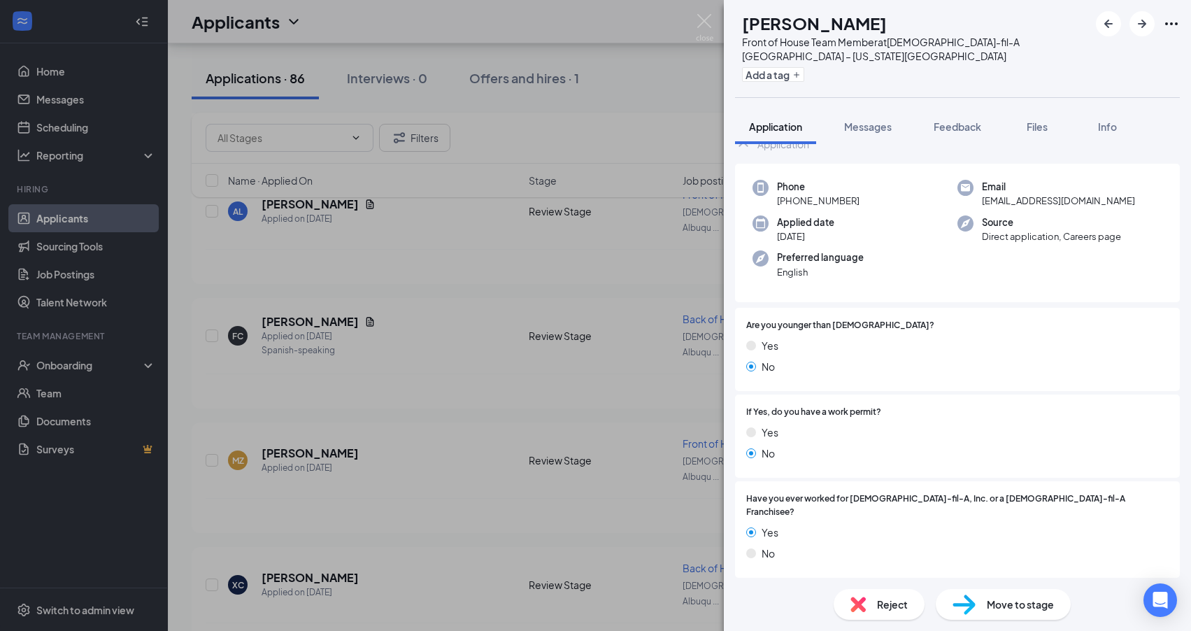
scroll to position [120, 0]
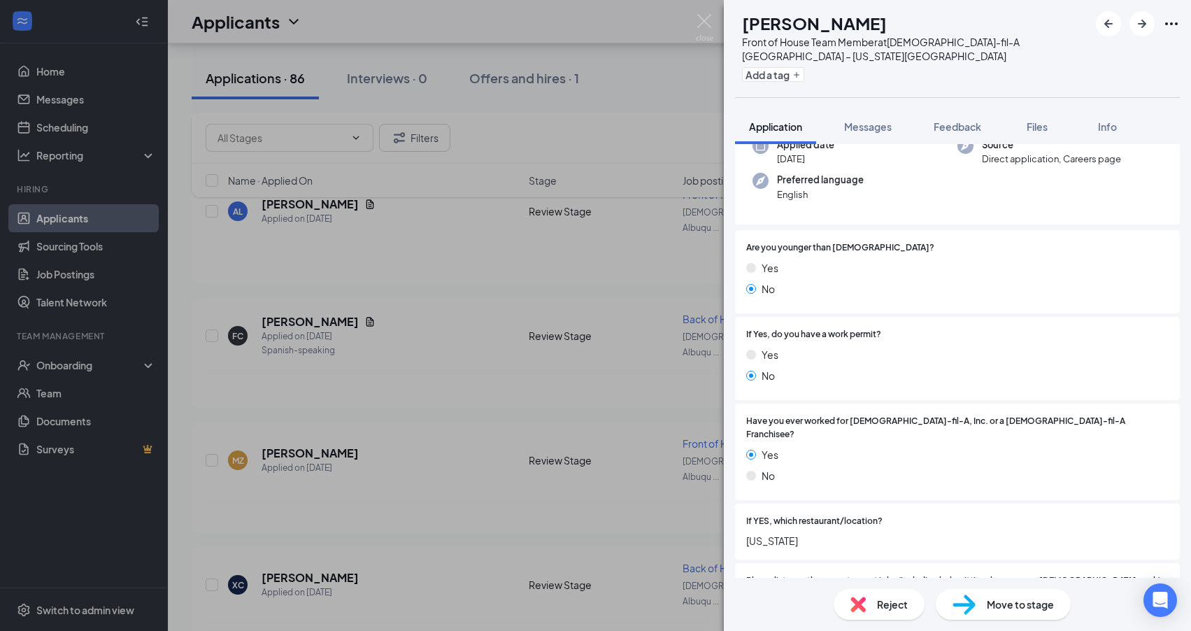
click at [393, 468] on div "SS Seth Shaffer Front of House Team Member at Chick-fil-A Albuquerque – Wyoming…" at bounding box center [595, 315] width 1191 height 631
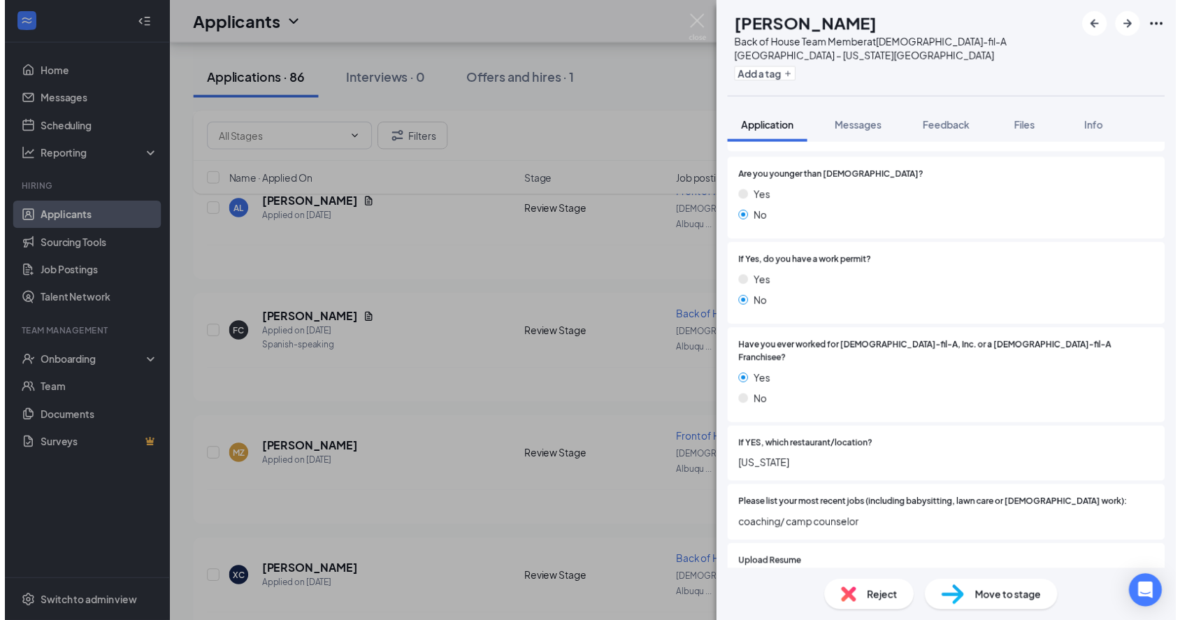
scroll to position [201, 0]
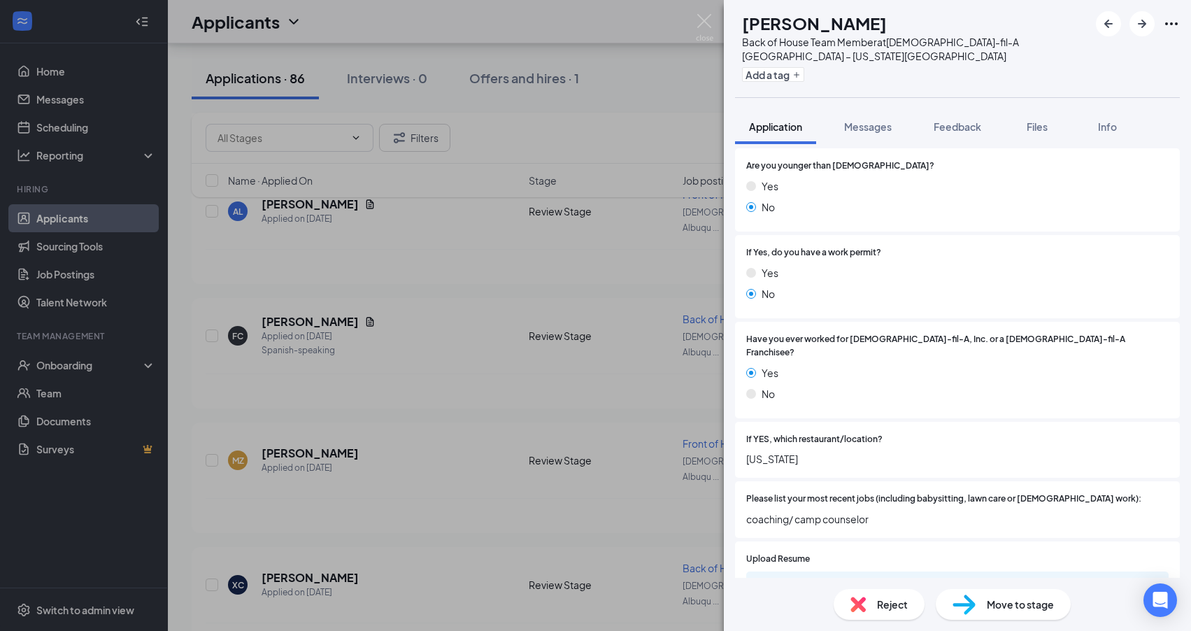
click at [475, 507] on div "AM Alek Murrietta Back of House Team Member at Chick-fil-A Albuquerque – Wyomin…" at bounding box center [595, 315] width 1191 height 631
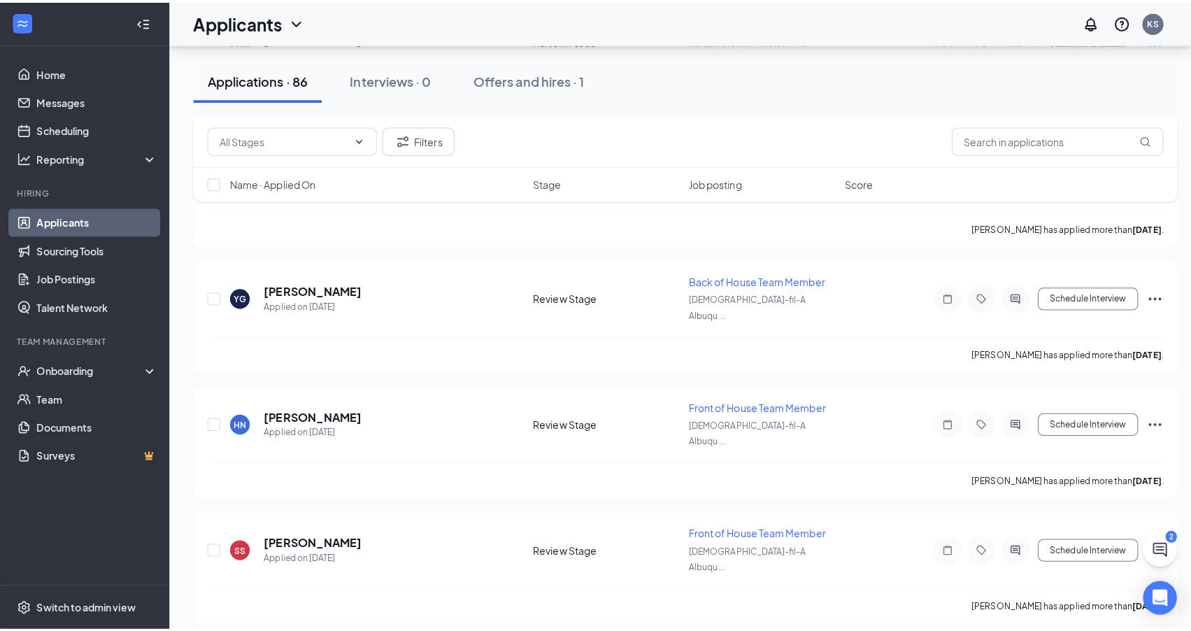
scroll to position [3761, 0]
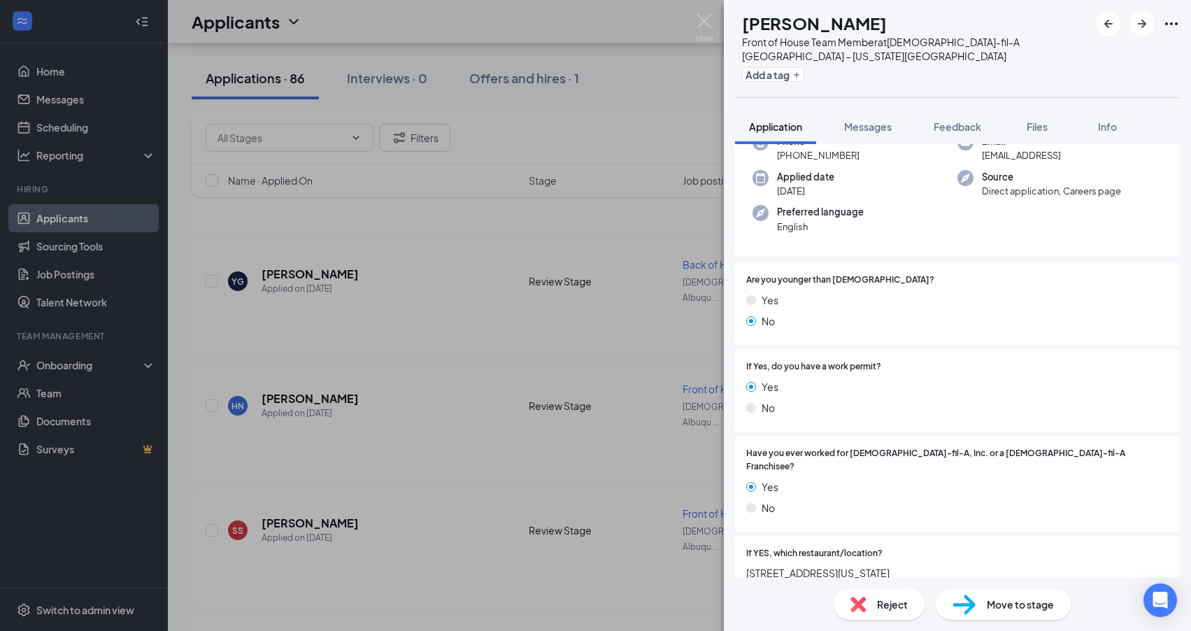
scroll to position [115, 0]
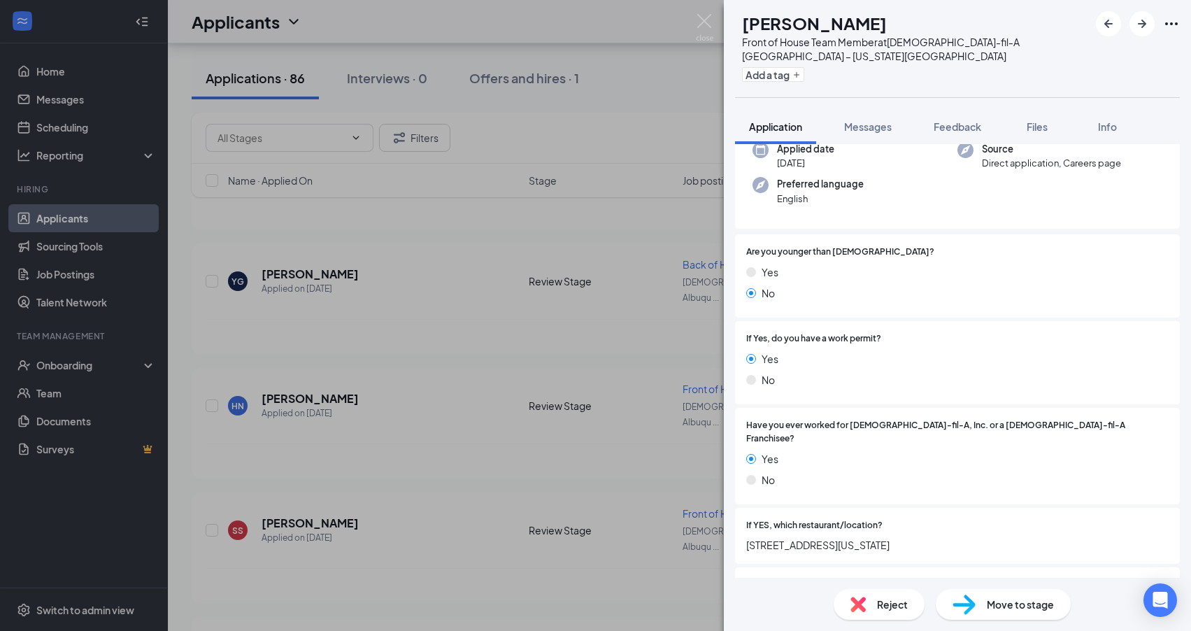
click at [287, 343] on div "ND Noah Dimas Front of House Team Member at Chick-fil-A Albuquerque – Wyoming B…" at bounding box center [595, 315] width 1191 height 631
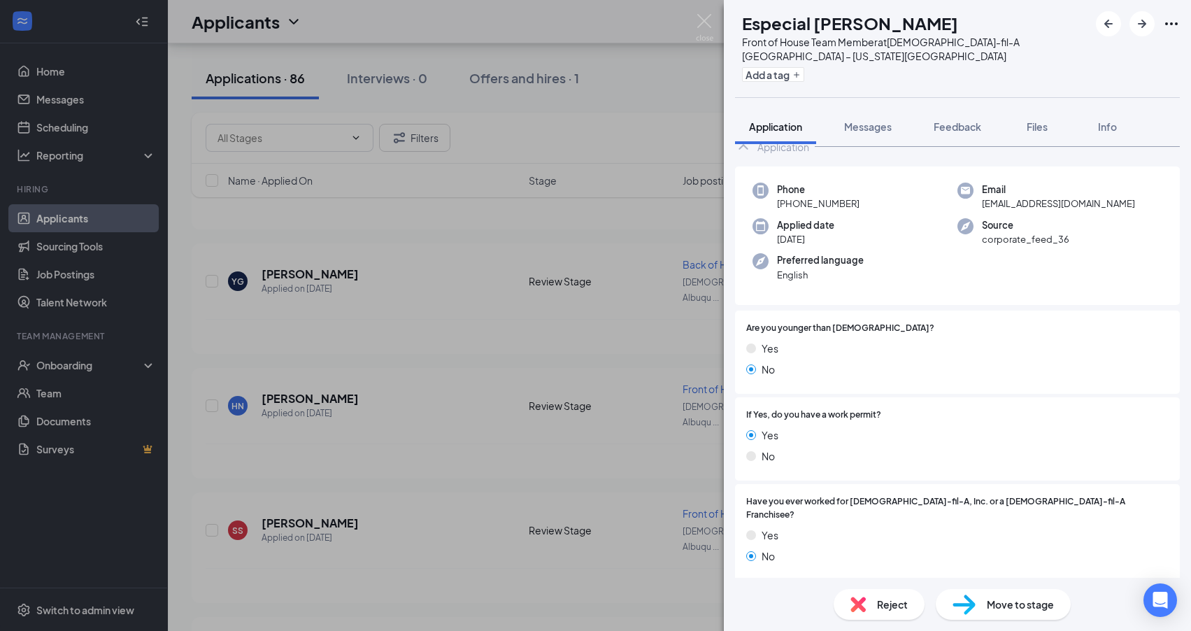
scroll to position [120, 0]
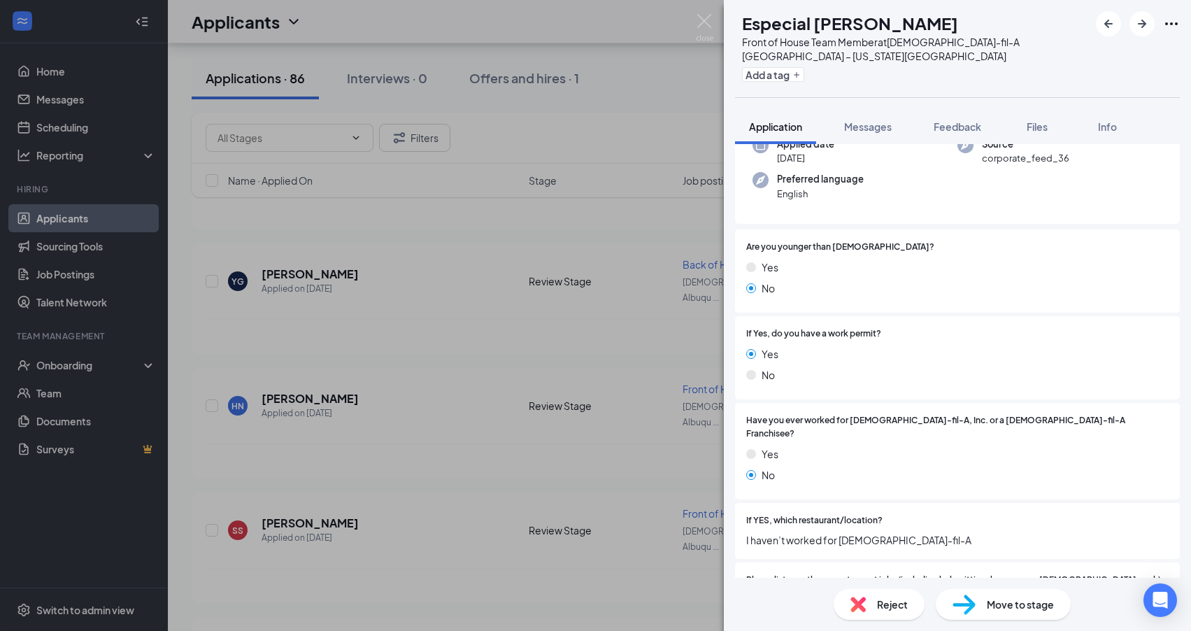
click at [303, 441] on div "EG Especial Garcia Front of House Team Member at Chick-fil-A Albuquerque – Wyom…" at bounding box center [595, 315] width 1191 height 631
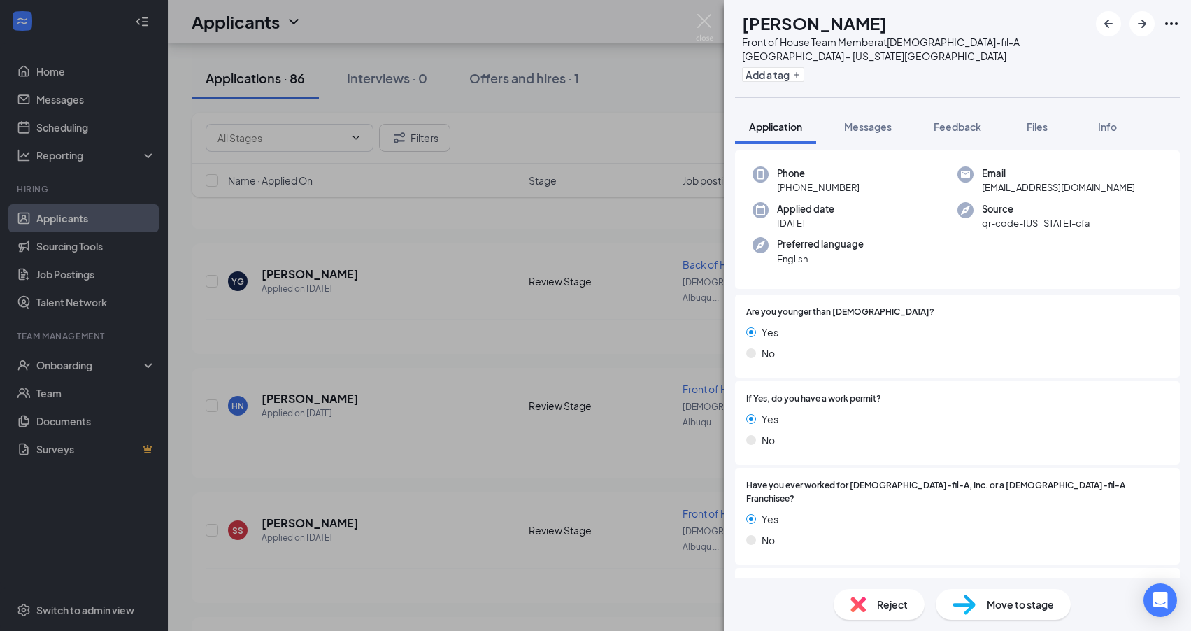
scroll to position [246, 0]
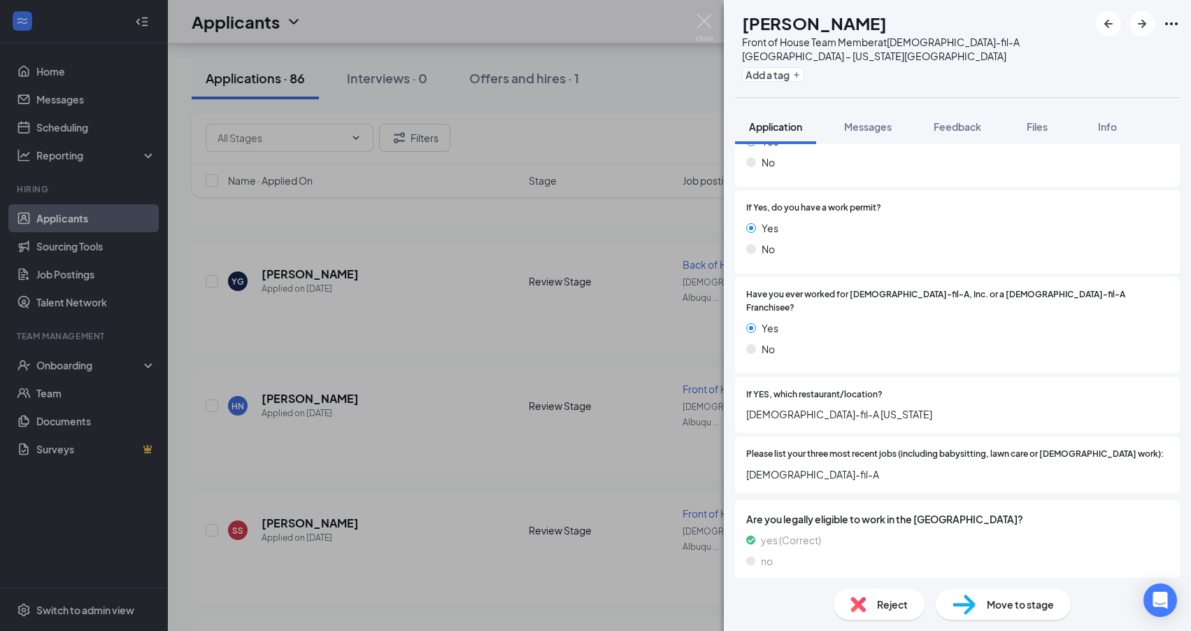
click at [300, 552] on div "OC Orlando Cascante Front of House Team Member at Chick-fil-A Albuquerque – Wyo…" at bounding box center [595, 315] width 1191 height 631
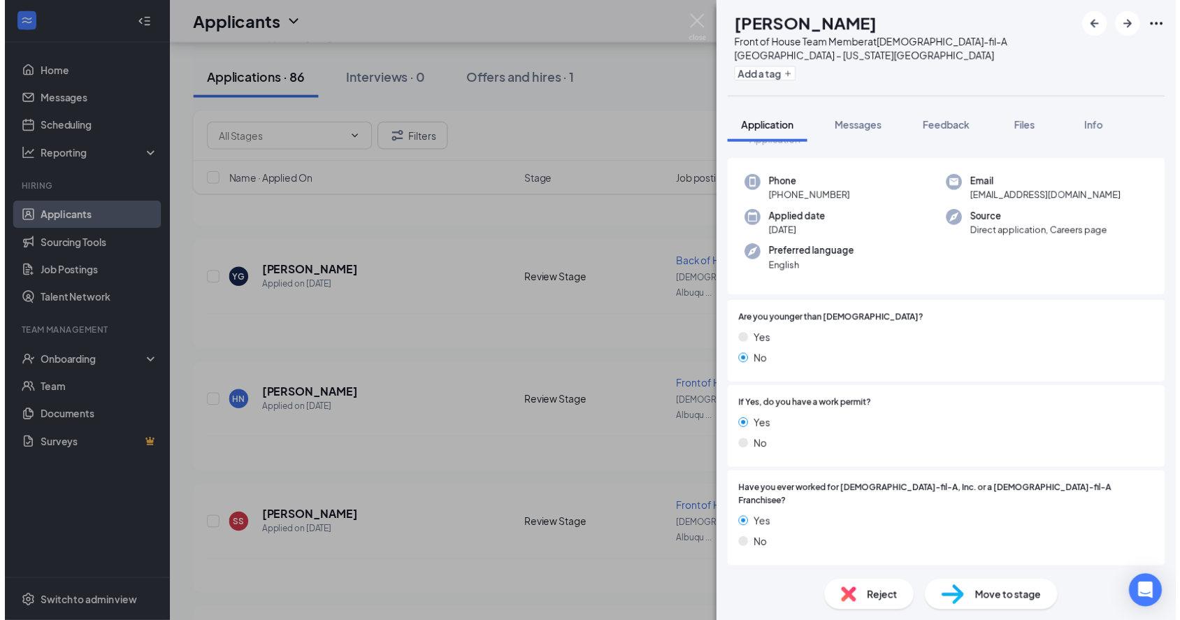
scroll to position [160, 0]
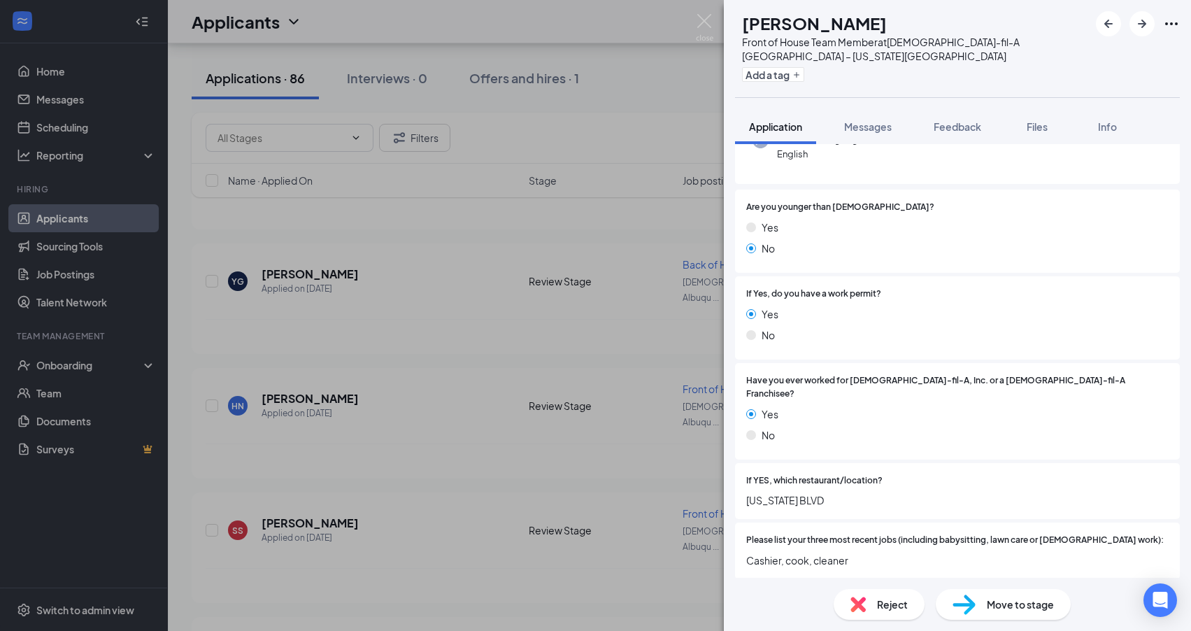
click at [451, 444] on div "KP Keith Petersen Front of House Team Member at Chick-fil-A Albuquerque – Wyomi…" at bounding box center [595, 315] width 1191 height 631
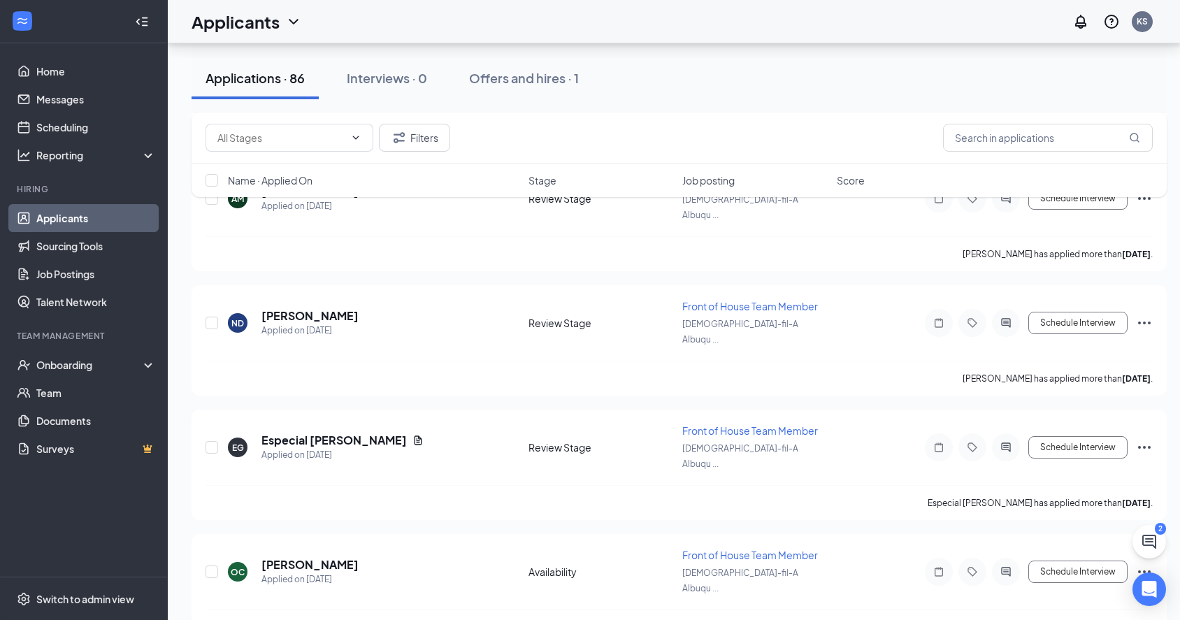
scroll to position [4216, 0]
click at [283, 207] on div "Filters Name · Applied On Stage Job posting Score" at bounding box center [679, 162] width 975 height 99
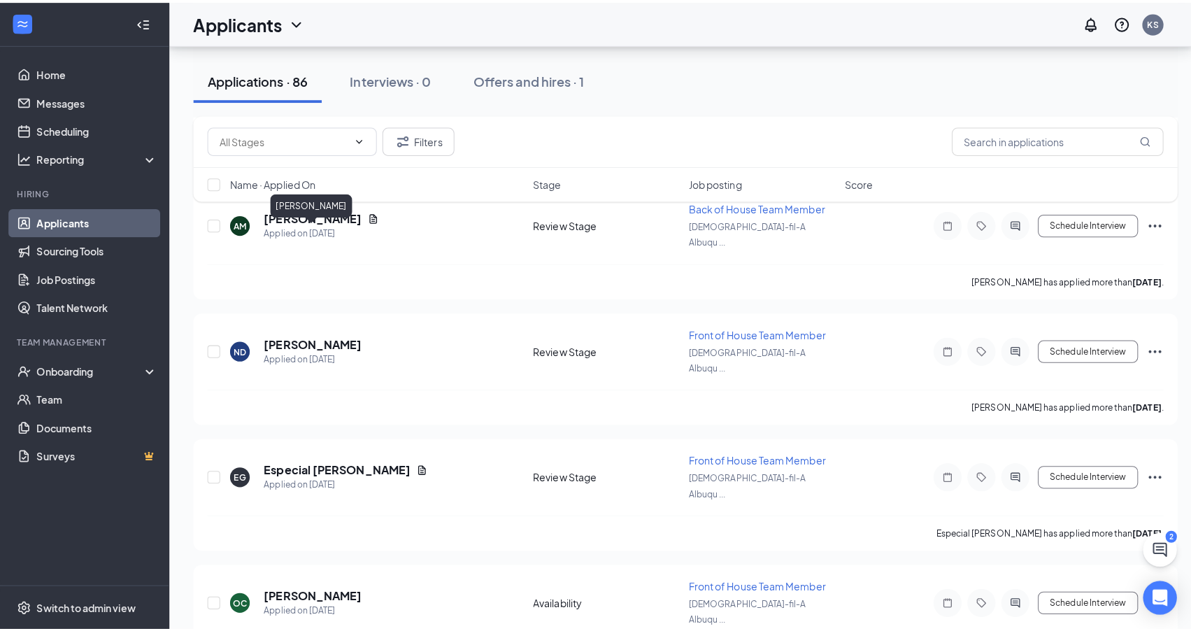
scroll to position [4193, 0]
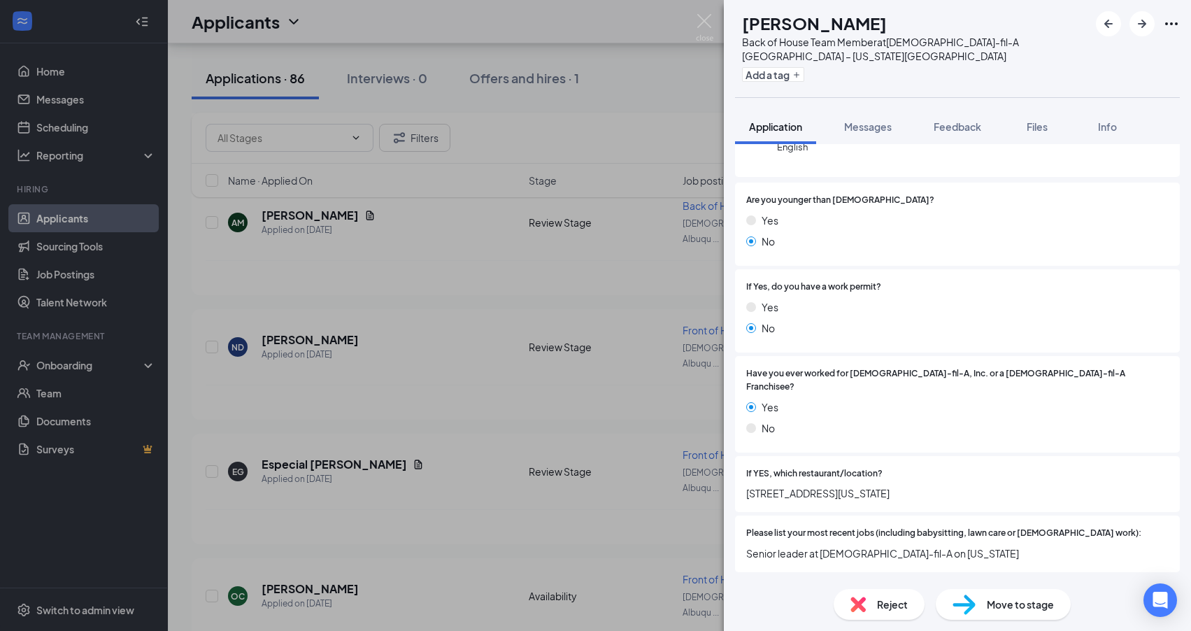
scroll to position [168, 0]
drag, startPoint x: 263, startPoint y: 337, endPoint x: 294, endPoint y: 337, distance: 30.8
click at [263, 337] on div "MS Miguel Sanchez Back of House Team Member at Chick-fil-A Albuquerque – Wyomin…" at bounding box center [595, 315] width 1191 height 631
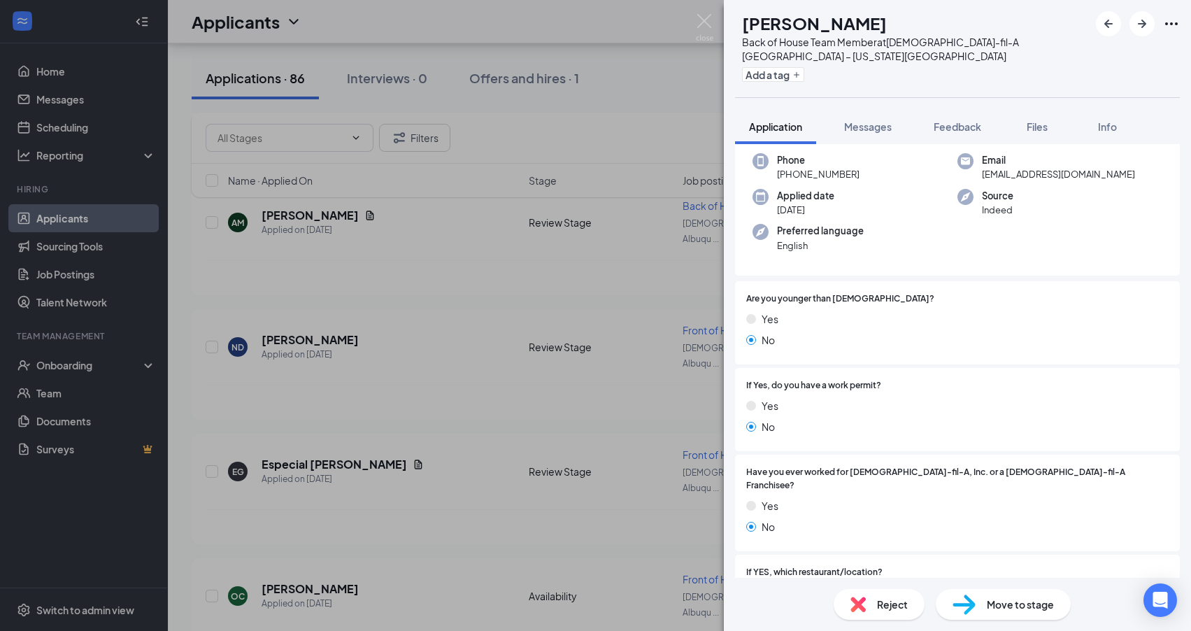
scroll to position [252, 0]
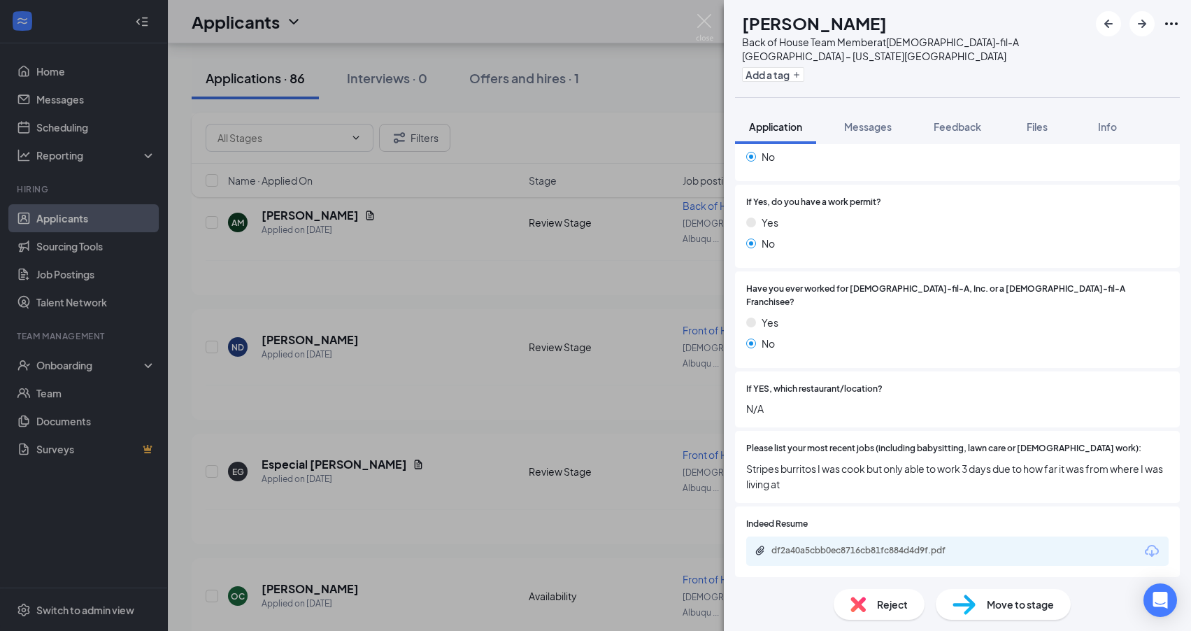
click at [475, 405] on div "AV Ashley Vigil Back of House Team Member at Chick-fil-A Albuquerque – Wyoming …" at bounding box center [595, 315] width 1191 height 631
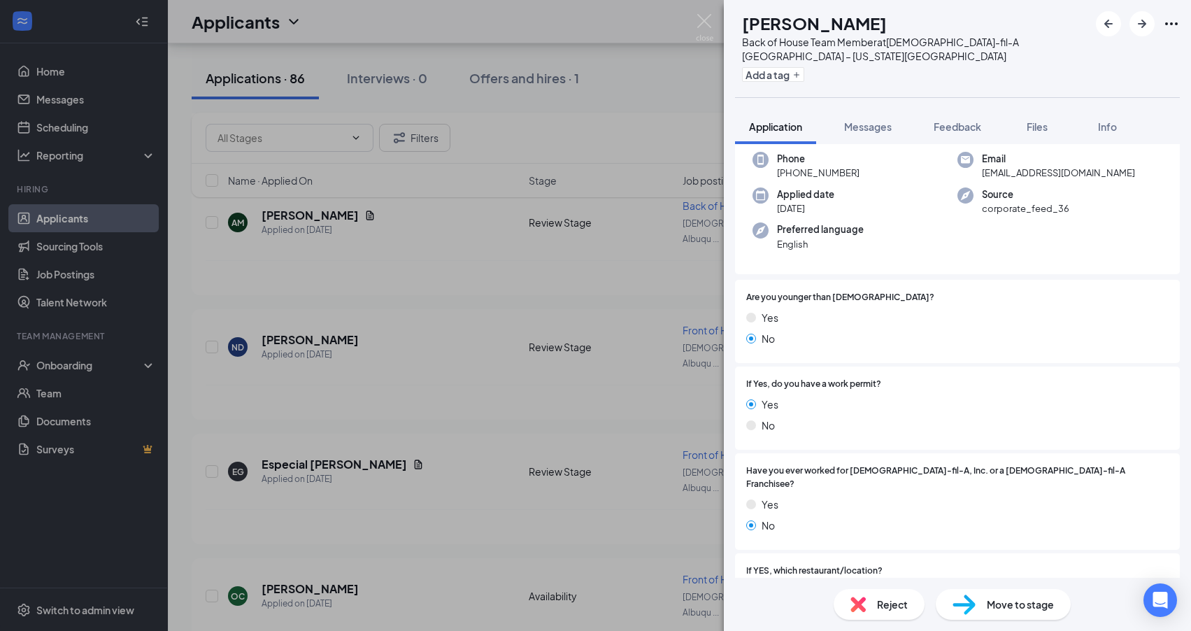
scroll to position [71, 0]
click at [416, 541] on div "KL Kendrick Long Back of House Team Member at Chick-fil-A Albuquerque – Wyoming…" at bounding box center [595, 315] width 1191 height 631
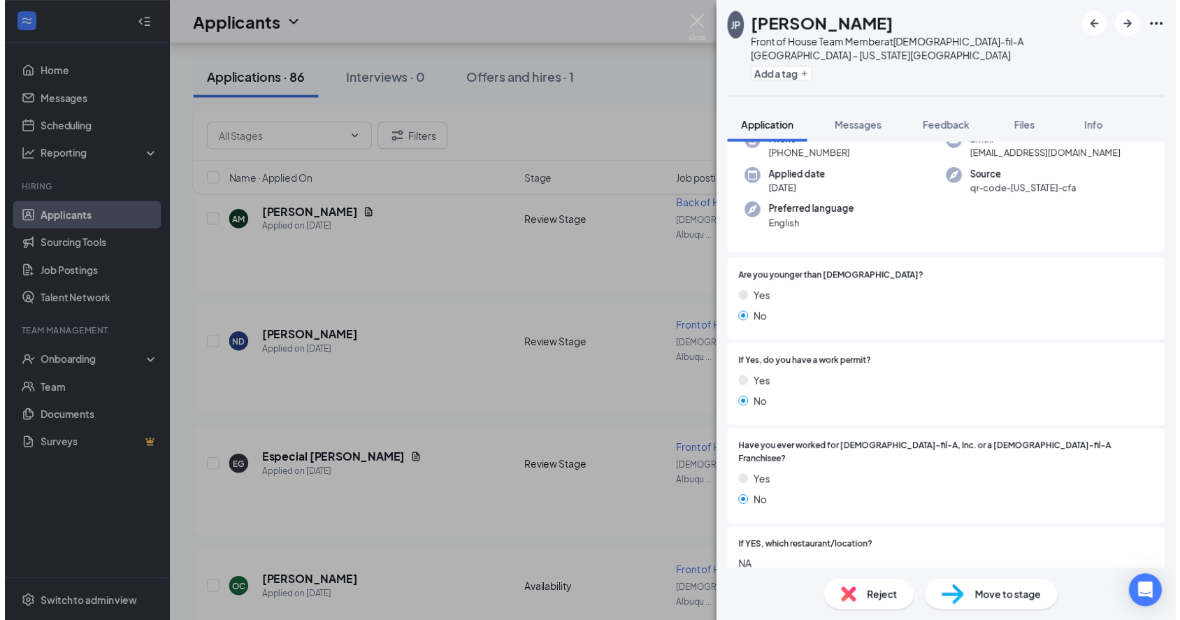
scroll to position [90, 0]
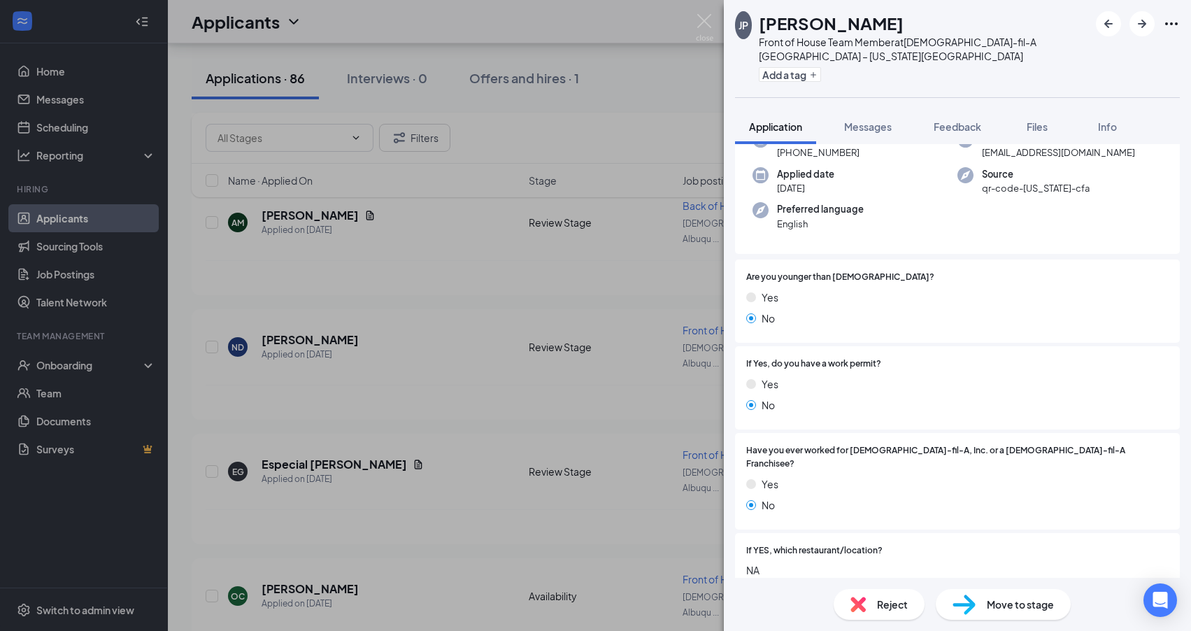
click at [607, 481] on div "JP Julia Pence Front of House Team Member at Chick-fil-A Albuquerque – Wyoming …" at bounding box center [595, 315] width 1191 height 631
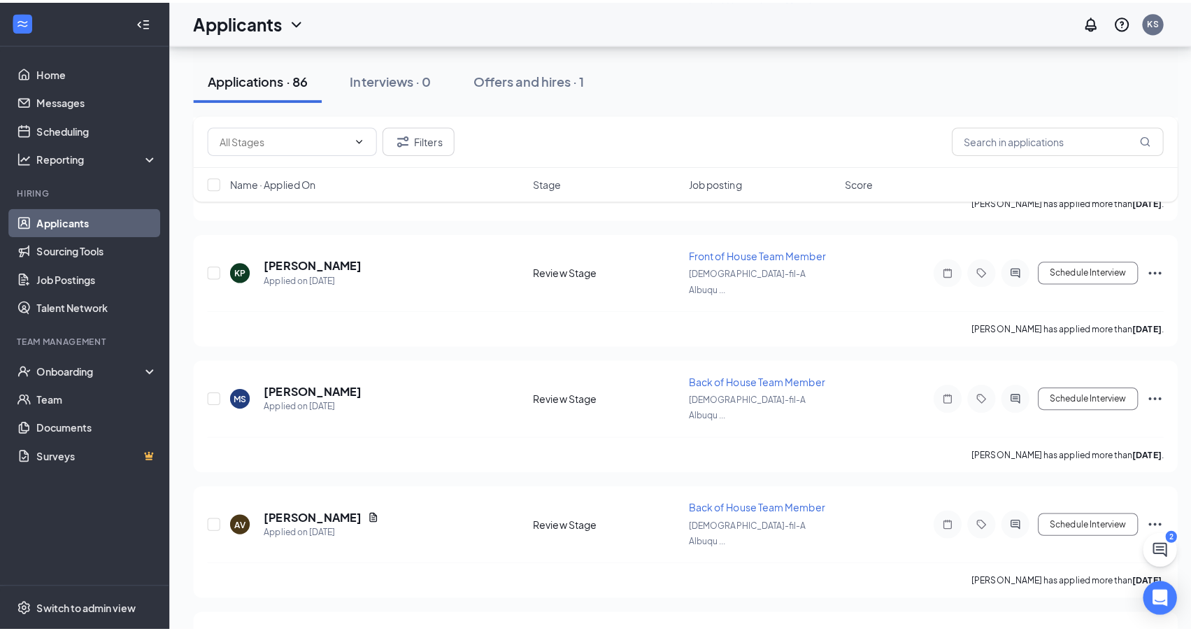
scroll to position [4632, 0]
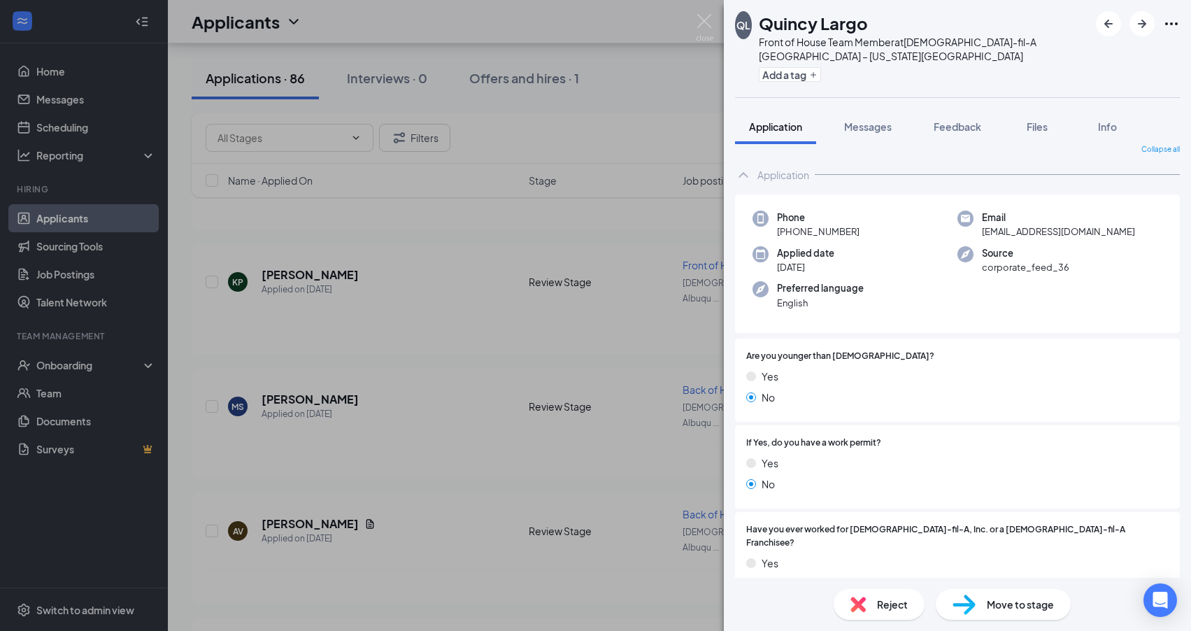
scroll to position [23, 0]
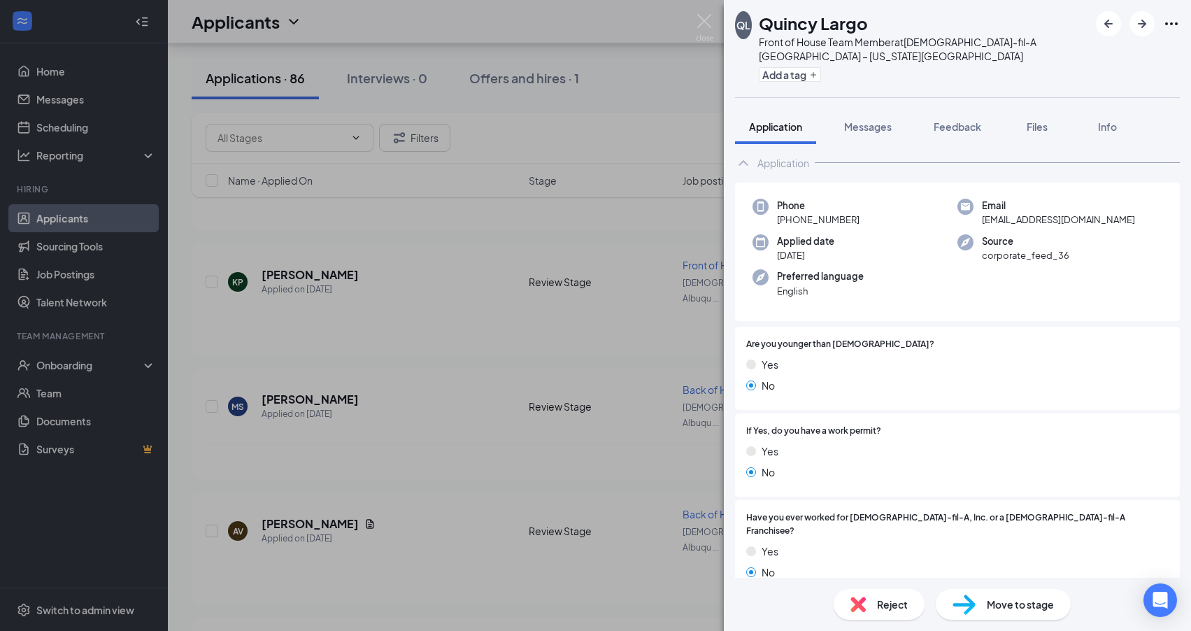
click at [412, 379] on div "QL Quincy Largo Front of House Team Member at Chick-fil-A Albuquerque – Wyoming…" at bounding box center [595, 315] width 1191 height 631
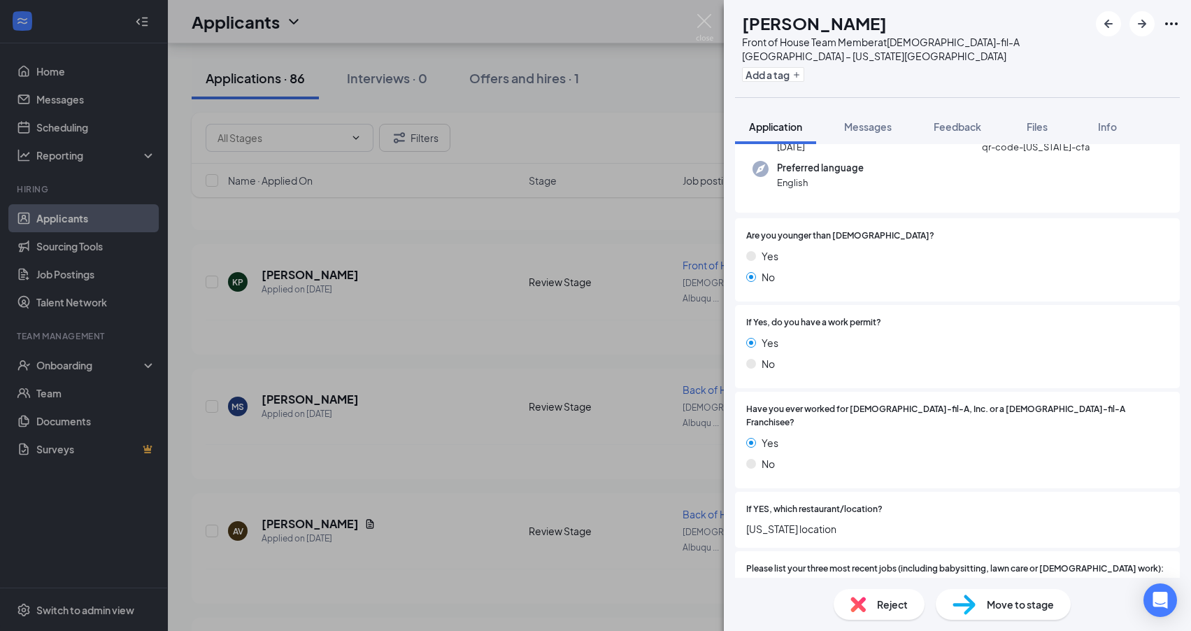
scroll to position [136, 0]
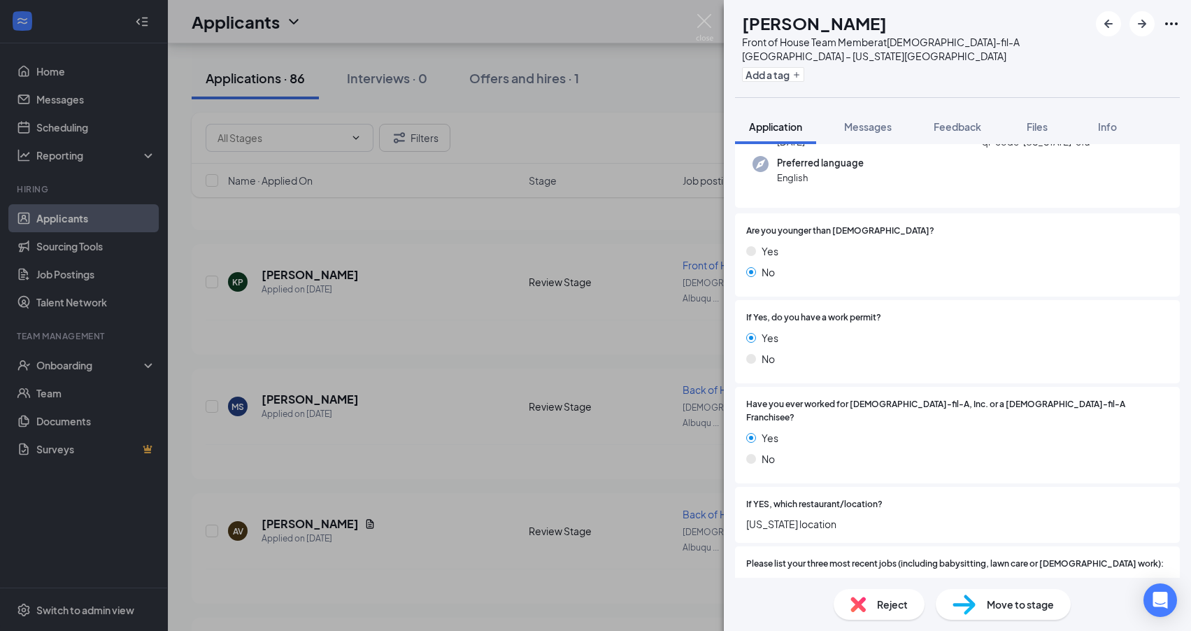
drag, startPoint x: 601, startPoint y: 493, endPoint x: 584, endPoint y: 502, distance: 19.7
click at [602, 493] on div "MC Miranda Chino Front of House Team Member at Chick-fil-A Albuquerque – Wyomin…" at bounding box center [595, 315] width 1191 height 631
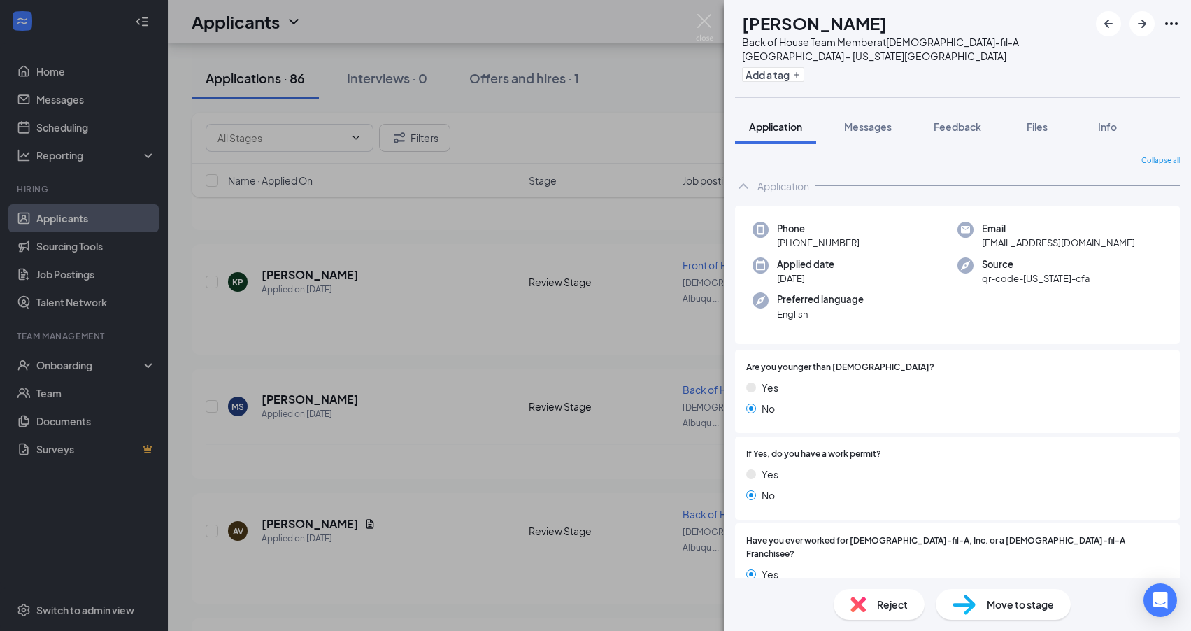
scroll to position [114, 0]
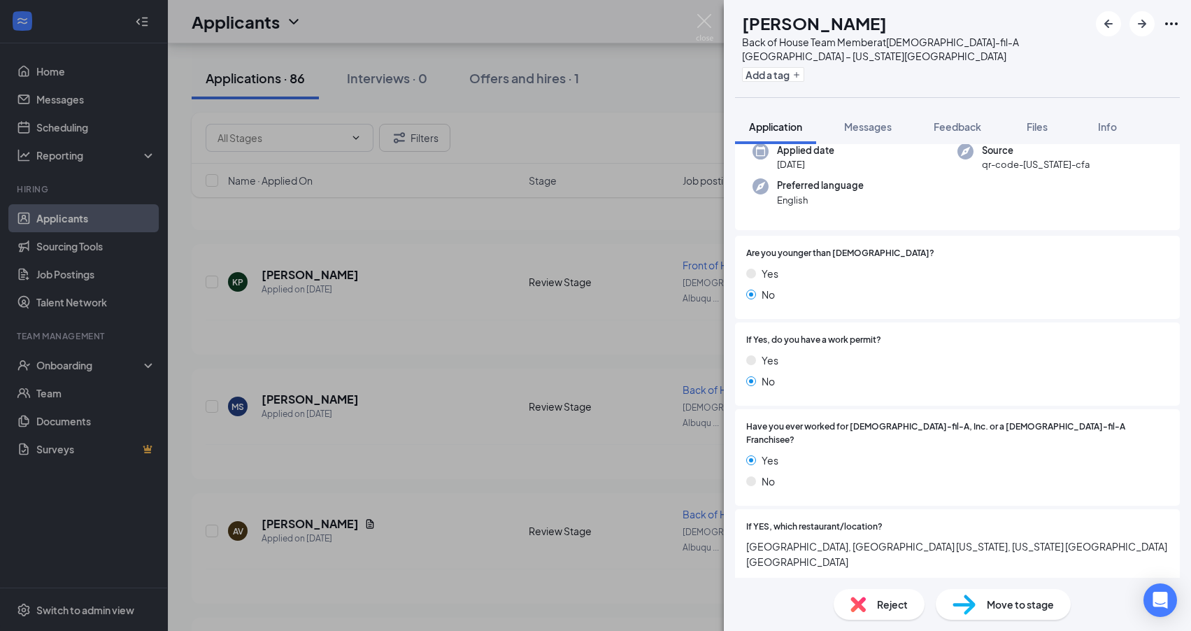
drag, startPoint x: 287, startPoint y: 489, endPoint x: 290, endPoint y: 550, distance: 61.6
click at [287, 489] on div "ZE Zeke Espalin Back of House Team Member at Chick-fil-A Albuquerque – Wyoming …" at bounding box center [595, 315] width 1191 height 631
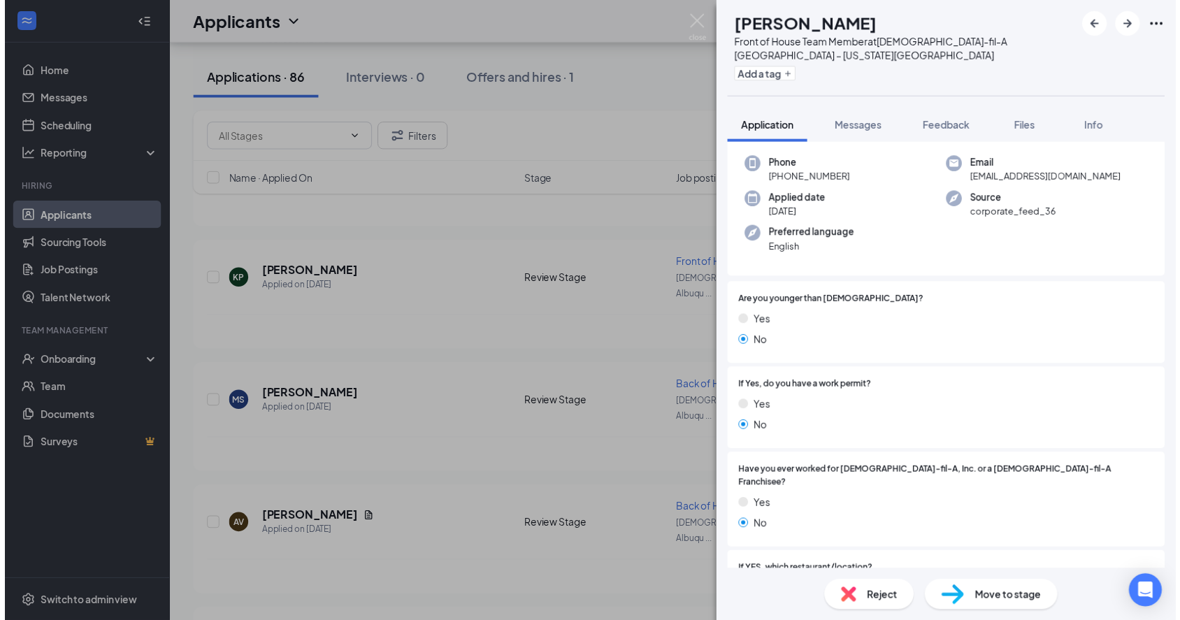
scroll to position [224, 0]
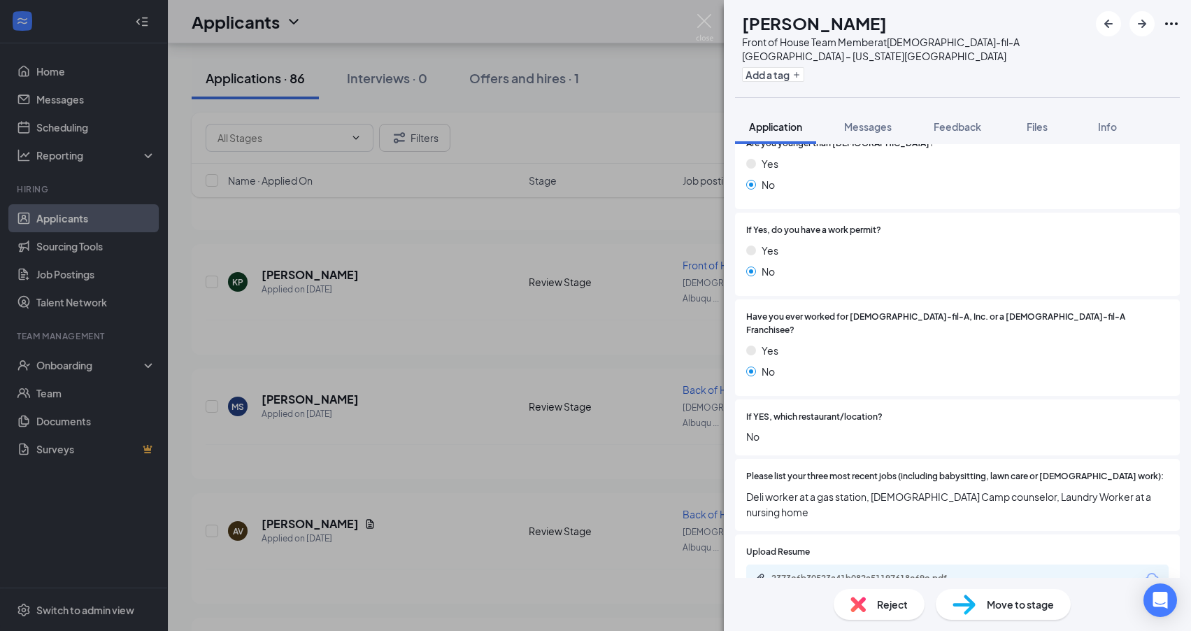
click at [449, 383] on div "RW Raelyn Wilkins Front of House Team Member at Chick-fil-A Albuquerque – Wyomi…" at bounding box center [595, 315] width 1191 height 631
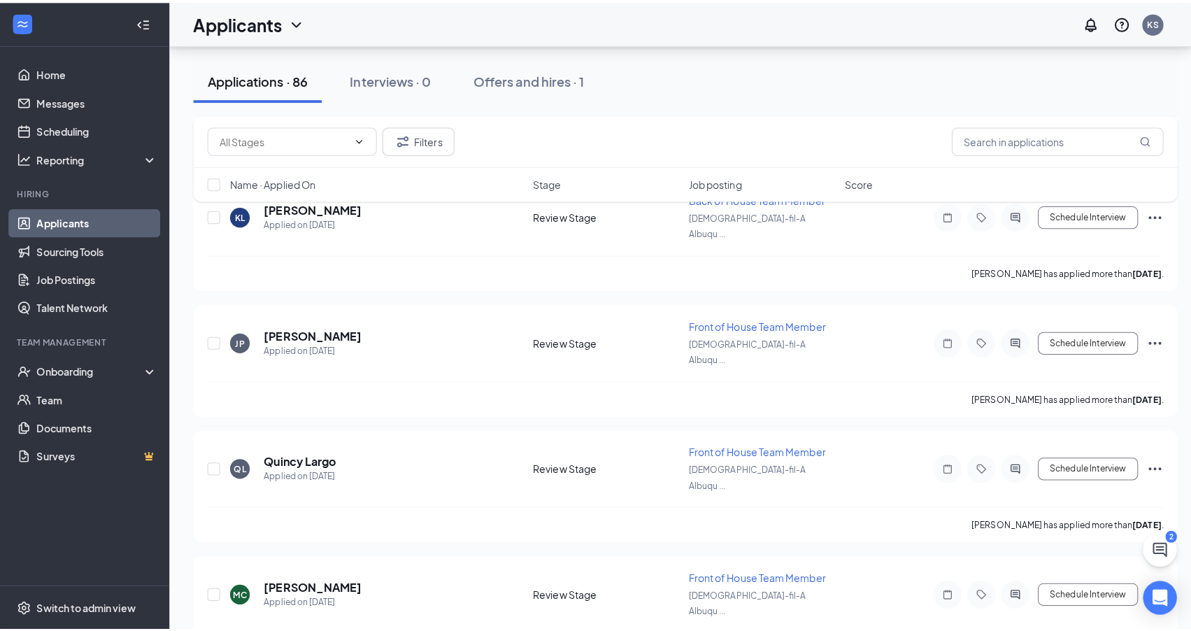
scroll to position [5072, 0]
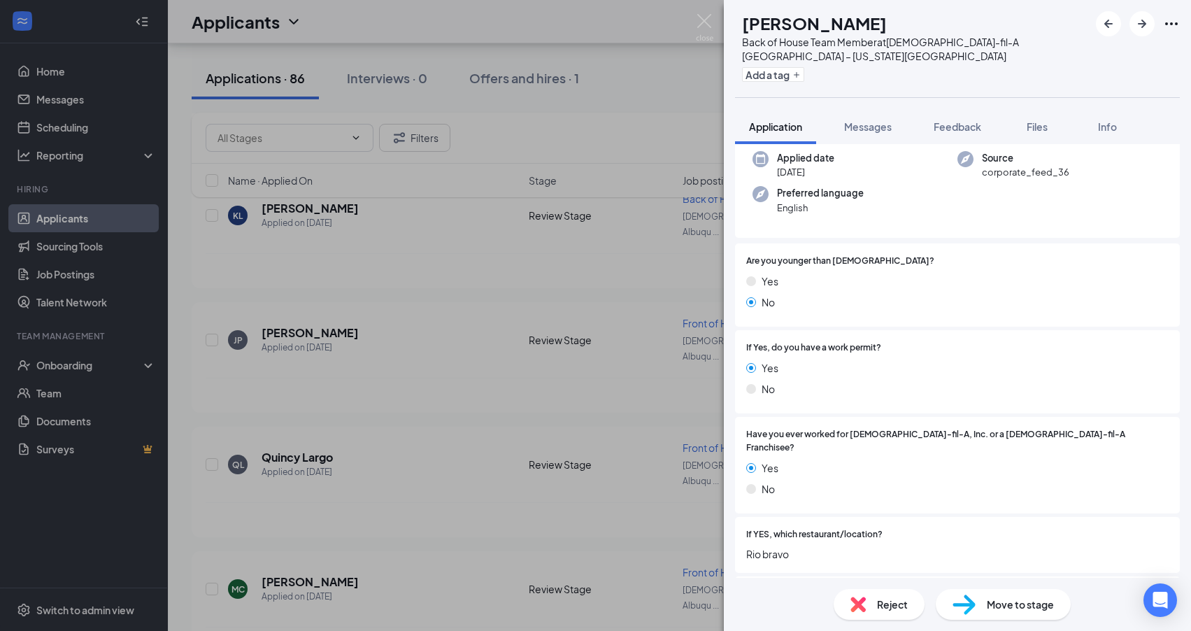
scroll to position [129, 0]
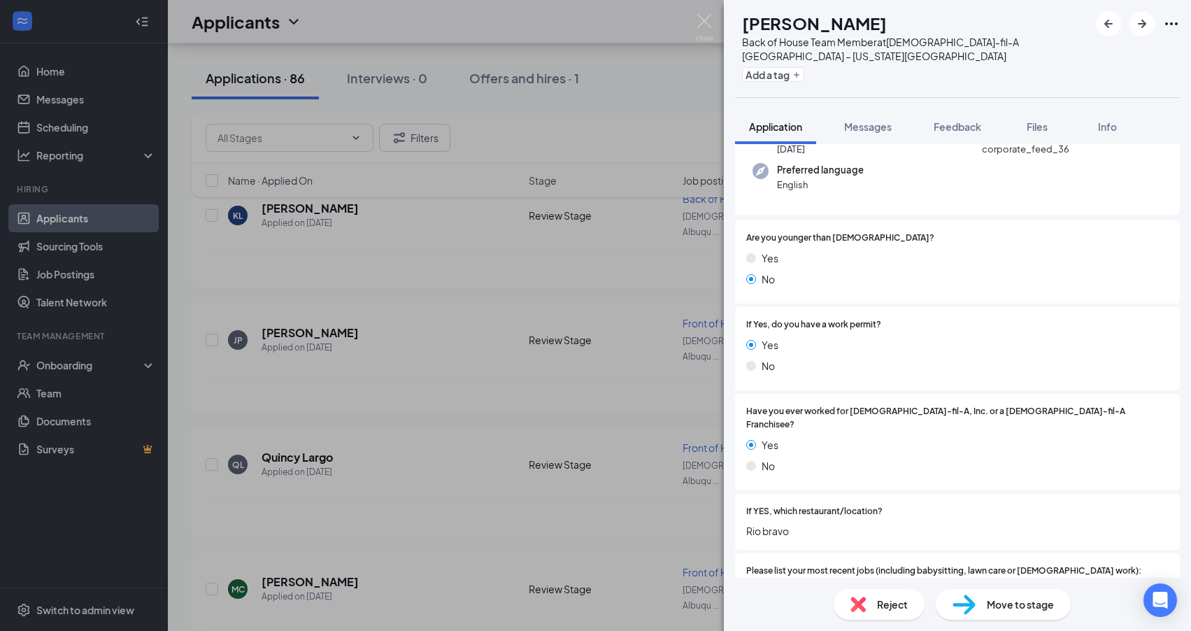
click at [406, 362] on div "LO Lillian O’Dell Back of House Team Member at Chick-fil-A Albuquerque – Wyomin…" at bounding box center [595, 315] width 1191 height 631
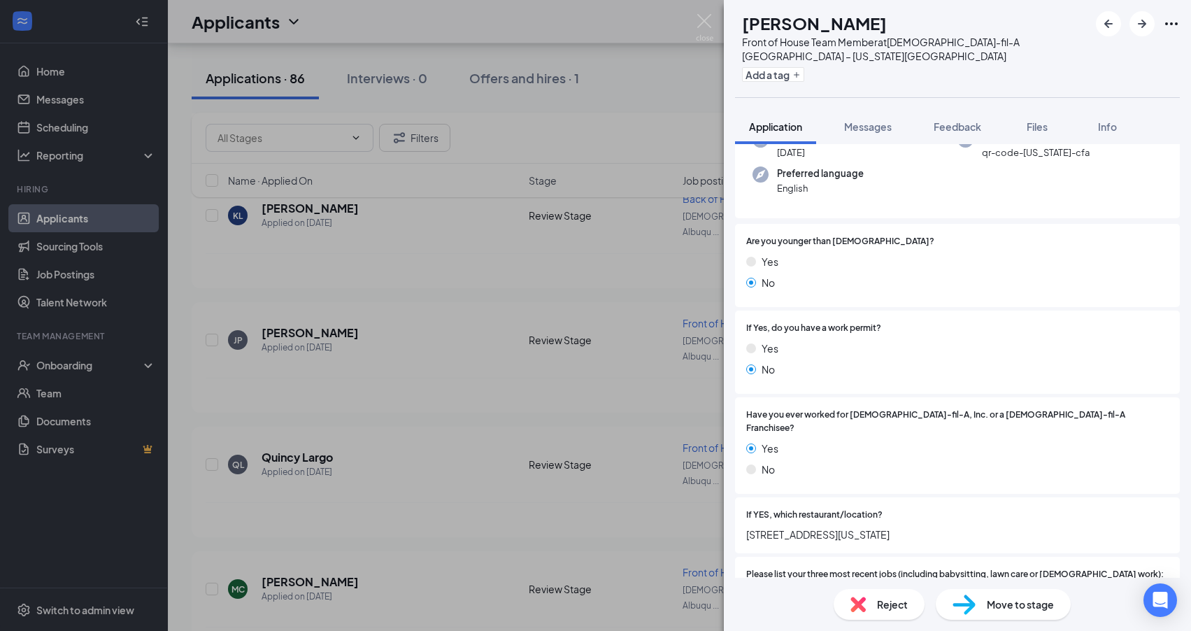
scroll to position [127, 0]
click at [298, 439] on div "MP Mai-Ling Phan Front of House Team Member at Chick-fil-A Albuquerque – Wyomin…" at bounding box center [595, 315] width 1191 height 631
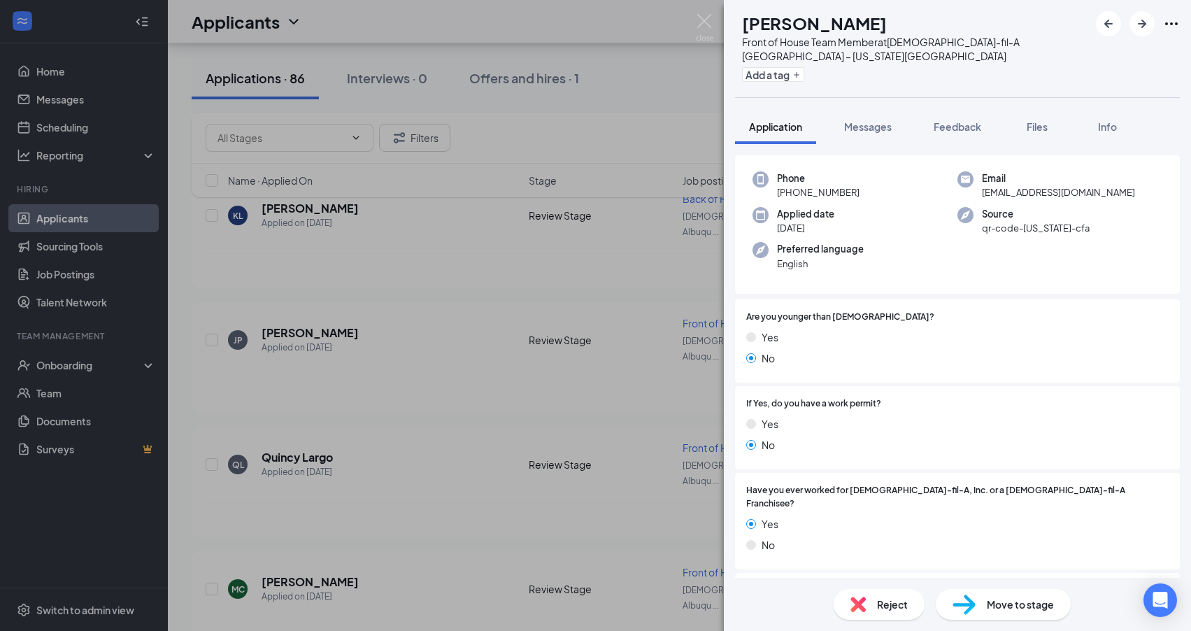
scroll to position [152, 0]
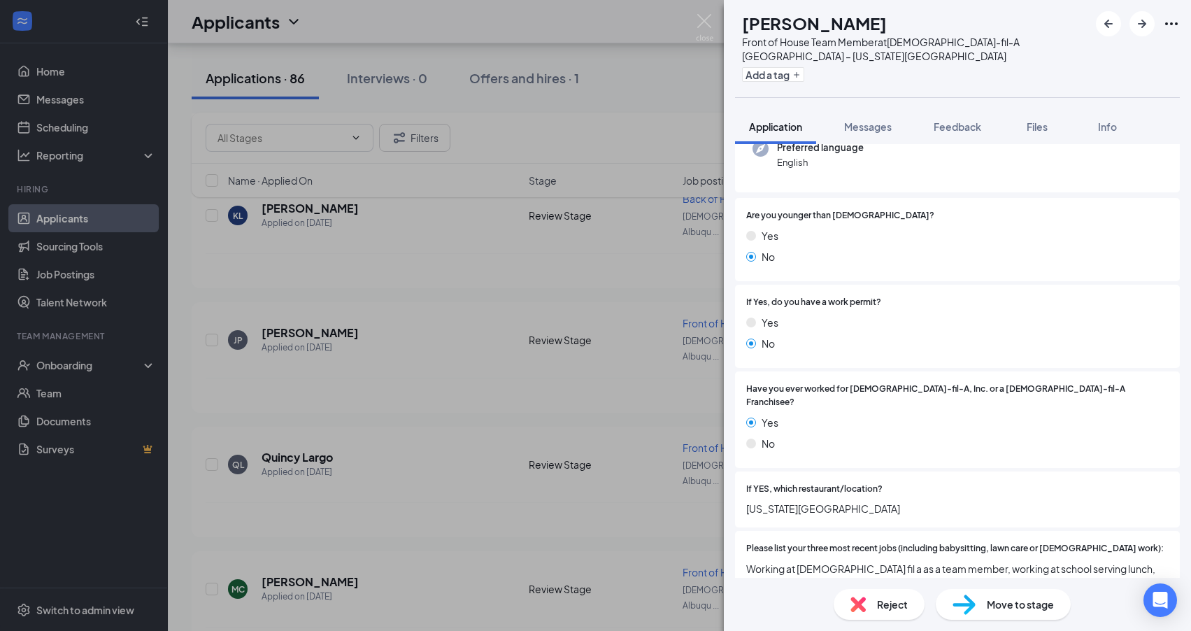
click at [385, 485] on div "GH George Hanford Front of House Team Member at Chick-fil-A Albuquerque – Wyomi…" at bounding box center [595, 315] width 1191 height 631
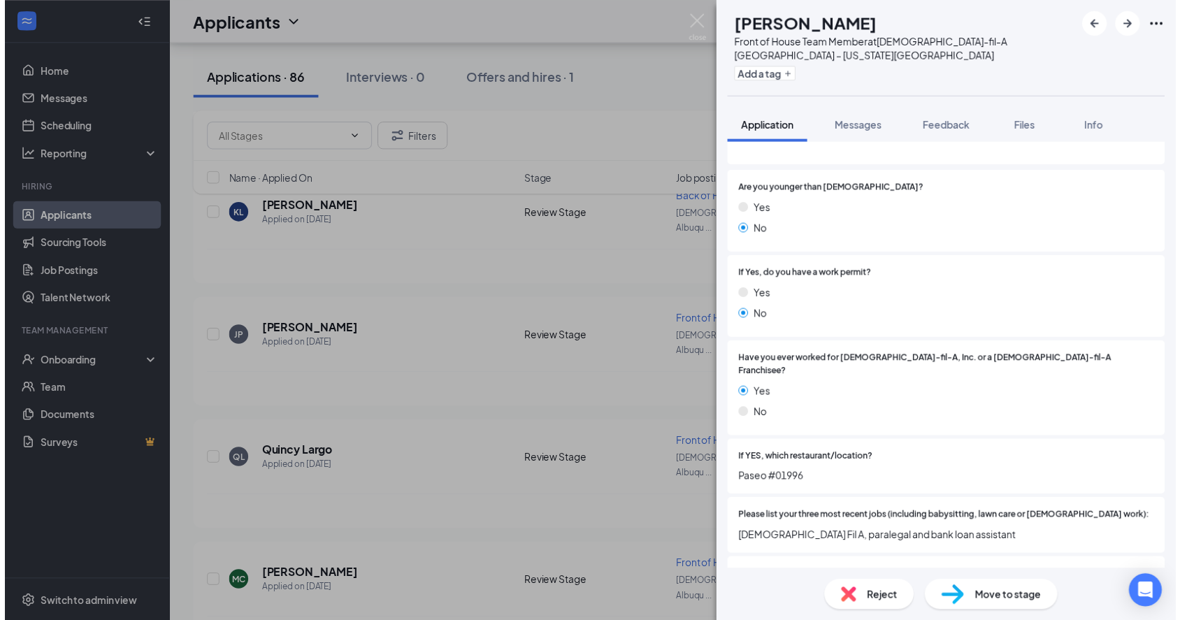
scroll to position [178, 0]
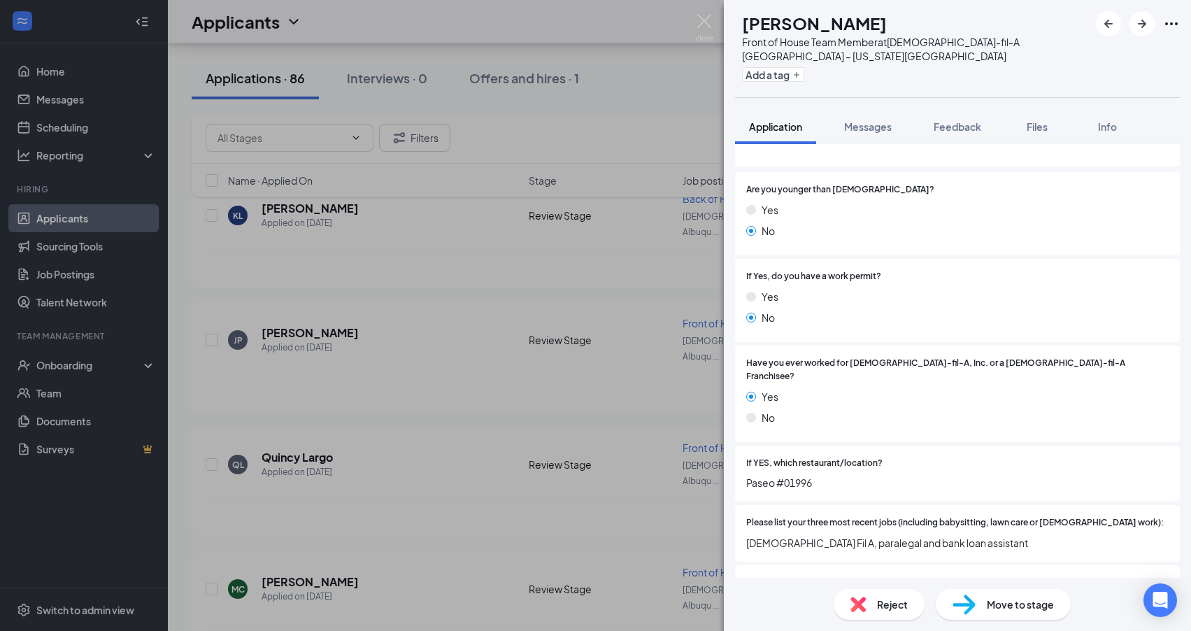
click at [486, 504] on div "ML Melissa Law Front of House Team Member at Chick-fil-A Albuquerque – Wyoming …" at bounding box center [595, 315] width 1191 height 631
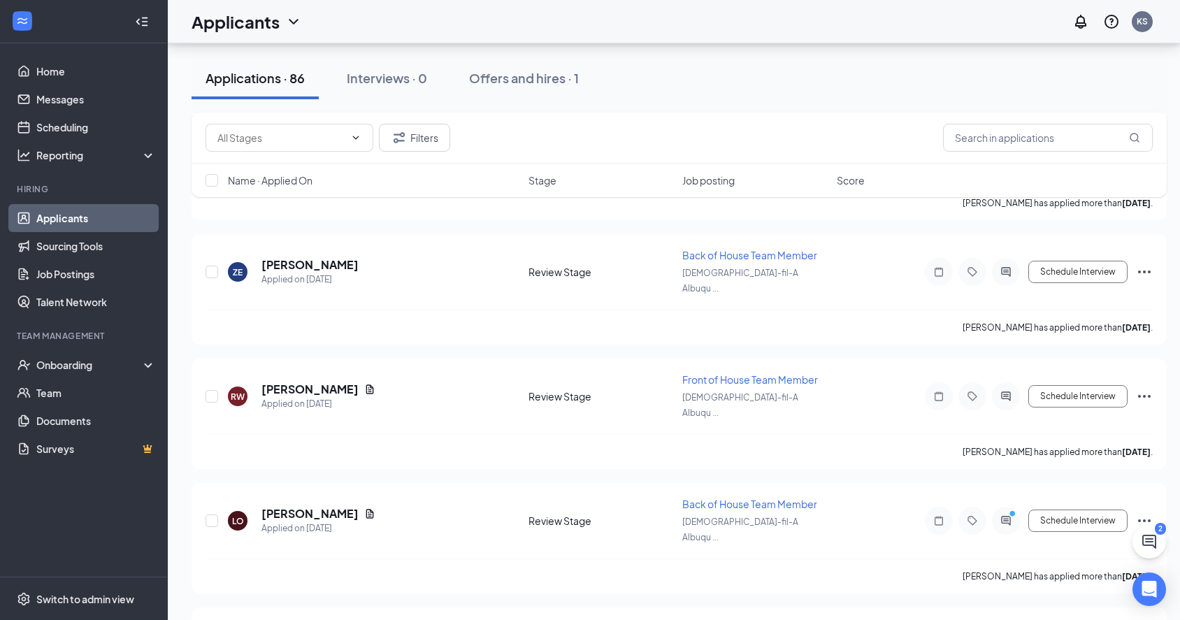
scroll to position [5510, 0]
click at [280, 210] on div "Filters Name · Applied On Stage Job posting Score" at bounding box center [679, 162] width 975 height 99
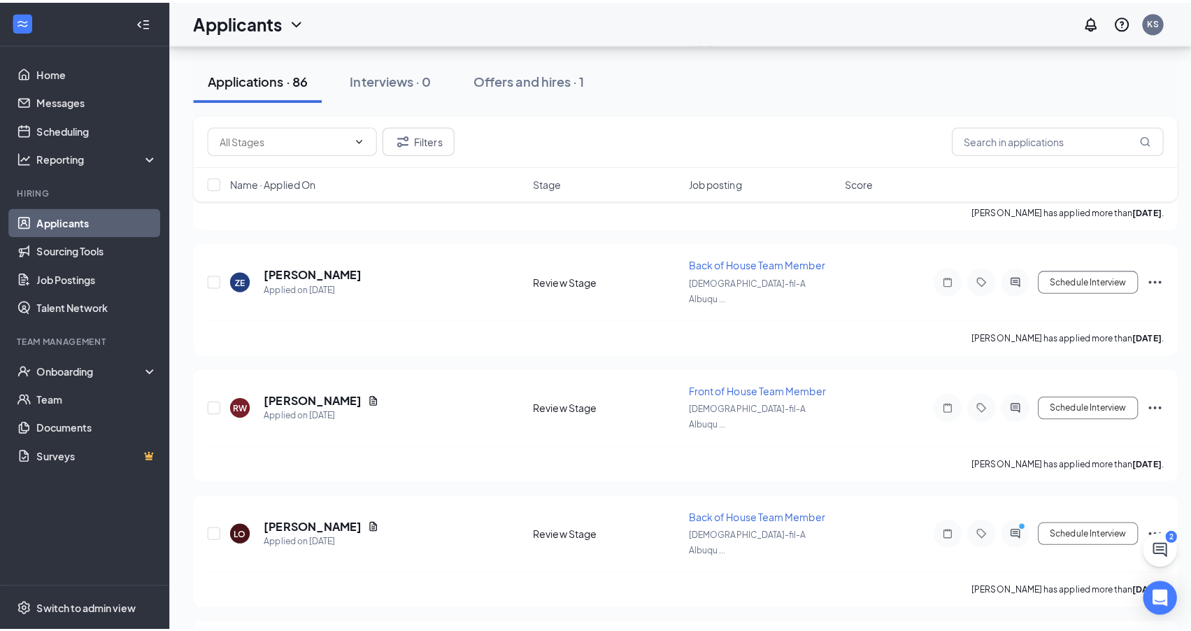
scroll to position [5507, 0]
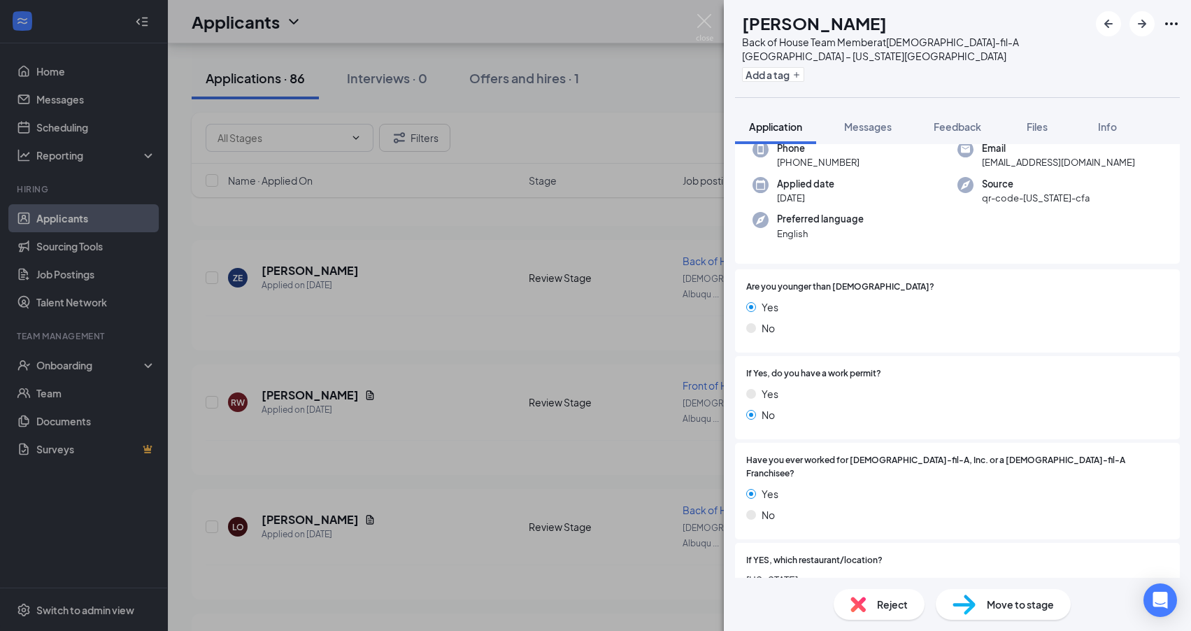
scroll to position [150, 0]
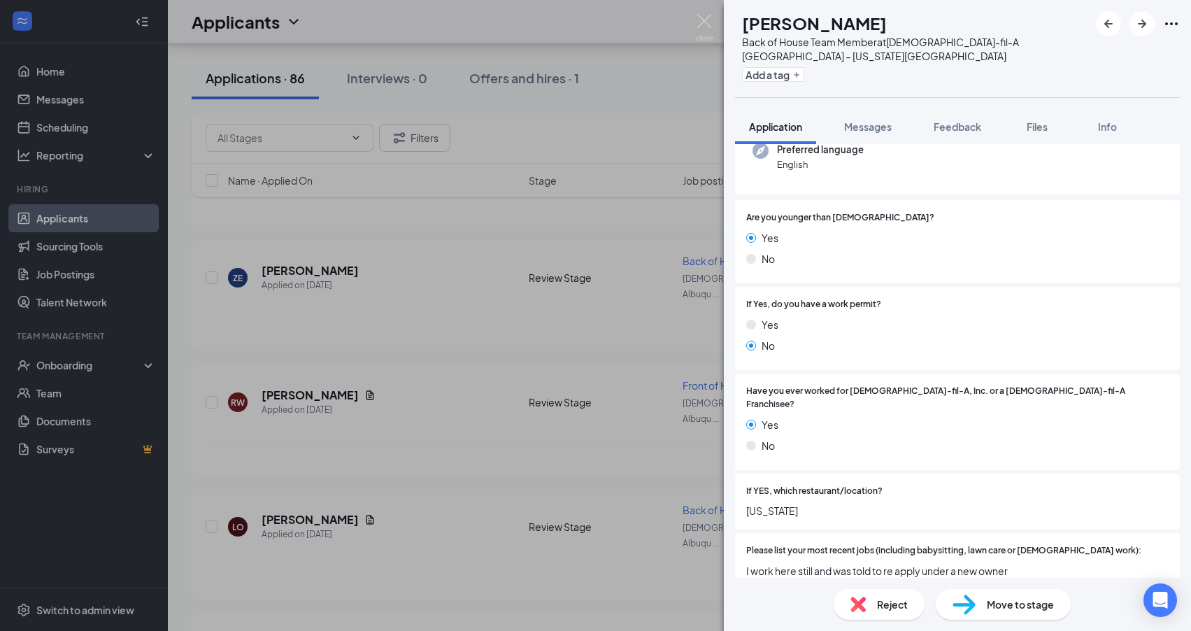
click at [405, 297] on div "CM Casey Murray Back of House Team Member at Chick-fil-A Albuquerque – Wyoming …" at bounding box center [595, 315] width 1191 height 631
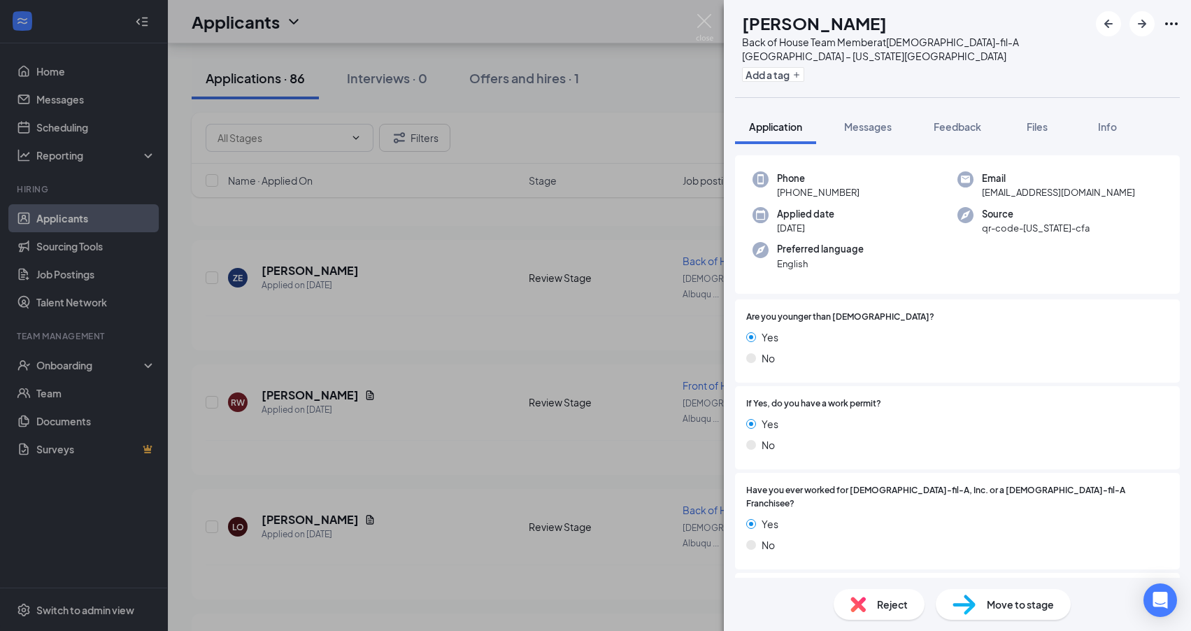
scroll to position [227, 0]
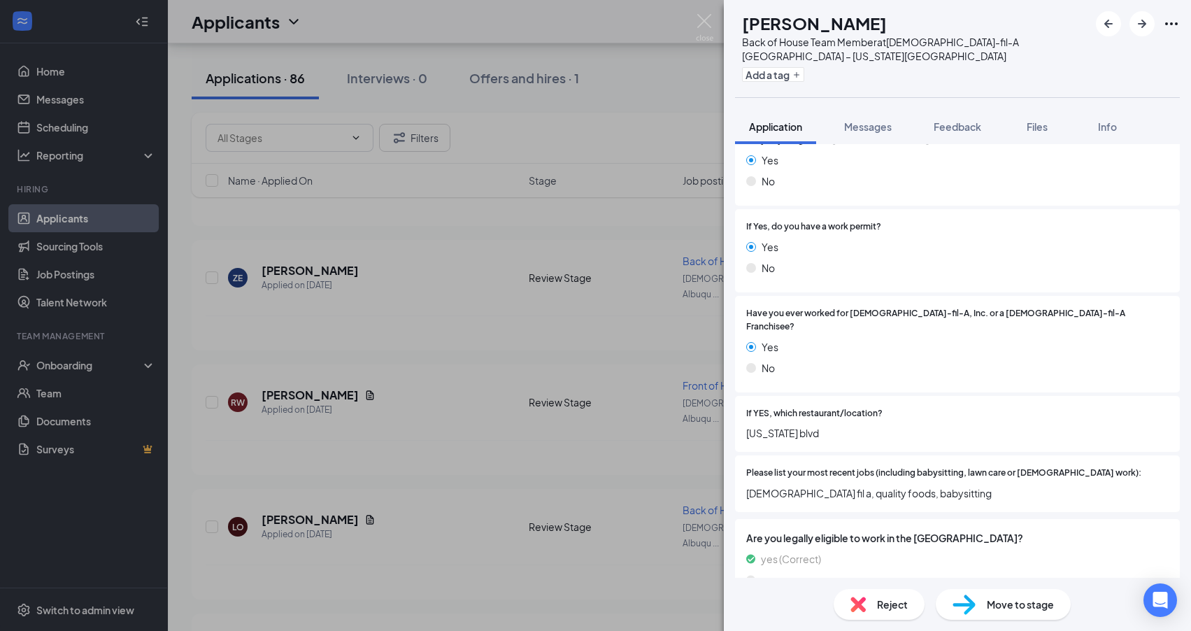
drag, startPoint x: 240, startPoint y: 436, endPoint x: 269, endPoint y: 432, distance: 29.7
click at [241, 436] on div "LM Leigha Mowery Back of House Team Member at Chick-fil-A Albuquerque – Wyoming…" at bounding box center [595, 315] width 1191 height 631
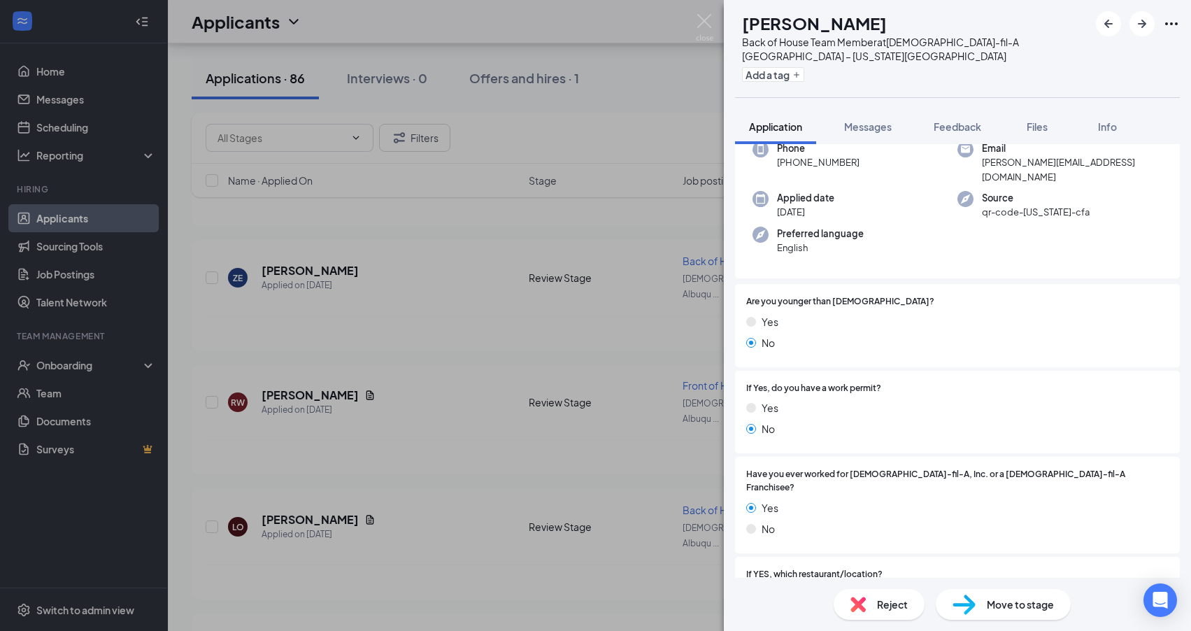
scroll to position [82, 0]
click at [404, 539] on div "PD Peter Dinh Back of House Team Member at Chick-fil-A Albuquerque – Wyoming Bo…" at bounding box center [595, 315] width 1191 height 631
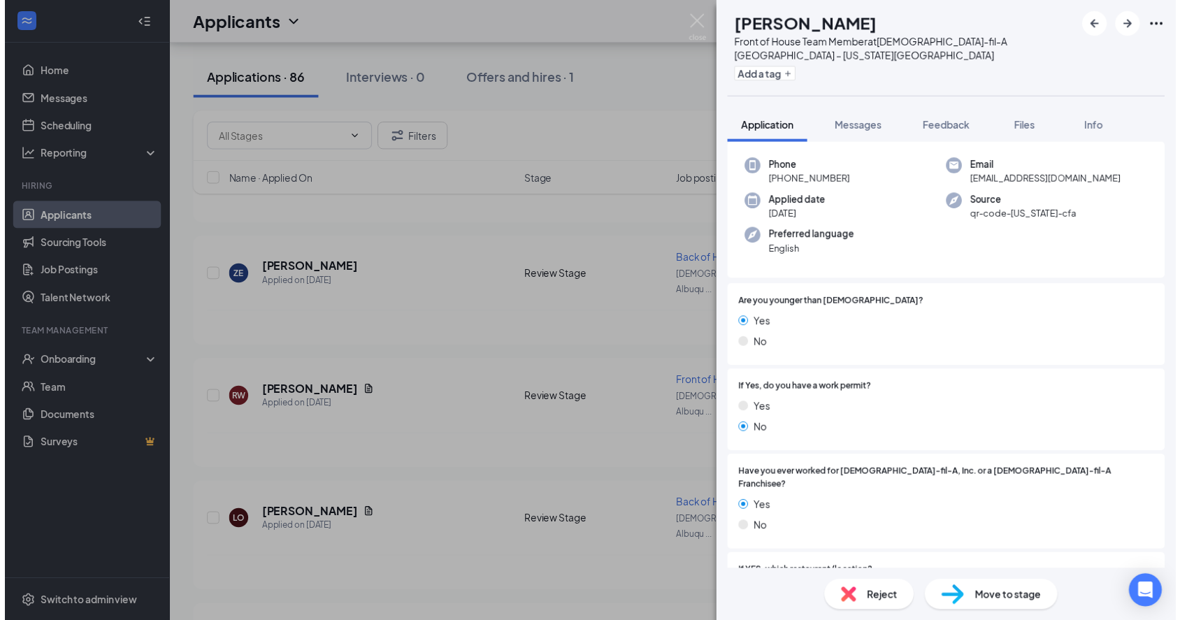
scroll to position [91, 0]
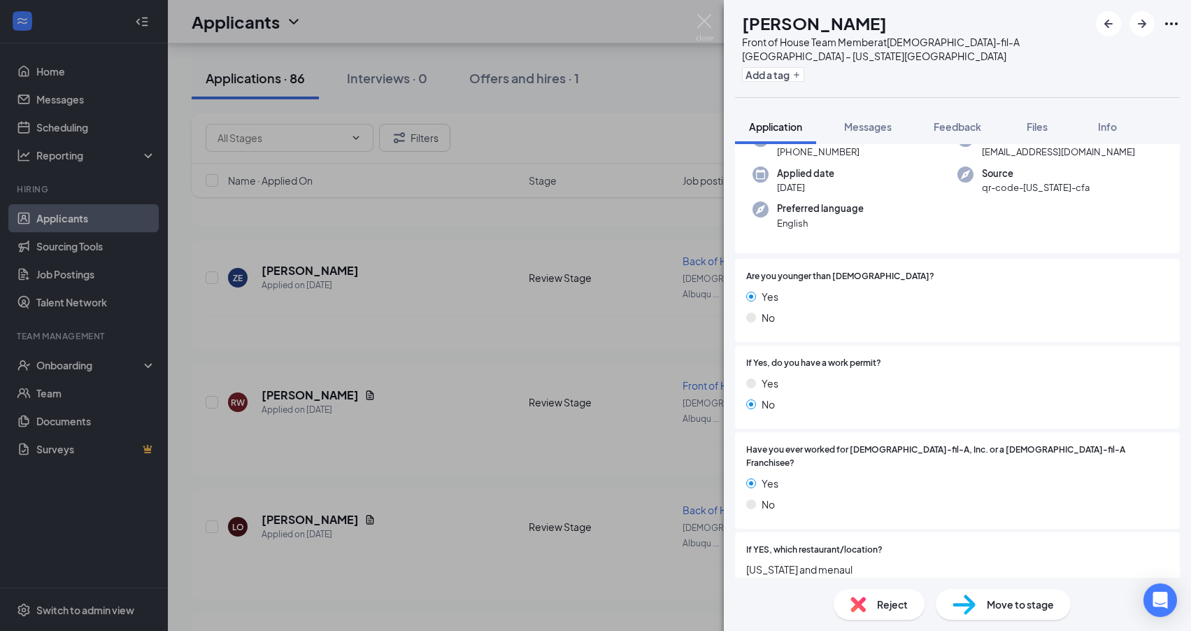
click at [472, 468] on div "JS Jaidy Sotelo Front of House Team Member at Chick-fil-A Albuquerque – Wyoming…" at bounding box center [595, 315] width 1191 height 631
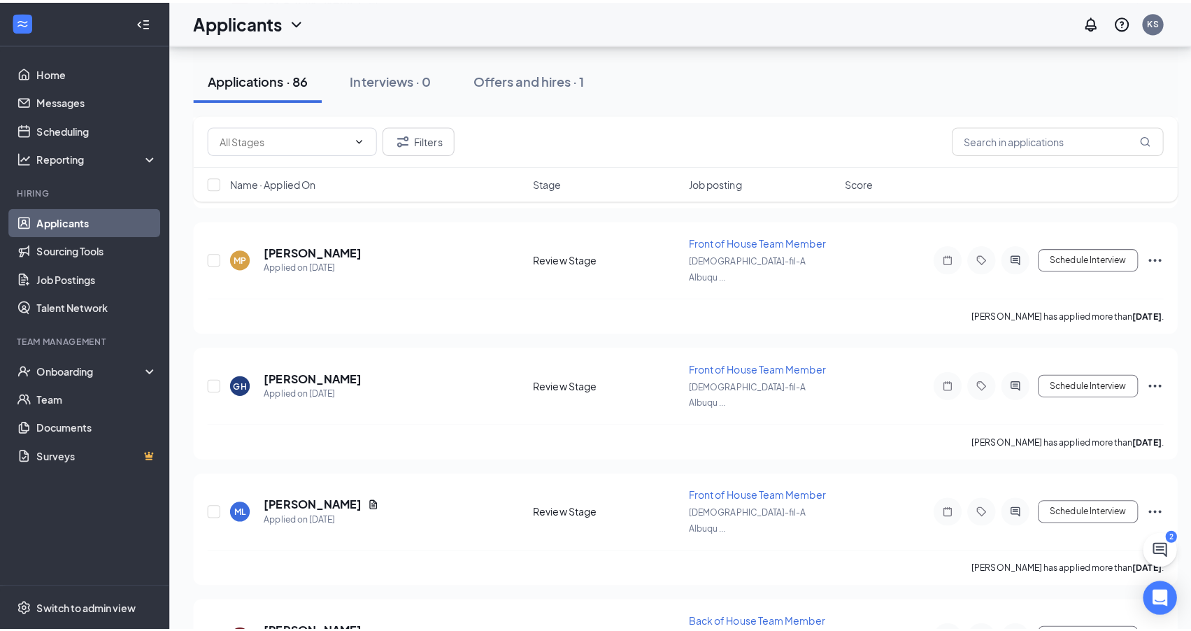
scroll to position [5904, 0]
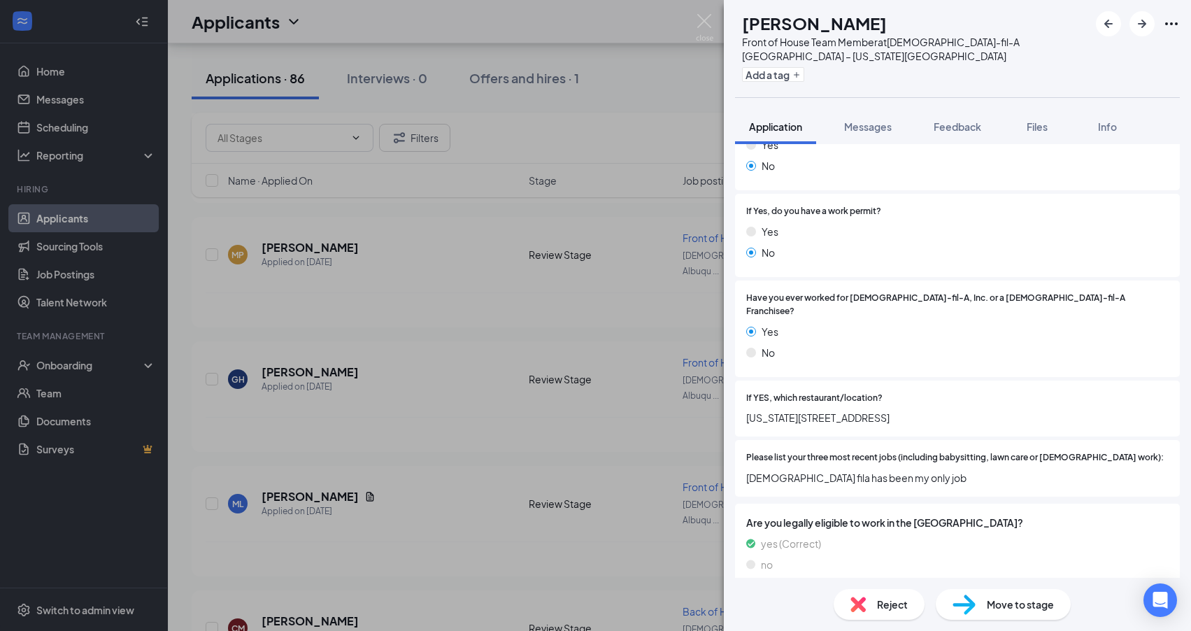
scroll to position [253, 0]
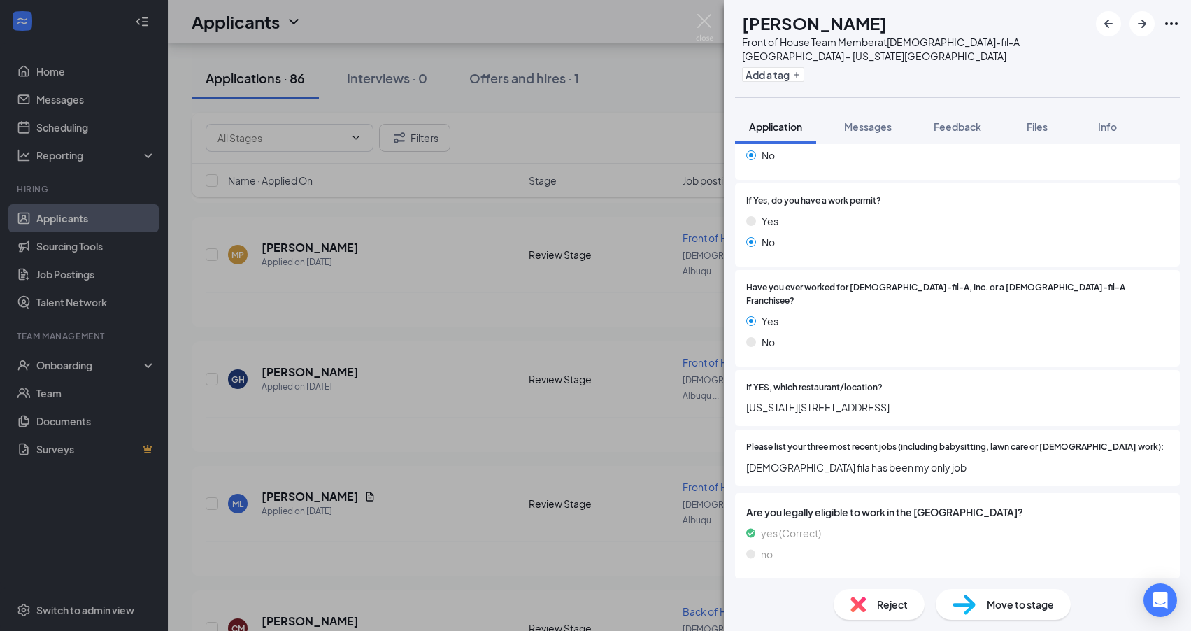
click at [345, 319] on div "DE Donovyn Esquibel Front of House Team Member at Chick-fil-A Albuquerque – Wyo…" at bounding box center [595, 315] width 1191 height 631
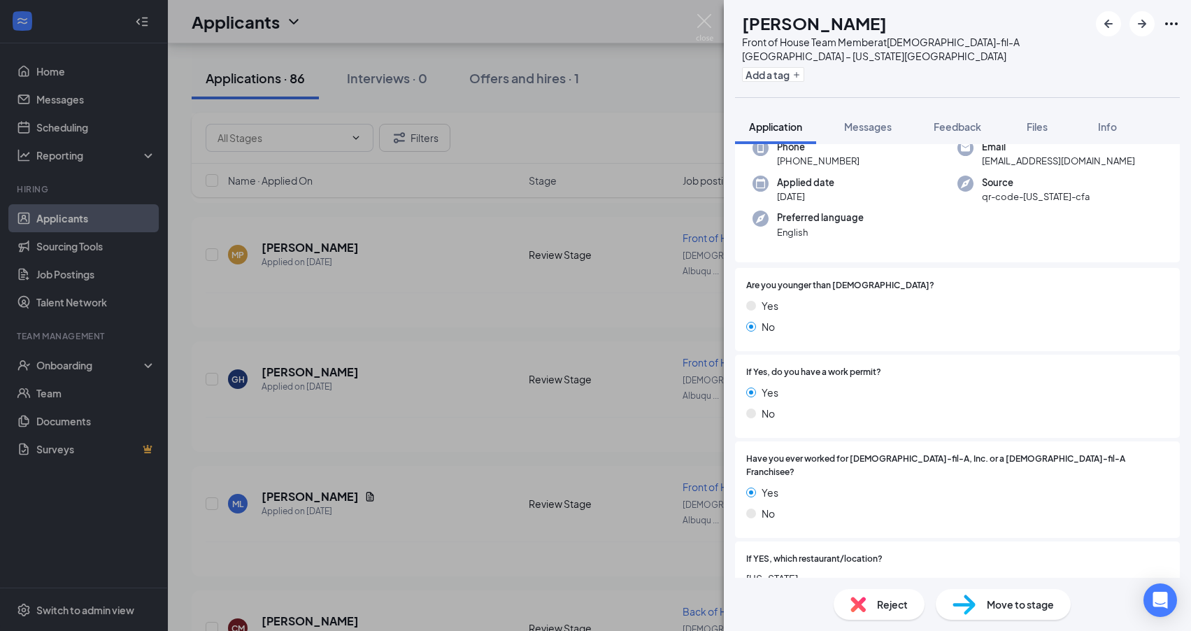
scroll to position [254, 0]
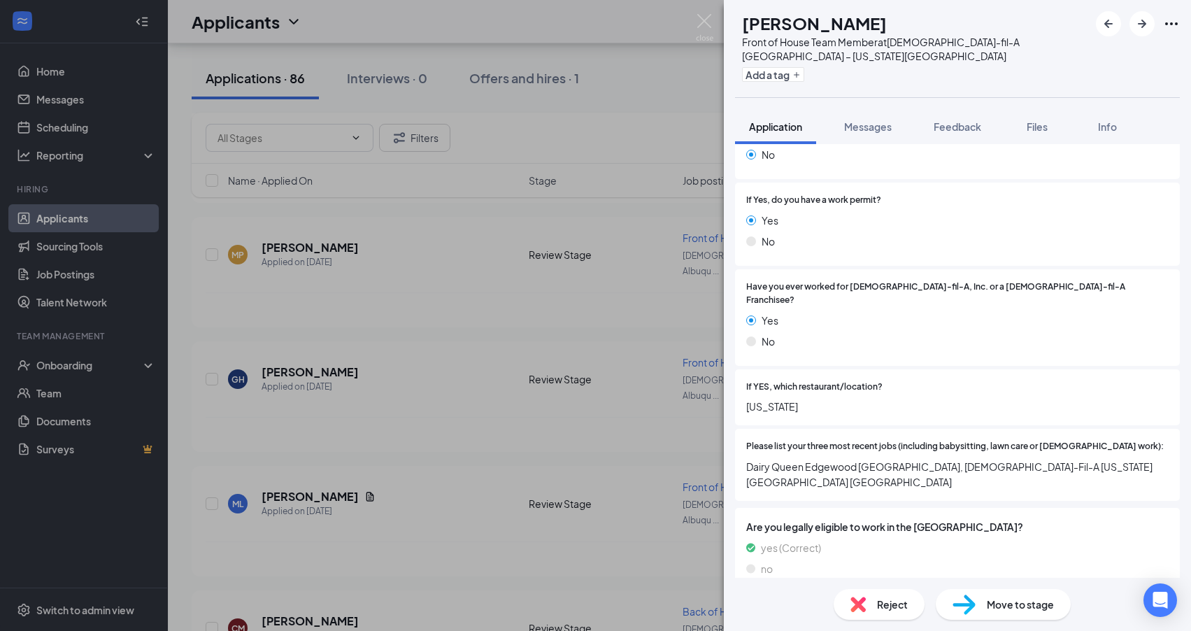
click at [310, 459] on div "AG Arianna Griffin Front of House Team Member at Chick-fil-A Albuquerque – Wyom…" at bounding box center [595, 315] width 1191 height 631
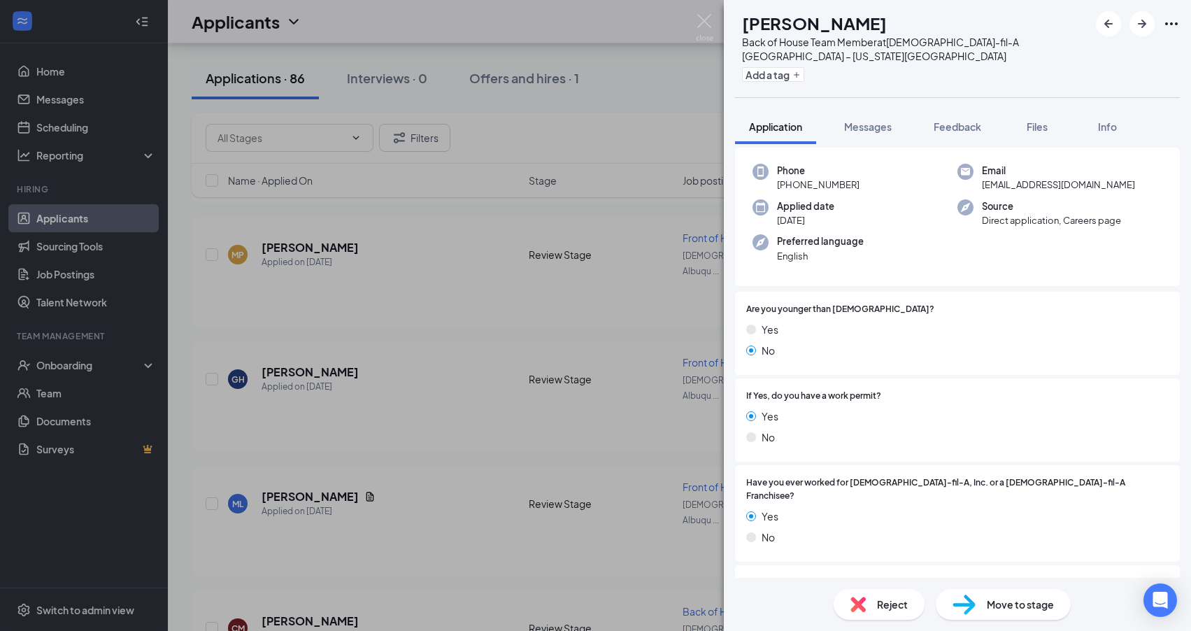
scroll to position [83, 0]
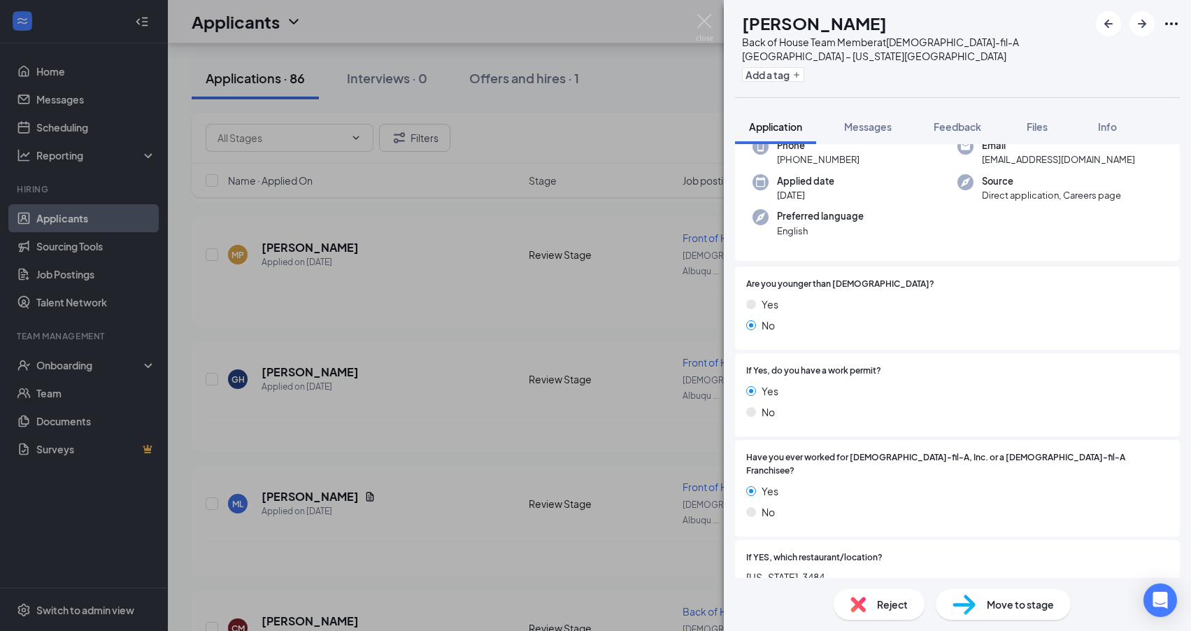
drag, startPoint x: 464, startPoint y: 545, endPoint x: 320, endPoint y: 564, distance: 146.0
click at [464, 545] on div "RM Robert Medina Back of House Team Member at Chick-fil-A Albuquerque – Wyoming…" at bounding box center [595, 315] width 1191 height 631
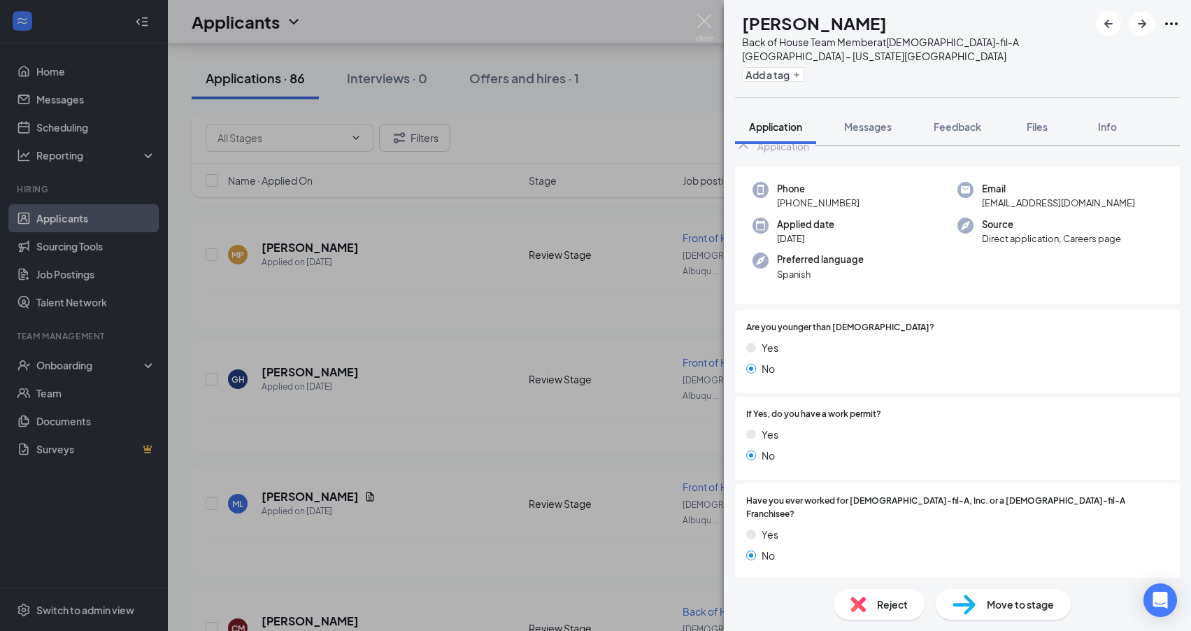
scroll to position [210, 0]
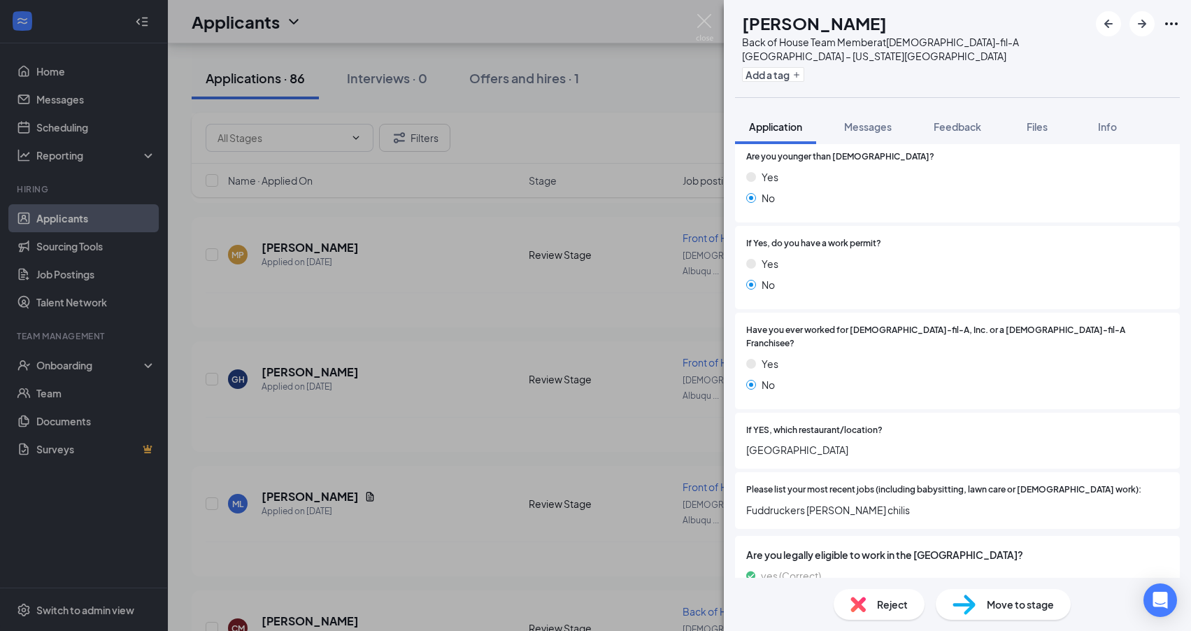
click at [467, 522] on div "JC Julia Calixto Back of House Team Member at Chick-fil-A Albuquerque – Wyoming…" at bounding box center [595, 315] width 1191 height 631
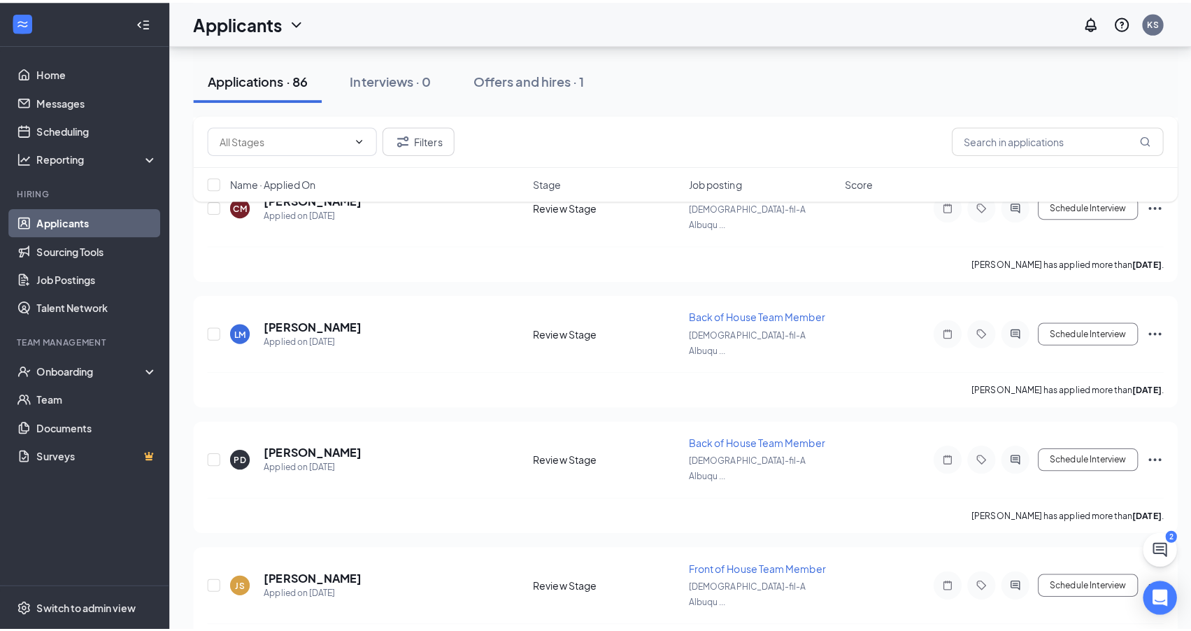
scroll to position [6379, 0]
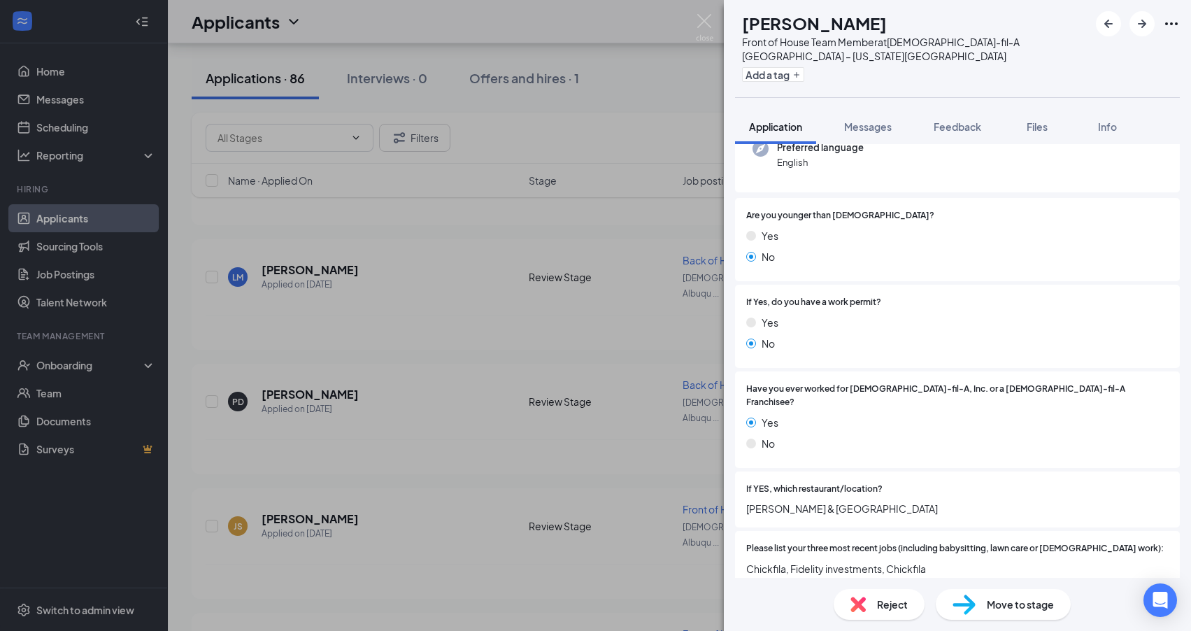
scroll to position [156, 0]
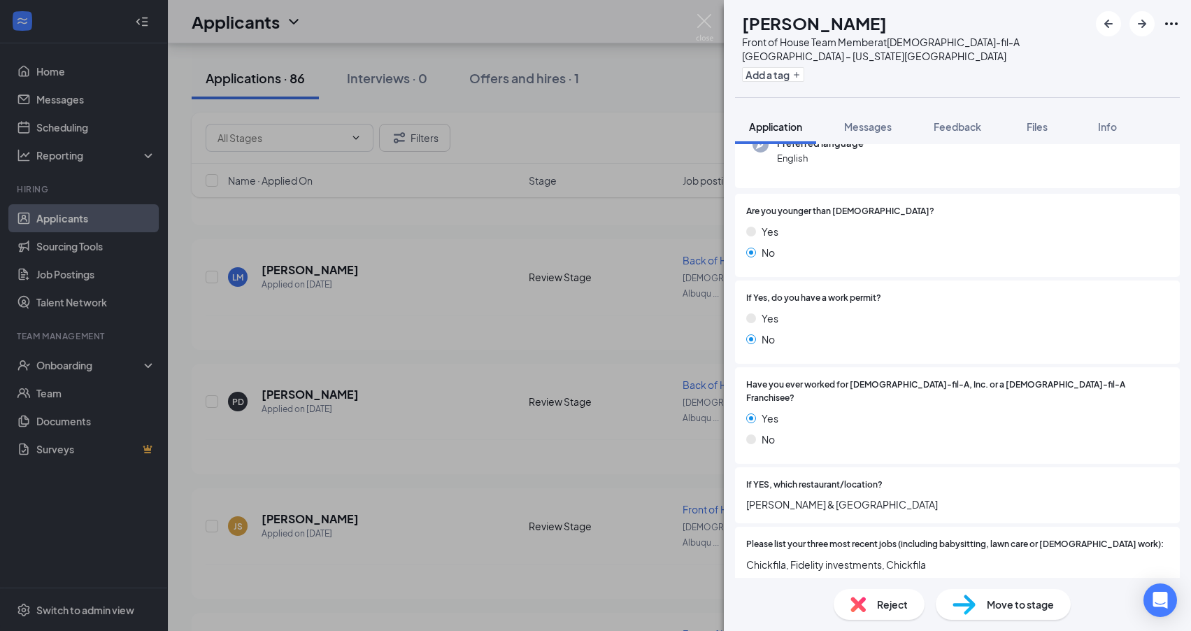
click at [327, 368] on div "ZD Zachary Dergregorian Front of House Team Member at Chick-fil-A Albuquerque –…" at bounding box center [595, 315] width 1191 height 631
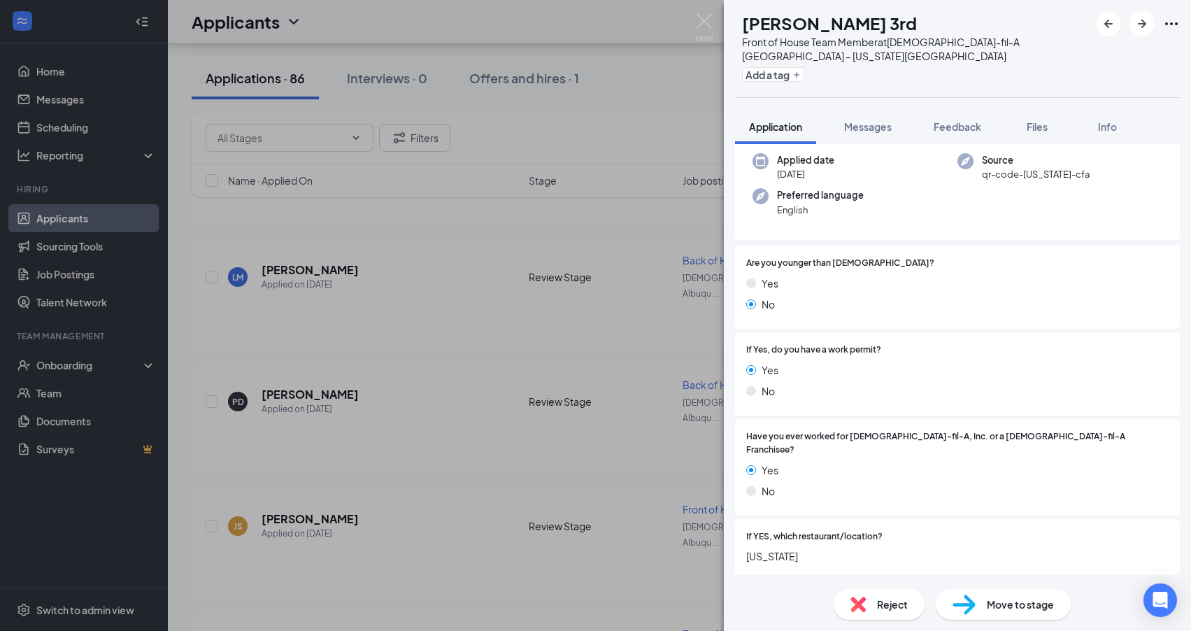
scroll to position [222, 0]
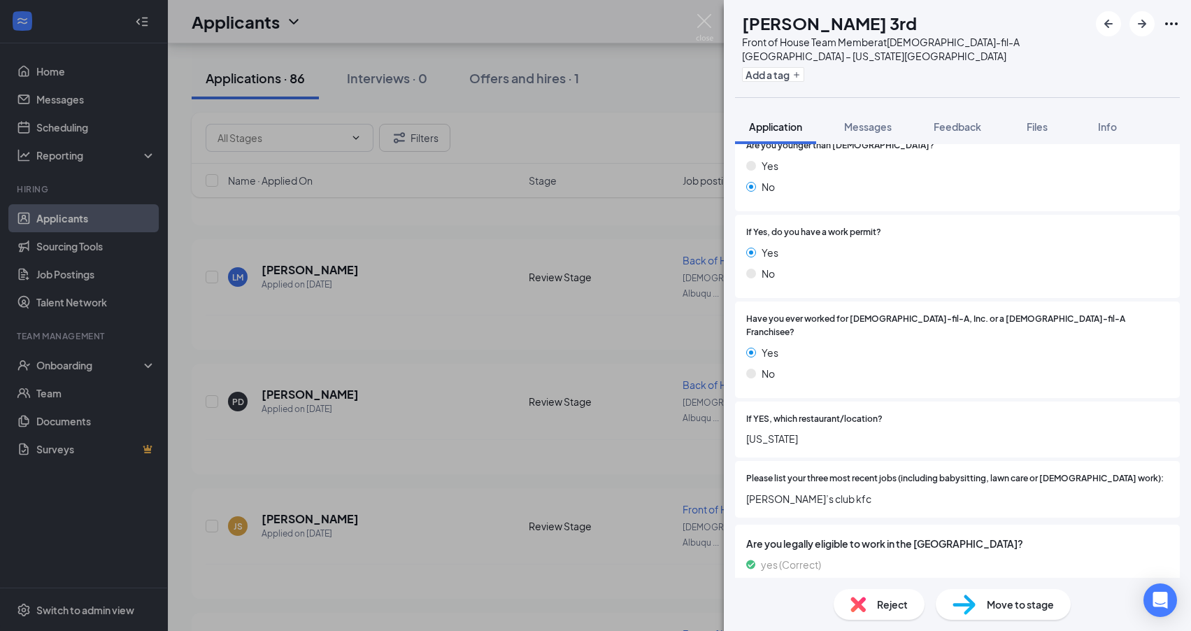
click at [320, 435] on div "DL Donald Lucero 3rd Front of House Team Member at Chick-fil-A Albuquerque – Wy…" at bounding box center [595, 315] width 1191 height 631
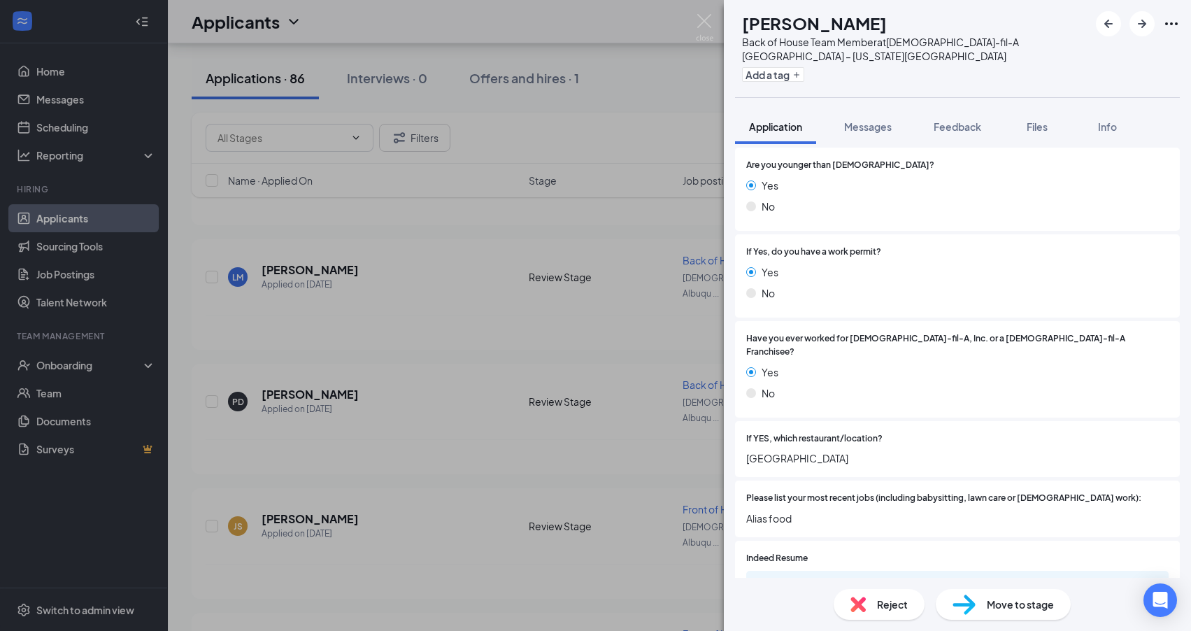
scroll to position [210, 0]
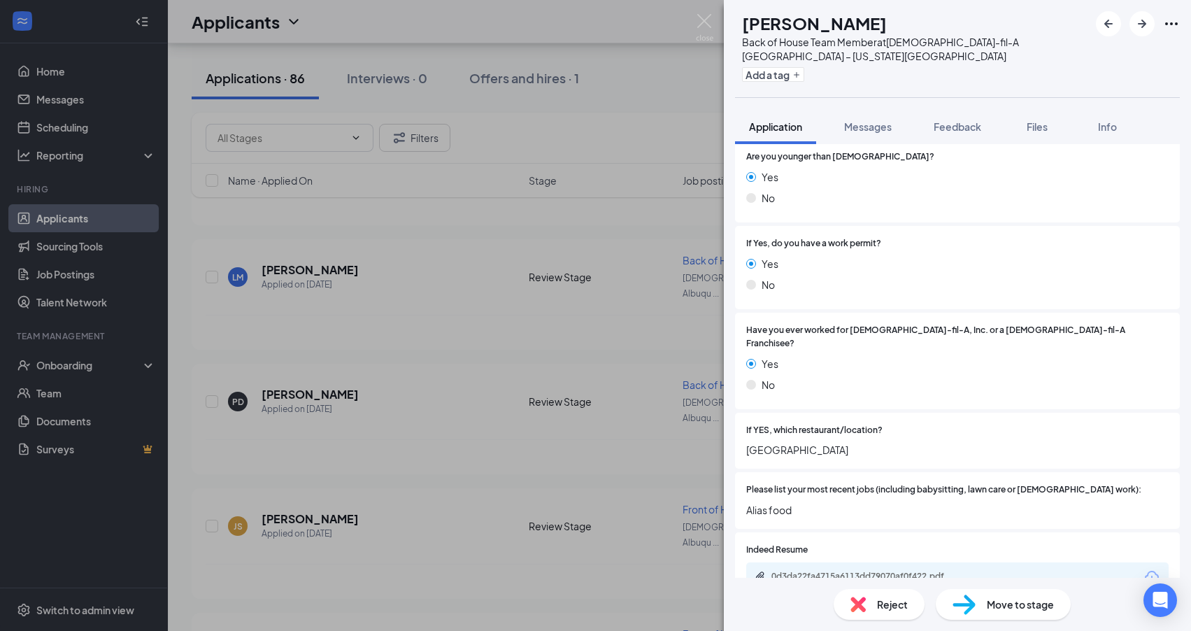
click at [294, 547] on div "YH Yesica Herrera Back of House Team Member at Chick-fil-A Albuquerque – Wyomin…" at bounding box center [595, 315] width 1191 height 631
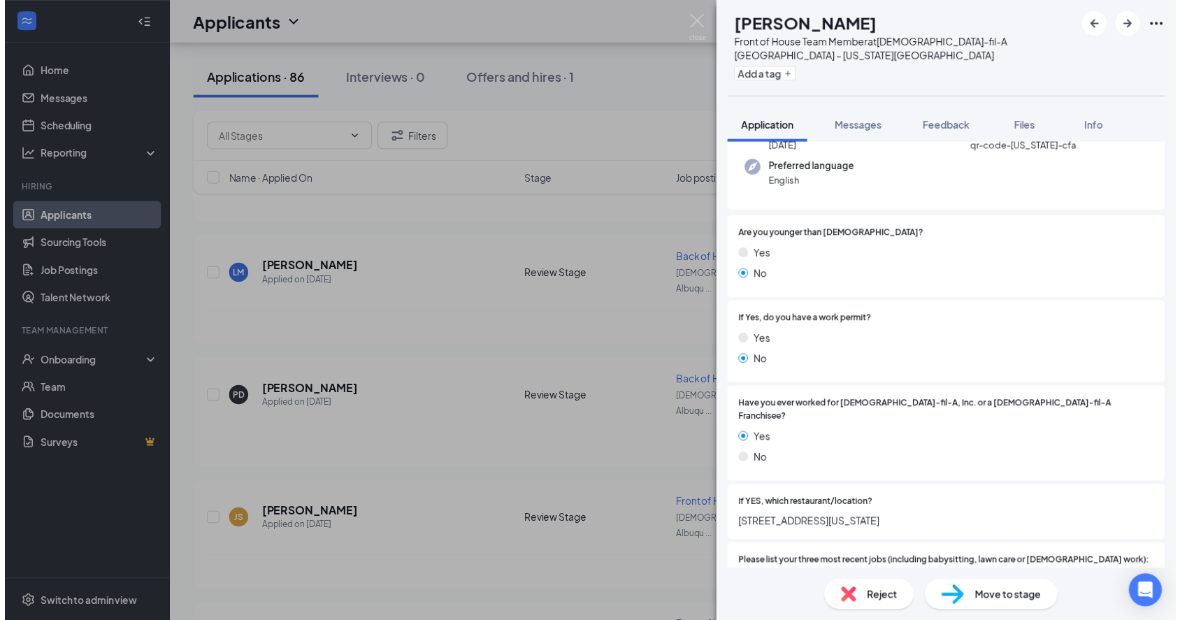
scroll to position [190, 0]
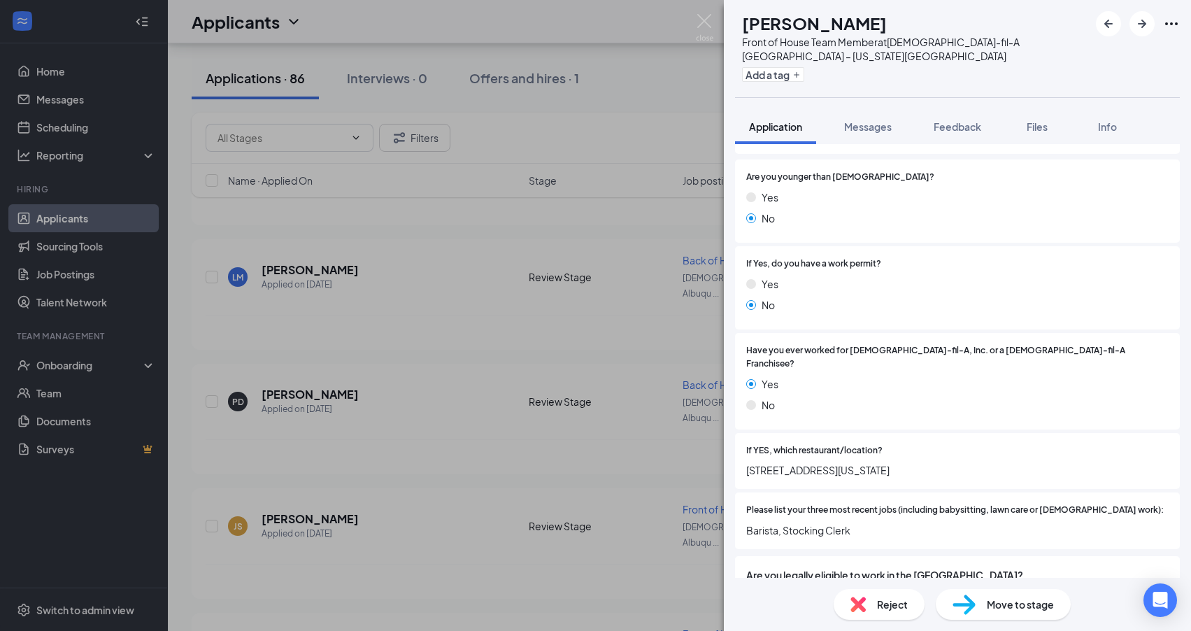
click at [459, 454] on div "AL Ahlee Lalacita Front of House Team Member at Chick-fil-A Albuquerque – Wyomi…" at bounding box center [595, 315] width 1191 height 631
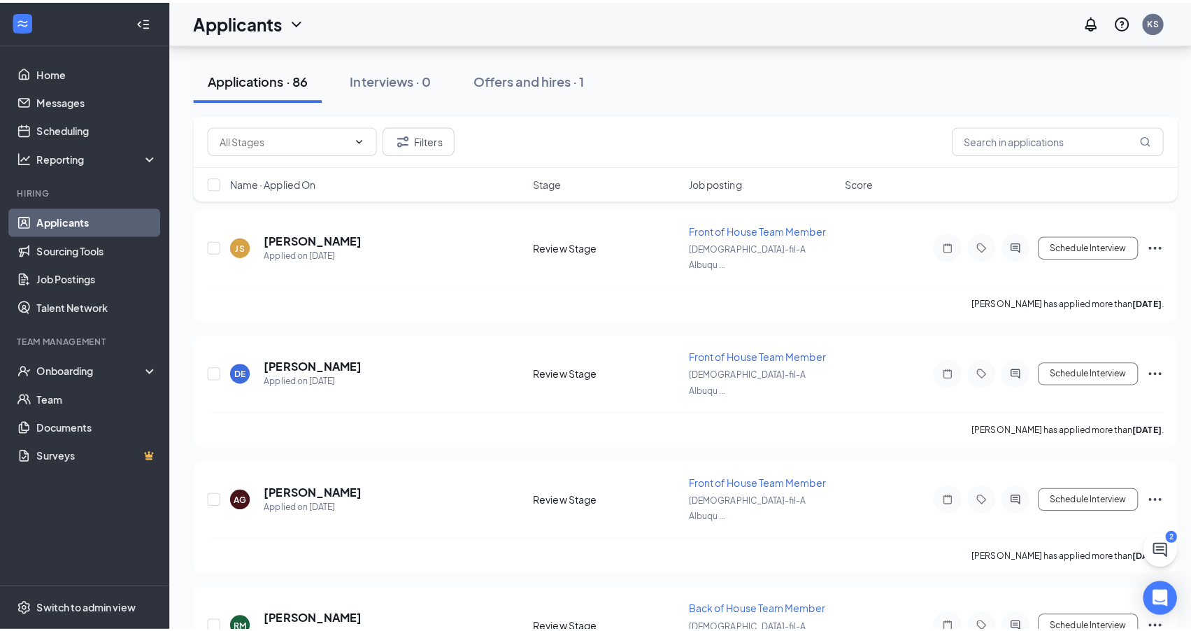
scroll to position [6776, 0]
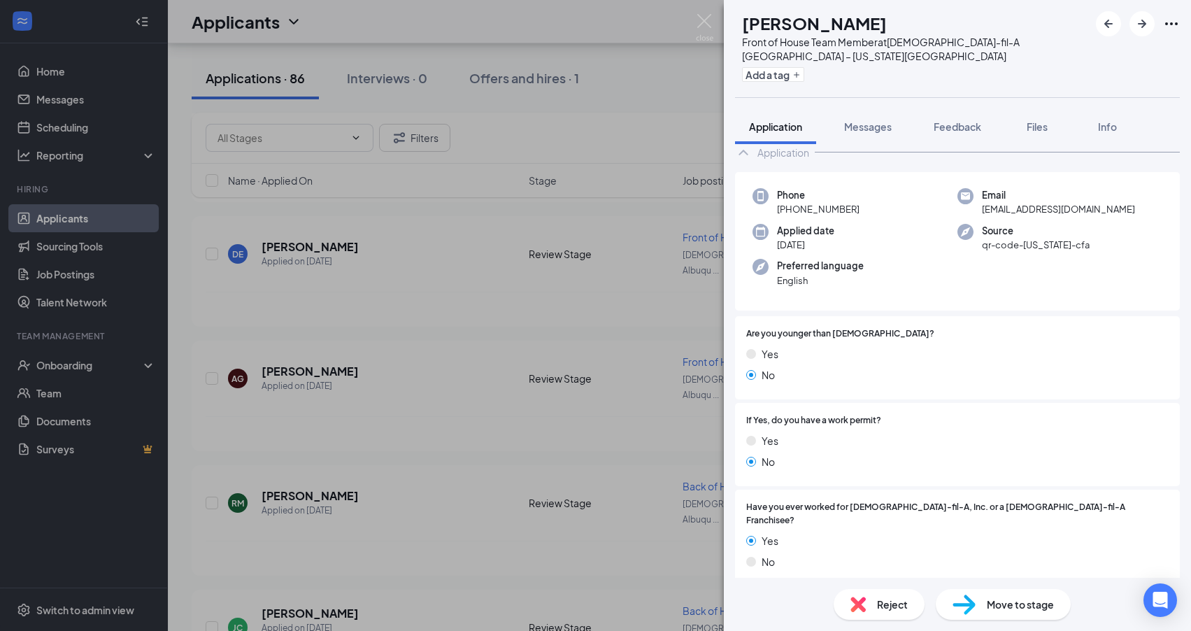
scroll to position [102, 0]
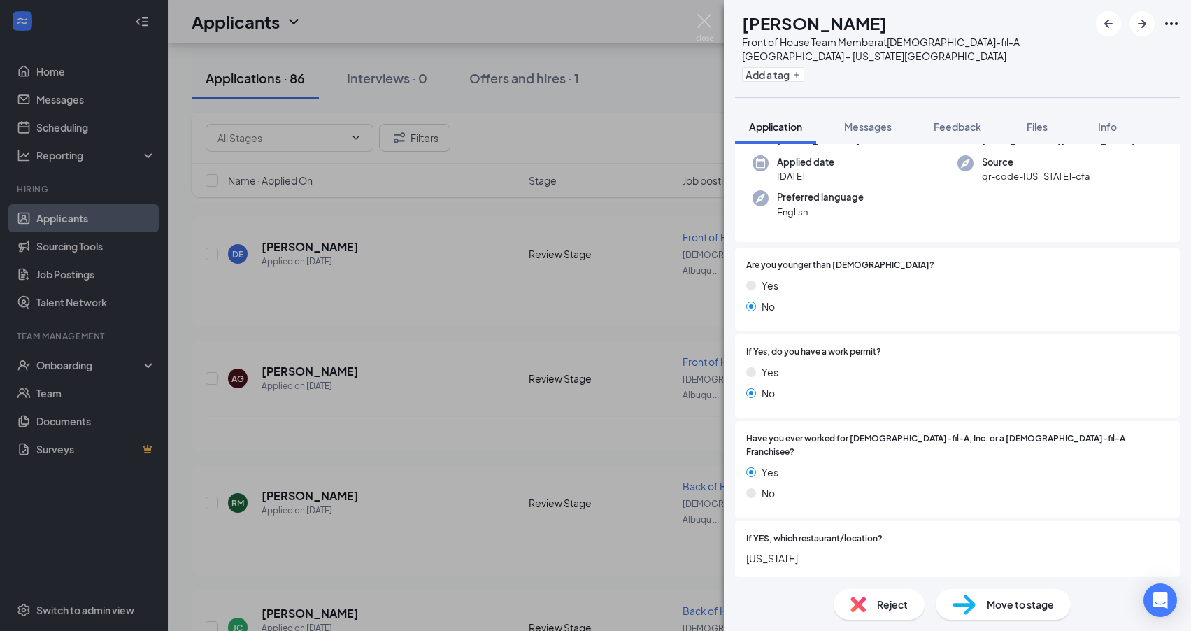
click at [335, 364] on div "LG Leann Garcia Front of House Team Member at Chick-fil-A Albuquerque – Wyoming…" at bounding box center [595, 315] width 1191 height 631
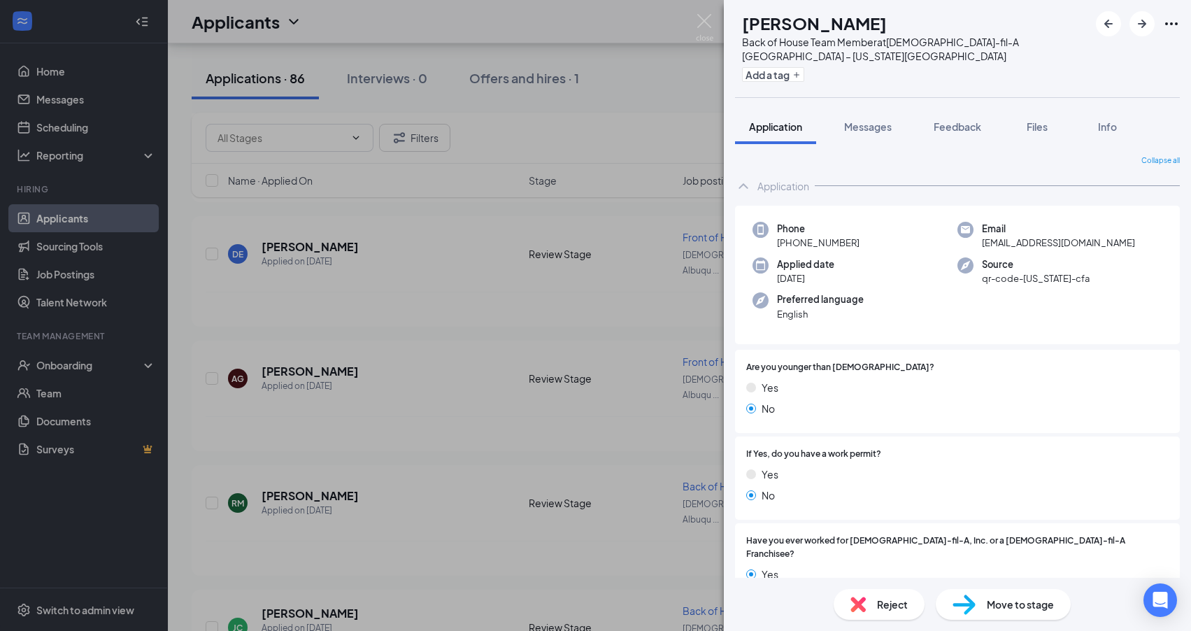
scroll to position [227, 0]
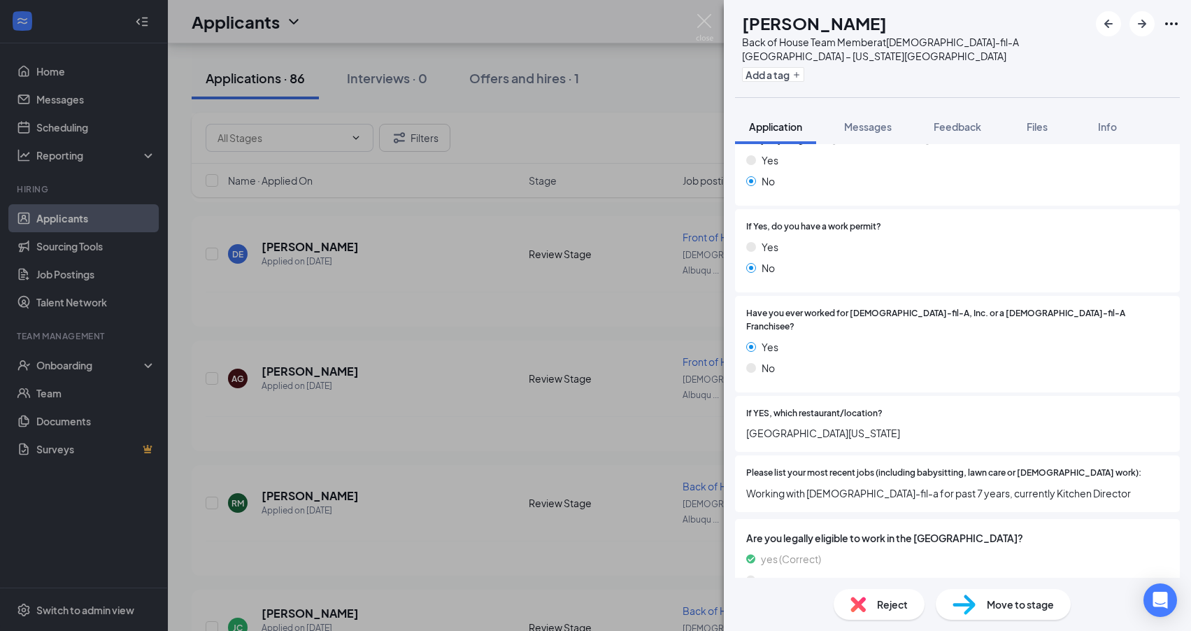
click at [291, 470] on div "AV Alec Visconti Back of House Team Member at Chick-fil-A Albuquerque – Wyoming…" at bounding box center [595, 315] width 1191 height 631
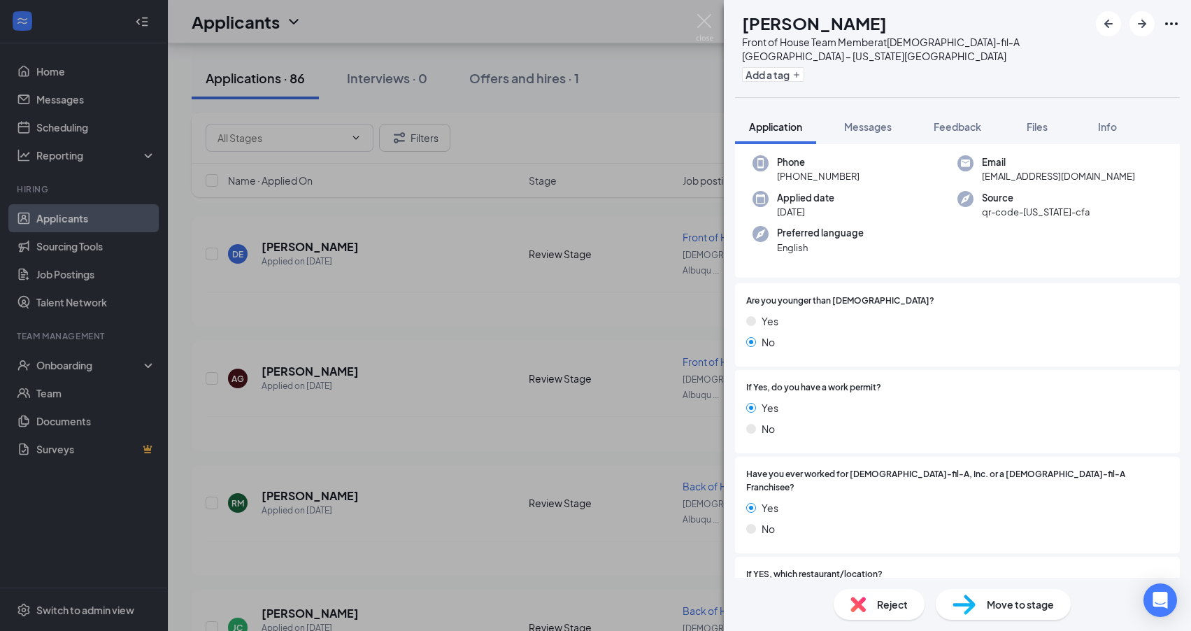
scroll to position [177, 0]
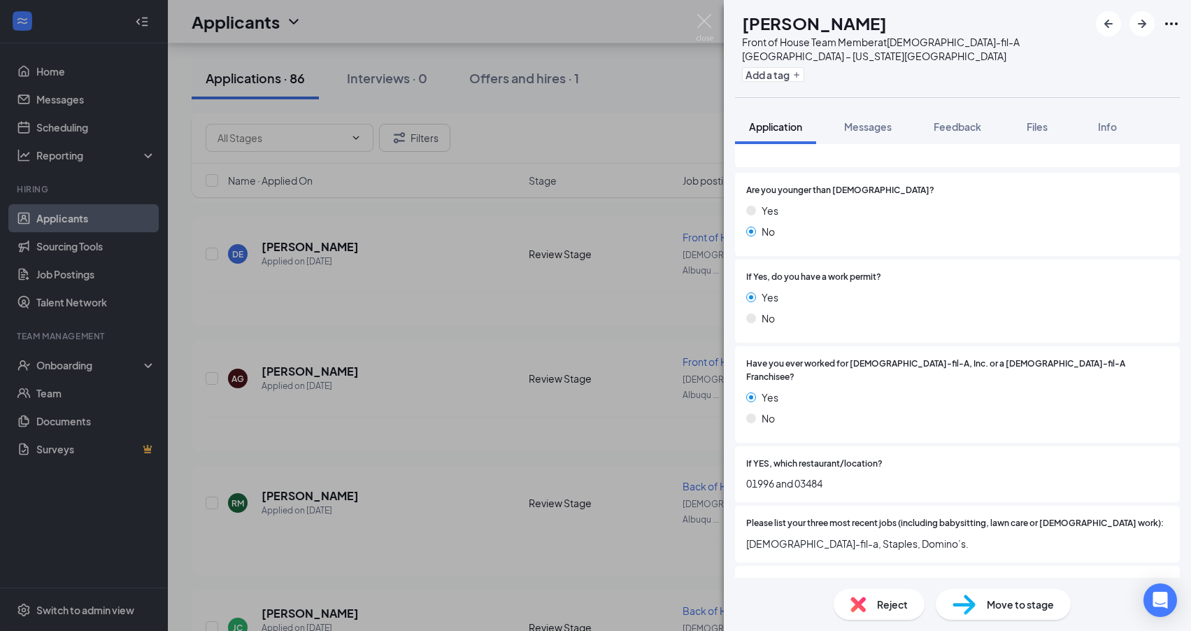
click at [345, 545] on div "TA Tyler Arviso Front of House Team Member at Chick-fil-A Albuquerque – Wyoming…" at bounding box center [595, 315] width 1191 height 631
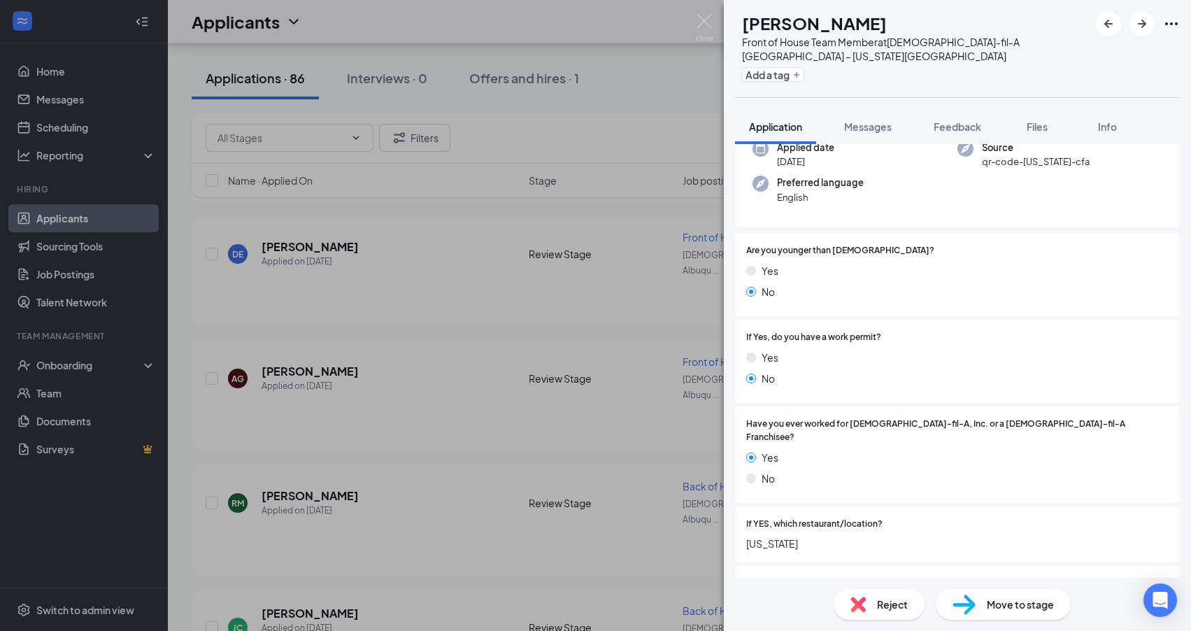
scroll to position [187, 0]
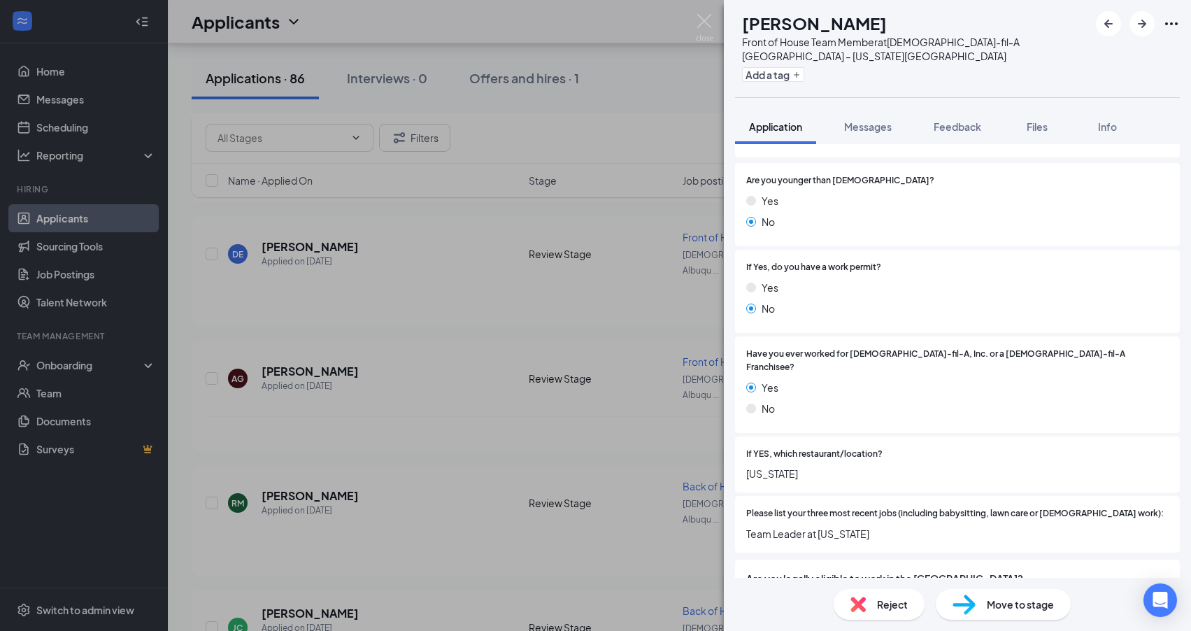
click at [482, 433] on div "IF Isaiah Fodge Front of House Team Member at Chick-fil-A Albuquerque – Wyoming…" at bounding box center [595, 315] width 1191 height 631
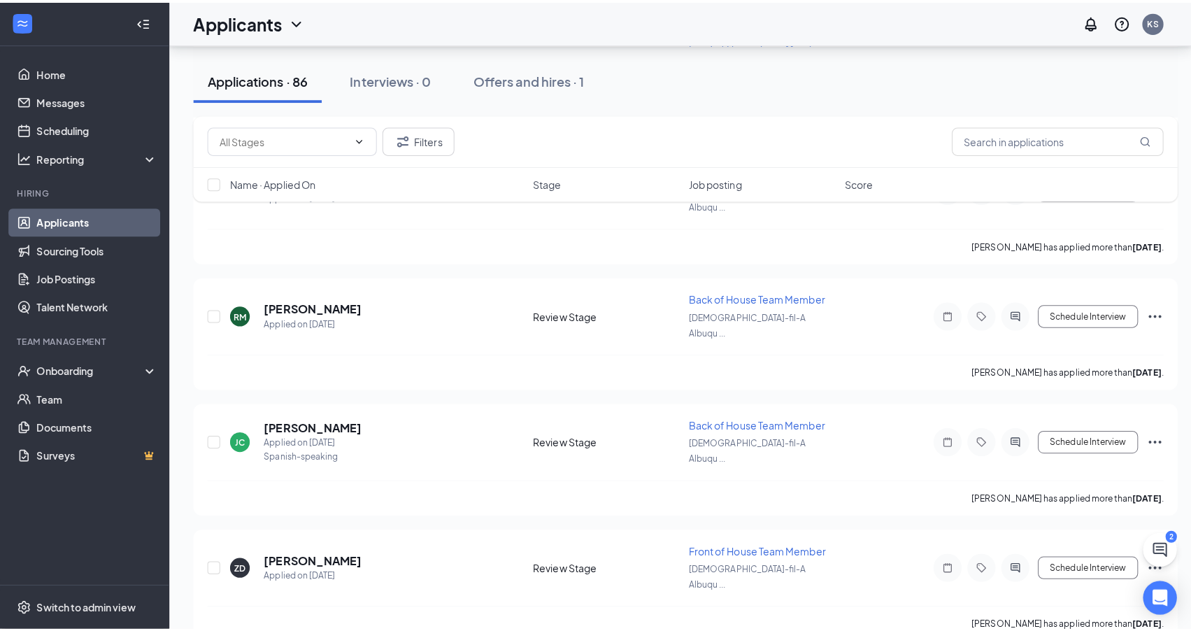
scroll to position [7243, 0]
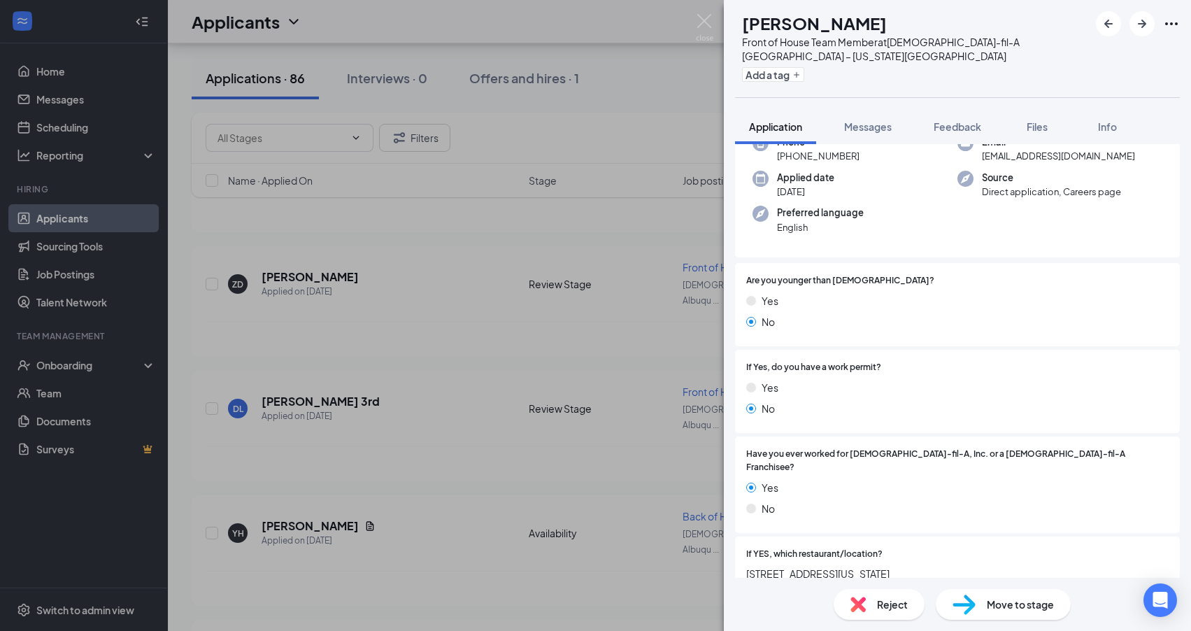
scroll to position [289, 0]
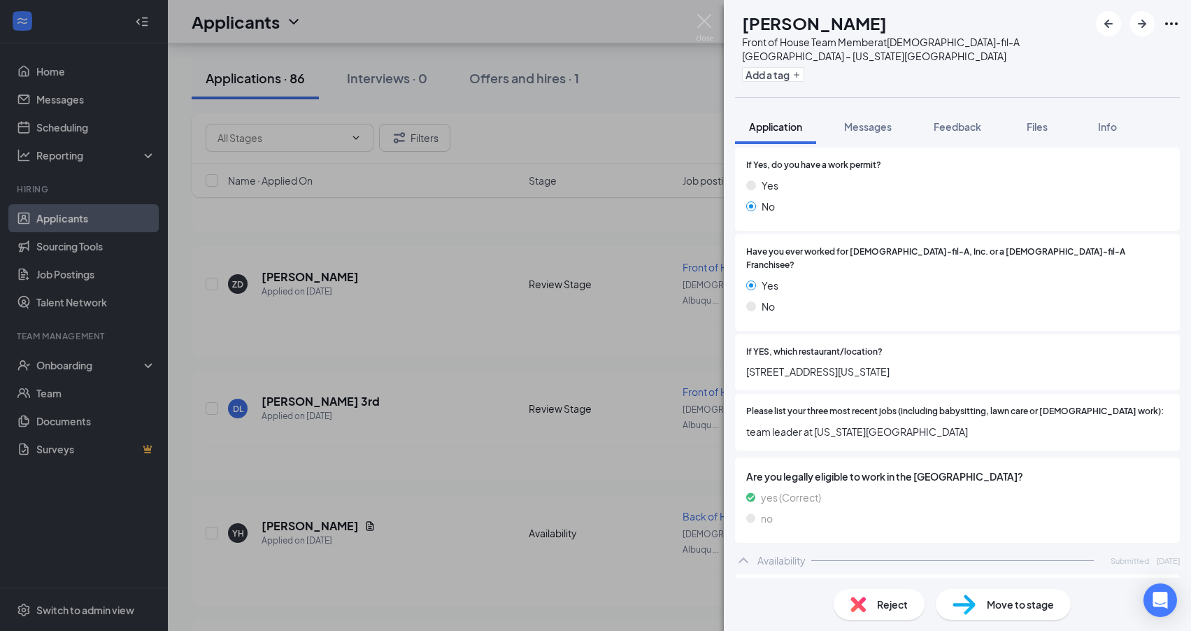
click at [425, 366] on div "YG Yaselle Garcia-Armijo Front of House Team Member at Chick-fil-A Albuquerque …" at bounding box center [595, 315] width 1191 height 631
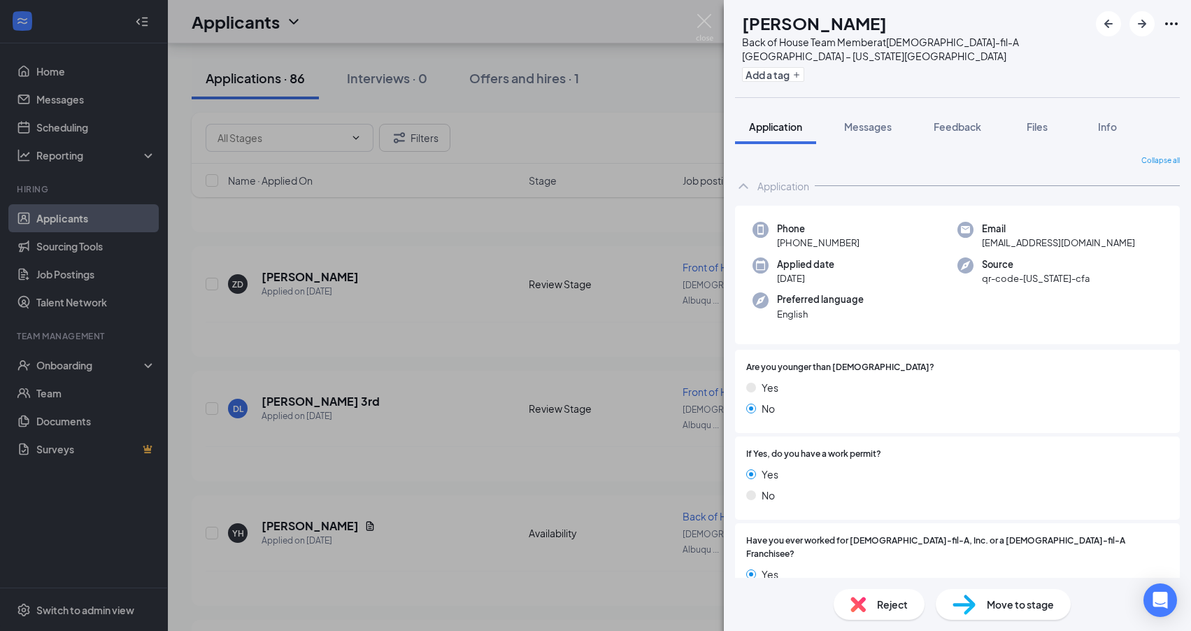
scroll to position [226, 0]
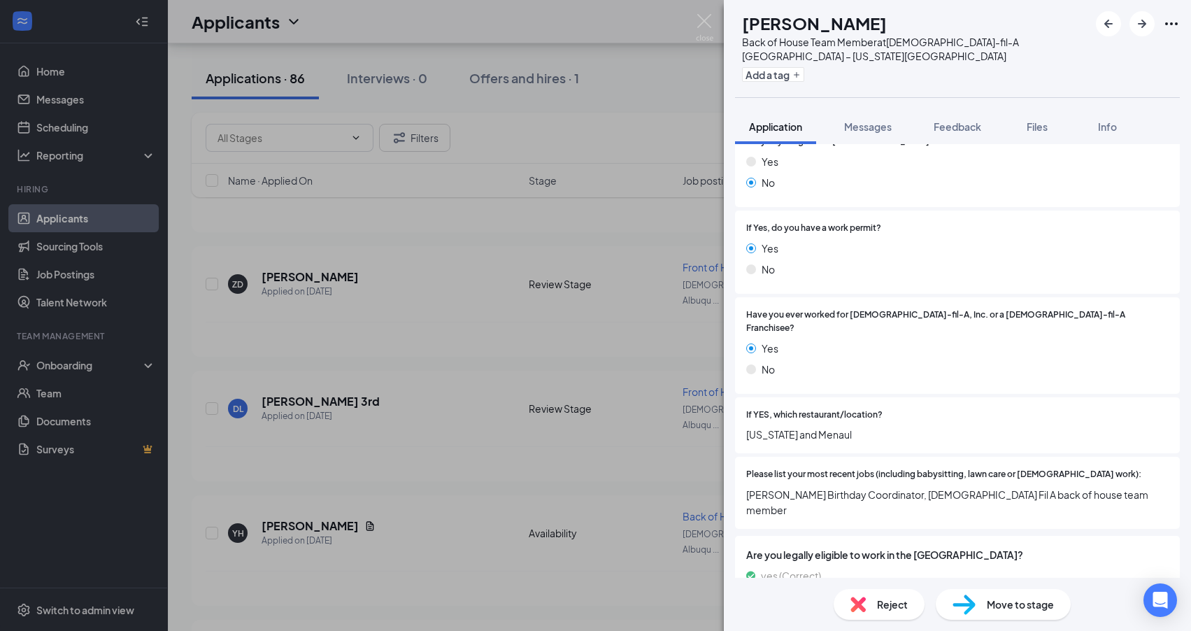
click at [299, 428] on div "OC Olivia Chesna Back of House Team Member at Chick-fil-A Albuquerque – Wyoming…" at bounding box center [595, 315] width 1191 height 631
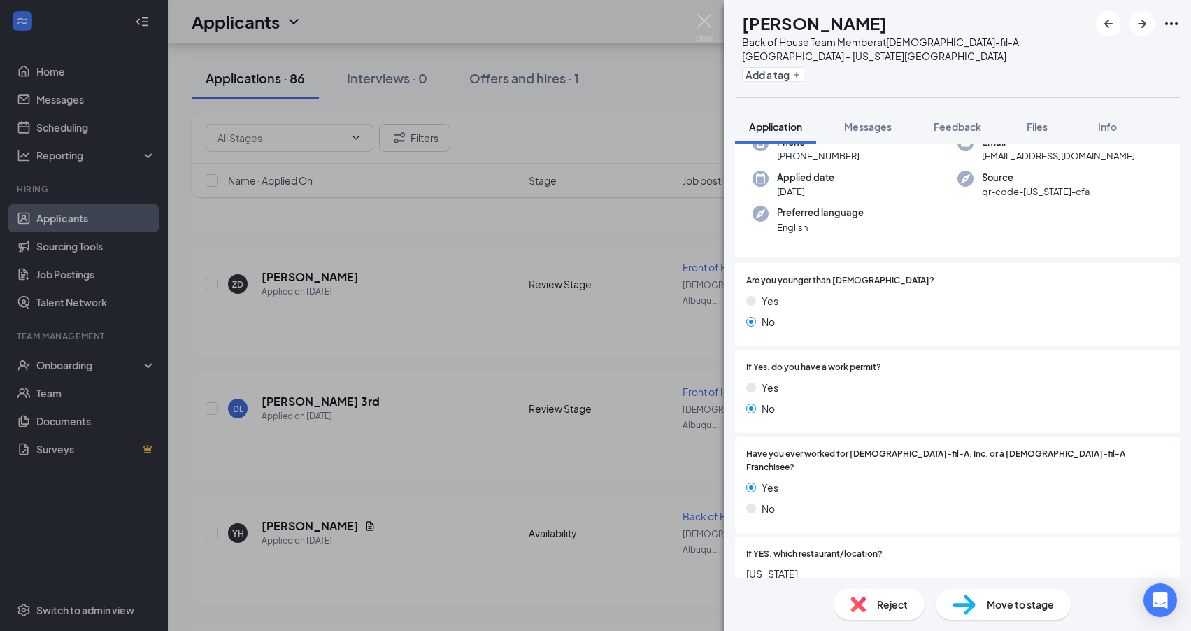
scroll to position [236, 0]
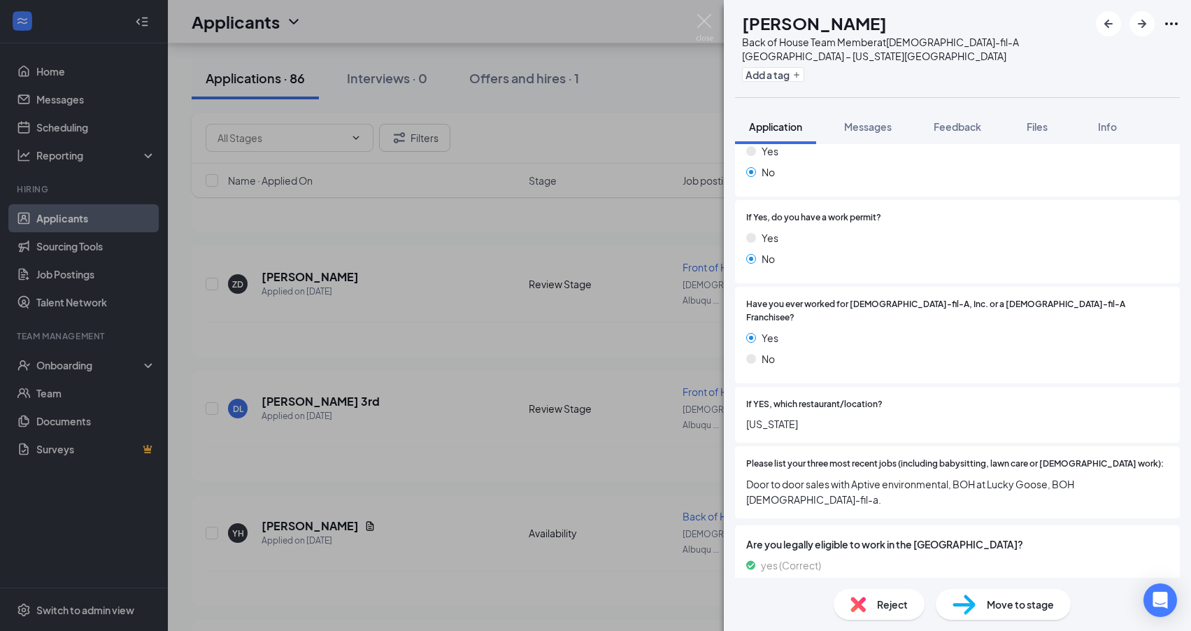
click at [396, 463] on div "YL Ybrahim Loya Back of House Team Member at Chick-fil-A Albuquerque – Wyoming …" at bounding box center [595, 315] width 1191 height 631
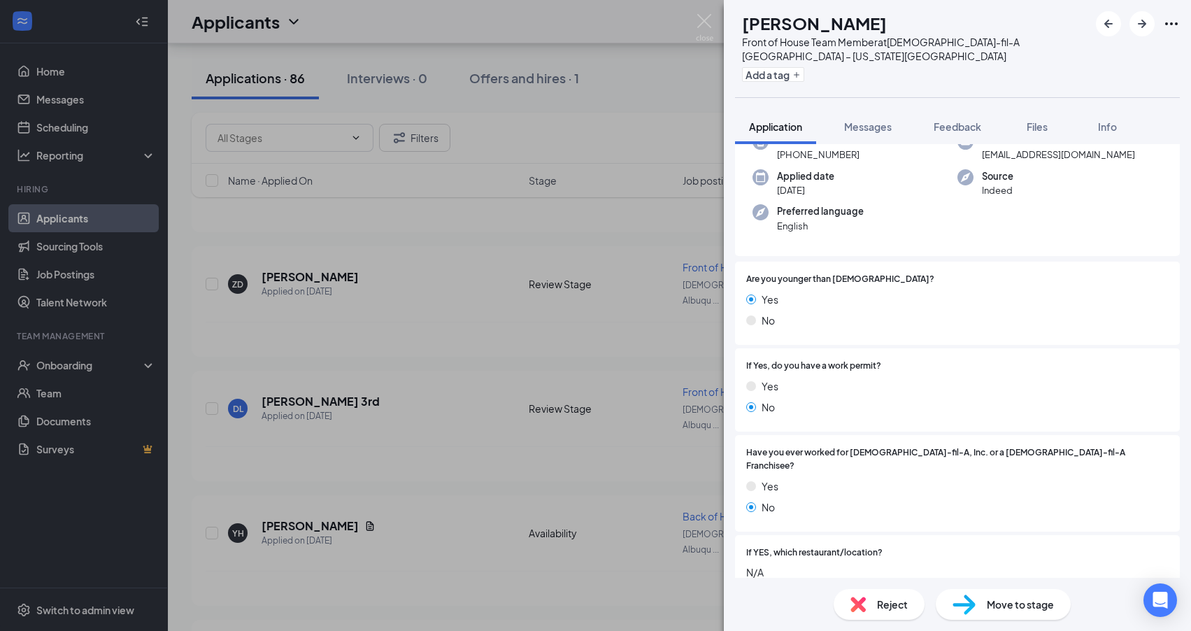
scroll to position [109, 0]
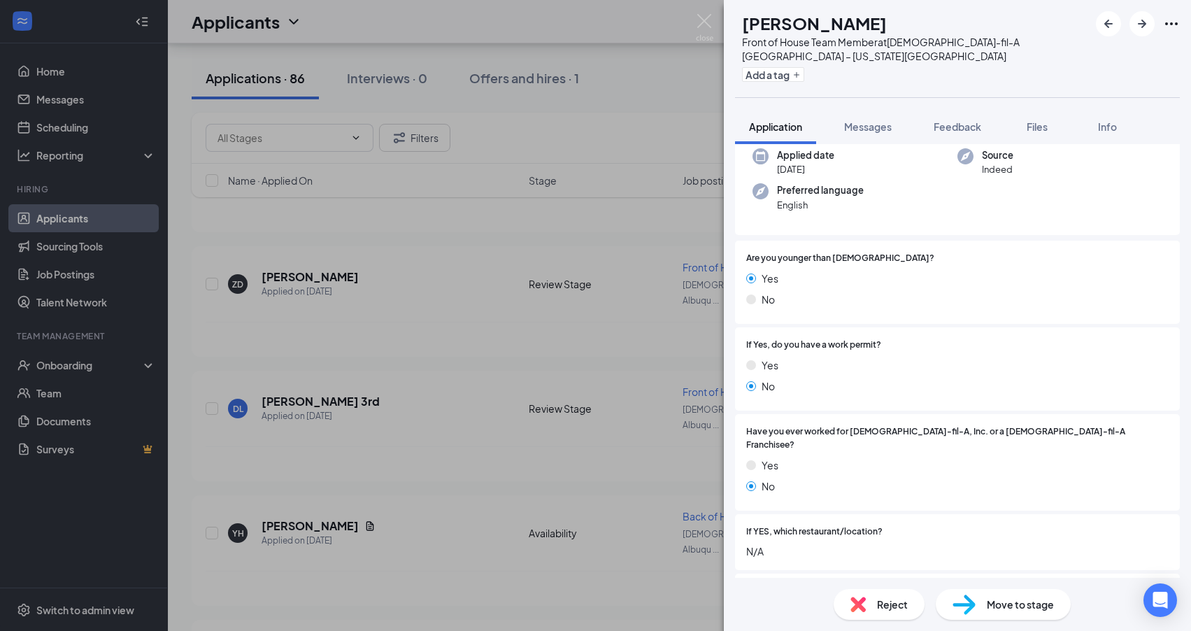
click at [480, 496] on div "JN Jose Navarrete Front of House Team Member at Chick-fil-A Albuquerque – Wyomi…" at bounding box center [595, 315] width 1191 height 631
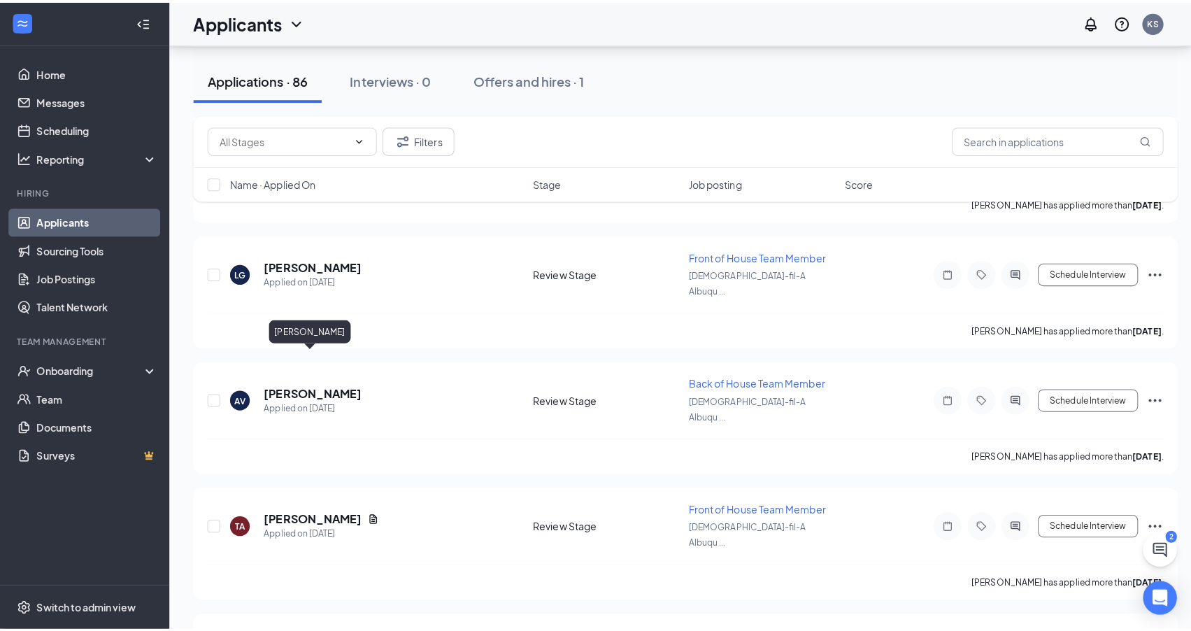
scroll to position [7625, 0]
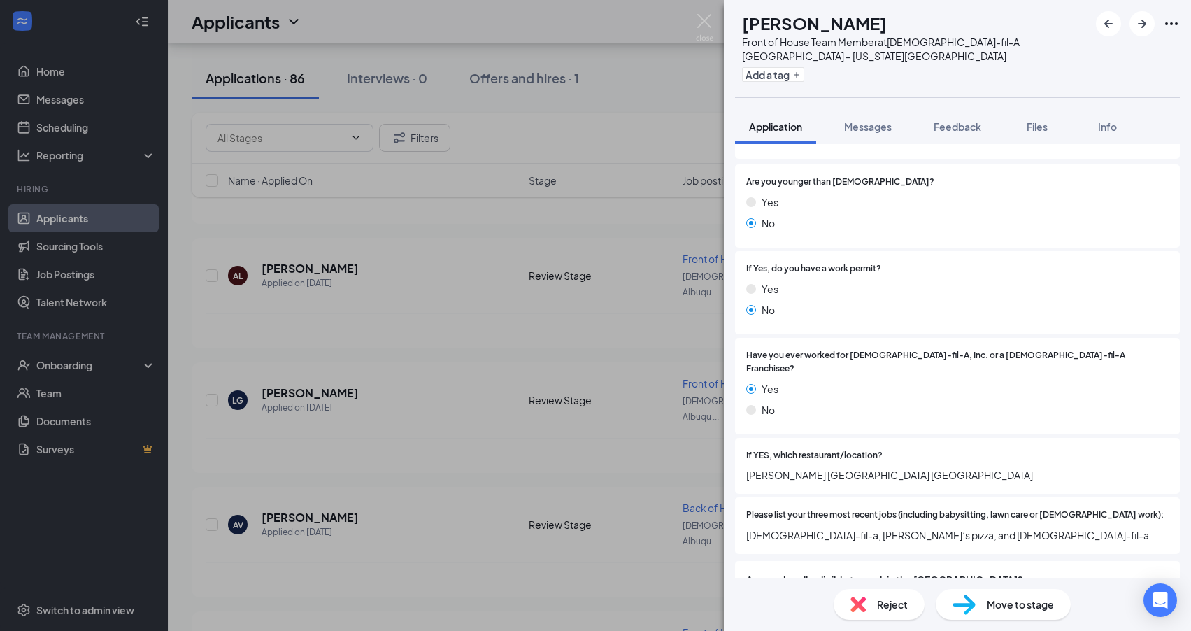
scroll to position [287, 0]
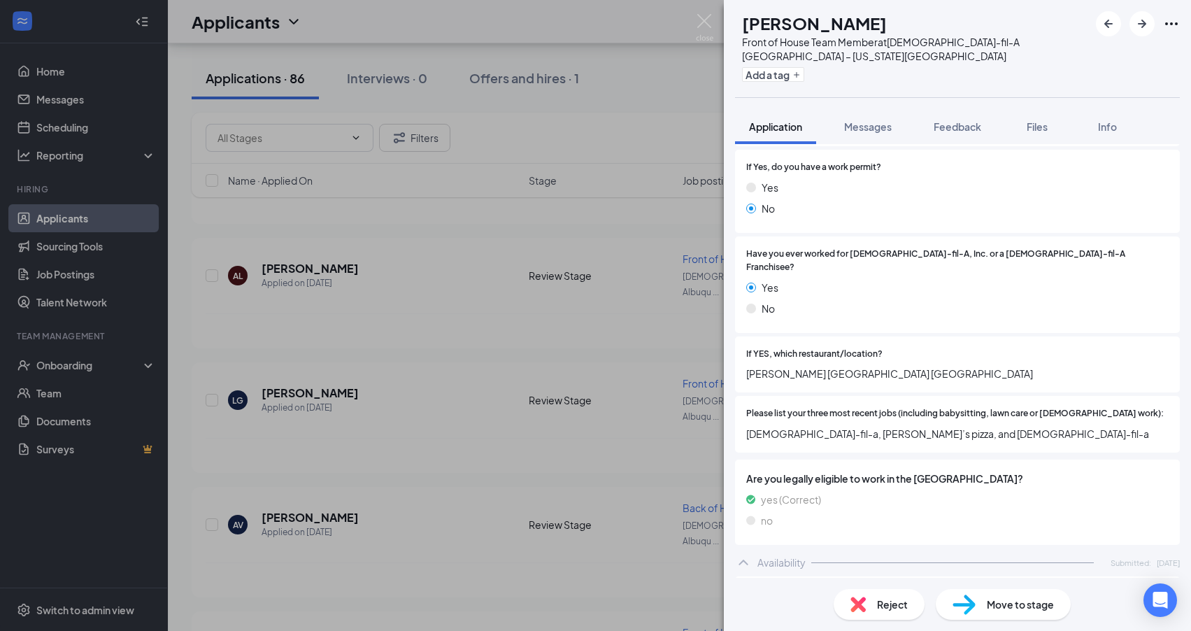
click at [431, 342] on div "AH Abagail Henry Front of House Team Member at Chick-fil-A Albuquerque – Wyomin…" at bounding box center [595, 315] width 1191 height 631
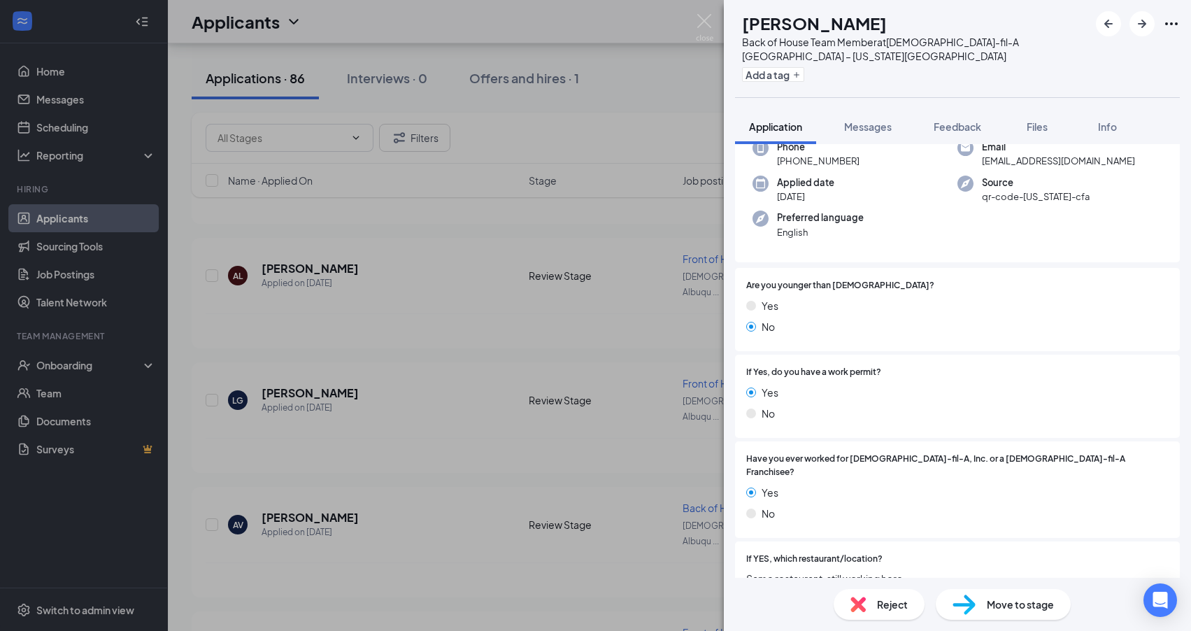
scroll to position [241, 0]
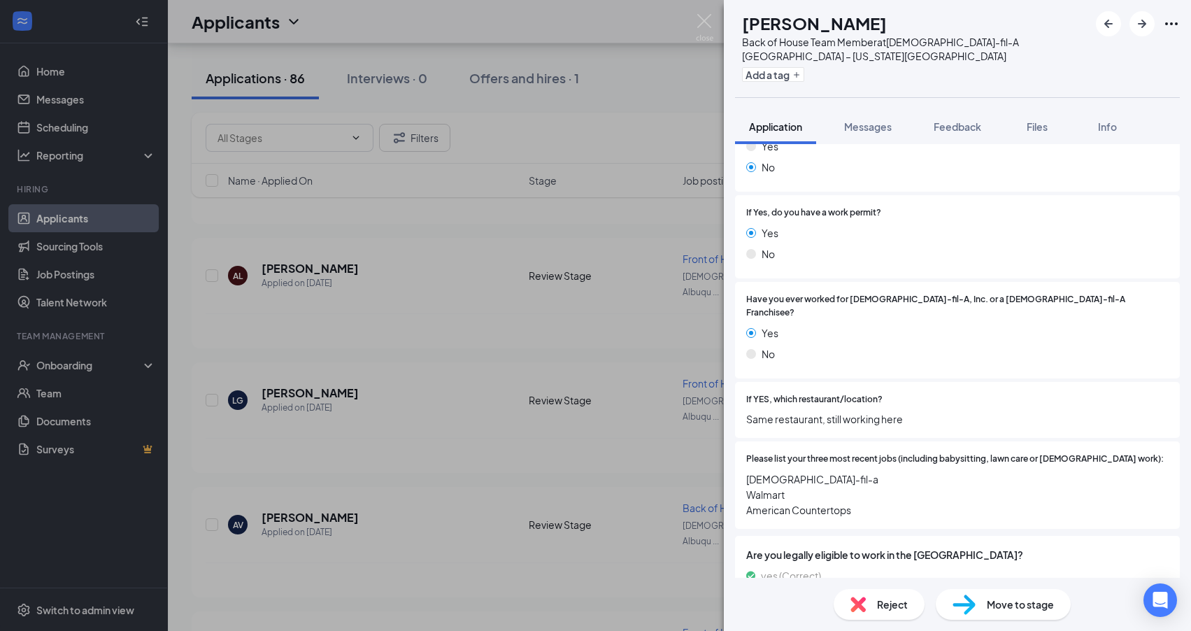
click at [447, 375] on div "ZT Zachariah Trent Back of House Team Member at Chick-fil-A Albuquerque – Wyomi…" at bounding box center [595, 315] width 1191 height 631
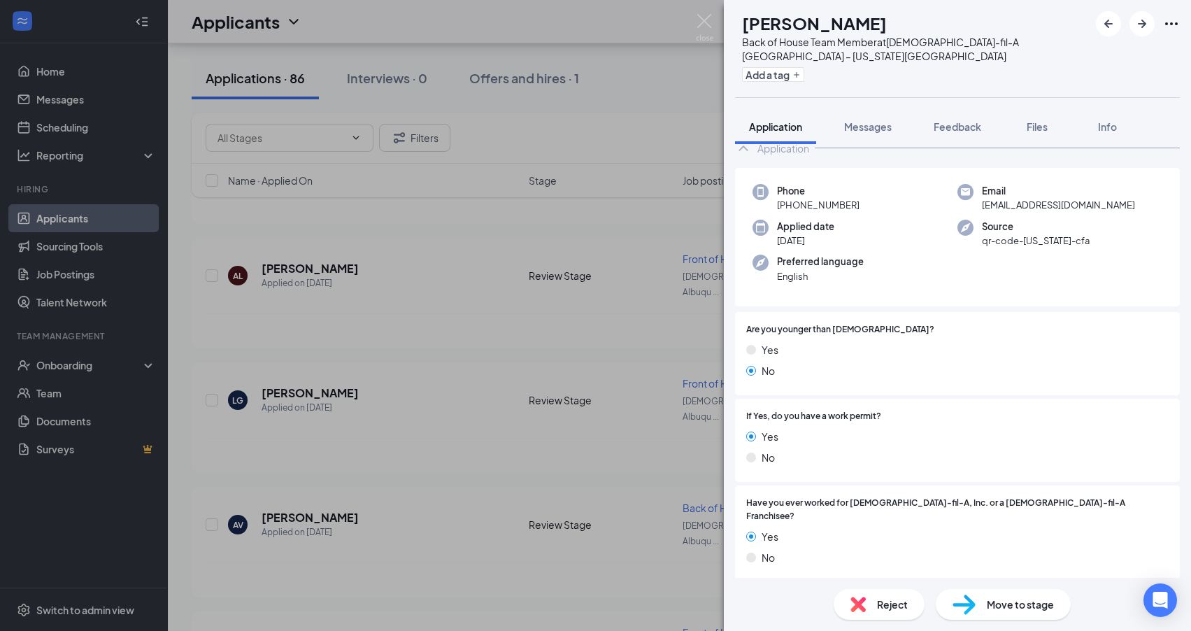
scroll to position [110, 0]
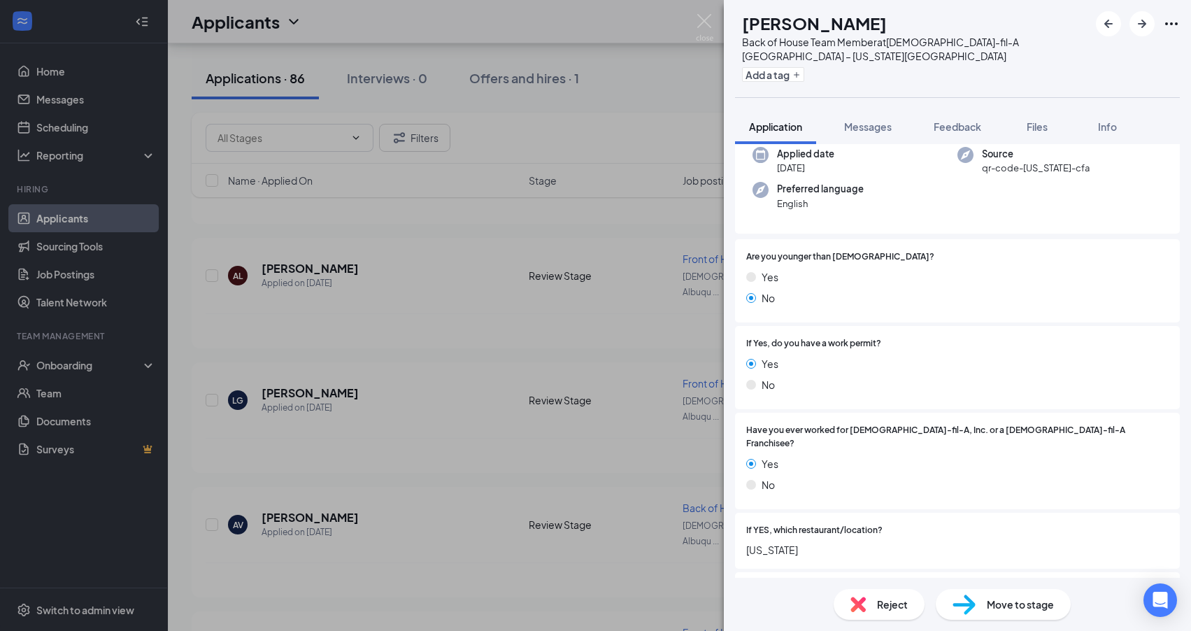
click at [388, 509] on div "DL Donald Lucero Back of House Team Member at Chick-fil-A Albuquerque – Wyoming…" at bounding box center [595, 315] width 1191 height 631
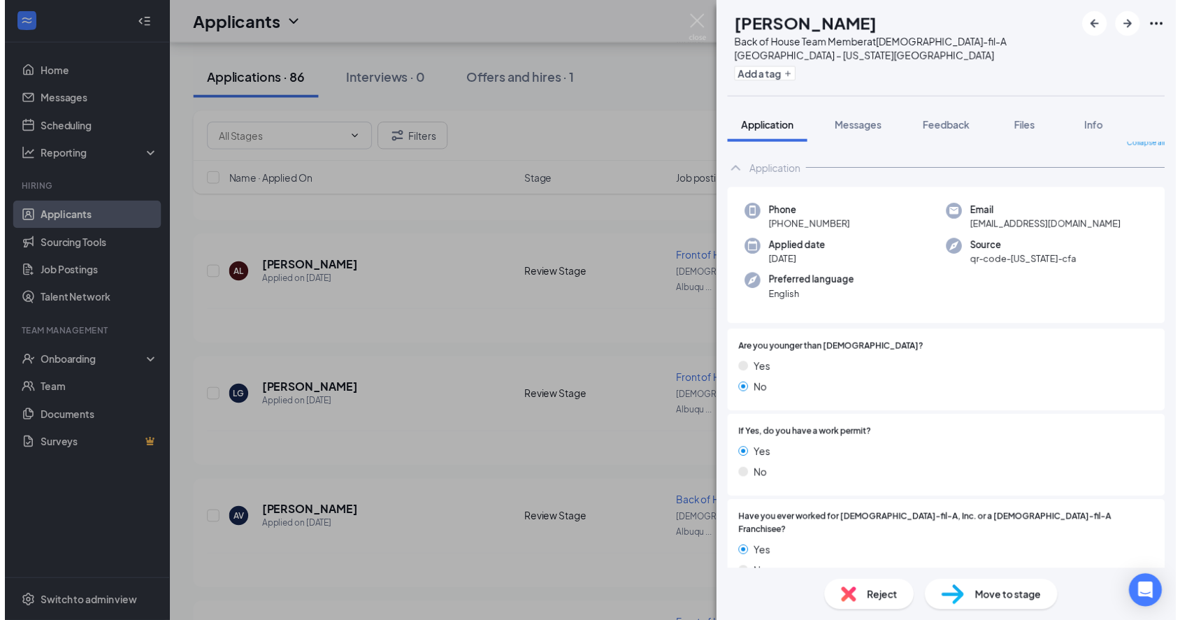
scroll to position [99, 0]
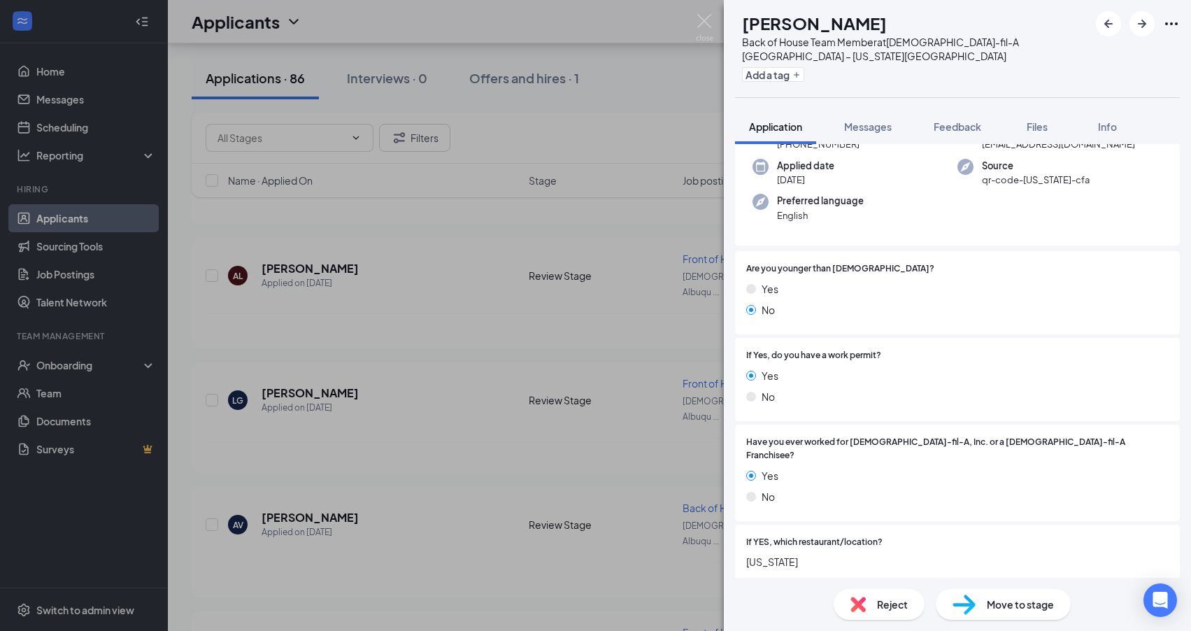
click at [442, 429] on div "FO Felicia Orona Back of House Team Member at Chick-fil-A Albuquerque – Wyoming…" at bounding box center [595, 315] width 1191 height 631
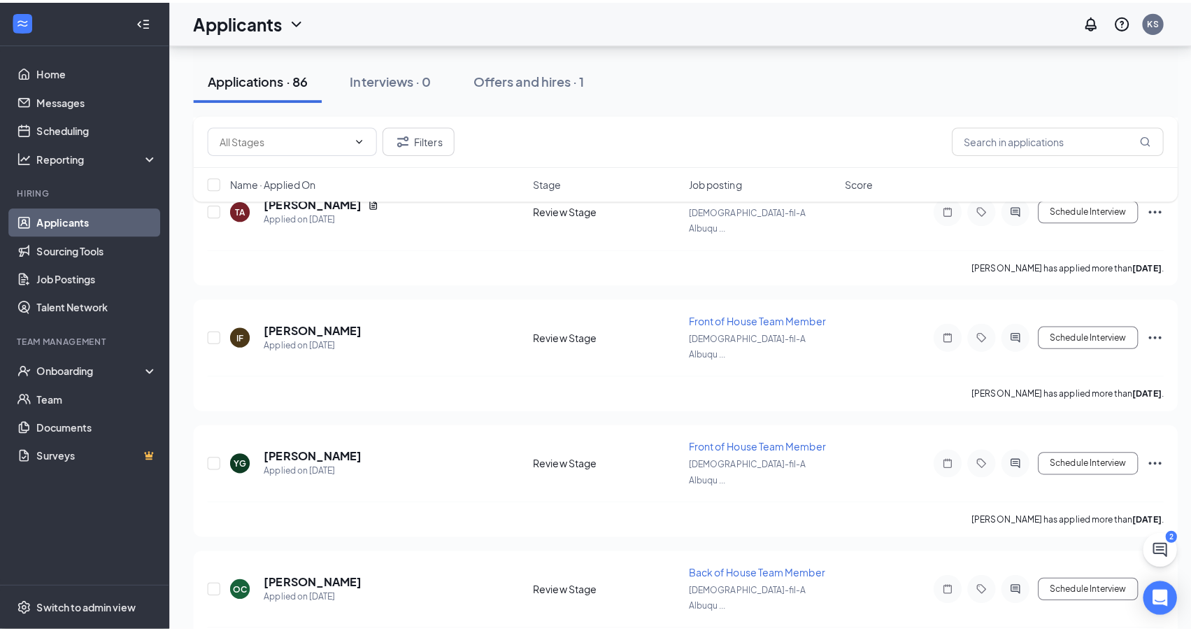
scroll to position [8077, 0]
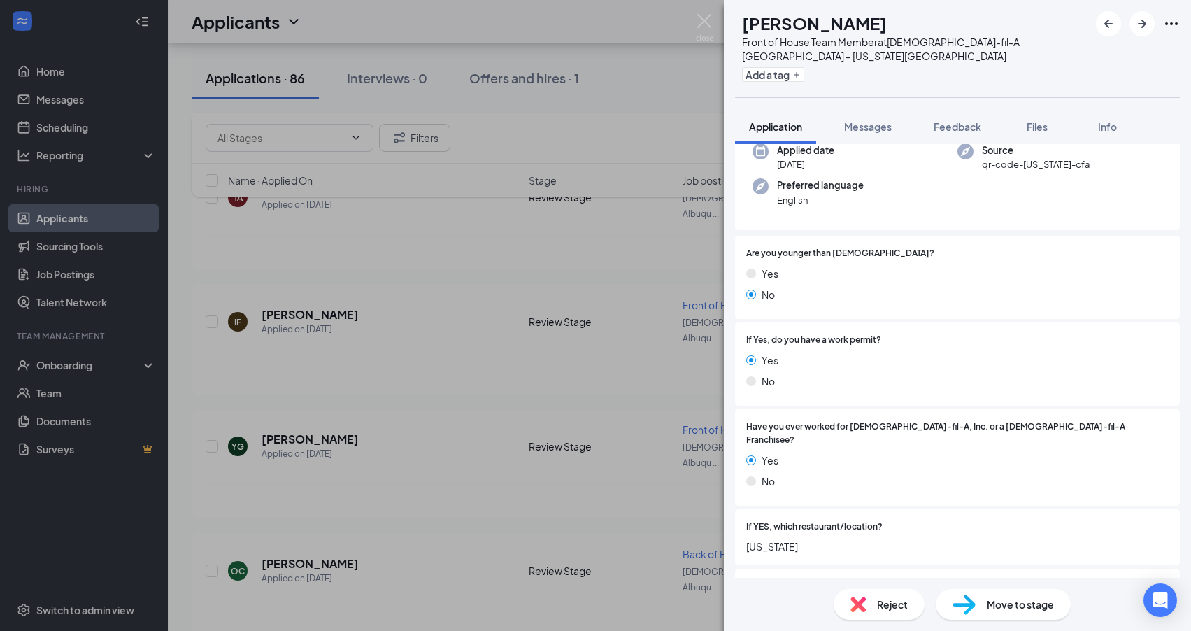
scroll to position [241, 0]
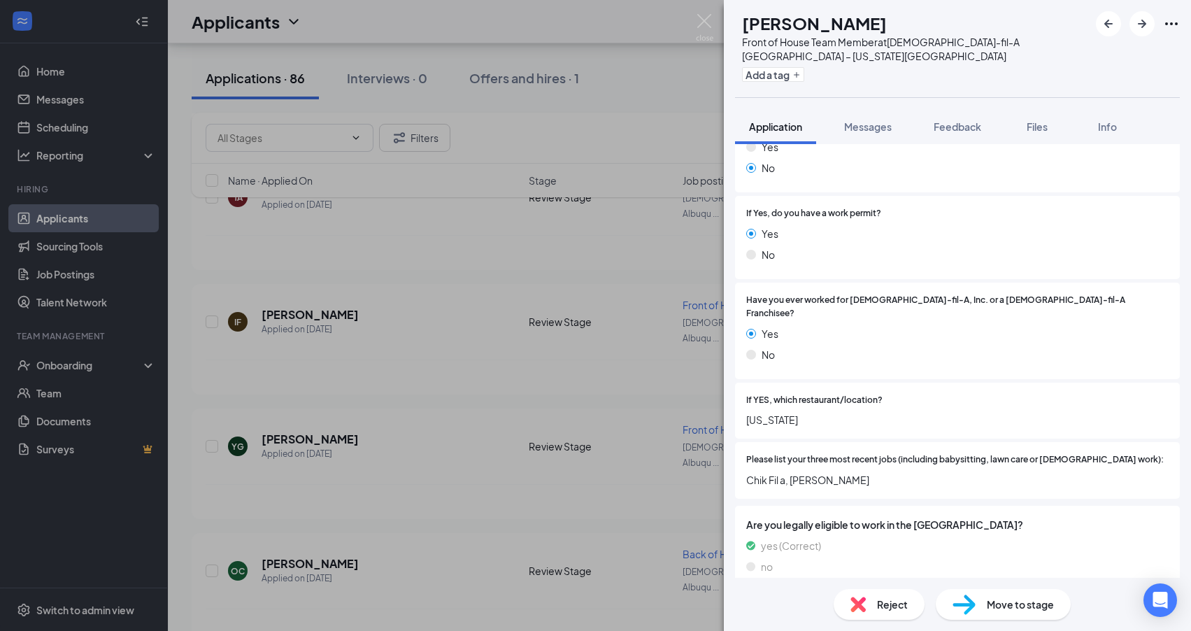
click at [348, 330] on div "JS Jared Smith Front of House Team Member at Chick-fil-A Albuquerque – Wyoming …" at bounding box center [595, 315] width 1191 height 631
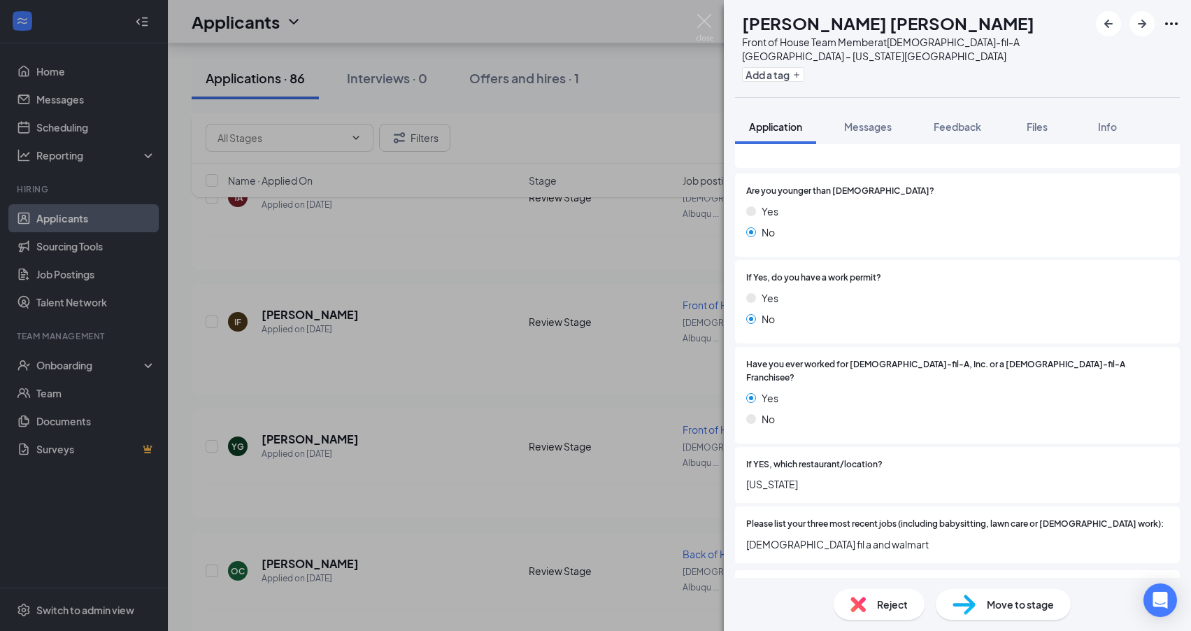
scroll to position [189, 0]
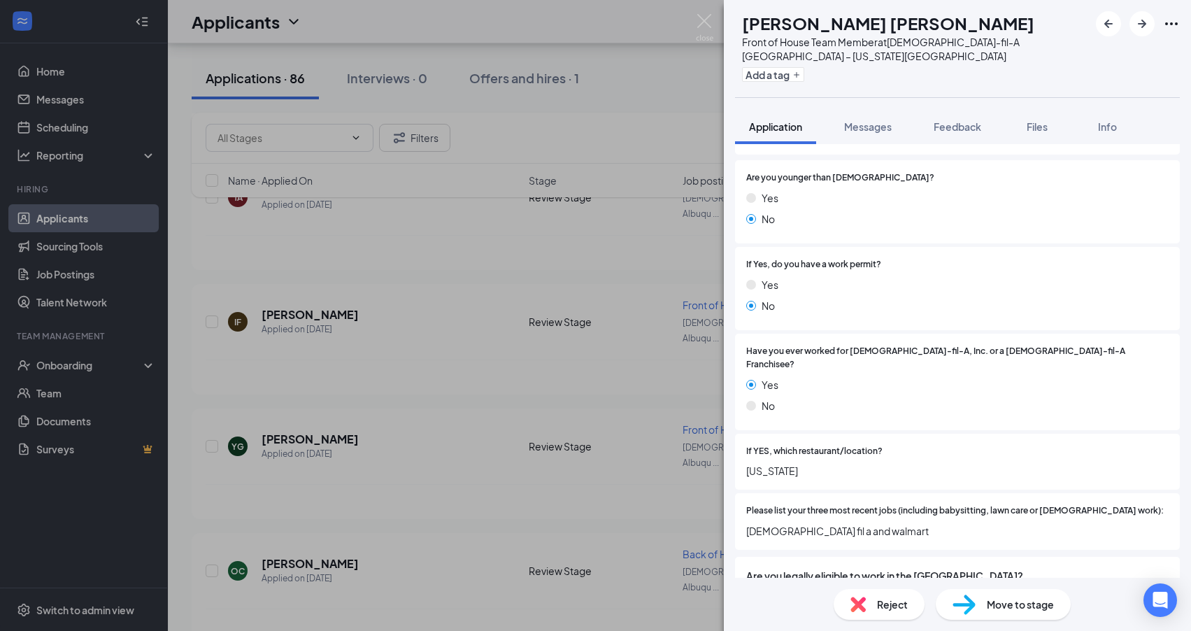
click at [324, 473] on div "SJ Shayna Jake Front of House Team Member at Chick-fil-A Albuquerque – Wyoming …" at bounding box center [595, 315] width 1191 height 631
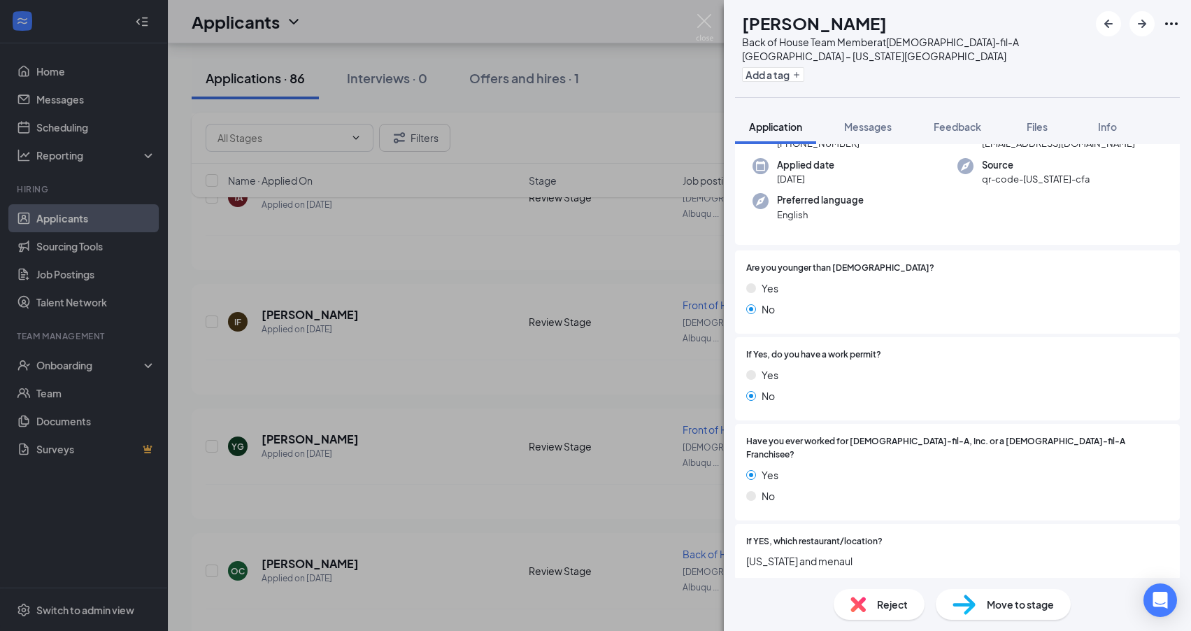
scroll to position [99, 0]
click at [307, 573] on div "JM Joey McDaniel Back of House Team Member at Chick-fil-A Albuquerque – Wyoming…" at bounding box center [595, 315] width 1191 height 631
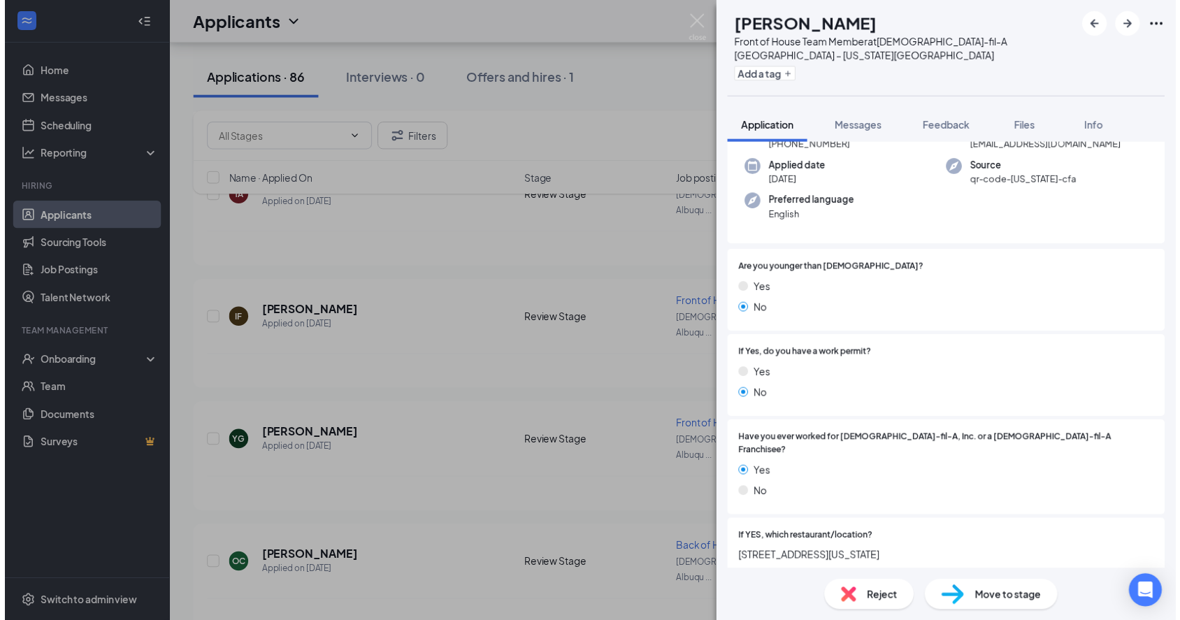
scroll to position [108, 0]
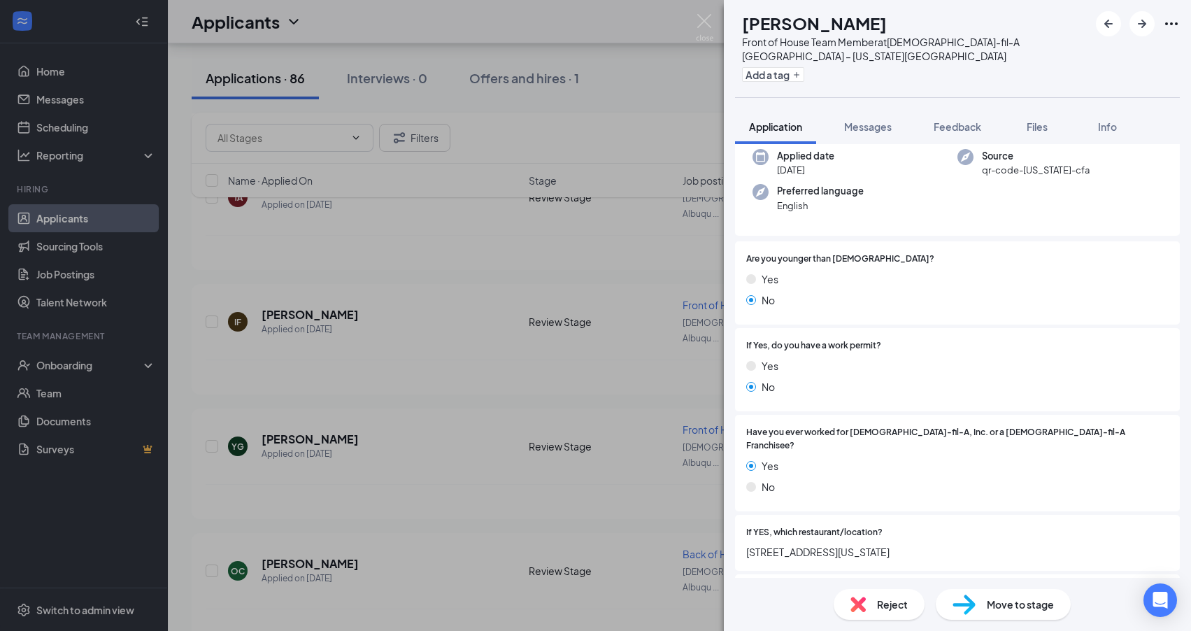
click at [458, 522] on div "JW Jasmin Walker Front of House Team Member at Chick-fil-A Albuquerque – Wyomin…" at bounding box center [595, 315] width 1191 height 631
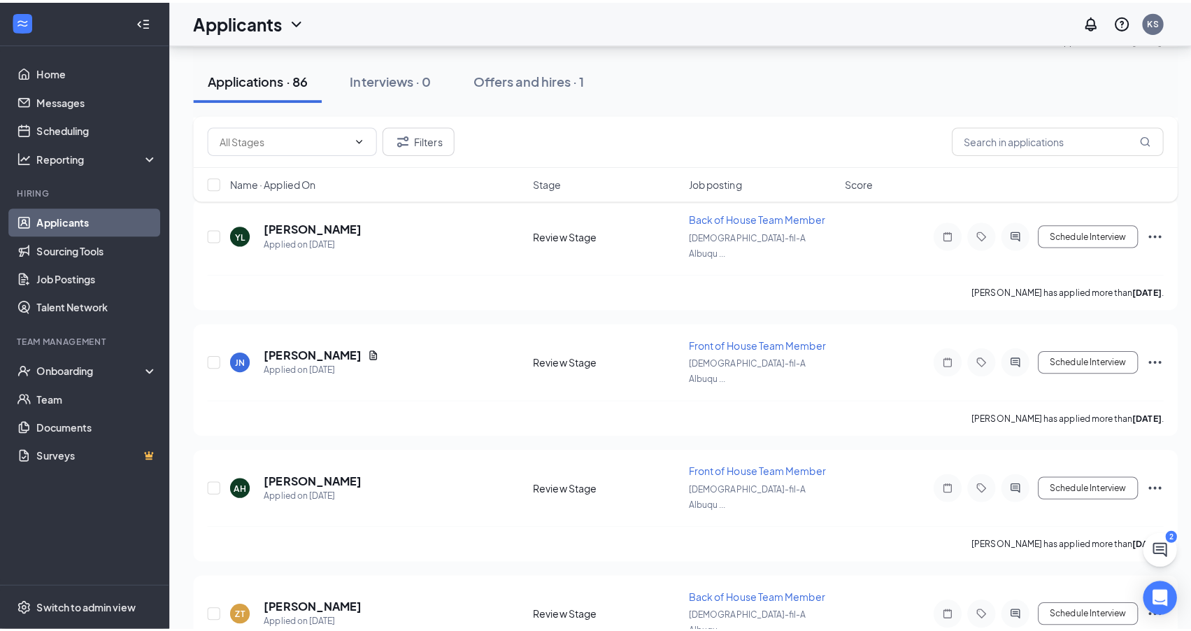
scroll to position [8540, 0]
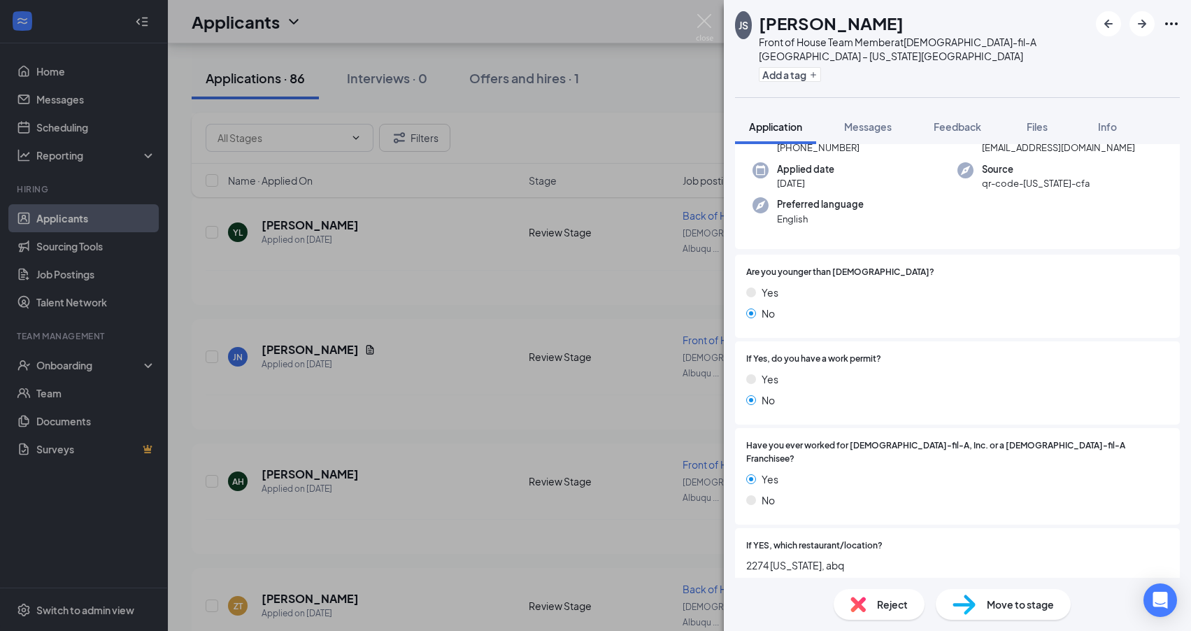
scroll to position [287, 0]
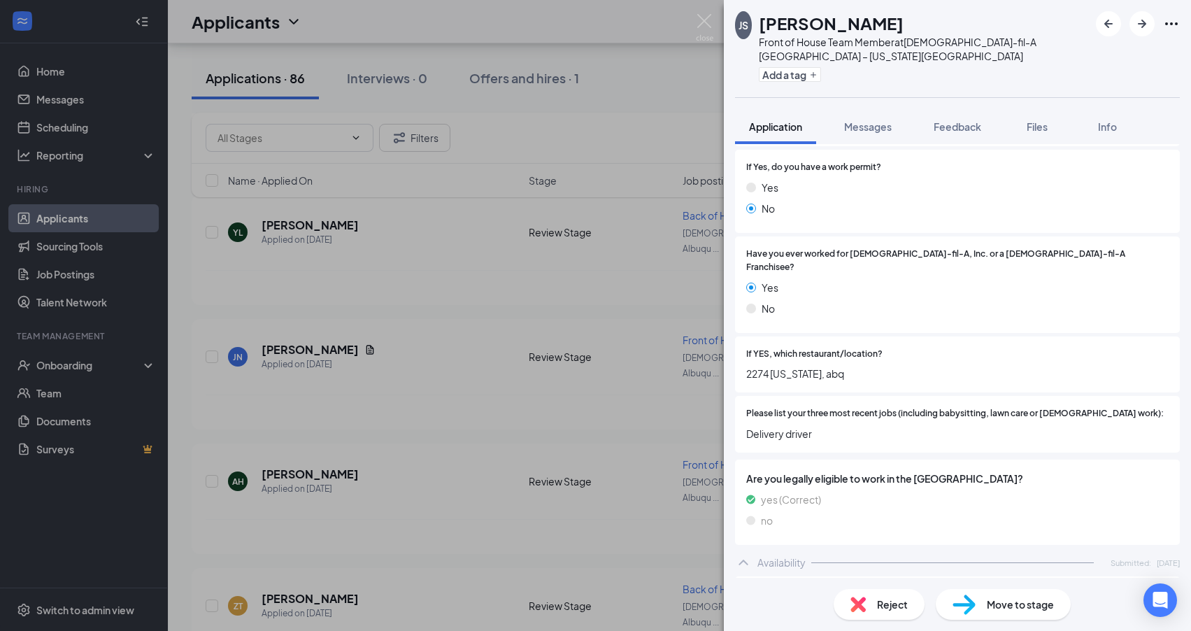
click at [310, 375] on div "JS Jason Smith Front of House Team Member at Chick-fil-A Albuquerque – Wyoming …" at bounding box center [595, 315] width 1191 height 631
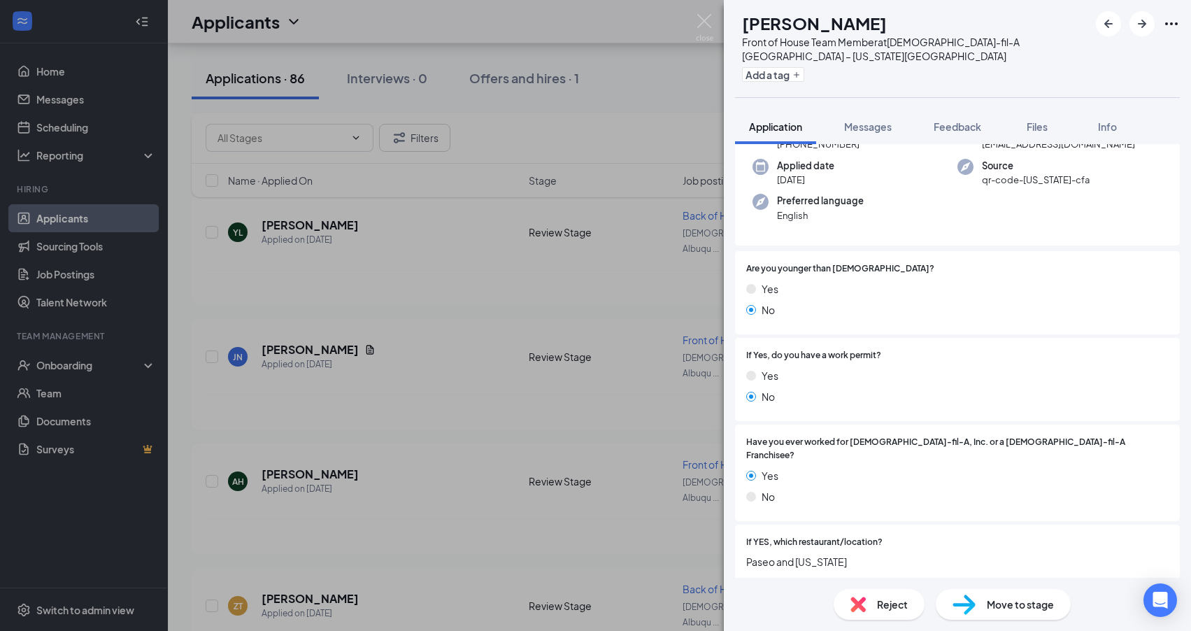
scroll to position [129, 0]
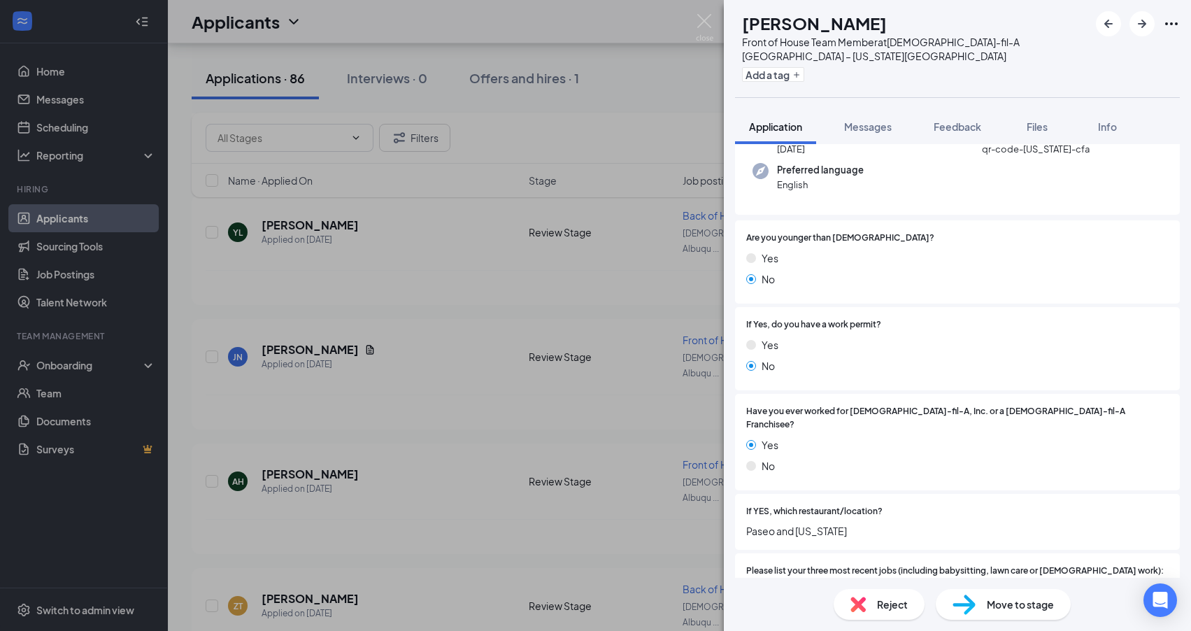
click at [308, 442] on div "BT Benny Trevino Front of House Team Member at Chick-fil-A Albuquerque – Wyomin…" at bounding box center [595, 315] width 1191 height 631
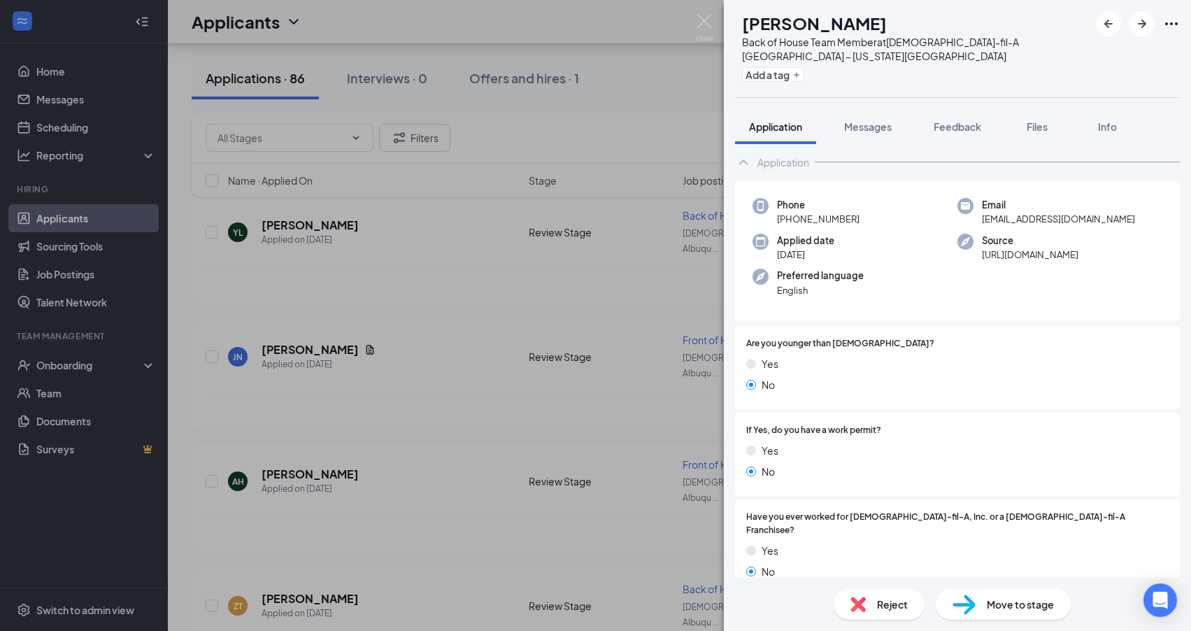
scroll to position [194, 0]
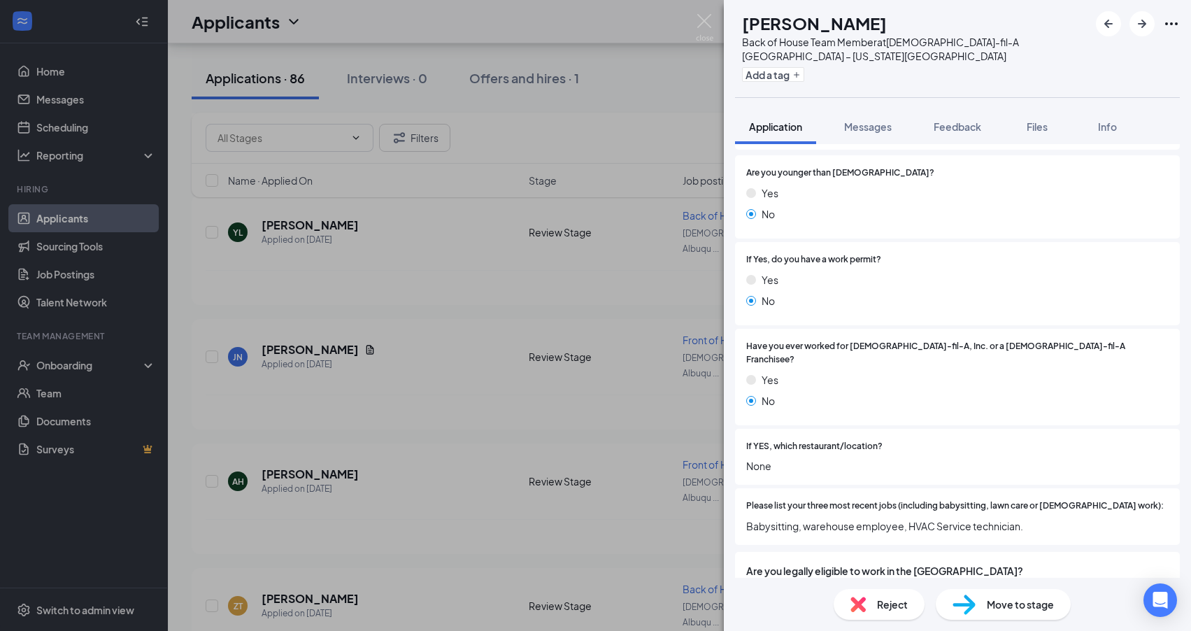
click at [483, 499] on div "HL Henrry Linsuain Back of House Team Member at Chick-fil-A Albuquerque – Wyomi…" at bounding box center [595, 315] width 1191 height 631
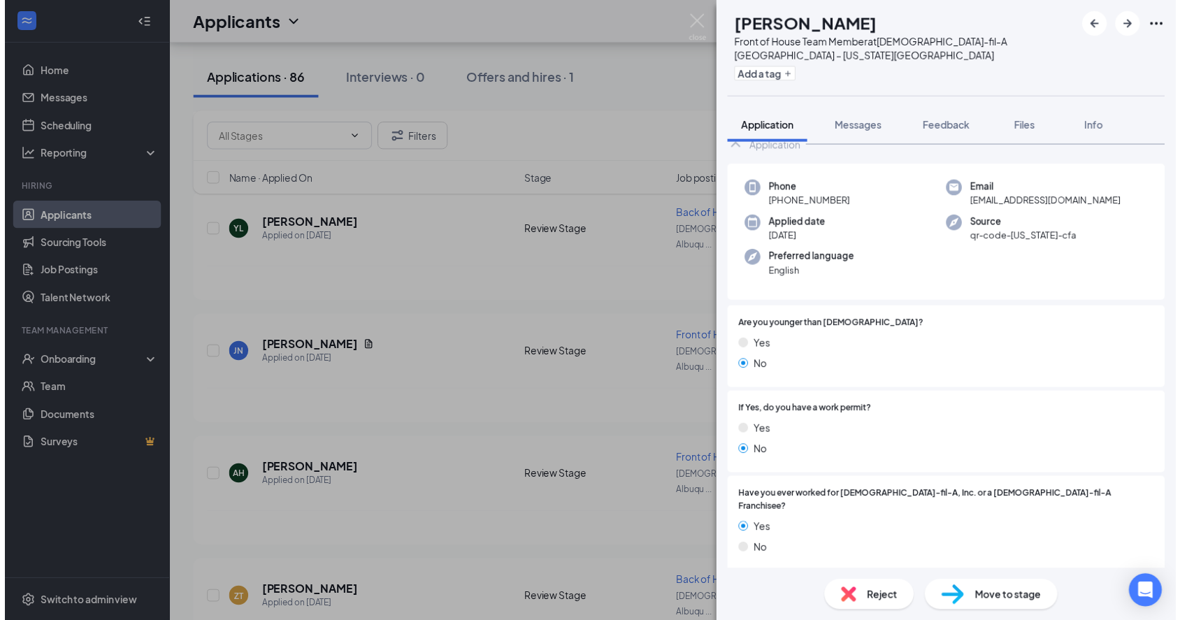
scroll to position [138, 0]
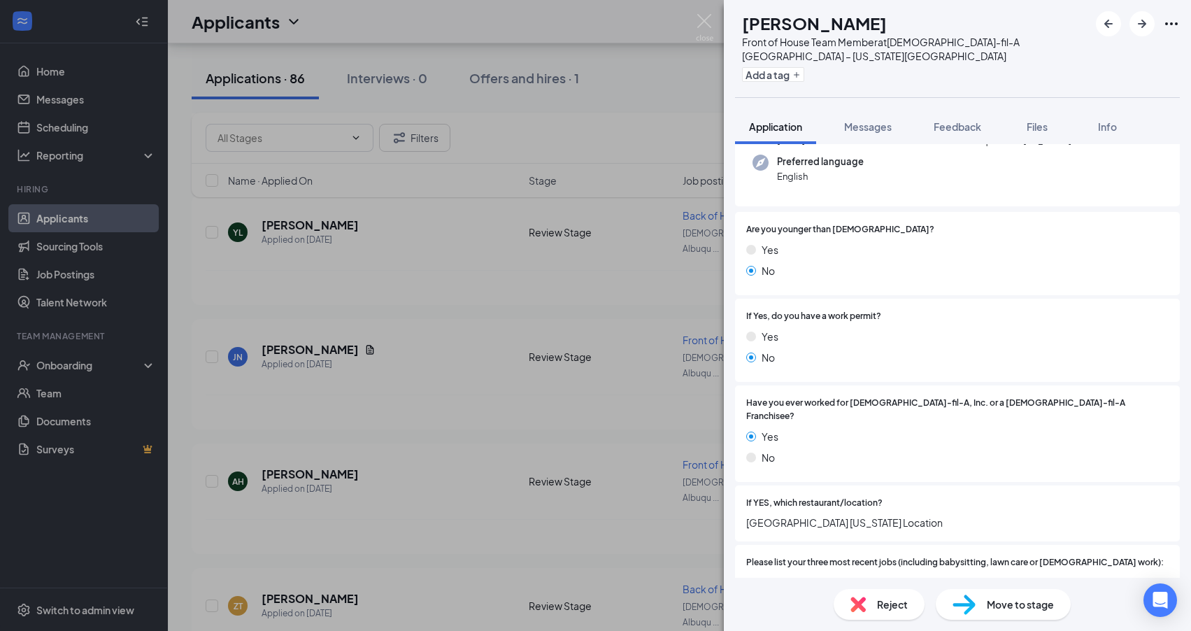
drag, startPoint x: 354, startPoint y: 493, endPoint x: 365, endPoint y: 491, distance: 11.4
click at [355, 493] on div "DL Destiny Lynch Front of House Team Member at Chick-fil-A Albuquerque – Wyomin…" at bounding box center [595, 315] width 1191 height 631
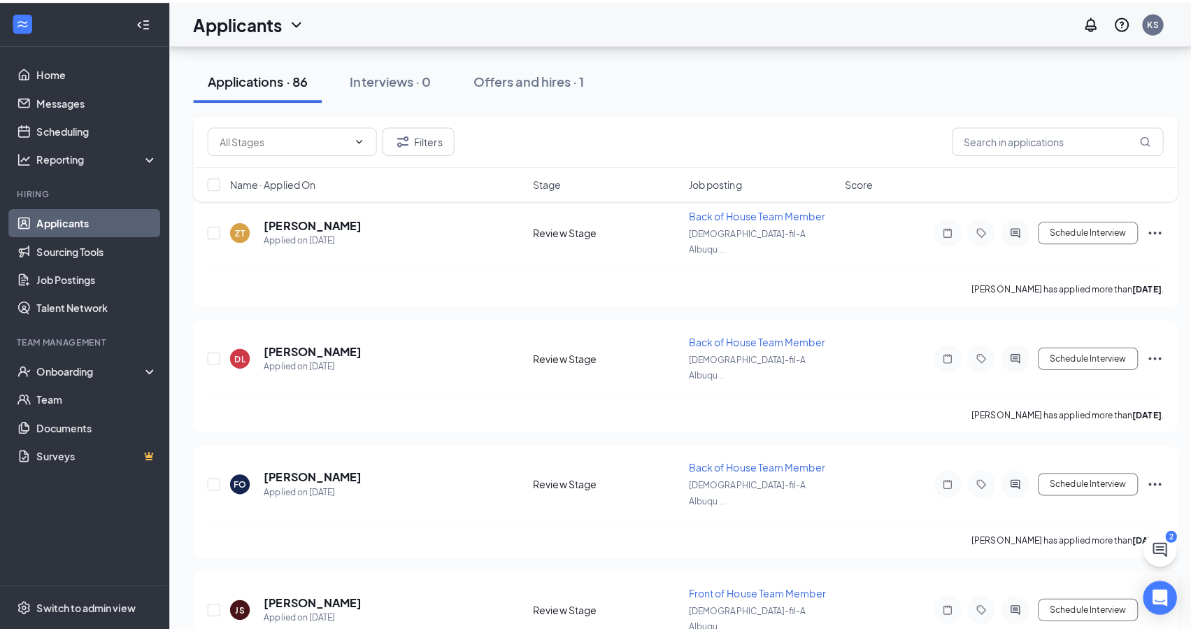
scroll to position [8939, 0]
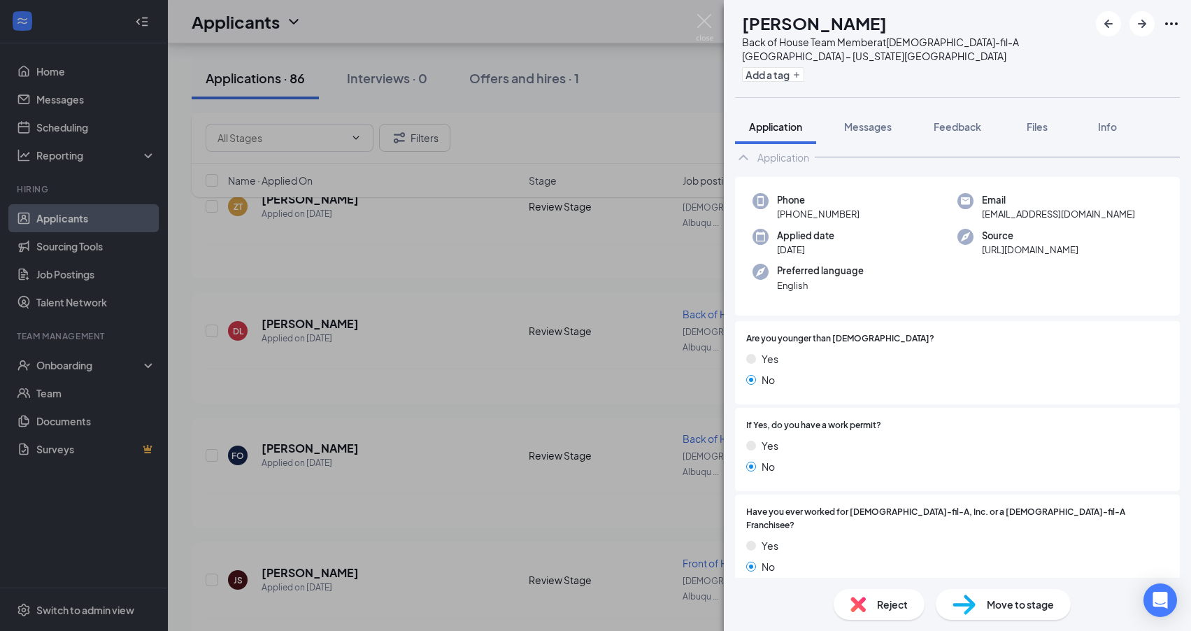
scroll to position [98, 0]
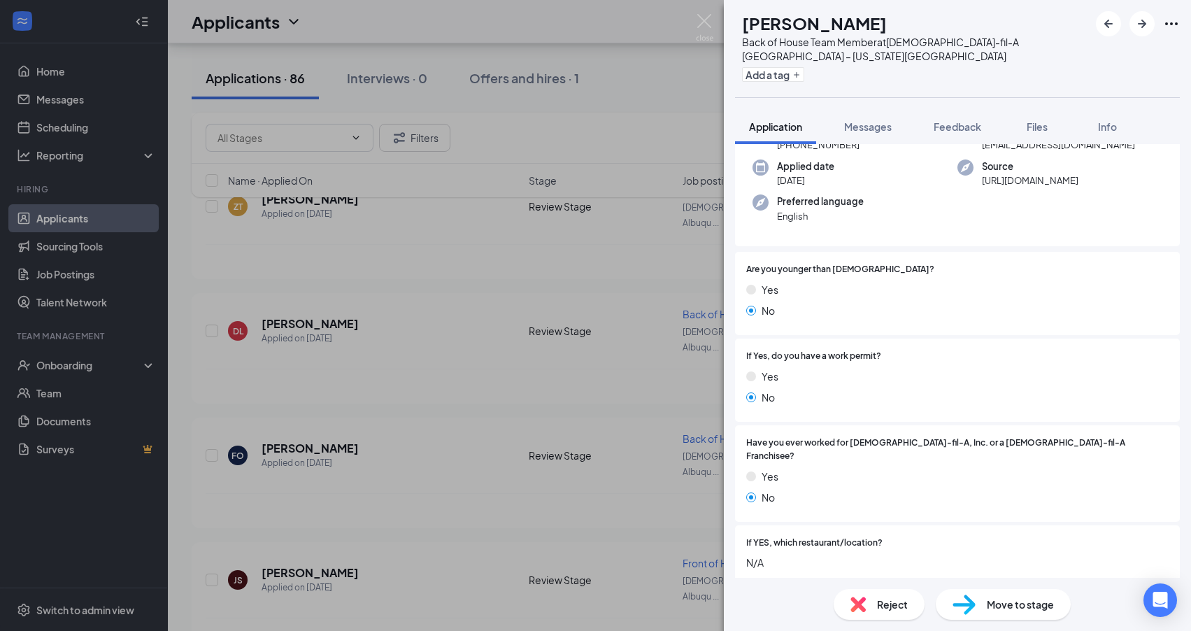
click at [305, 362] on div "CN Cole Nicholas Back of House Team Member at Chick-fil-A Albuquerque – Wyoming…" at bounding box center [595, 315] width 1191 height 631
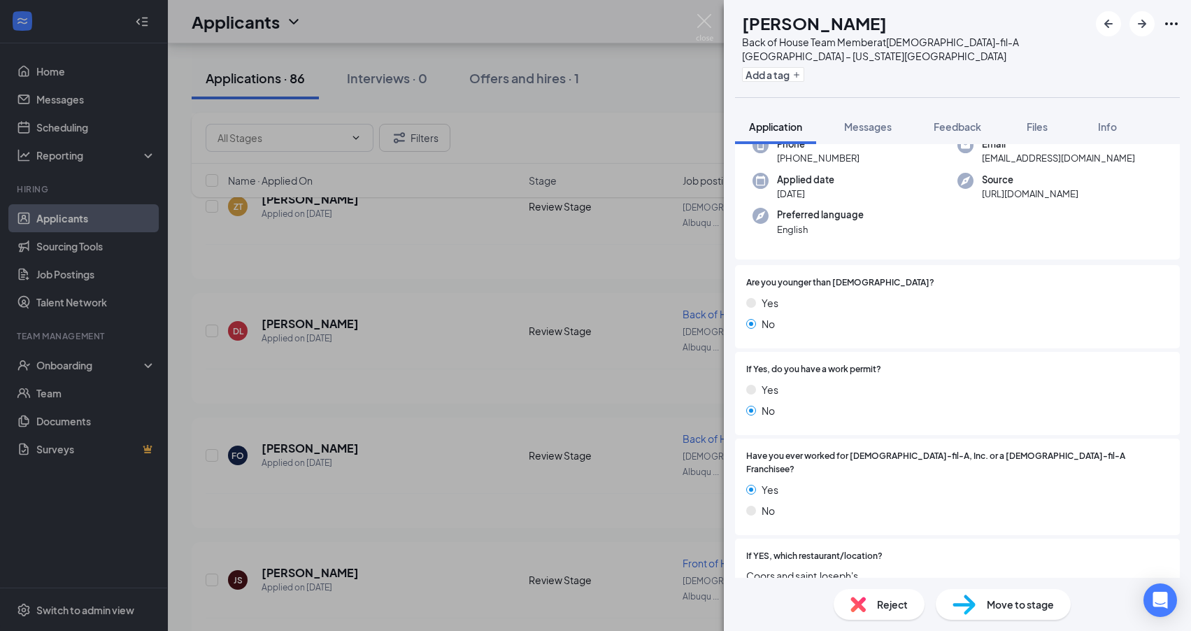
scroll to position [162, 0]
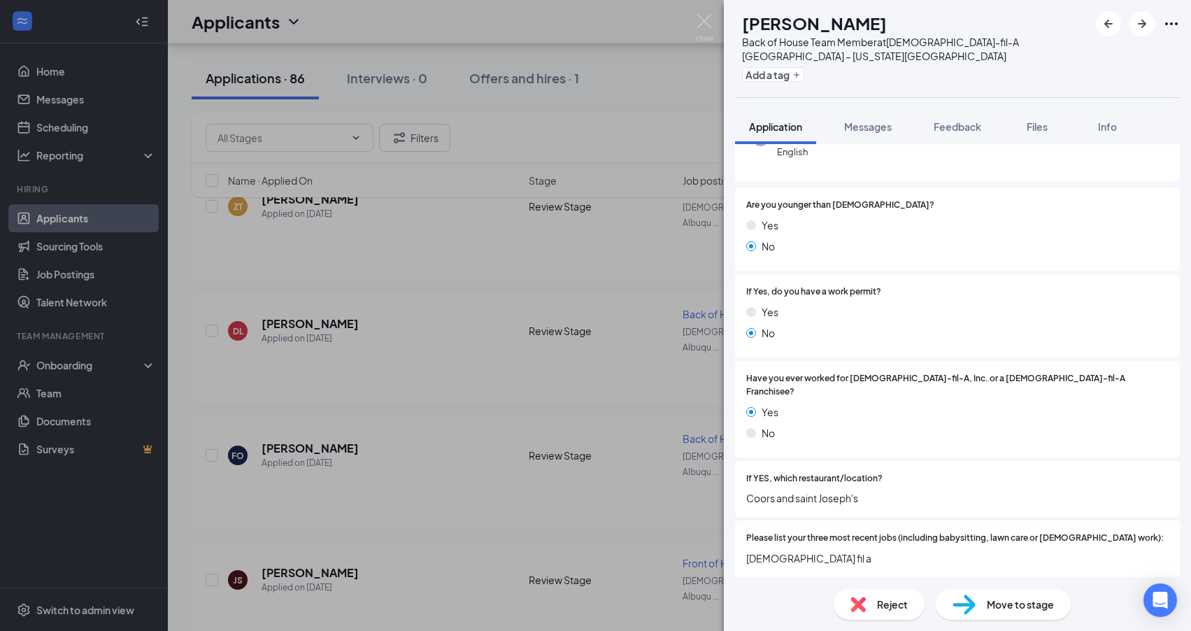
drag, startPoint x: 541, startPoint y: 500, endPoint x: 439, endPoint y: 525, distance: 105.1
click at [541, 500] on div "JR Jeremy Rodriguez Back of House Team Member at Chick-fil-A Albuquerque – Wyom…" at bounding box center [595, 315] width 1191 height 631
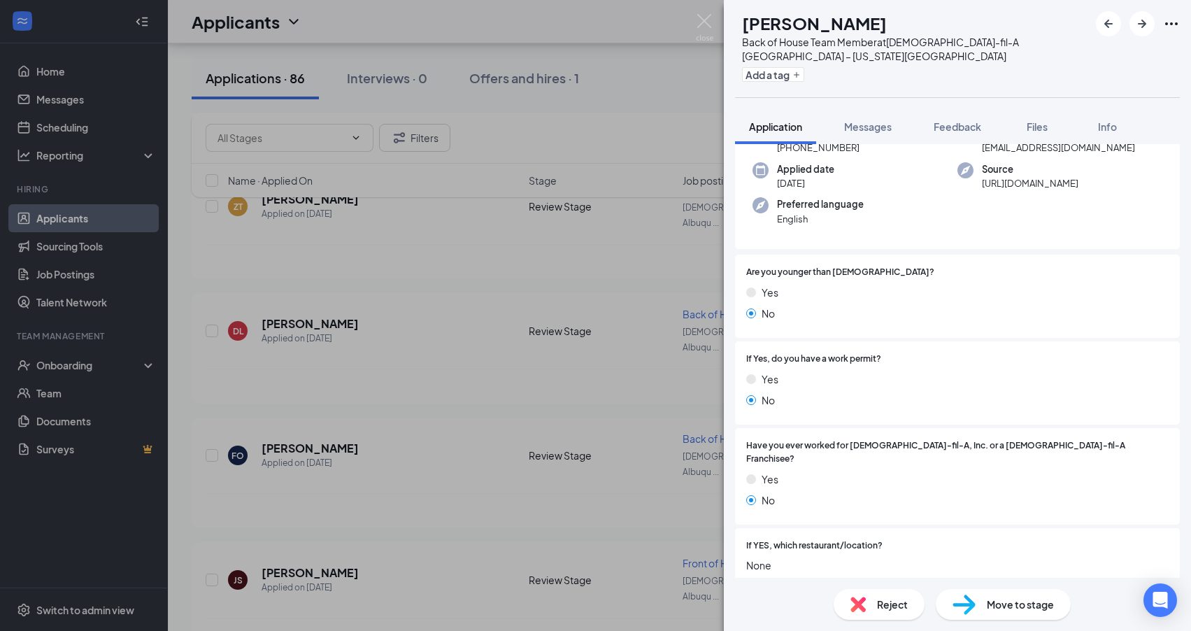
scroll to position [96, 0]
drag, startPoint x: 513, startPoint y: 535, endPoint x: 275, endPoint y: 565, distance: 238.9
click at [513, 535] on div "MS Michael Smart Back of House Team Member at Chick-fil-A Albuquerque – Wyoming…" at bounding box center [595, 315] width 1191 height 631
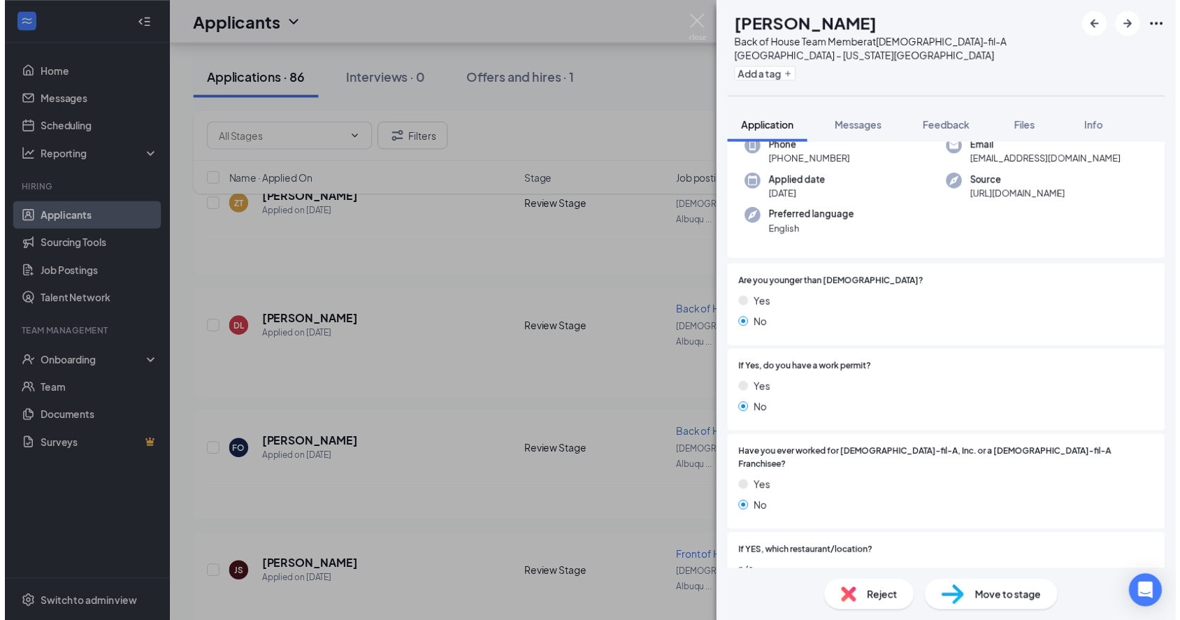
scroll to position [83, 0]
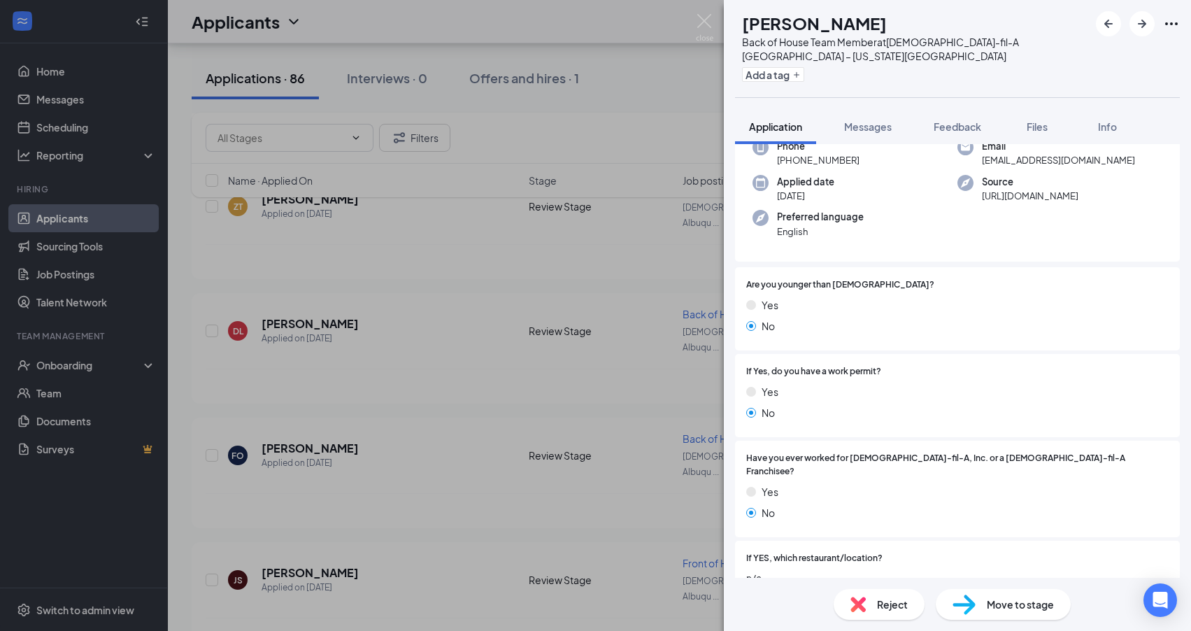
drag, startPoint x: 448, startPoint y: 229, endPoint x: 144, endPoint y: 29, distance: 363.0
click at [448, 229] on div "JS Jose Silva Back of House Team Member at Chick-fil-A Albuquerque – Wyoming Bo…" at bounding box center [595, 315] width 1191 height 631
